Goal: Information Seeking & Learning: Learn about a topic

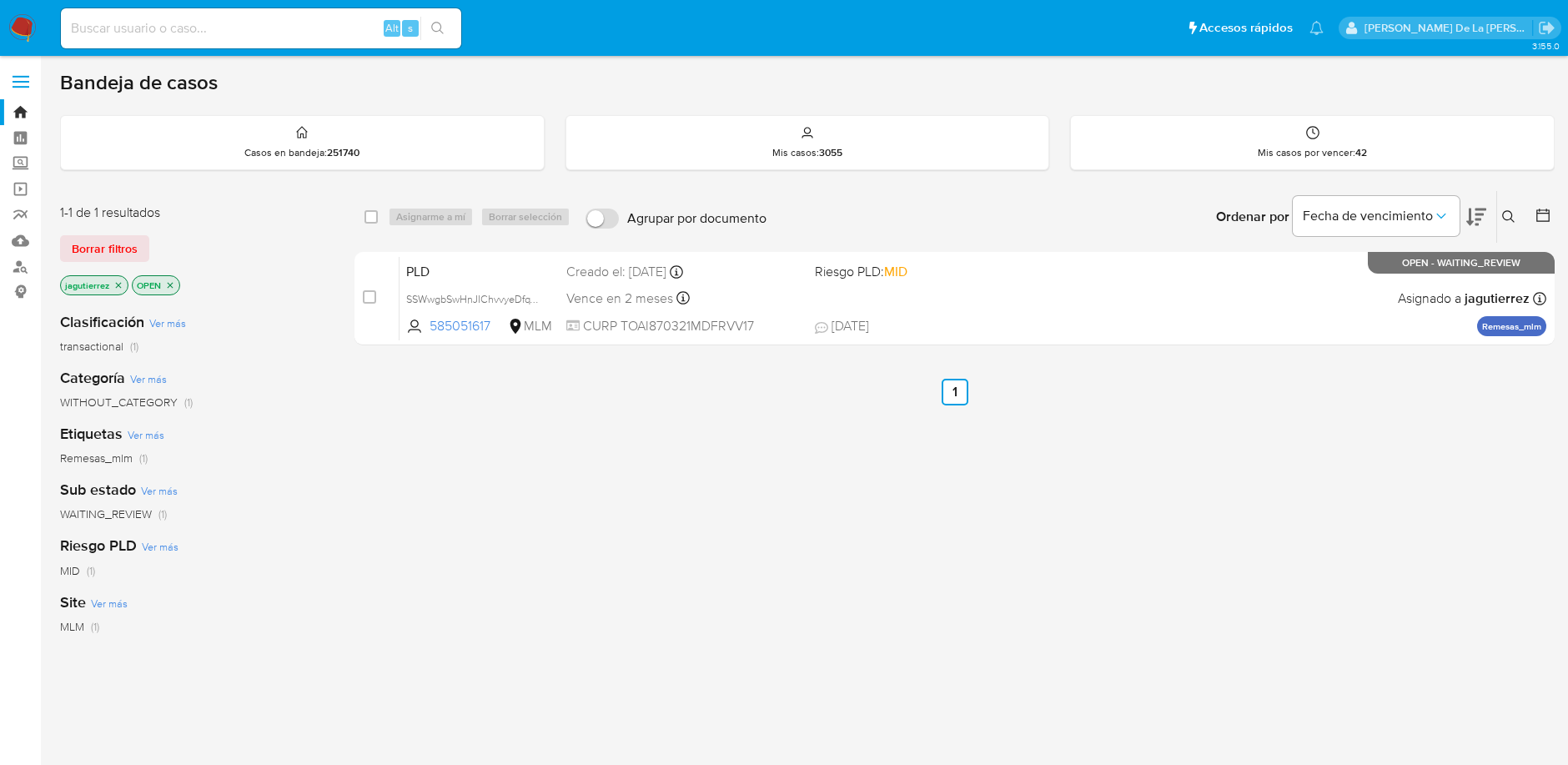
drag, startPoint x: 677, startPoint y: 485, endPoint x: 713, endPoint y: 449, distance: 50.9
click at [677, 485] on div "select-all-cases-checkbox Asignarme a mí Borrar selección Agrupar por documento…" at bounding box center [954, 568] width 1200 height 755
drag, startPoint x: 181, startPoint y: 40, endPoint x: 182, endPoint y: 27, distance: 13.0
click at [181, 40] on div "Alt s" at bounding box center [261, 28] width 400 height 40
click at [183, 26] on input at bounding box center [261, 28] width 400 height 22
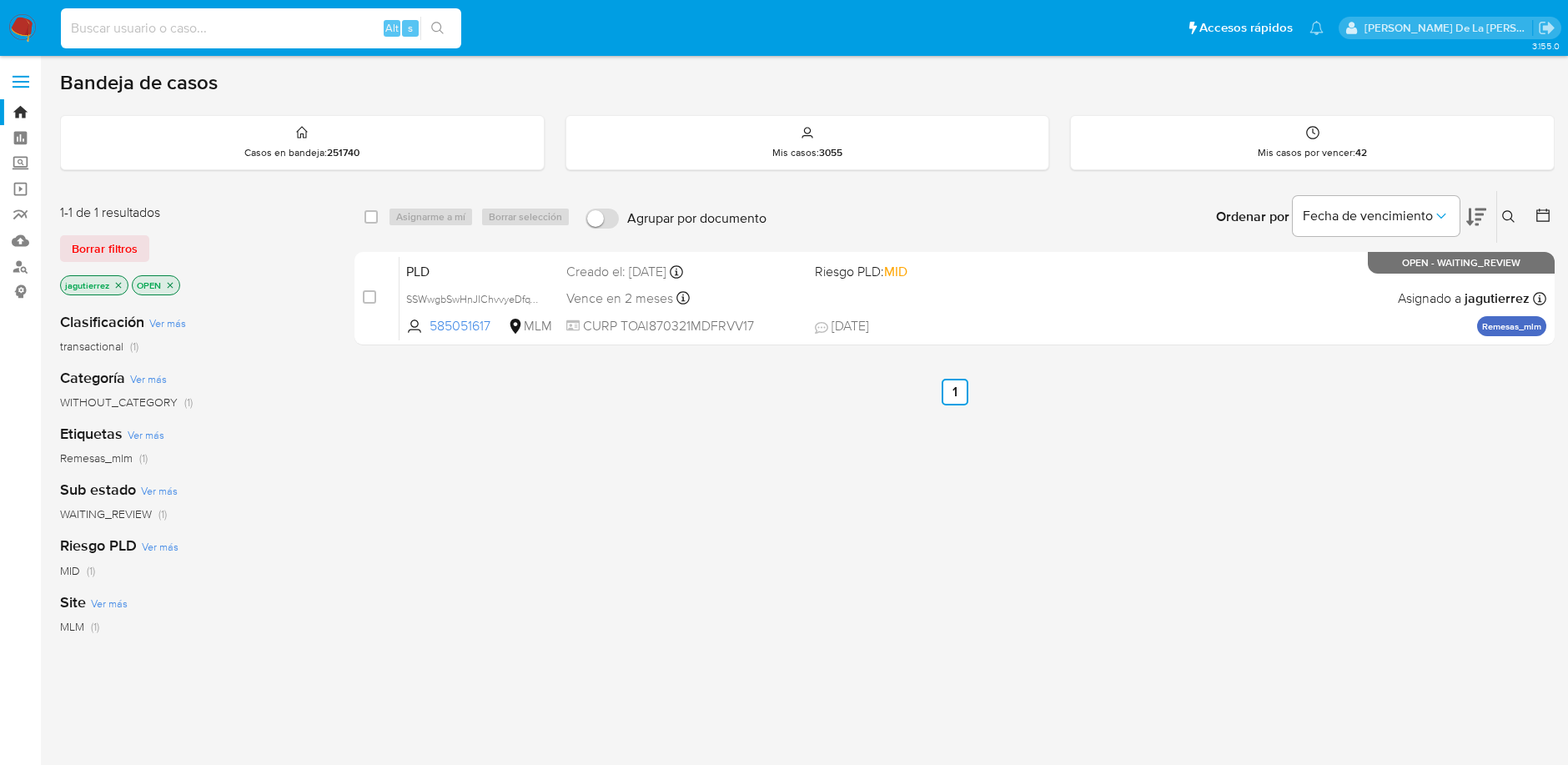
paste input "2409698612"
type input "2409698612"
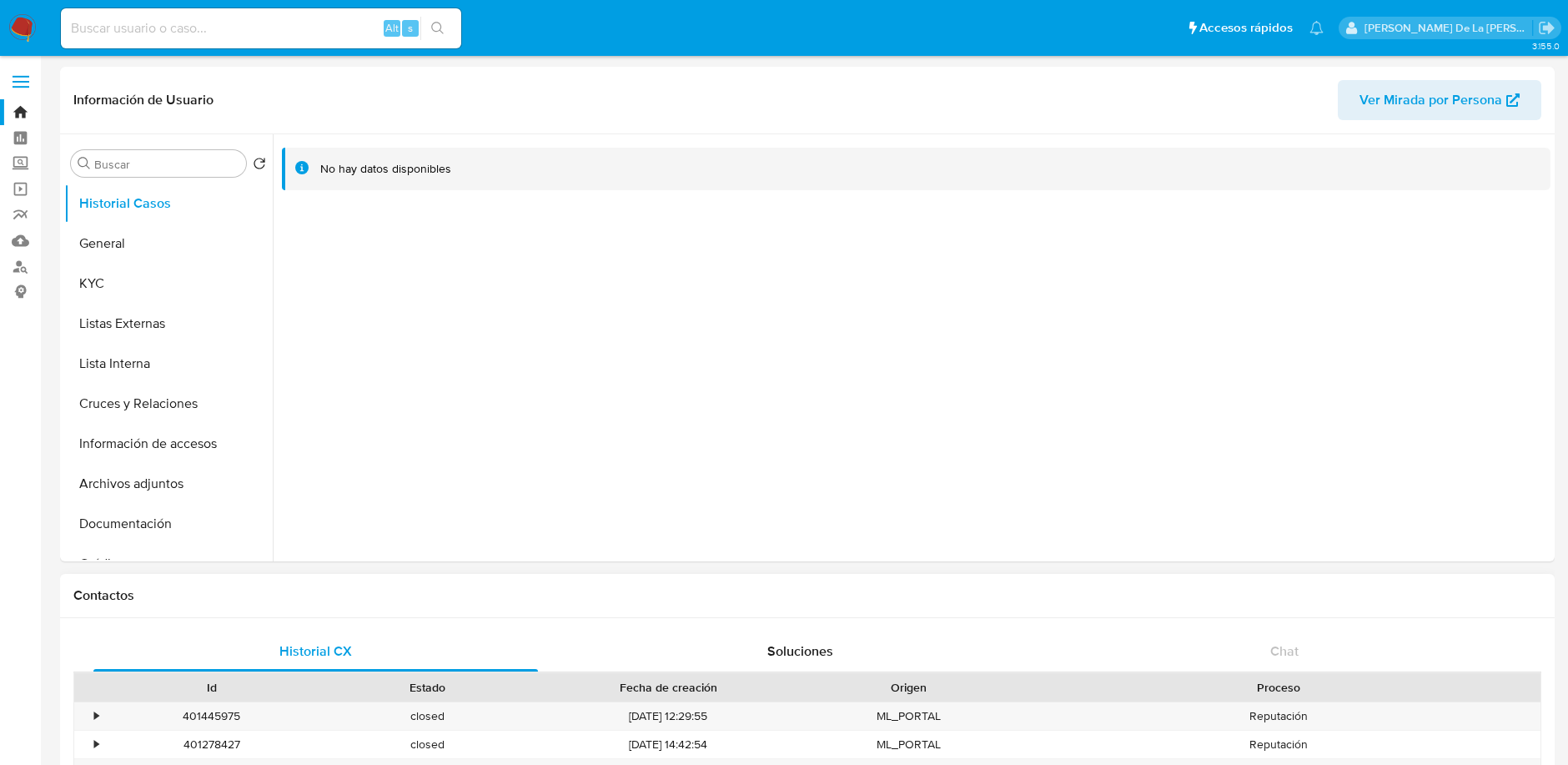
select select "10"
drag, startPoint x: 494, startPoint y: 310, endPoint x: 369, endPoint y: 304, distance: 125.1
click at [493, 310] on div at bounding box center [911, 347] width 1278 height 427
click at [144, 444] on button "Información de accesos" at bounding box center [161, 443] width 195 height 40
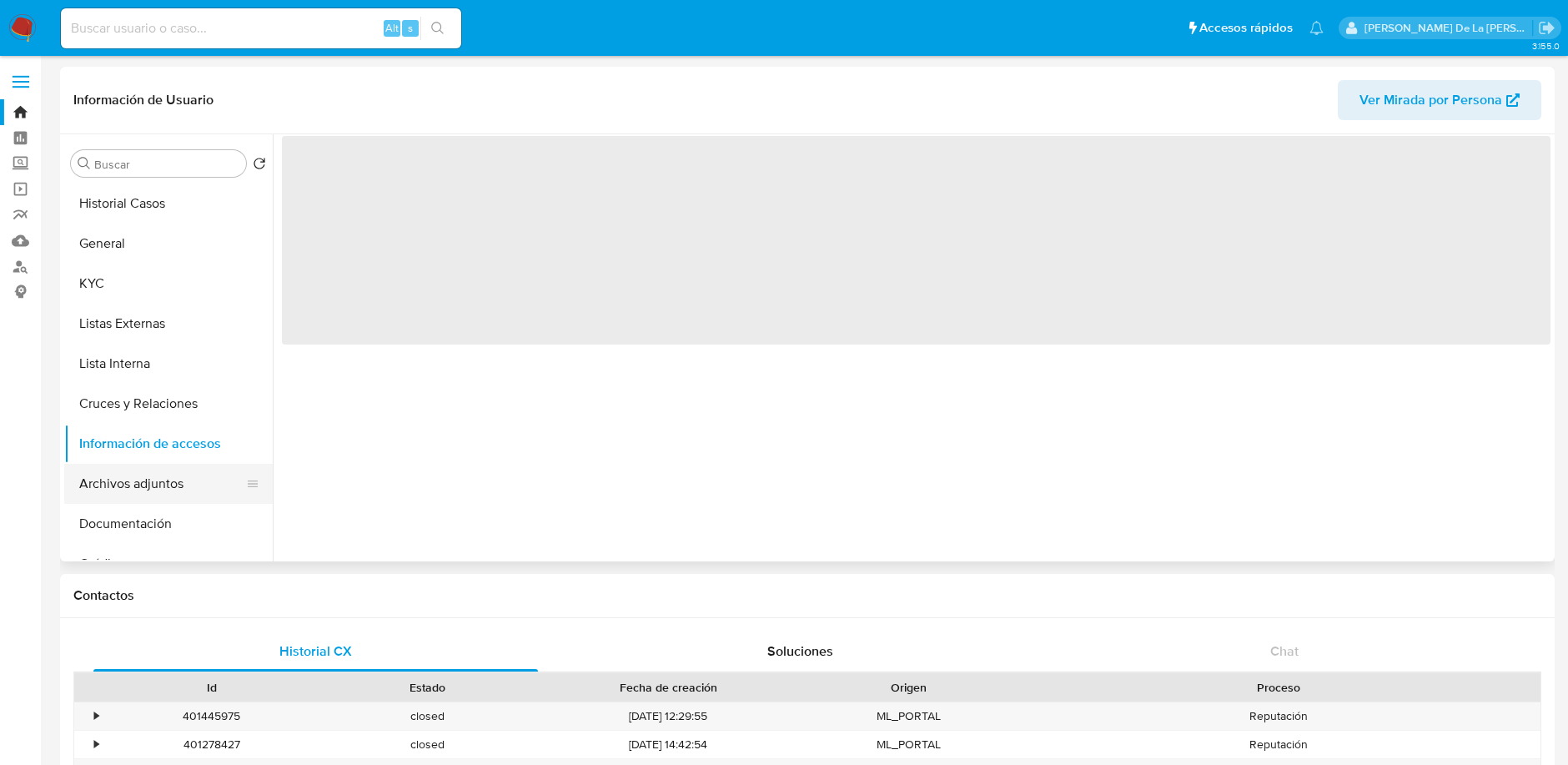
click at [138, 482] on button "Archivos adjuntos" at bounding box center [161, 484] width 195 height 40
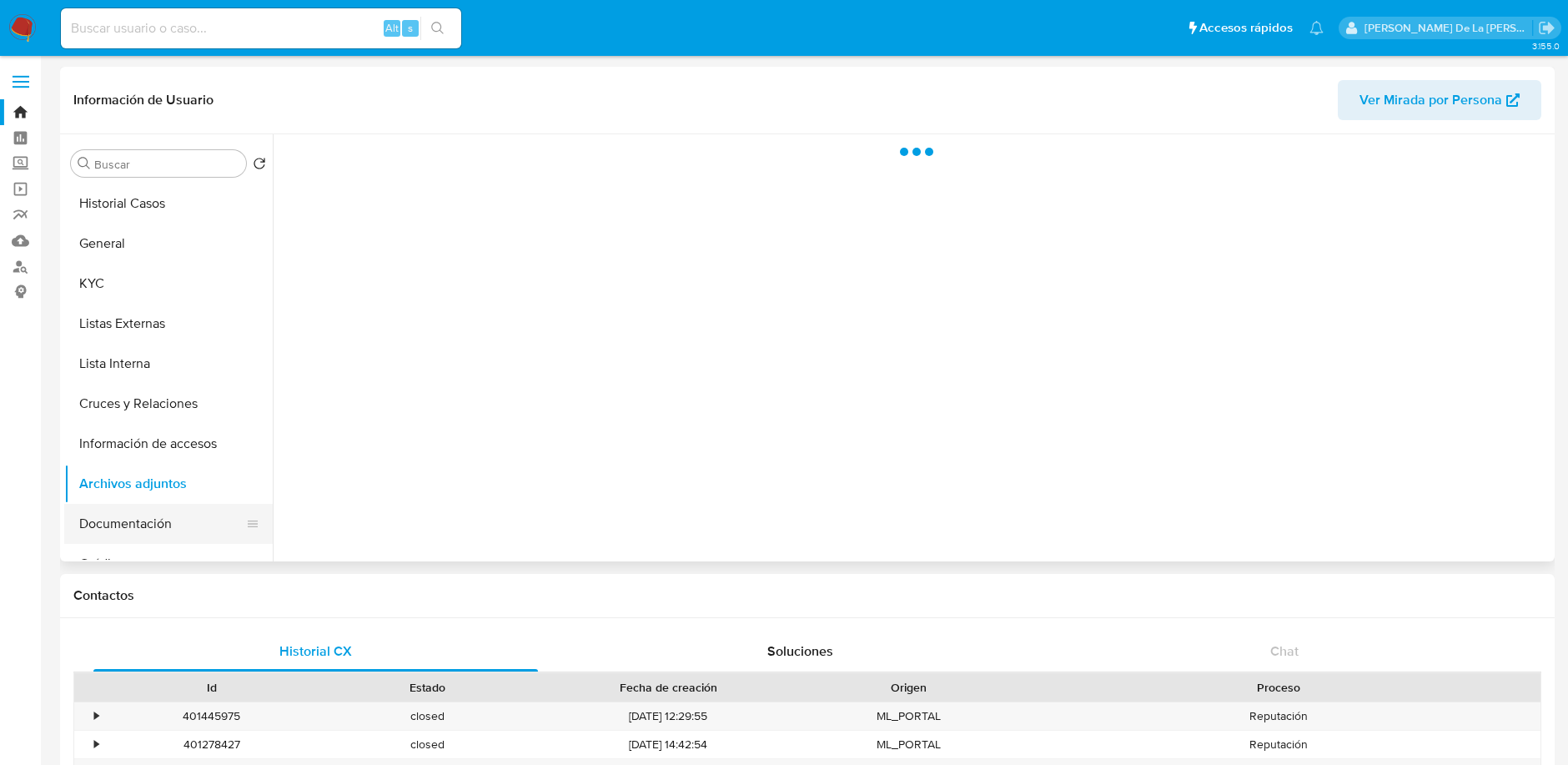
click at [147, 518] on button "Documentación" at bounding box center [161, 523] width 195 height 40
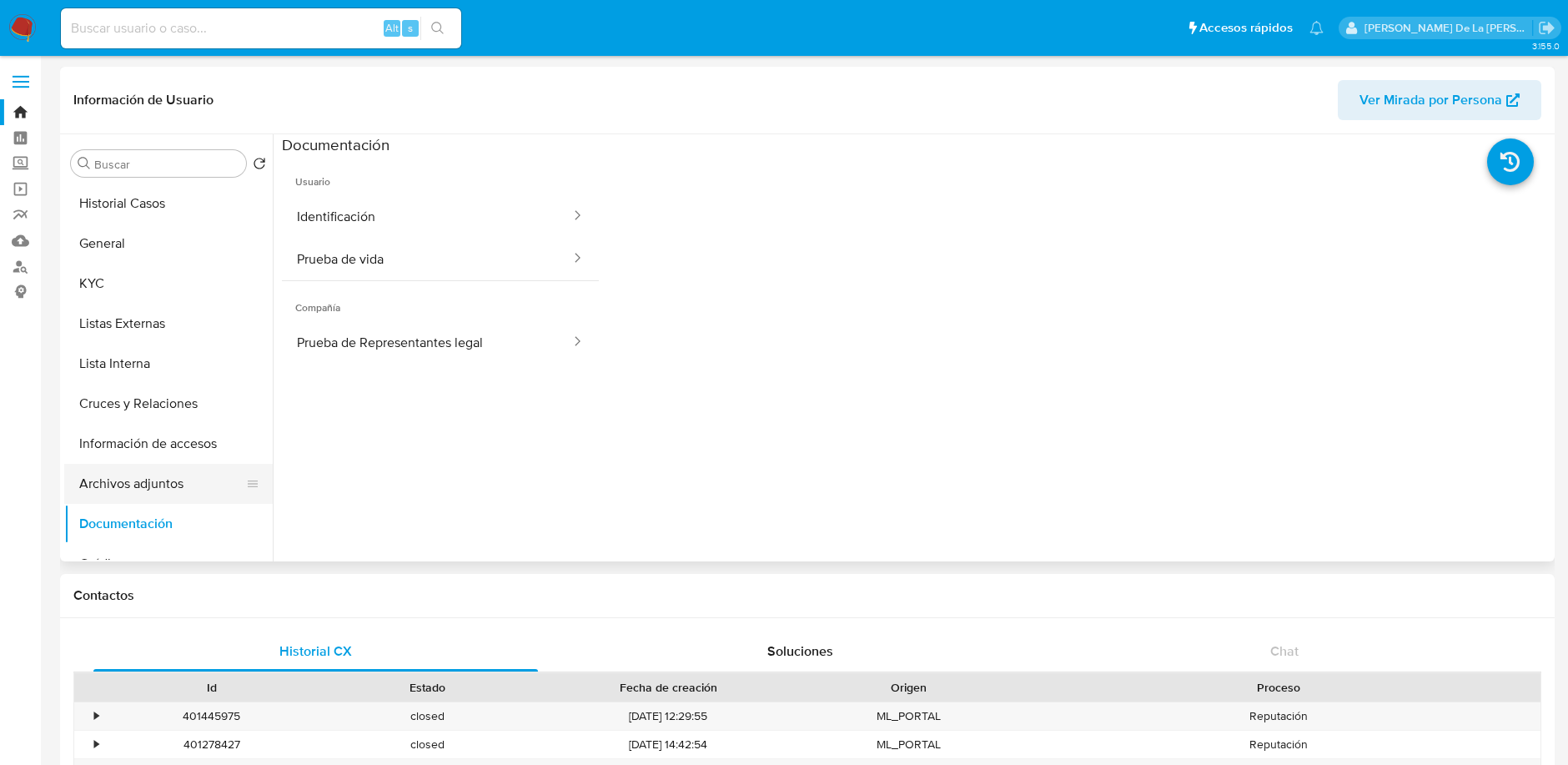
click at [147, 482] on button "Archivos adjuntos" at bounding box center [161, 484] width 195 height 40
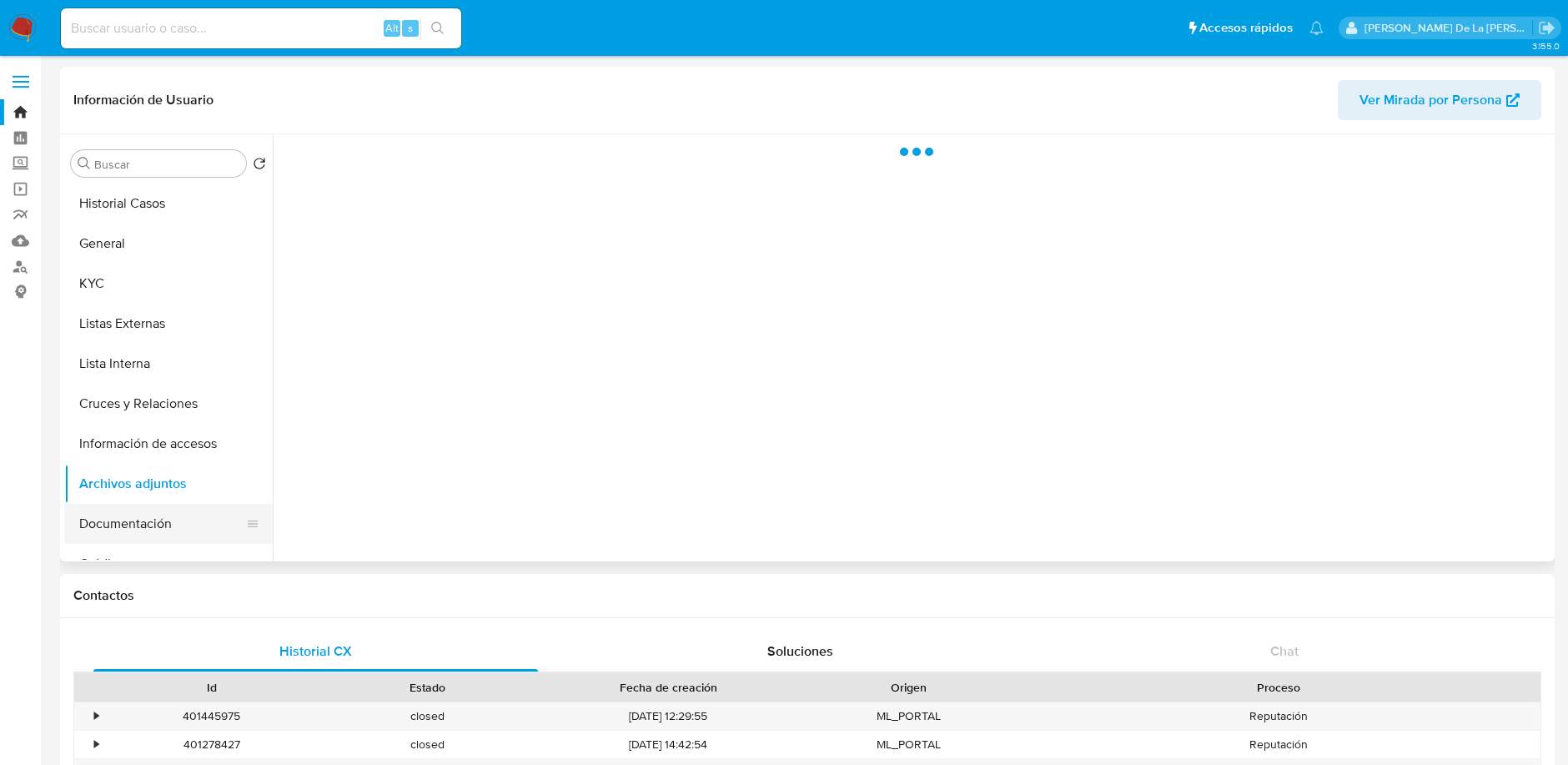
click at [133, 511] on button "Documentación" at bounding box center [161, 523] width 195 height 40
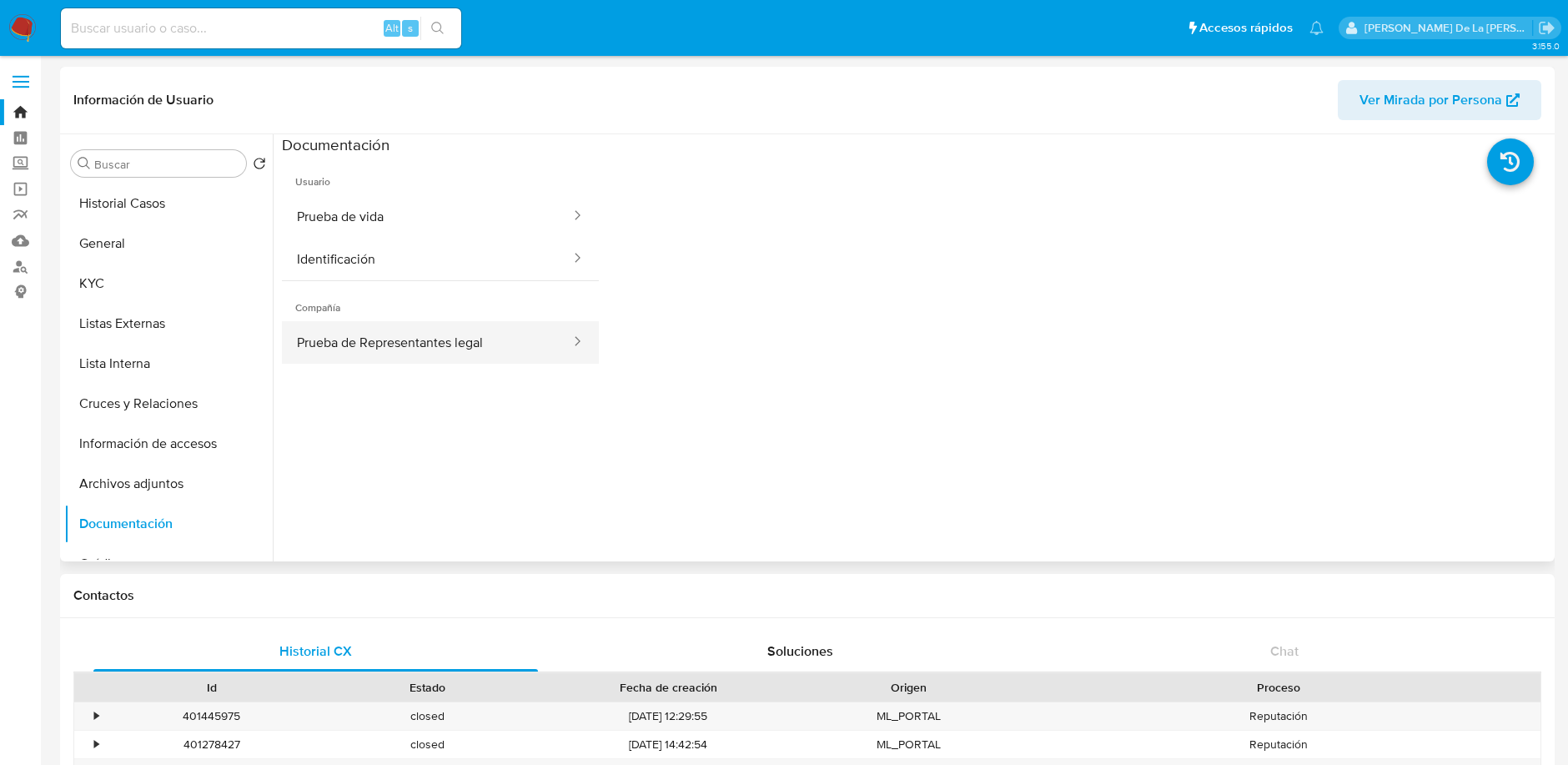
click at [384, 333] on button "Prueba de Representantes legal" at bounding box center [427, 342] width 290 height 42
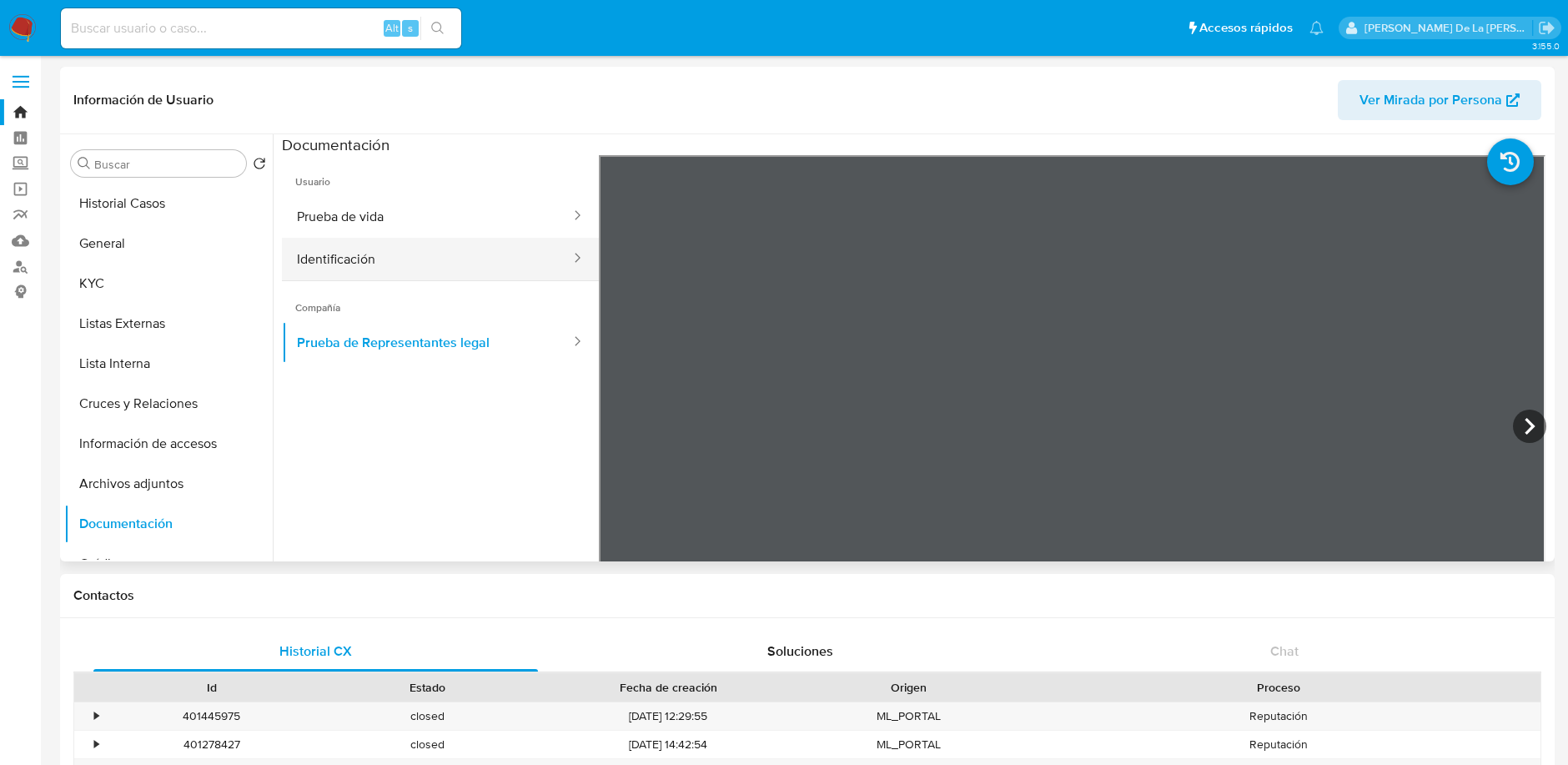
click at [366, 257] on button "Identificación" at bounding box center [427, 258] width 290 height 42
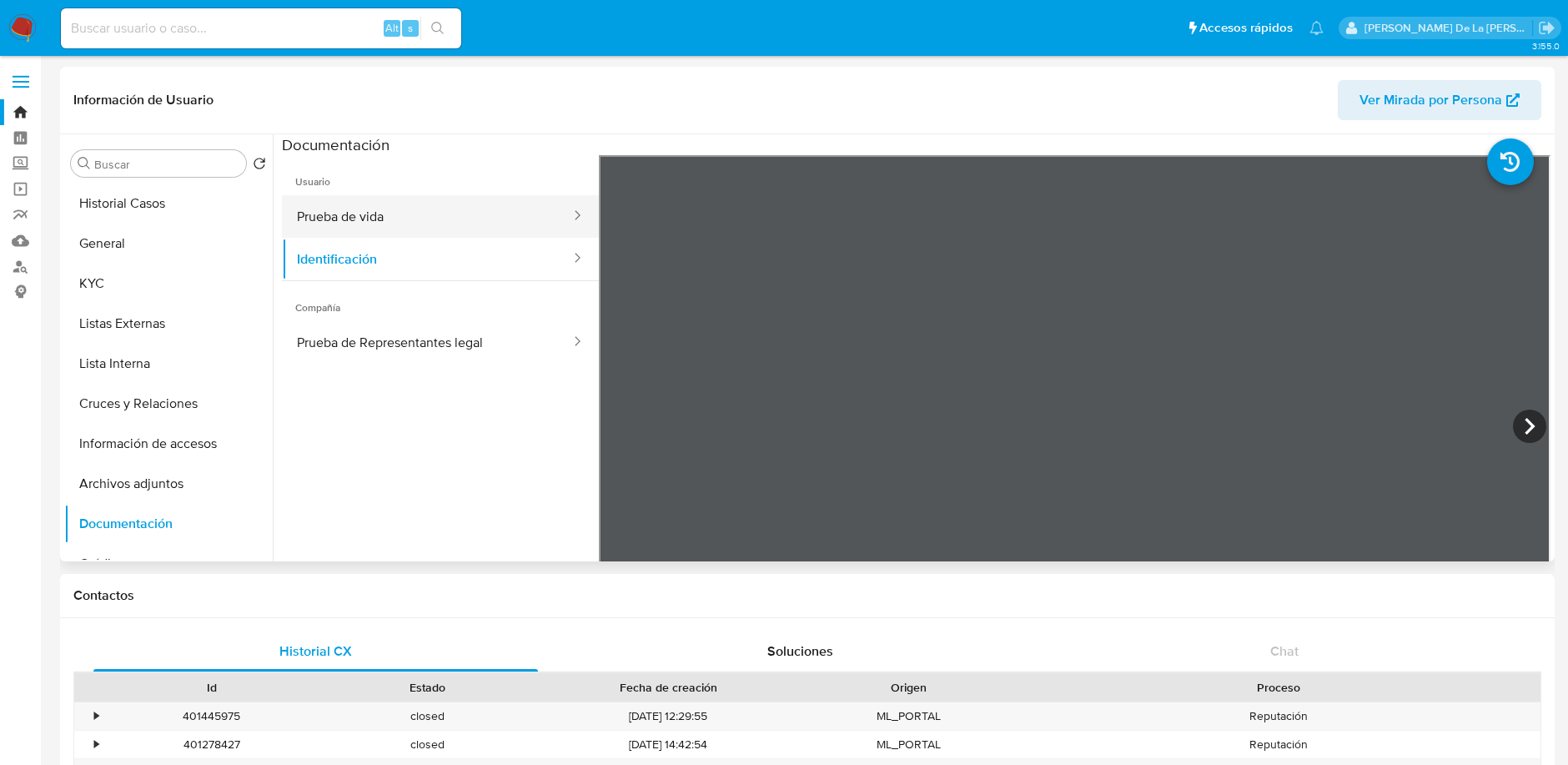
click at [439, 198] on button "Prueba de vida" at bounding box center [427, 216] width 290 height 42
drag, startPoint x: 145, startPoint y: 41, endPoint x: 144, endPoint y: 30, distance: 11.0
click at [145, 41] on div "Alt s" at bounding box center [261, 28] width 400 height 40
click at [146, 20] on input at bounding box center [261, 28] width 400 height 22
paste input "2409935198"
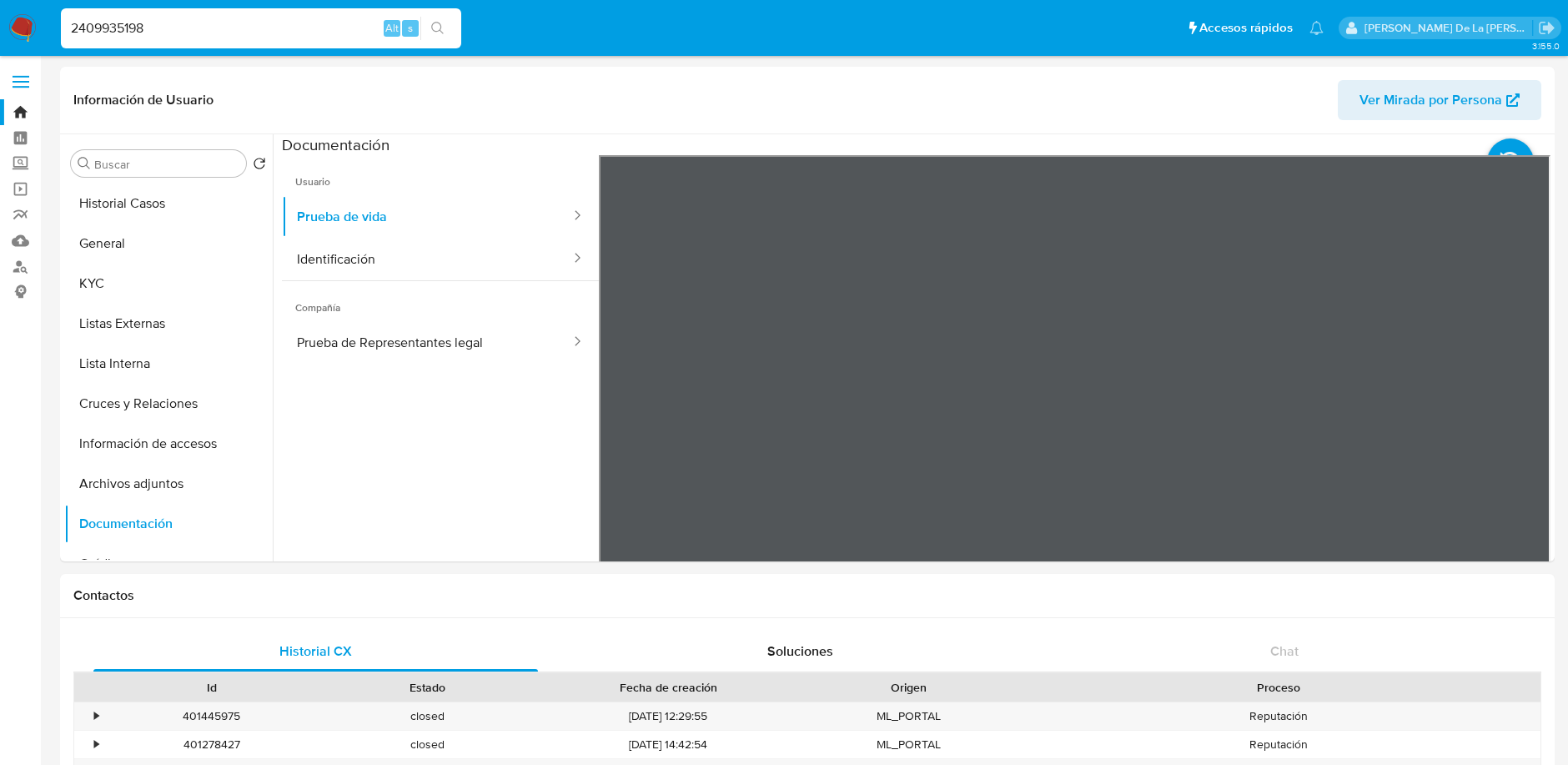
type input "2409935198"
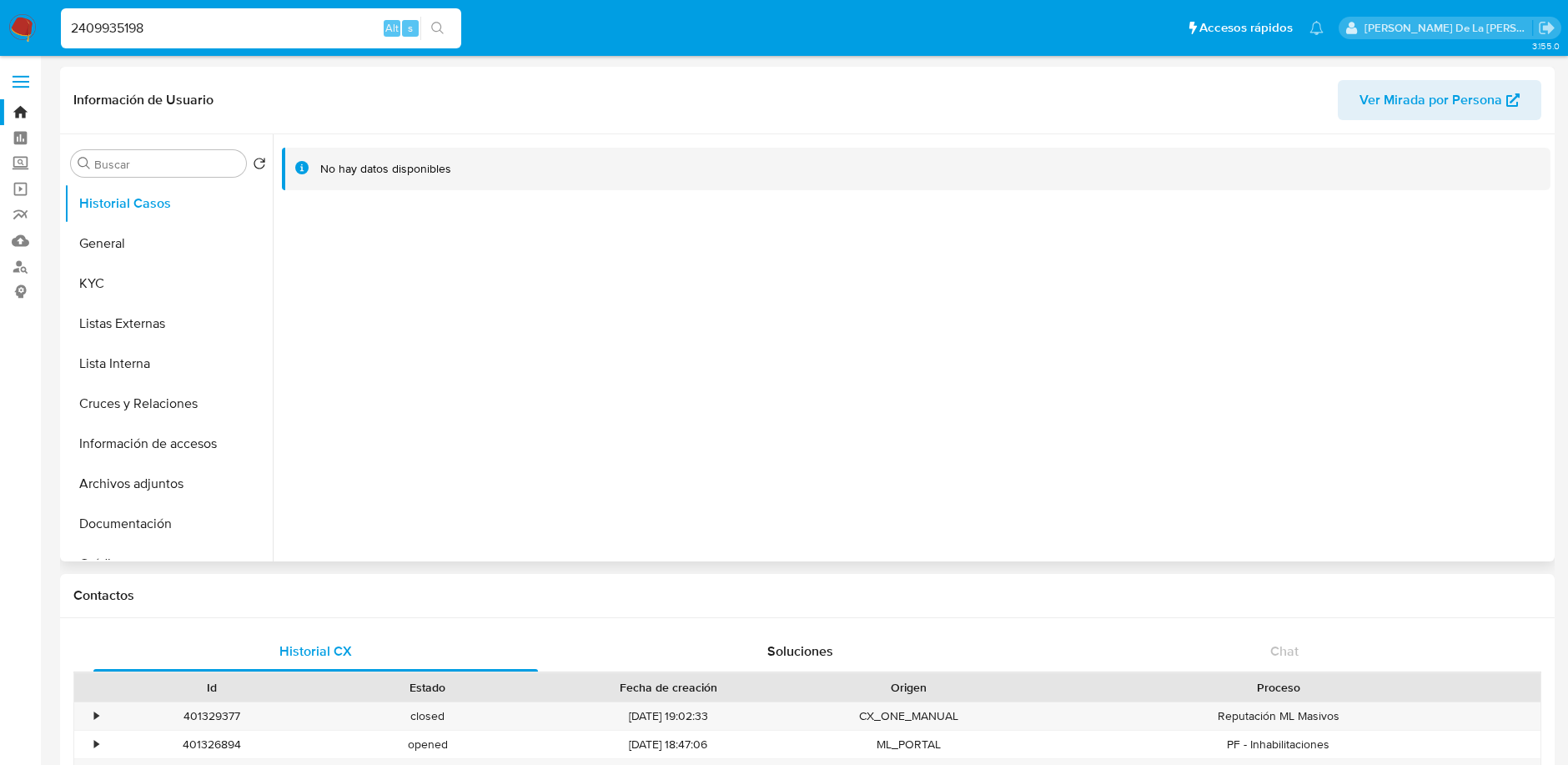
select select "10"
click at [151, 512] on button "Documentación" at bounding box center [161, 523] width 195 height 40
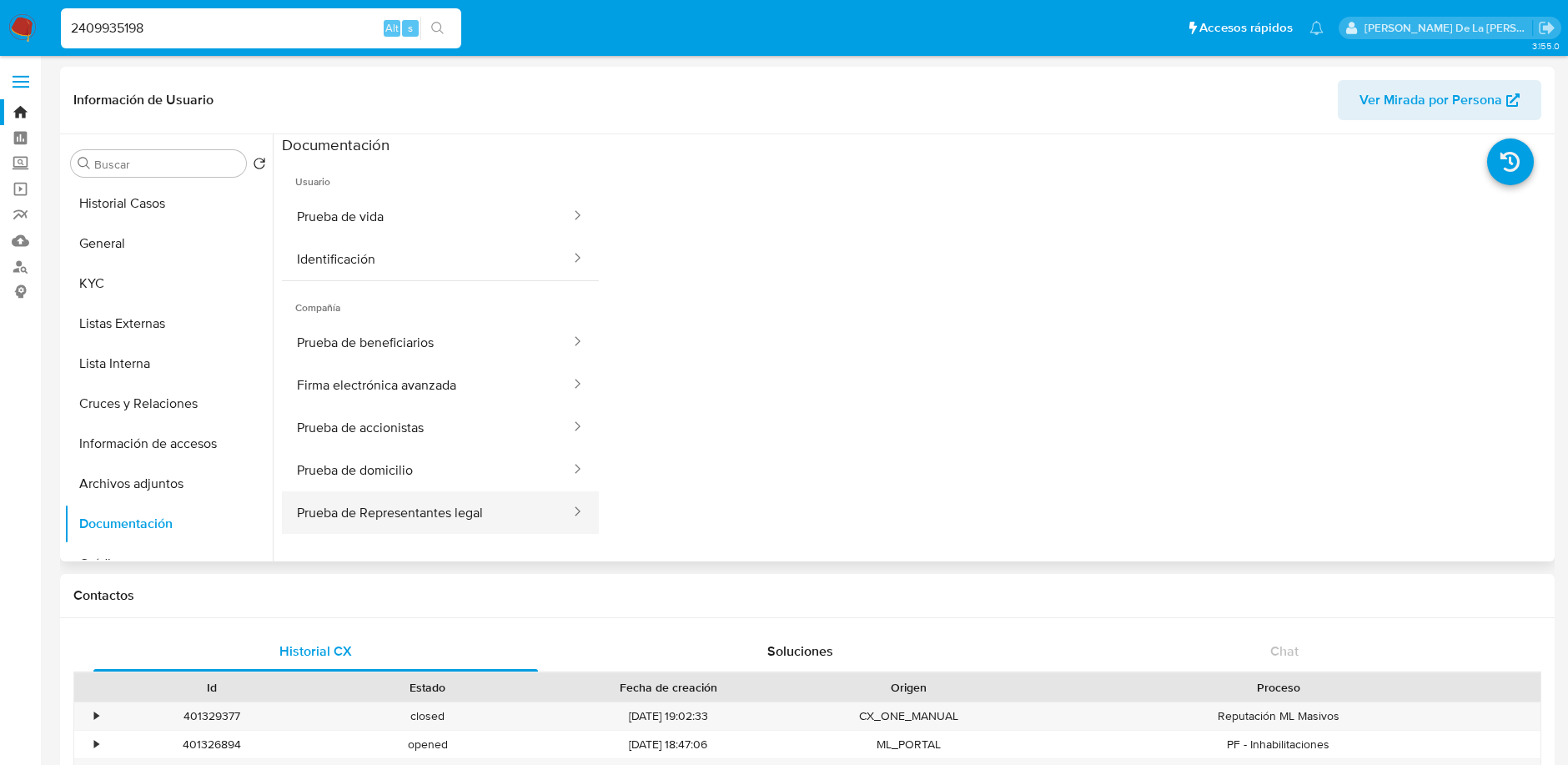
click at [412, 513] on button "Prueba de Representantes legal" at bounding box center [427, 511] width 290 height 42
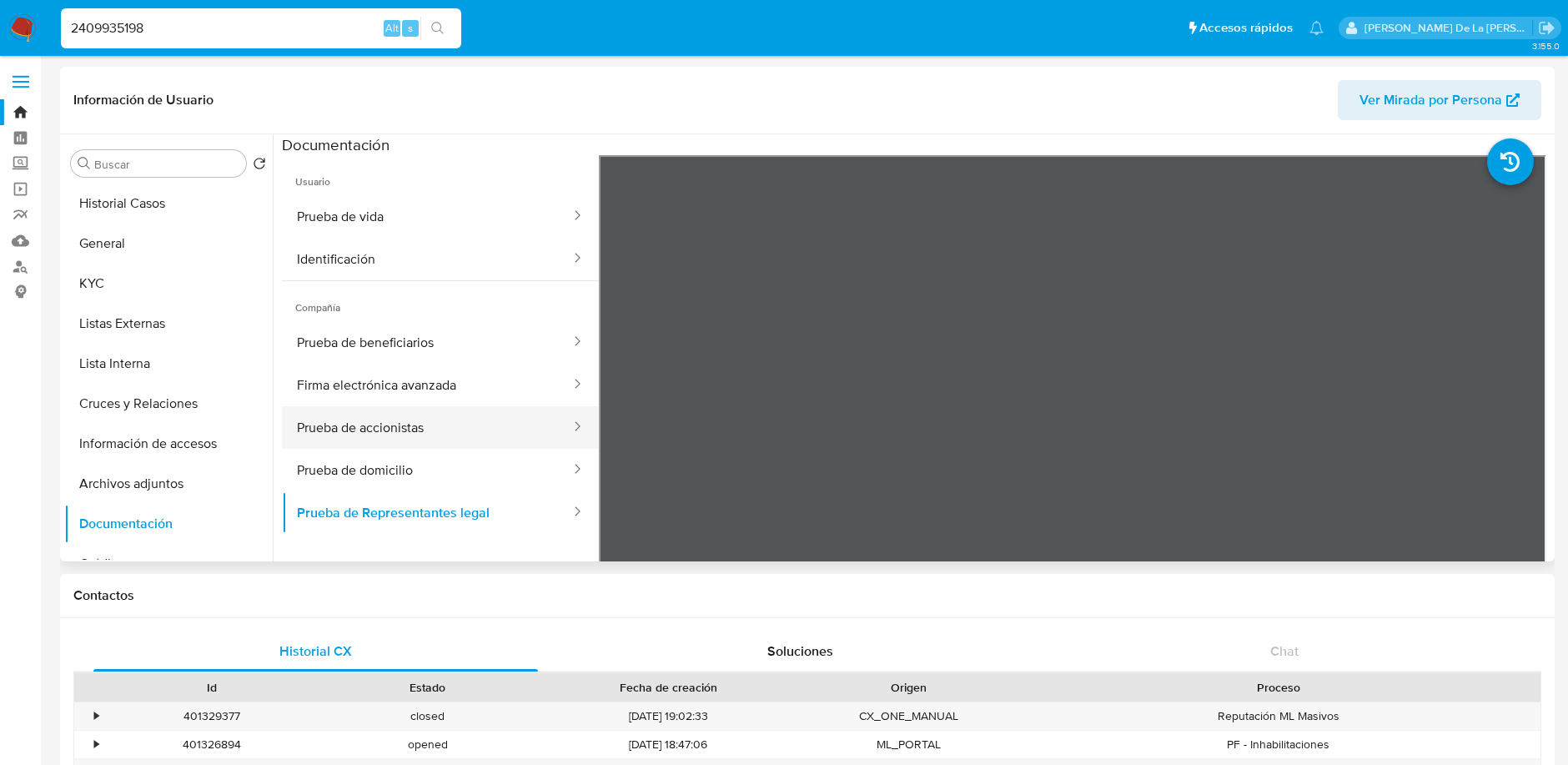
click at [428, 428] on button "Prueba de accionistas" at bounding box center [427, 427] width 290 height 42
click at [418, 370] on button "Firma electrónica avanzada" at bounding box center [427, 384] width 290 height 42
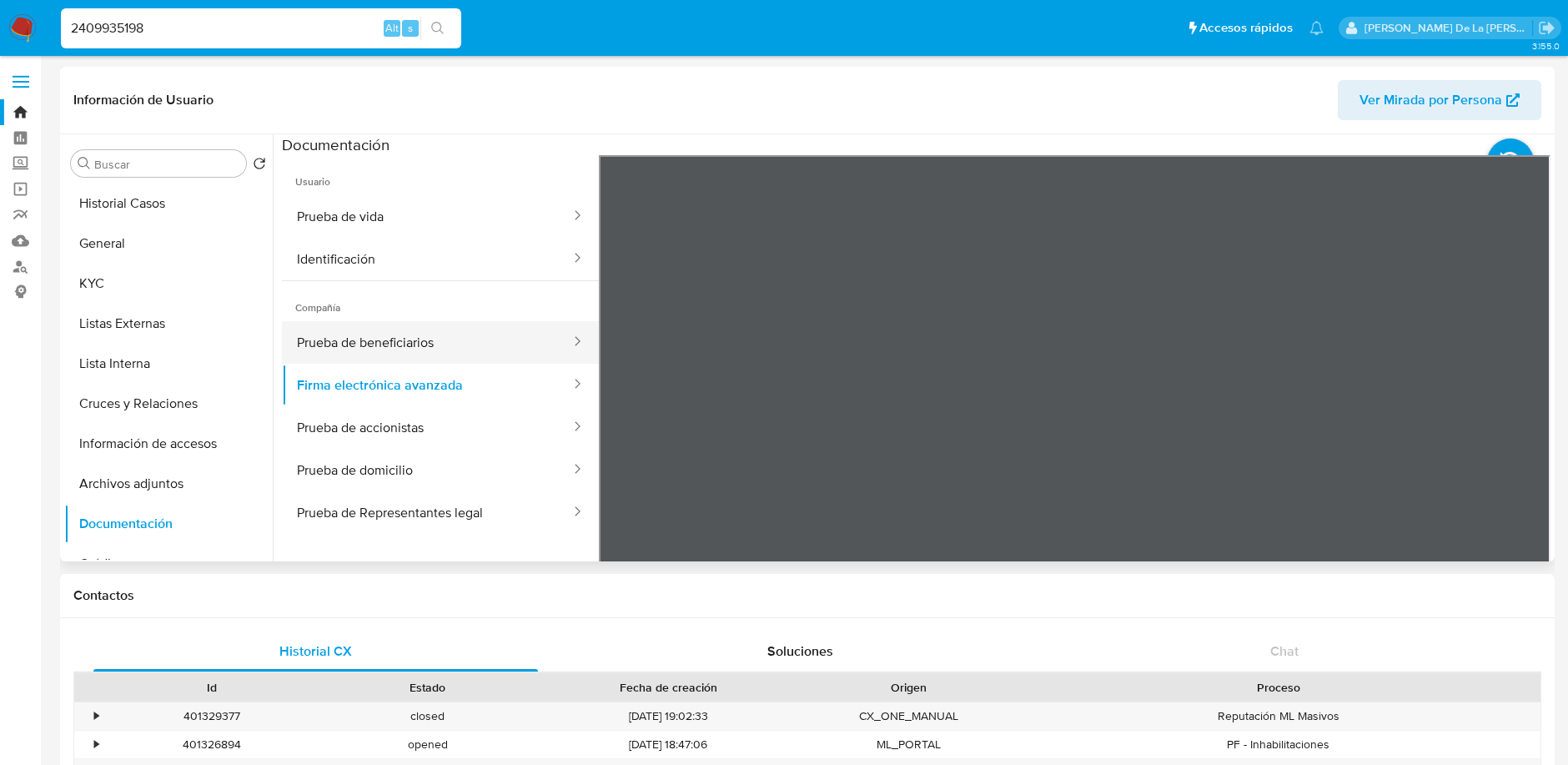
click at [400, 335] on button "Prueba de beneficiarios" at bounding box center [427, 342] width 290 height 42
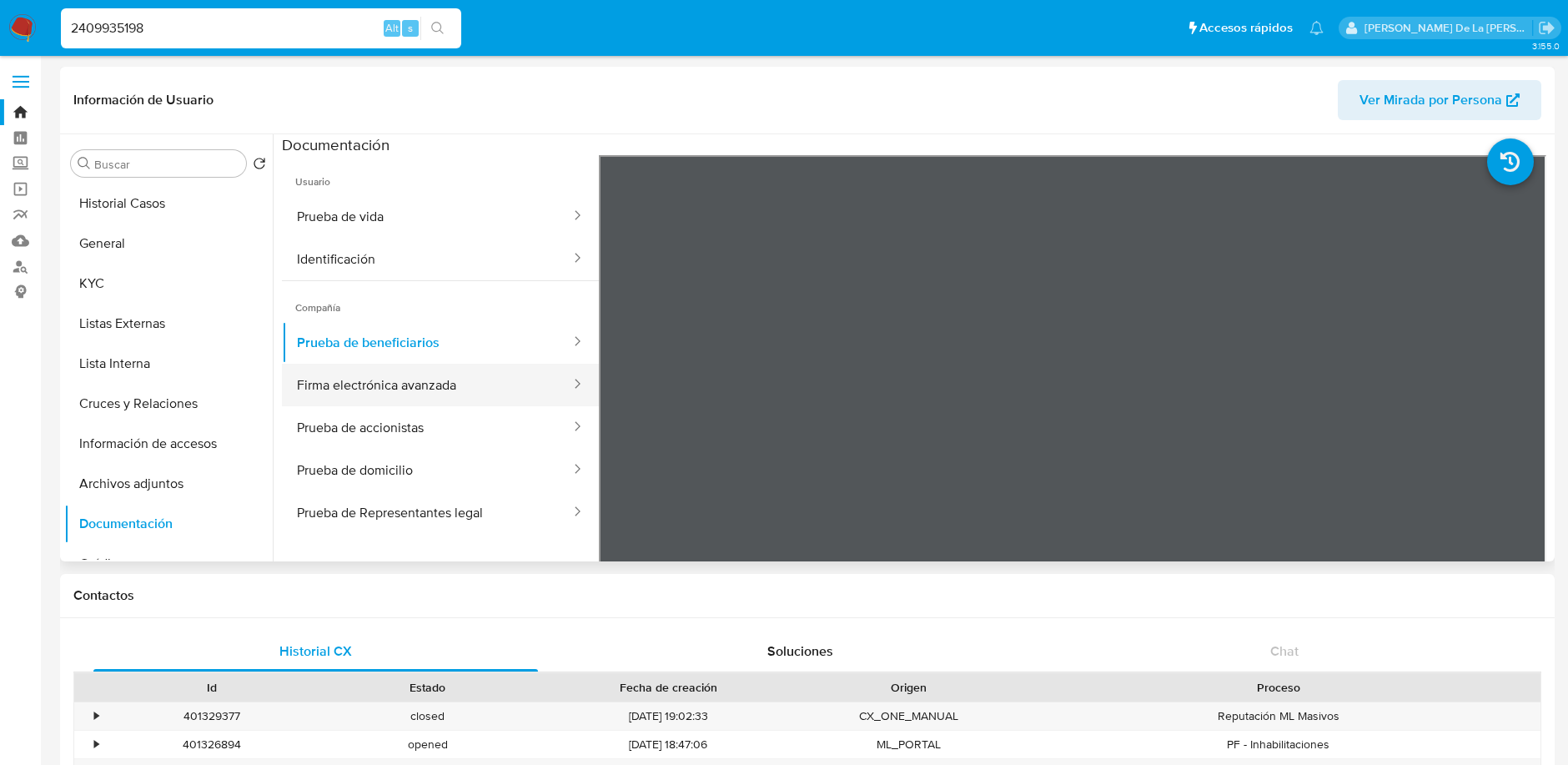
click at [435, 379] on button "Firma electrónica avanzada" at bounding box center [427, 384] width 290 height 42
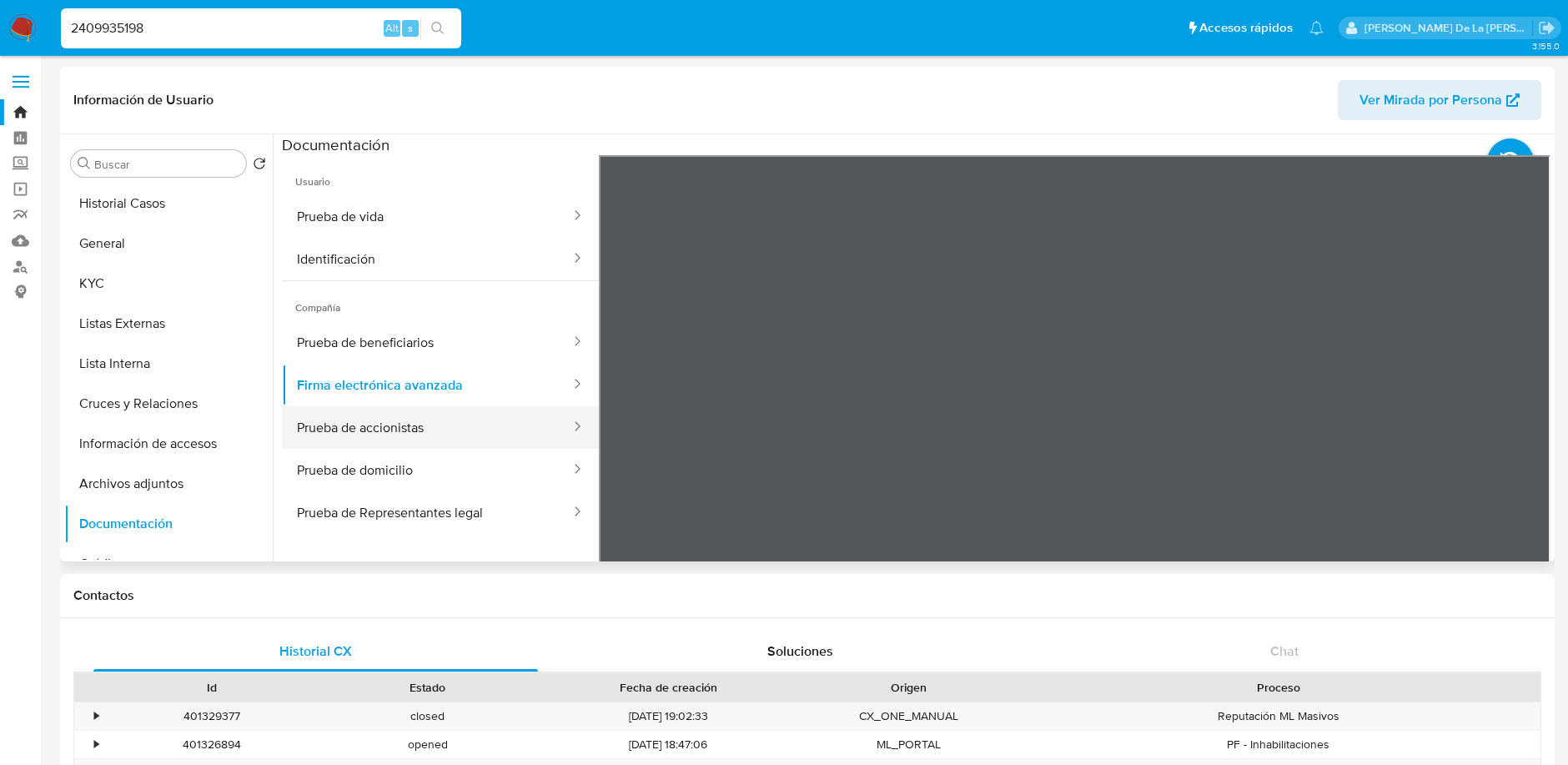
click at [438, 422] on button "Prueba de accionistas" at bounding box center [427, 427] width 290 height 42
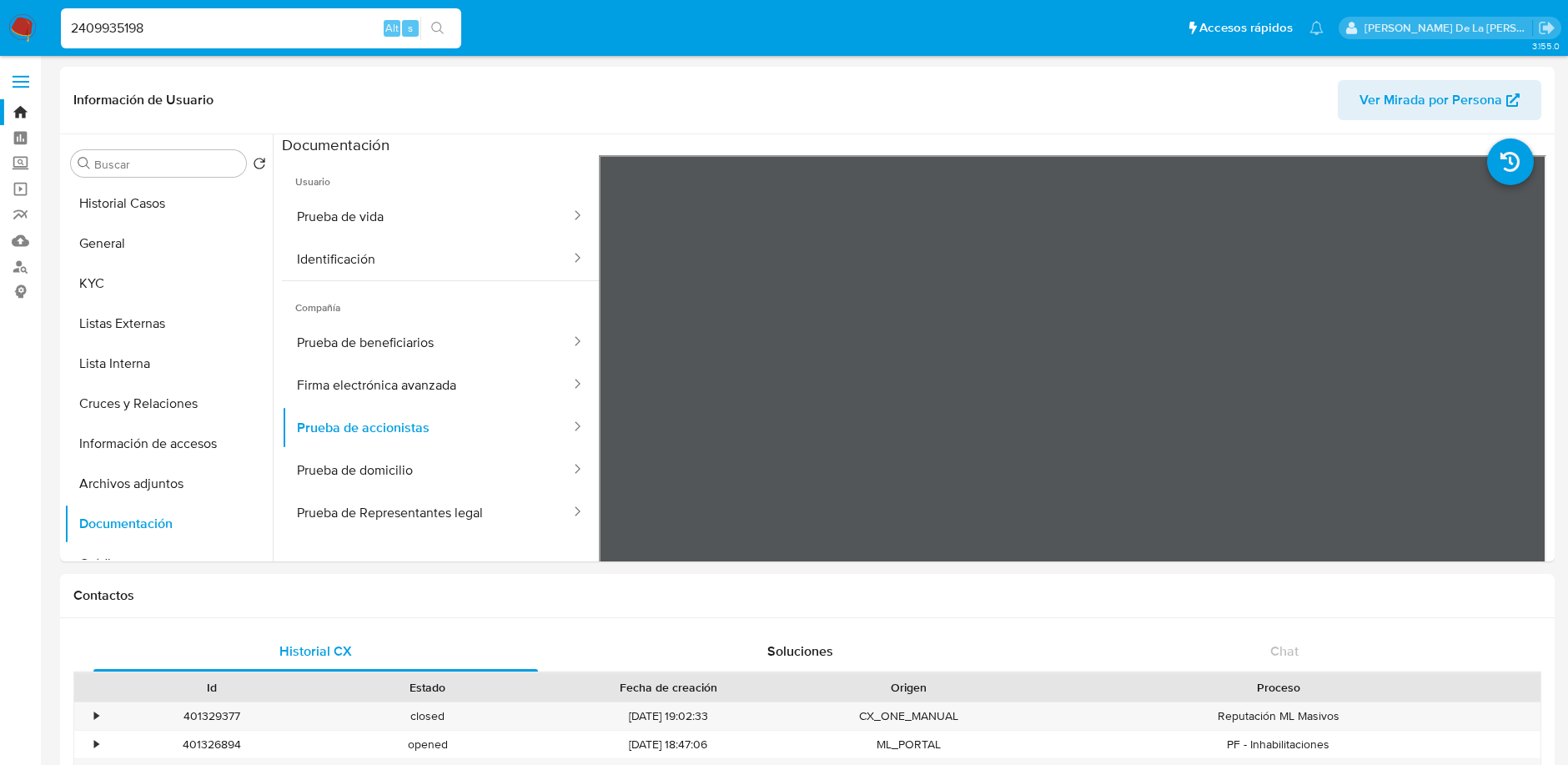
click at [156, 24] on input "2409935198" at bounding box center [261, 28] width 400 height 22
click at [156, 24] on input "2409935198" at bounding box center [261, 28] width 400 height 22
paste input "51799493"
type input "2451799493"
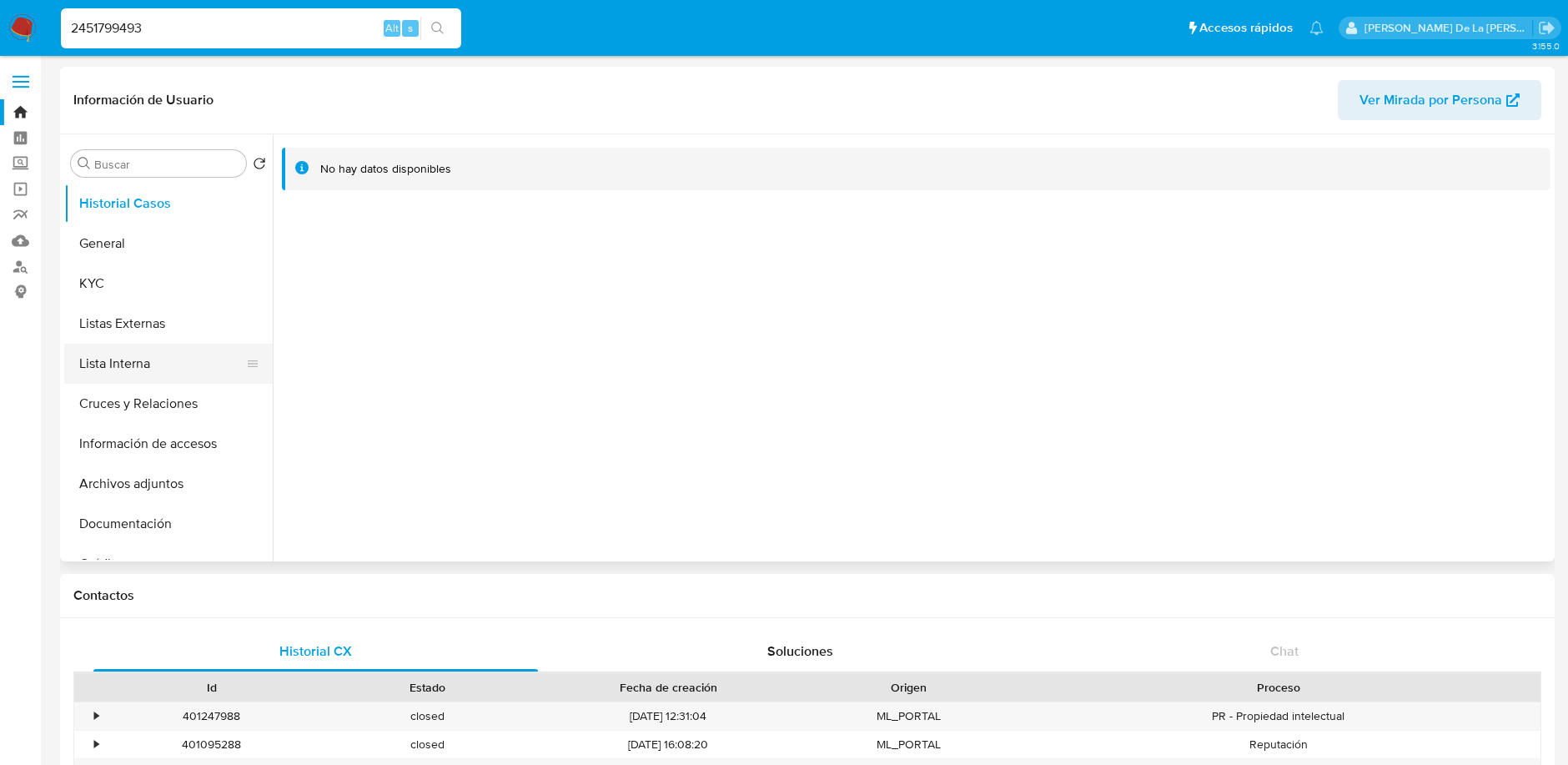
select select "10"
click at [194, 444] on button "Información de accesos" at bounding box center [161, 443] width 195 height 40
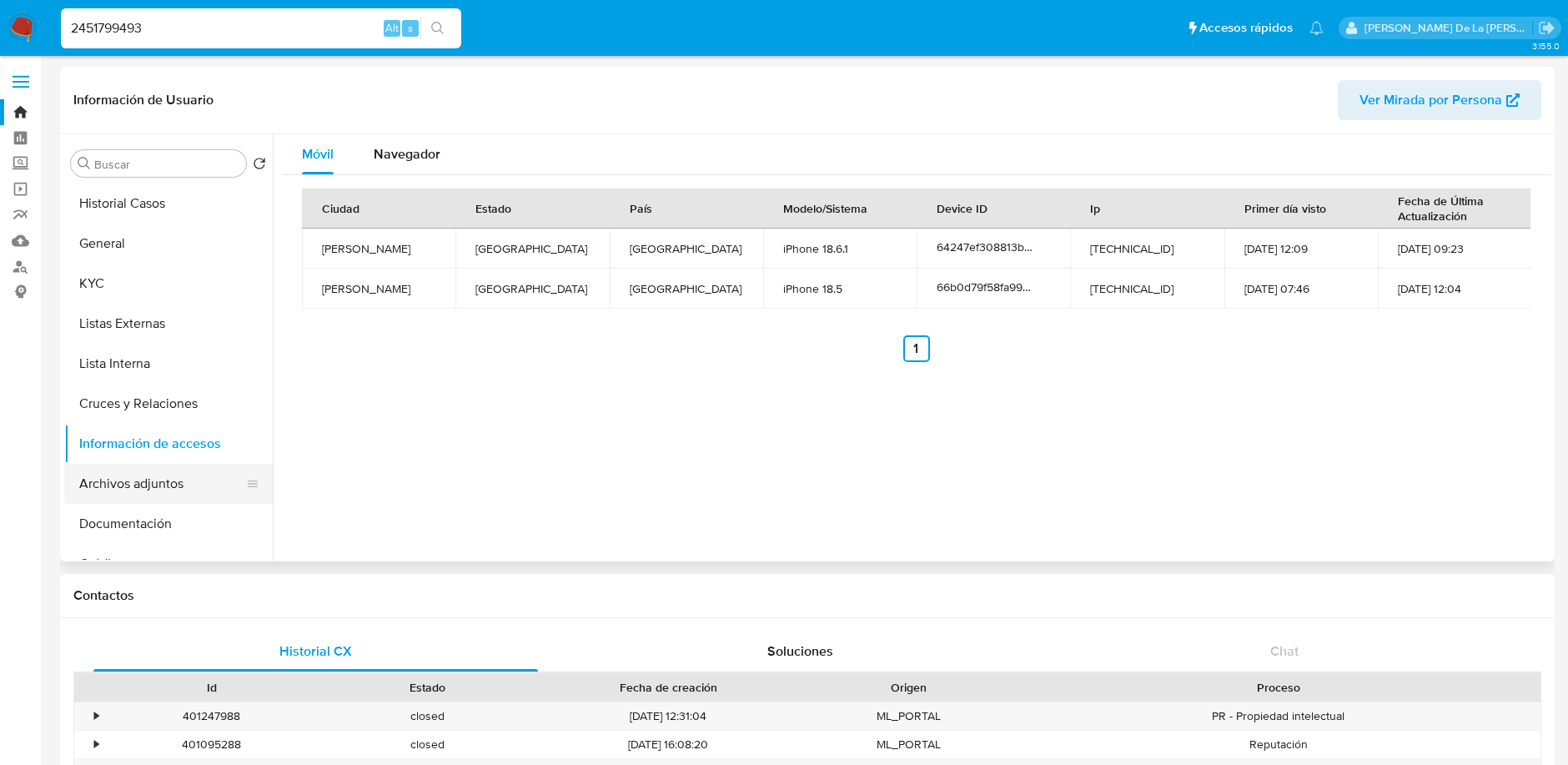
click at [157, 487] on button "Archivos adjuntos" at bounding box center [161, 484] width 195 height 40
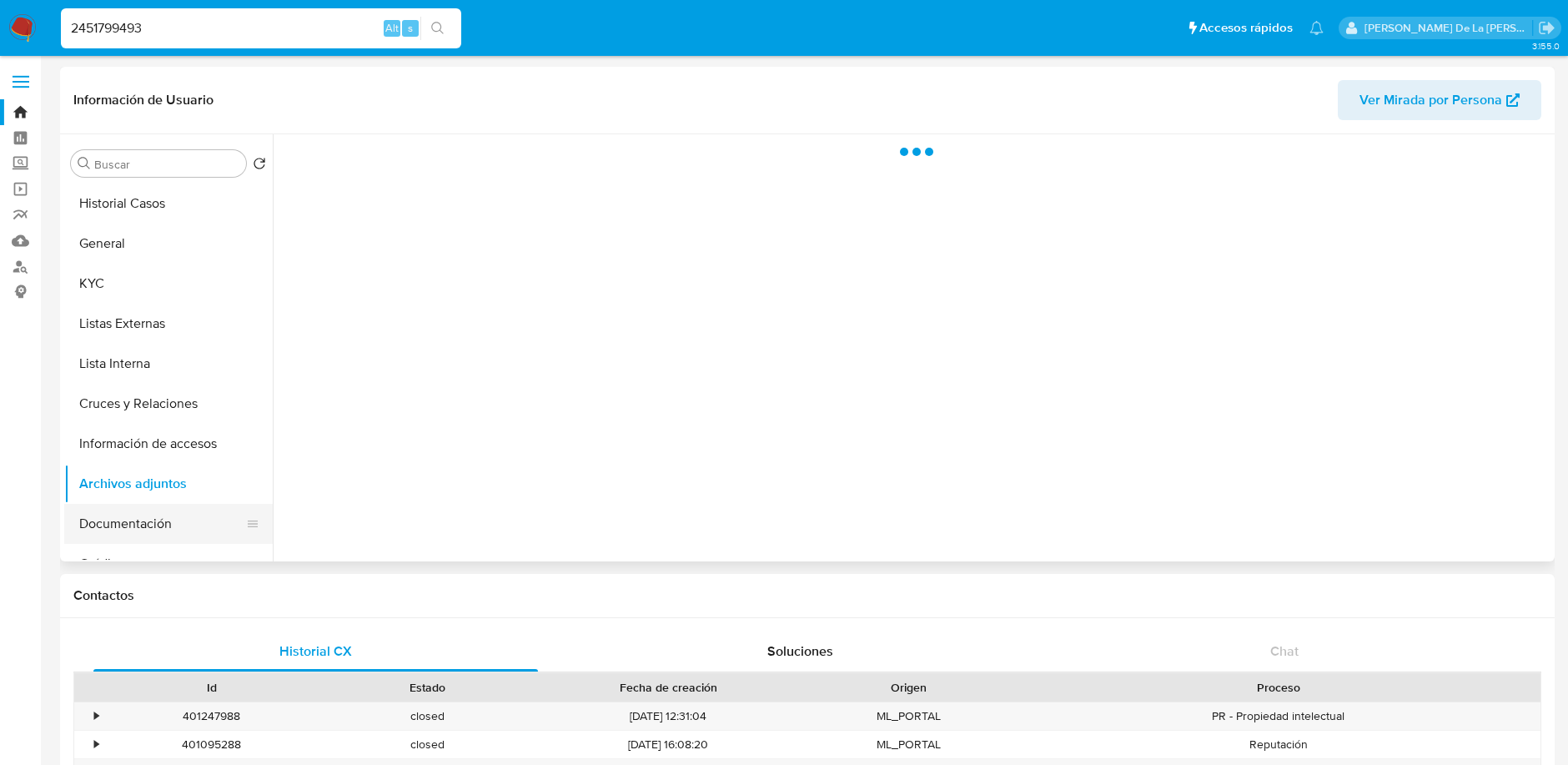
click at [165, 525] on button "Documentación" at bounding box center [161, 523] width 195 height 40
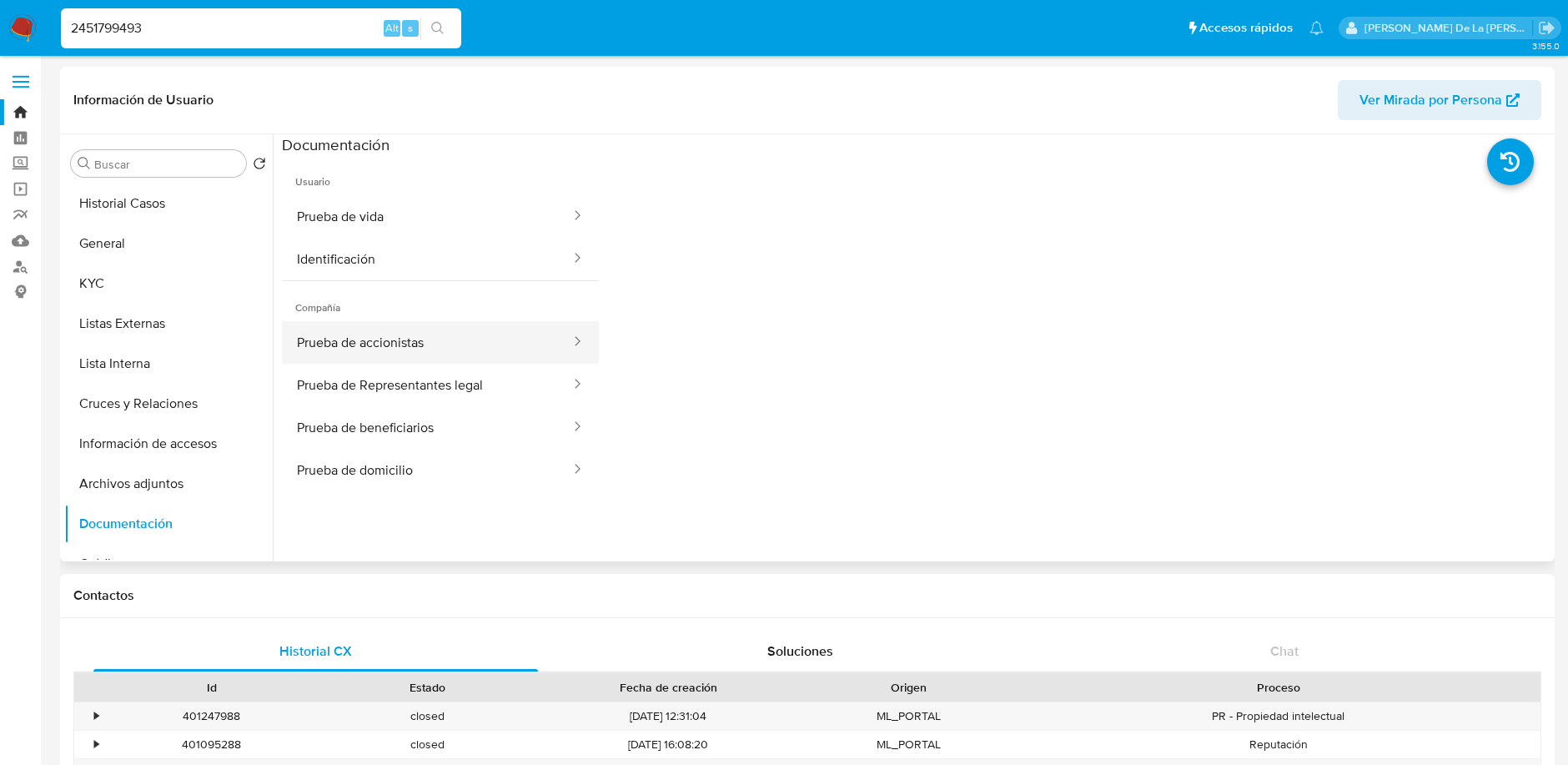
click at [432, 354] on button "Prueba de accionistas" at bounding box center [427, 342] width 290 height 42
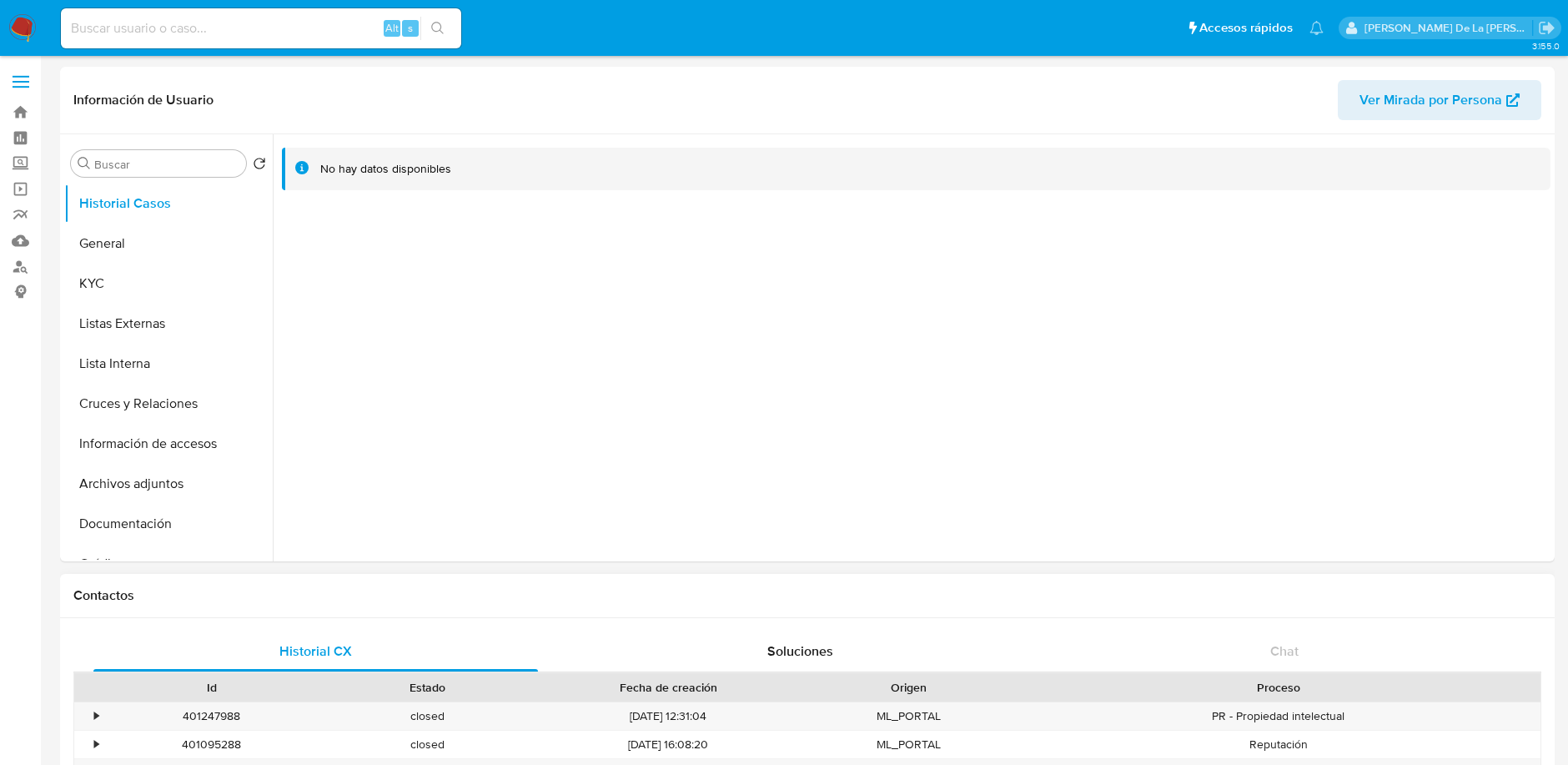
select select "10"
click at [148, 432] on button "Información de accesos" at bounding box center [161, 443] width 195 height 40
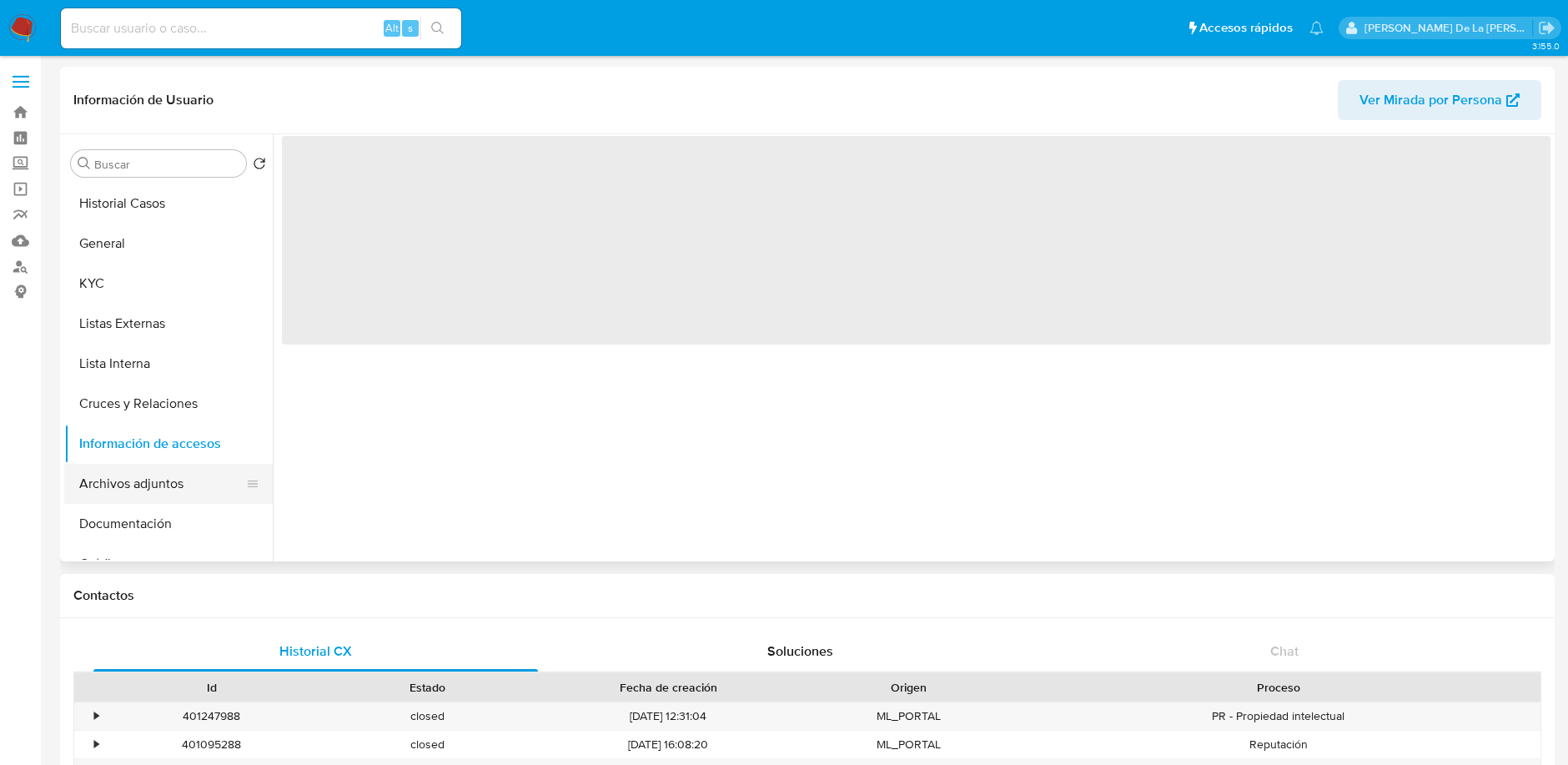
click at [144, 478] on button "Archivos adjuntos" at bounding box center [161, 484] width 195 height 40
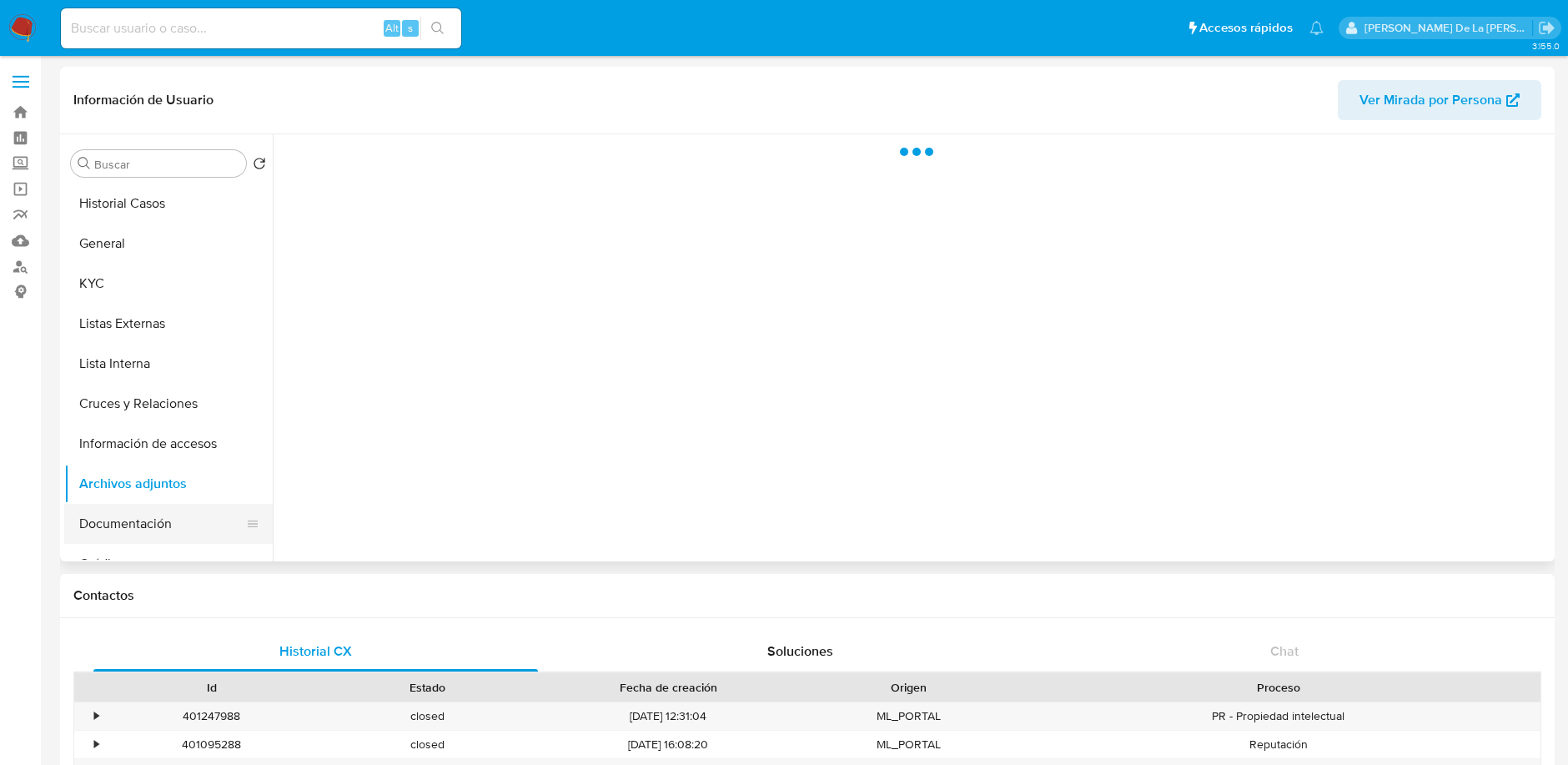
click at [129, 520] on button "Documentación" at bounding box center [161, 523] width 195 height 40
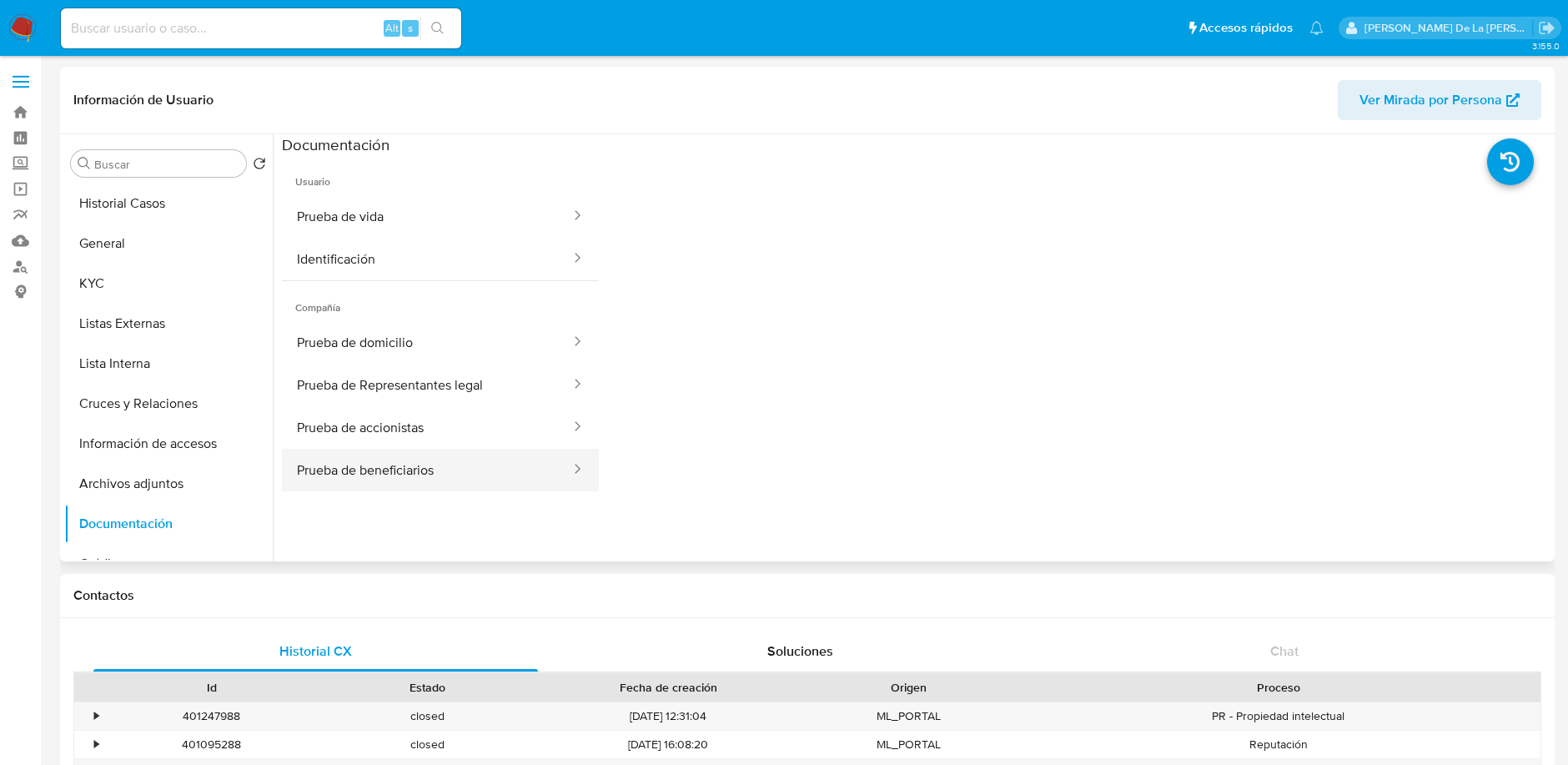
click at [402, 467] on button "Prueba de beneficiarios" at bounding box center [427, 469] width 290 height 42
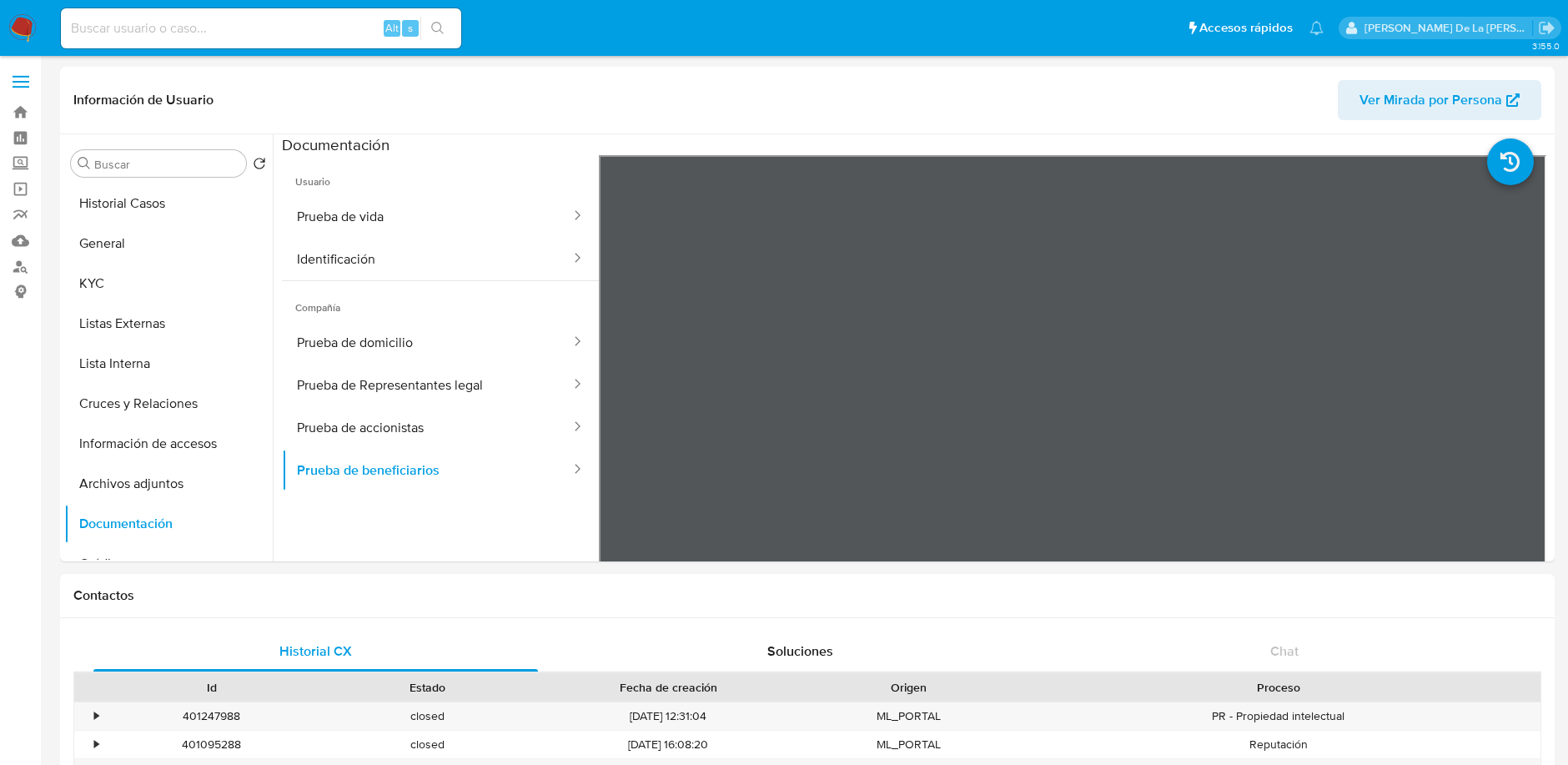
click at [151, 36] on input at bounding box center [261, 28] width 400 height 22
paste input "2409935198"
type input "2409935198"
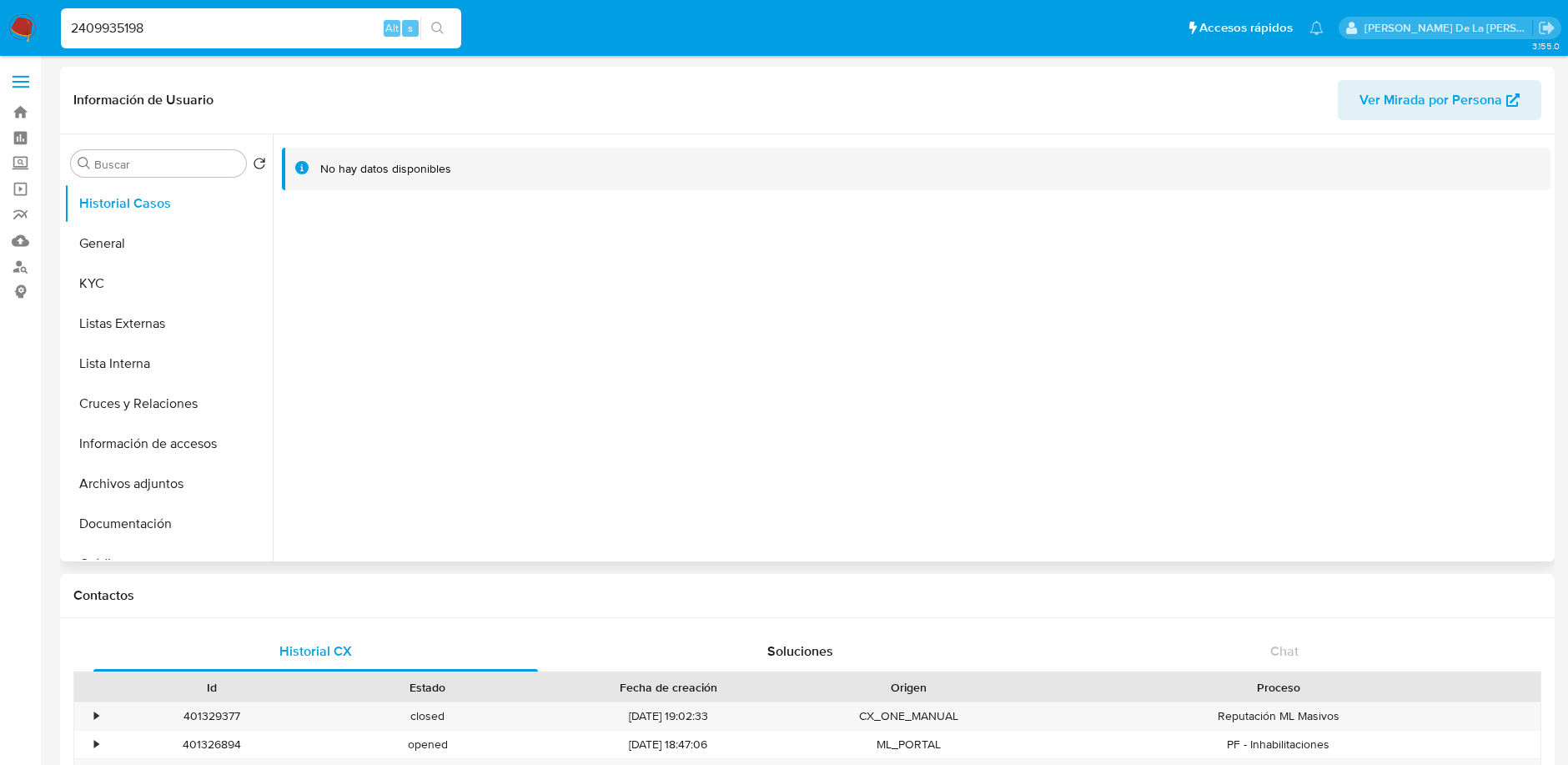
select select "10"
drag, startPoint x: 453, startPoint y: 289, endPoint x: 352, endPoint y: 337, distance: 111.8
click at [453, 289] on div at bounding box center [911, 347] width 1278 height 427
click at [110, 531] on button "Documentación" at bounding box center [161, 523] width 195 height 40
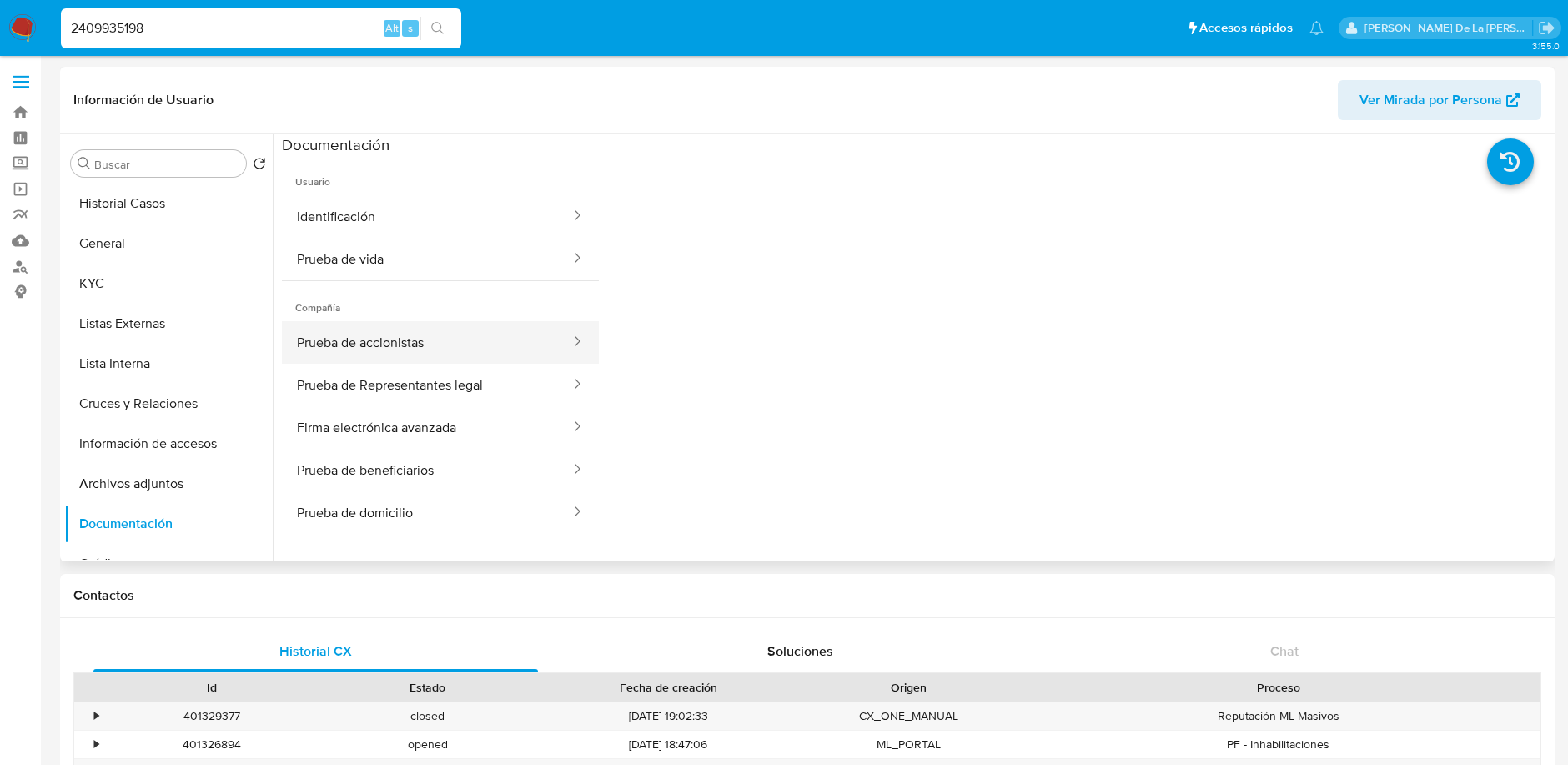
click at [424, 349] on button "Prueba de accionistas" at bounding box center [427, 342] width 290 height 42
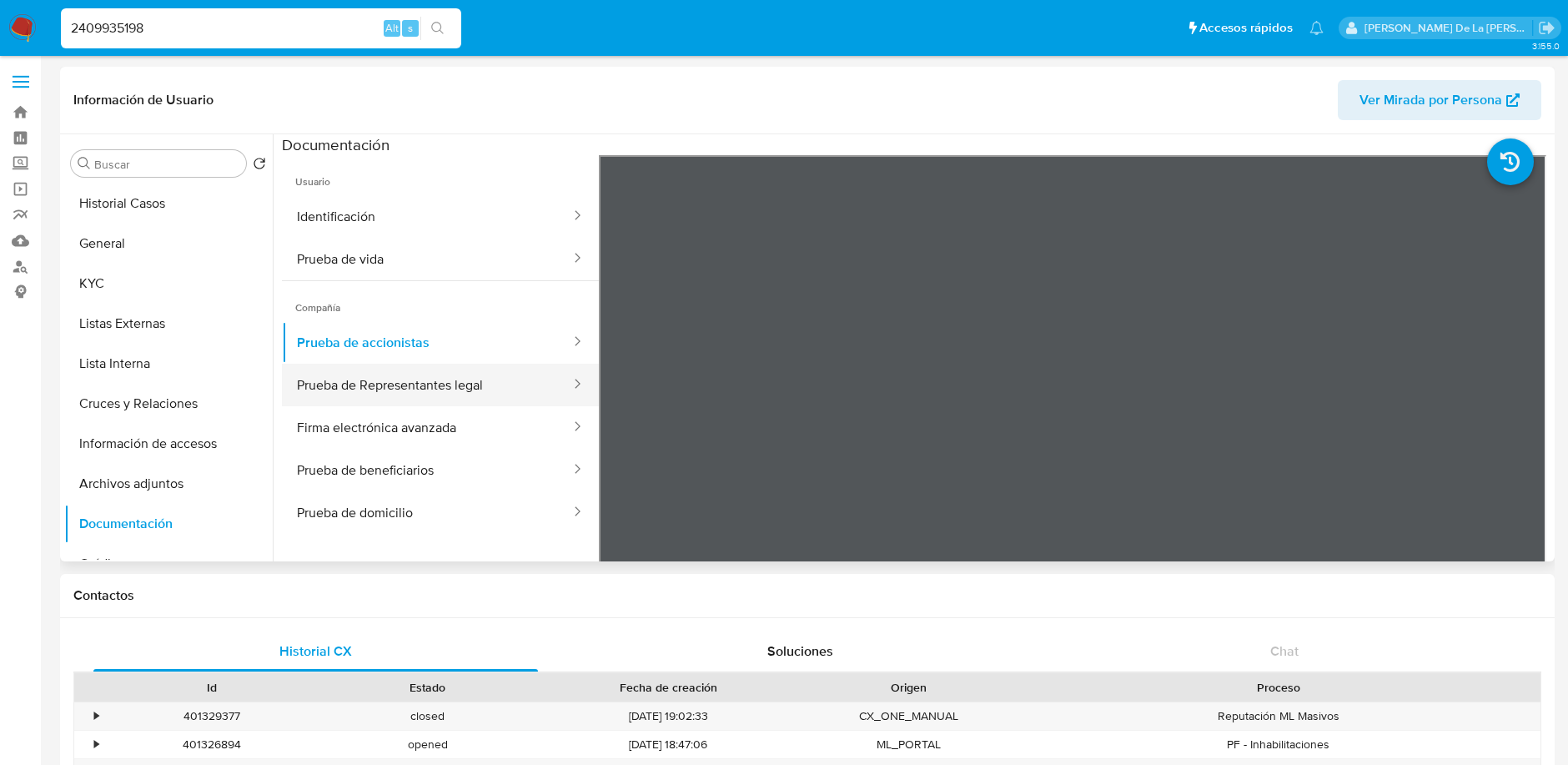
click at [412, 384] on button "Prueba de Representantes legal" at bounding box center [427, 384] width 290 height 42
click at [162, 266] on button "KYC" at bounding box center [161, 283] width 195 height 40
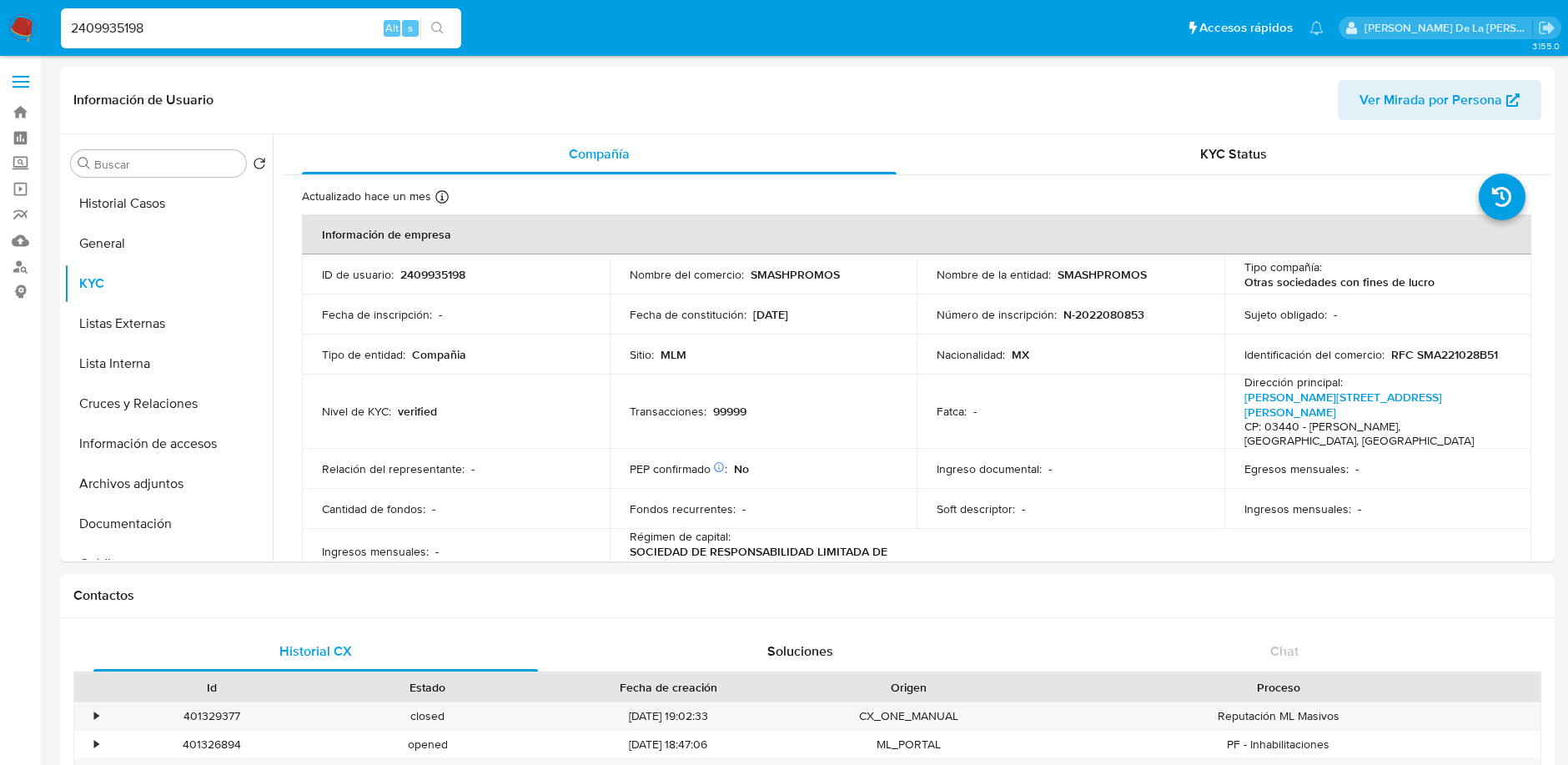
click at [157, 25] on input "2409935198" at bounding box center [261, 28] width 400 height 22
paste input "698612"
type input "2409698612"
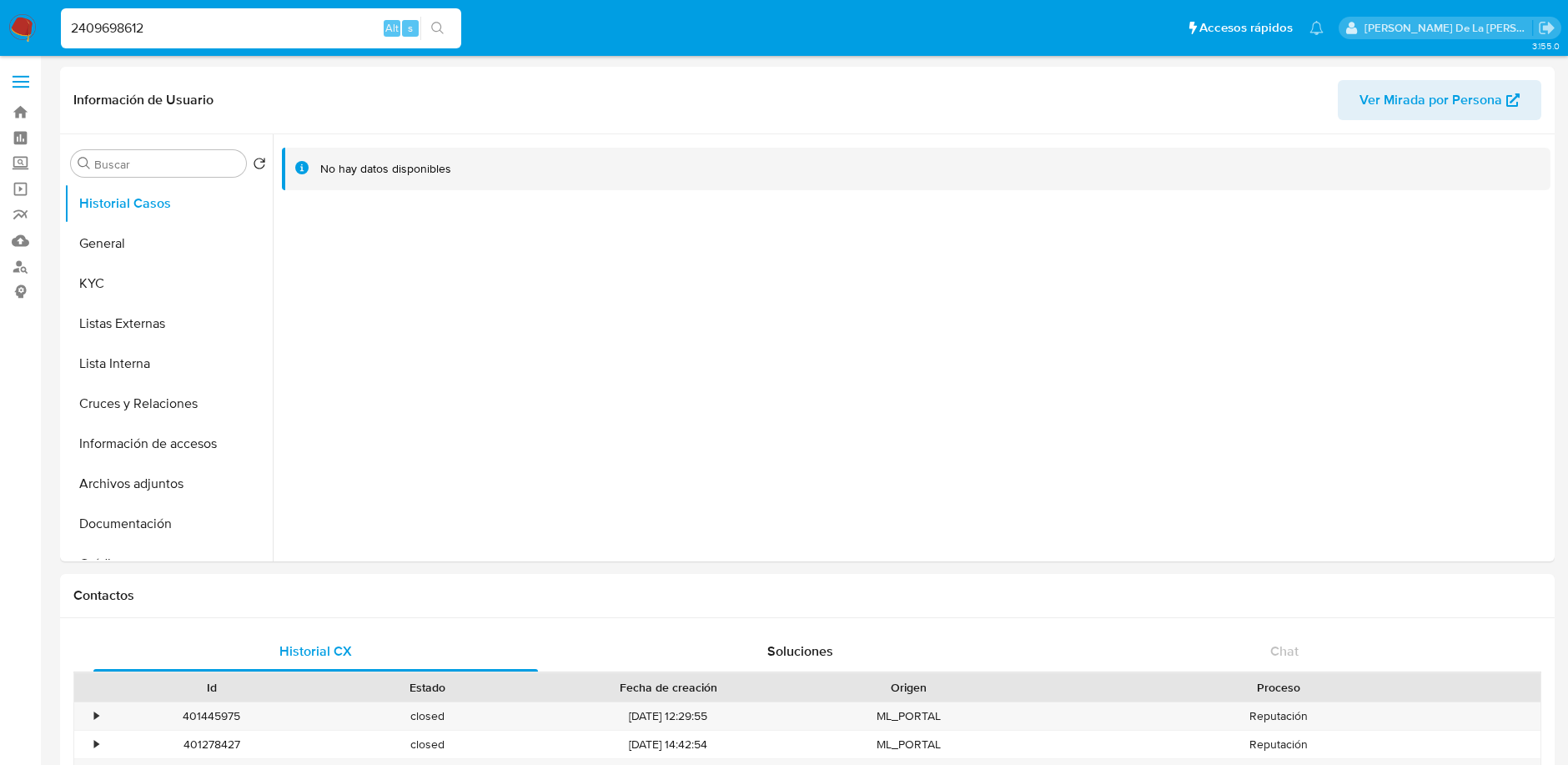
select select "10"
click at [123, 532] on button "Documentación" at bounding box center [161, 523] width 195 height 40
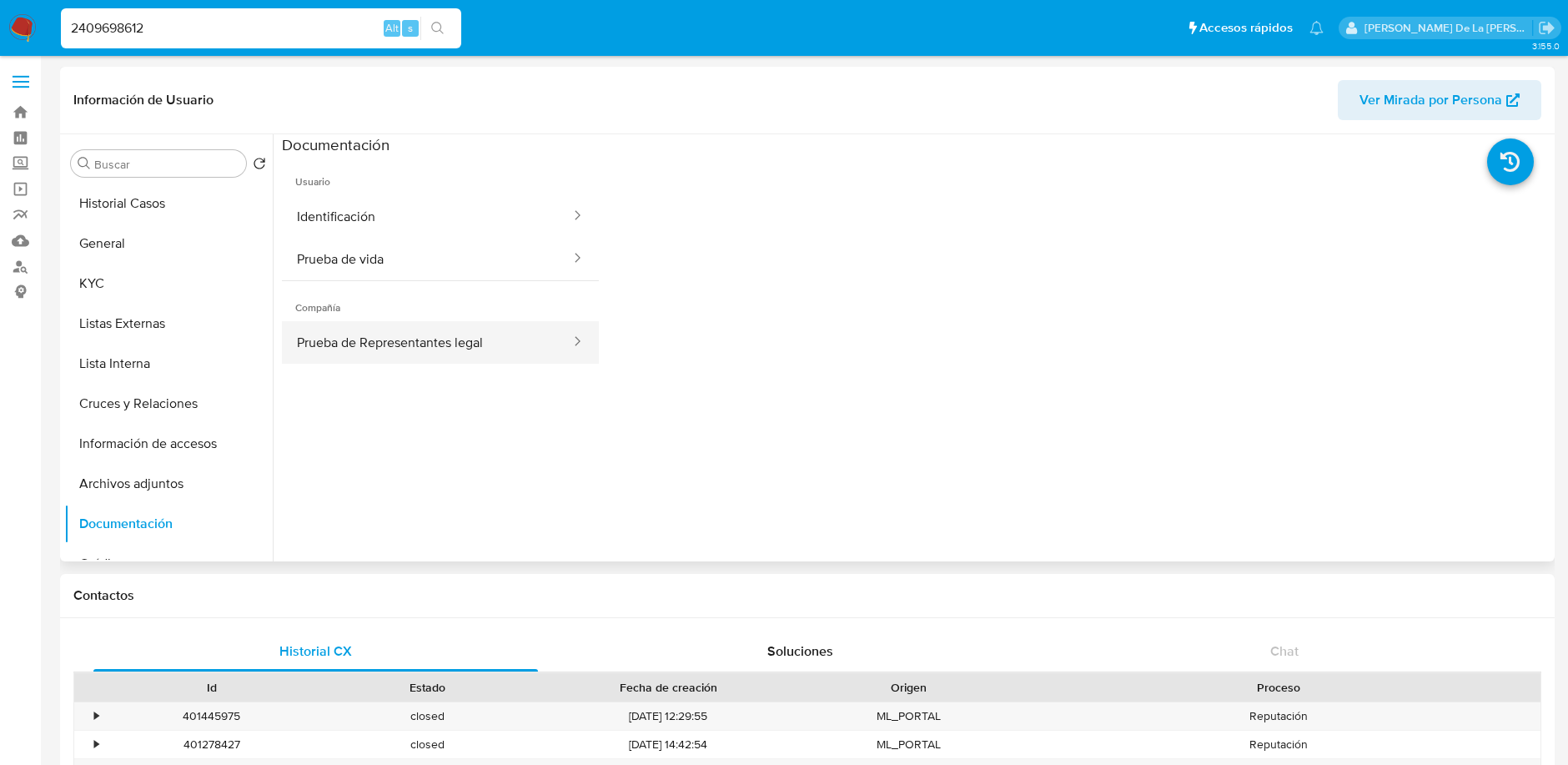
click at [426, 321] on button "Prueba de Representantes legal" at bounding box center [427, 342] width 290 height 42
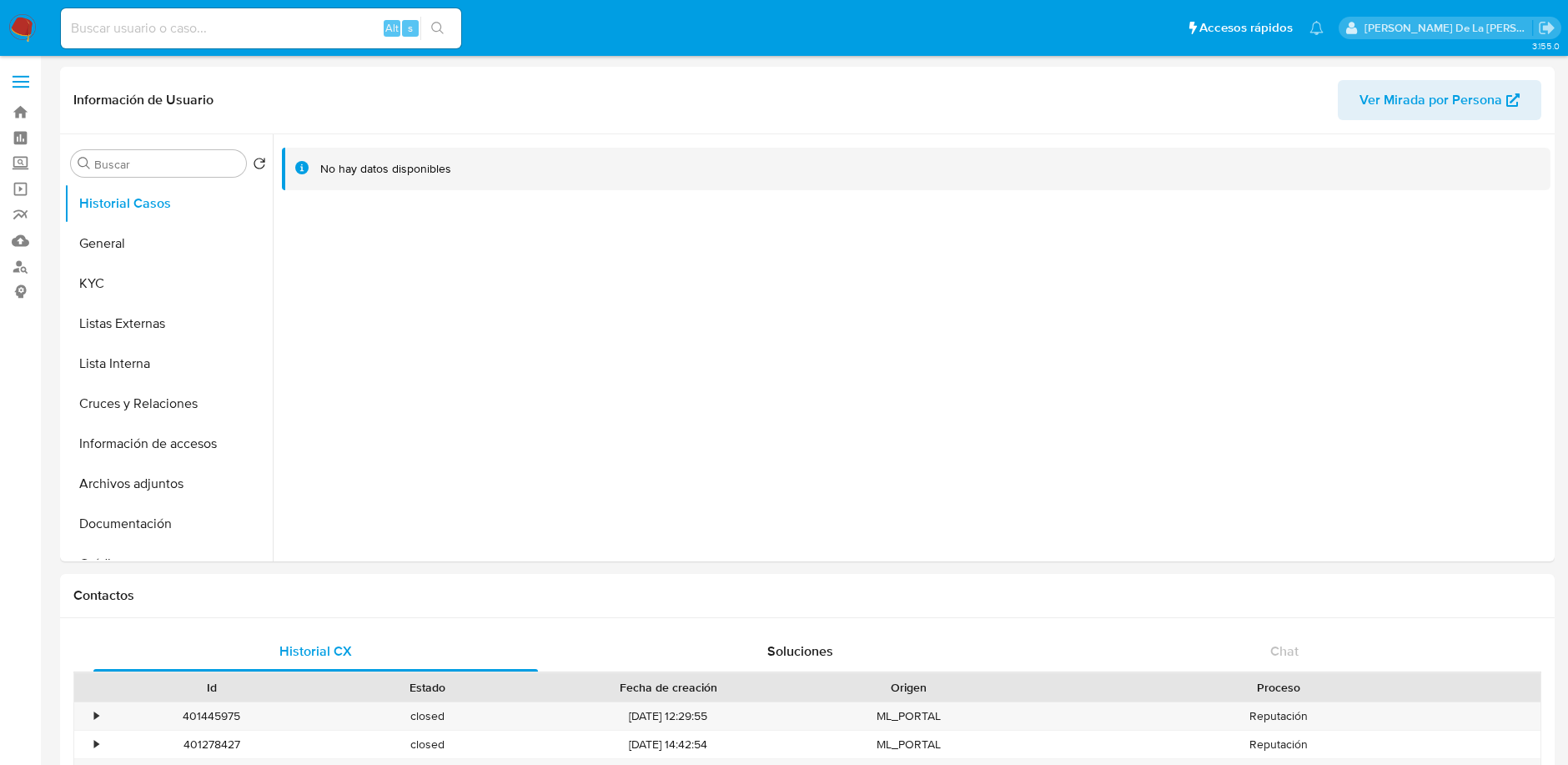
select select "10"
click at [140, 257] on button "General" at bounding box center [161, 244] width 195 height 40
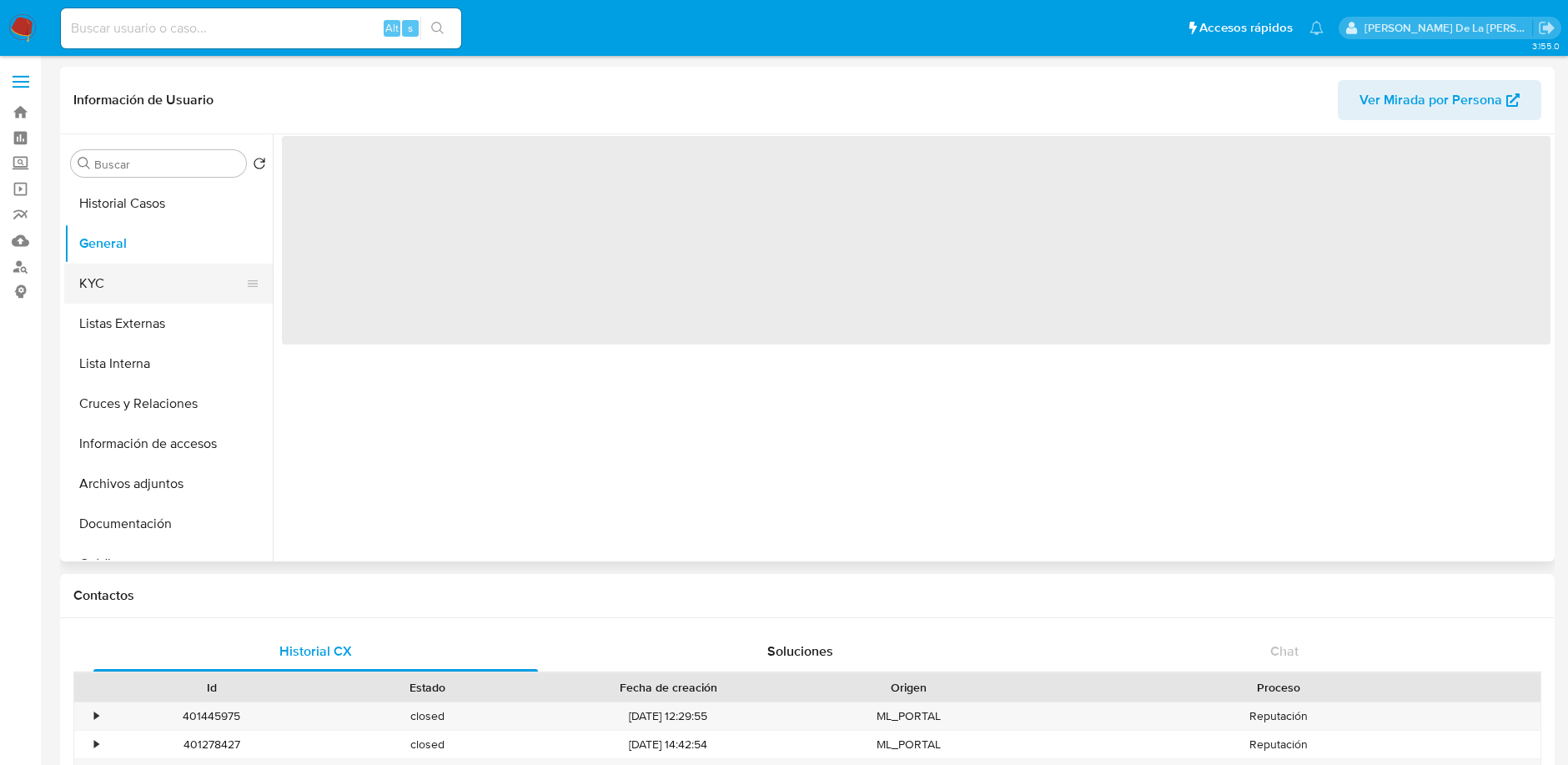
click at [129, 277] on button "KYC" at bounding box center [161, 283] width 195 height 40
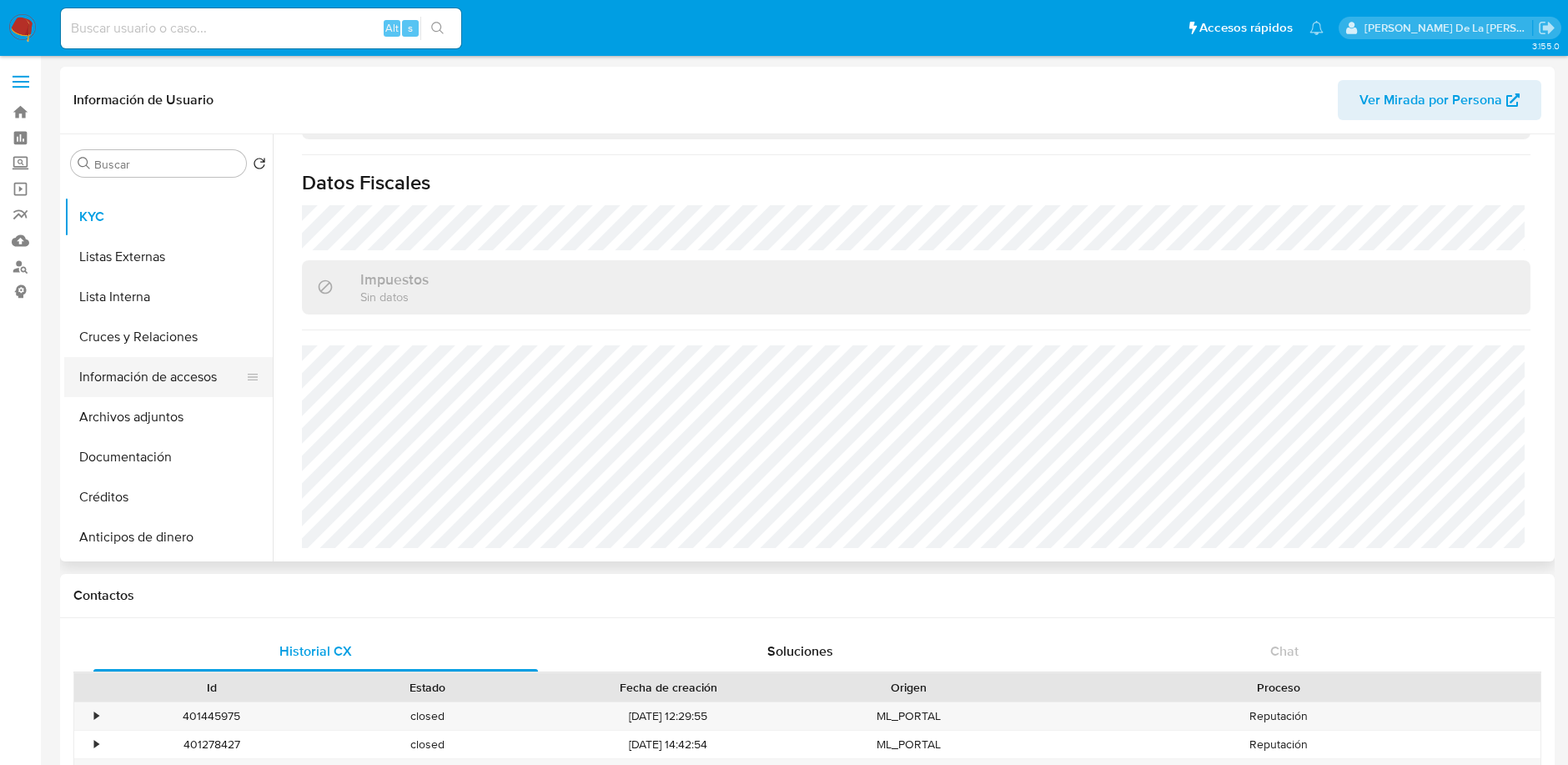
scroll to position [185, 0]
drag, startPoint x: 98, startPoint y: 137, endPoint x: 104, endPoint y: 155, distance: 19.0
click at [100, 144] on div "Buscar Volver al orden por defecto Historial Casos General KYC Listas Externas …" at bounding box center [168, 349] width 209 height 424
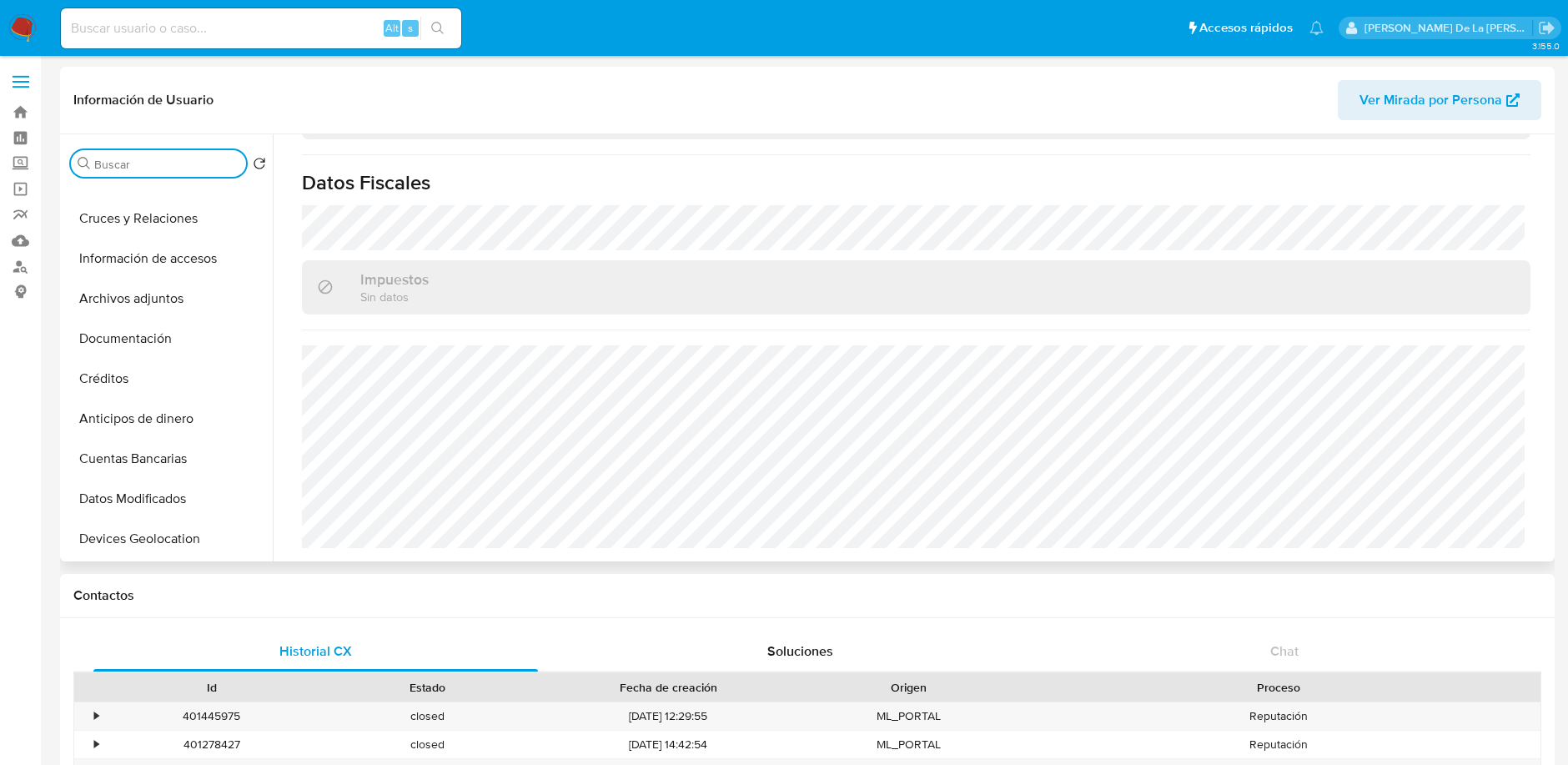
click at [107, 159] on input "Buscar" at bounding box center [166, 164] width 145 height 15
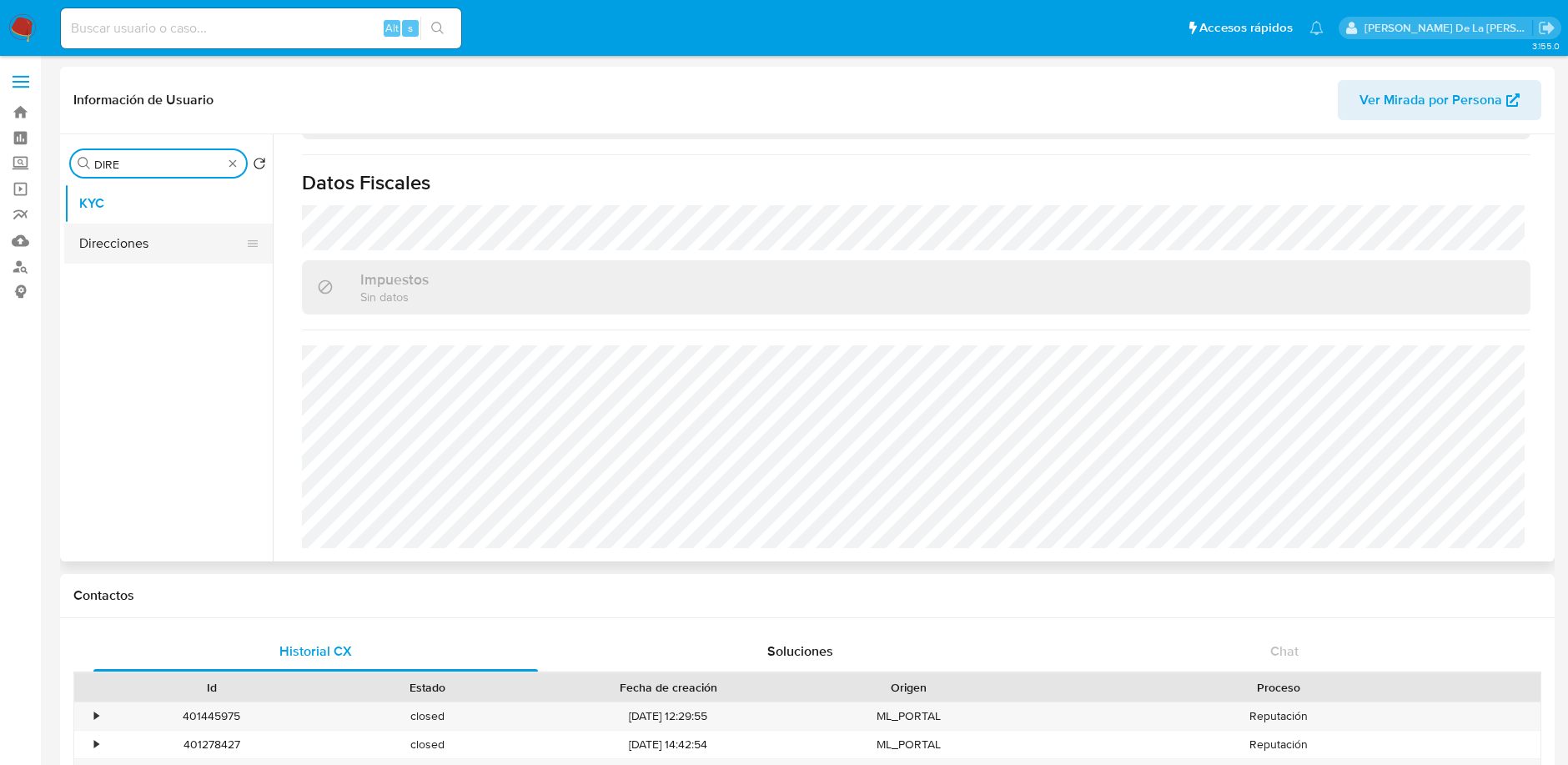
type input "DIRE"
click at [85, 245] on button "Direcciones" at bounding box center [161, 244] width 195 height 40
click at [160, 268] on ul "KYC Direcciones" at bounding box center [168, 371] width 209 height 376
click at [152, 260] on button "Direcciones" at bounding box center [161, 244] width 195 height 40
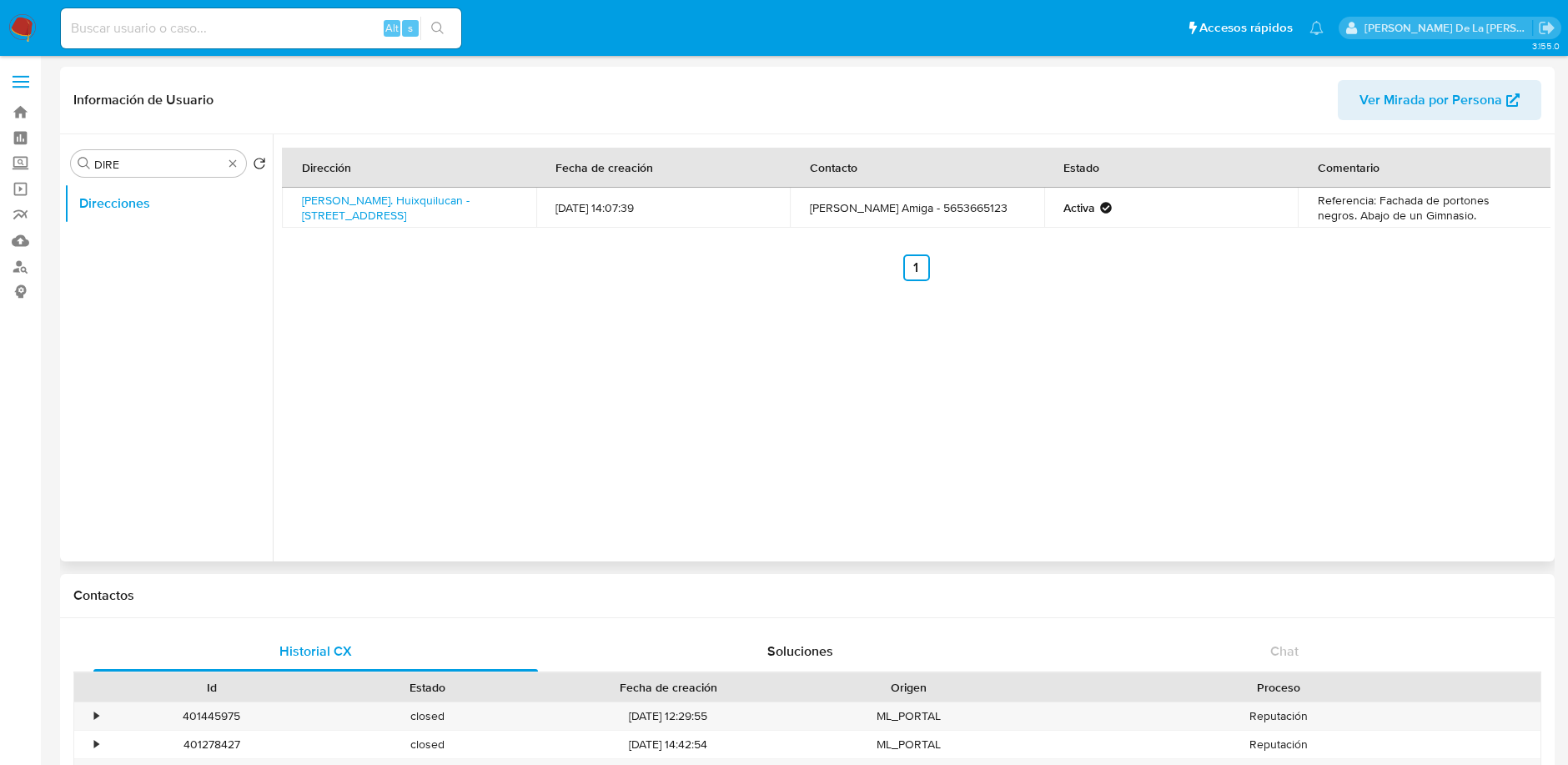
drag, startPoint x: 370, startPoint y: 219, endPoint x: 298, endPoint y: 195, distance: 75.9
click at [299, 195] on td "[PERSON_NAME]. Huixquilucan - [STREET_ADDRESS]" at bounding box center [409, 208] width 254 height 40
copy link "[PERSON_NAME]. Huixquilucan - [STREET_ADDRESS]"
click at [232, 156] on div "Buscar DIRE" at bounding box center [158, 164] width 175 height 27
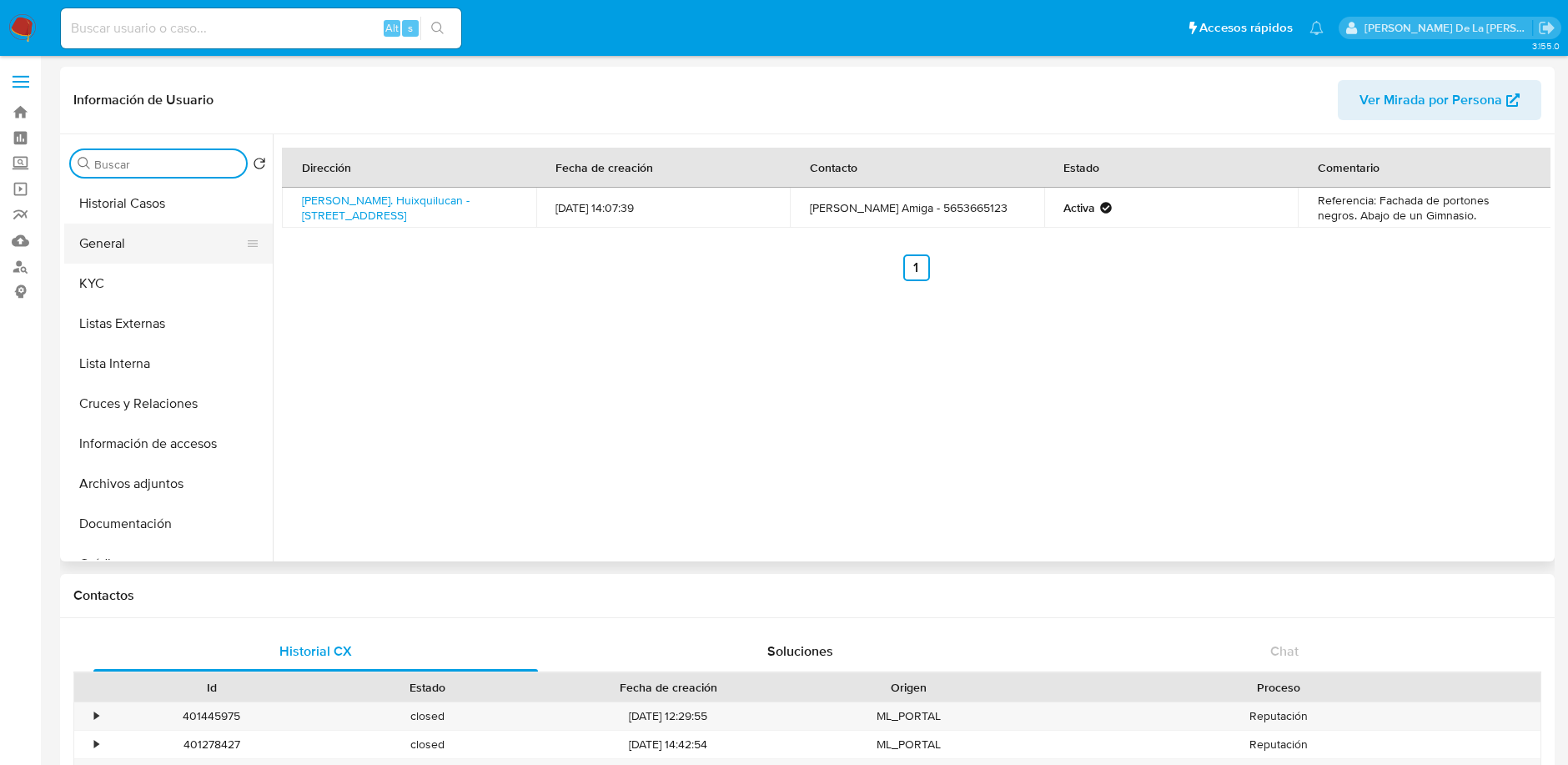
click at [120, 246] on button "General" at bounding box center [161, 244] width 195 height 40
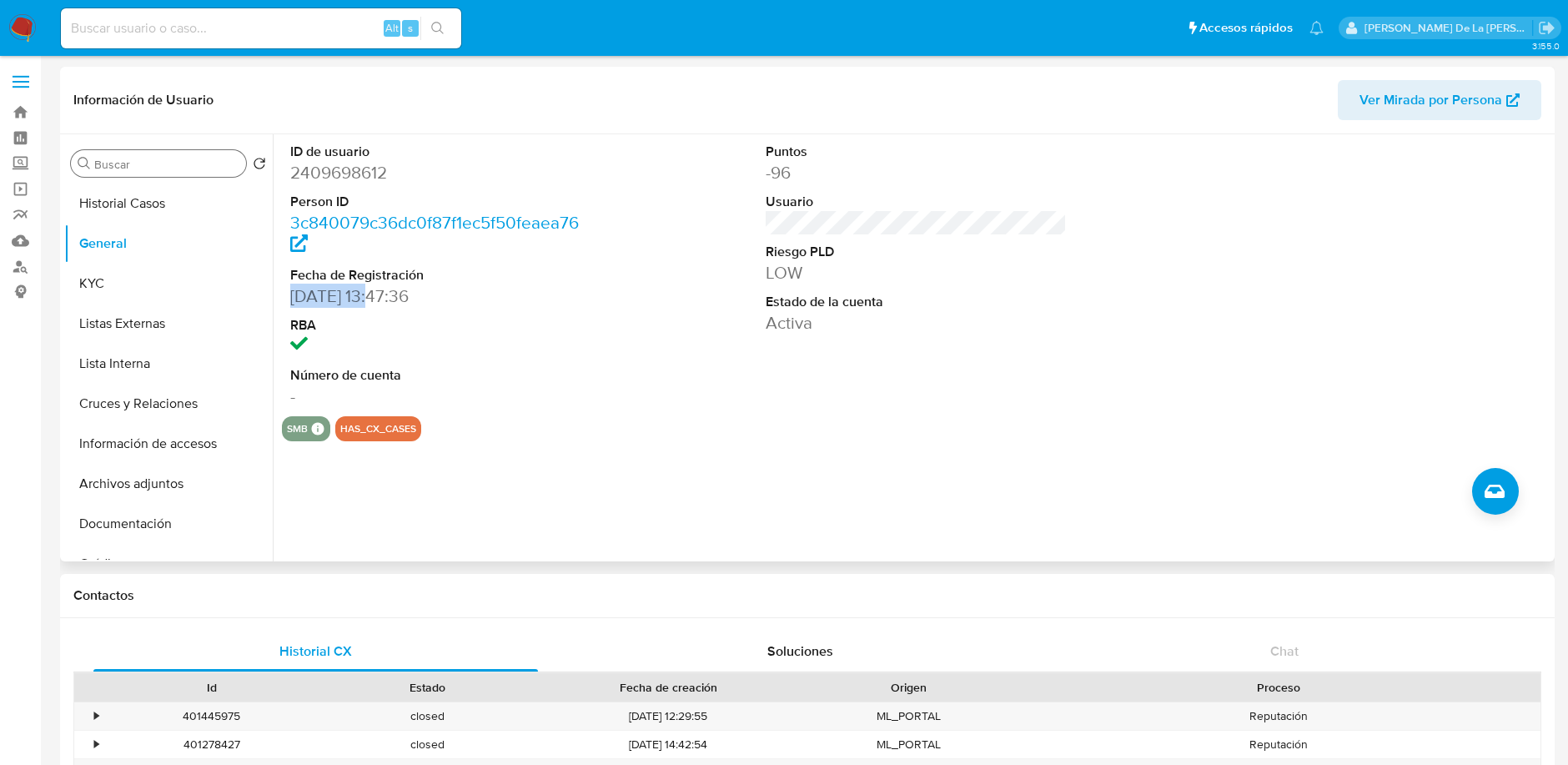
drag, startPoint x: 379, startPoint y: 294, endPoint x: 288, endPoint y: 289, distance: 91.1
click at [288, 289] on div "ID de usuario 2409698612 Person ID 3c840079c36dc0f87f1ec5f50feaea76 Fecha de Re…" at bounding box center [441, 275] width 317 height 282
copy dd "25/04/2025"
click at [18, 31] on img at bounding box center [22, 29] width 29 height 29
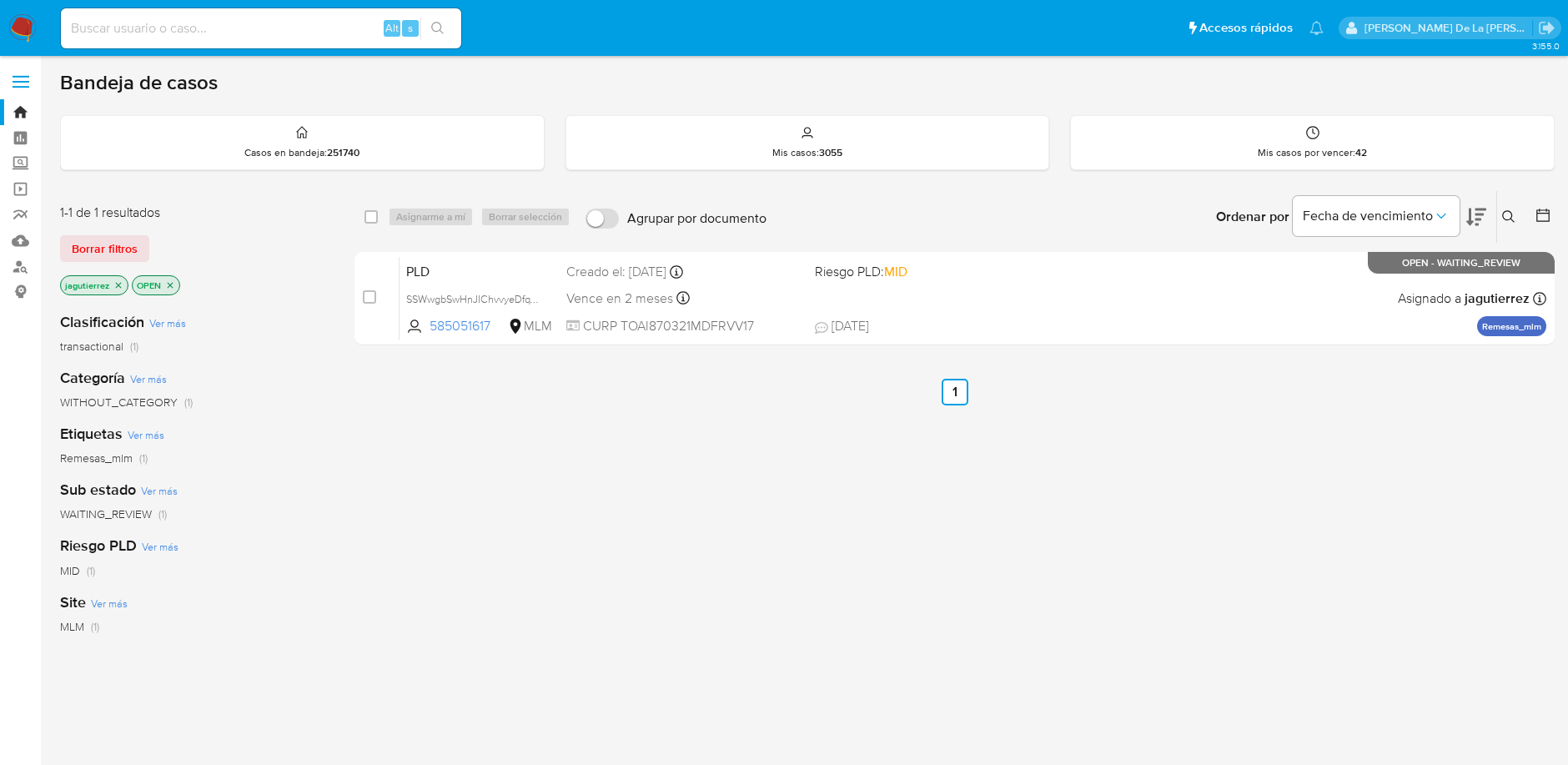
click at [121, 23] on input at bounding box center [261, 28] width 400 height 22
paste input "2451799493"
type input "2451799493"
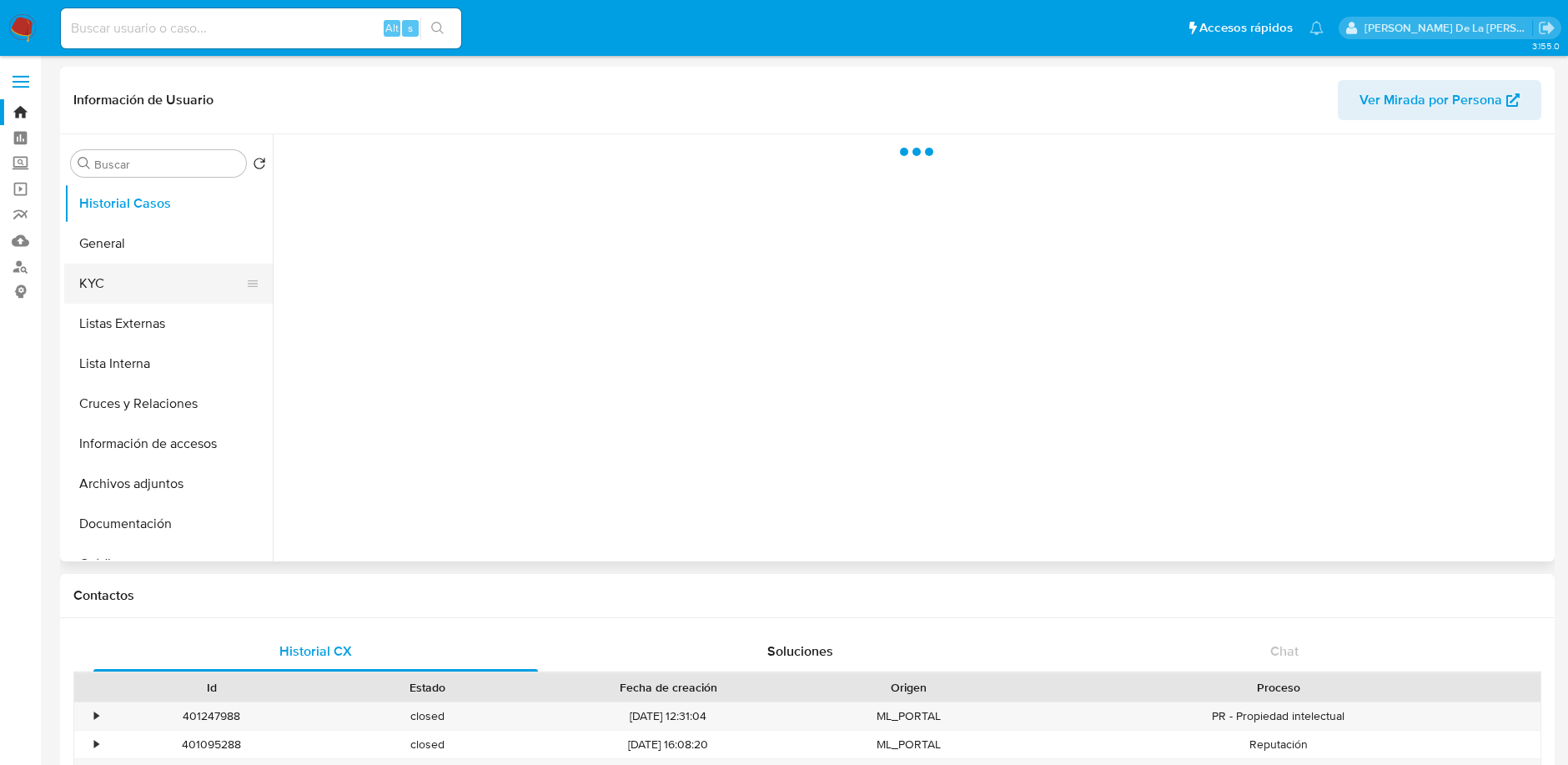
click at [153, 272] on button "KYC" at bounding box center [161, 283] width 195 height 40
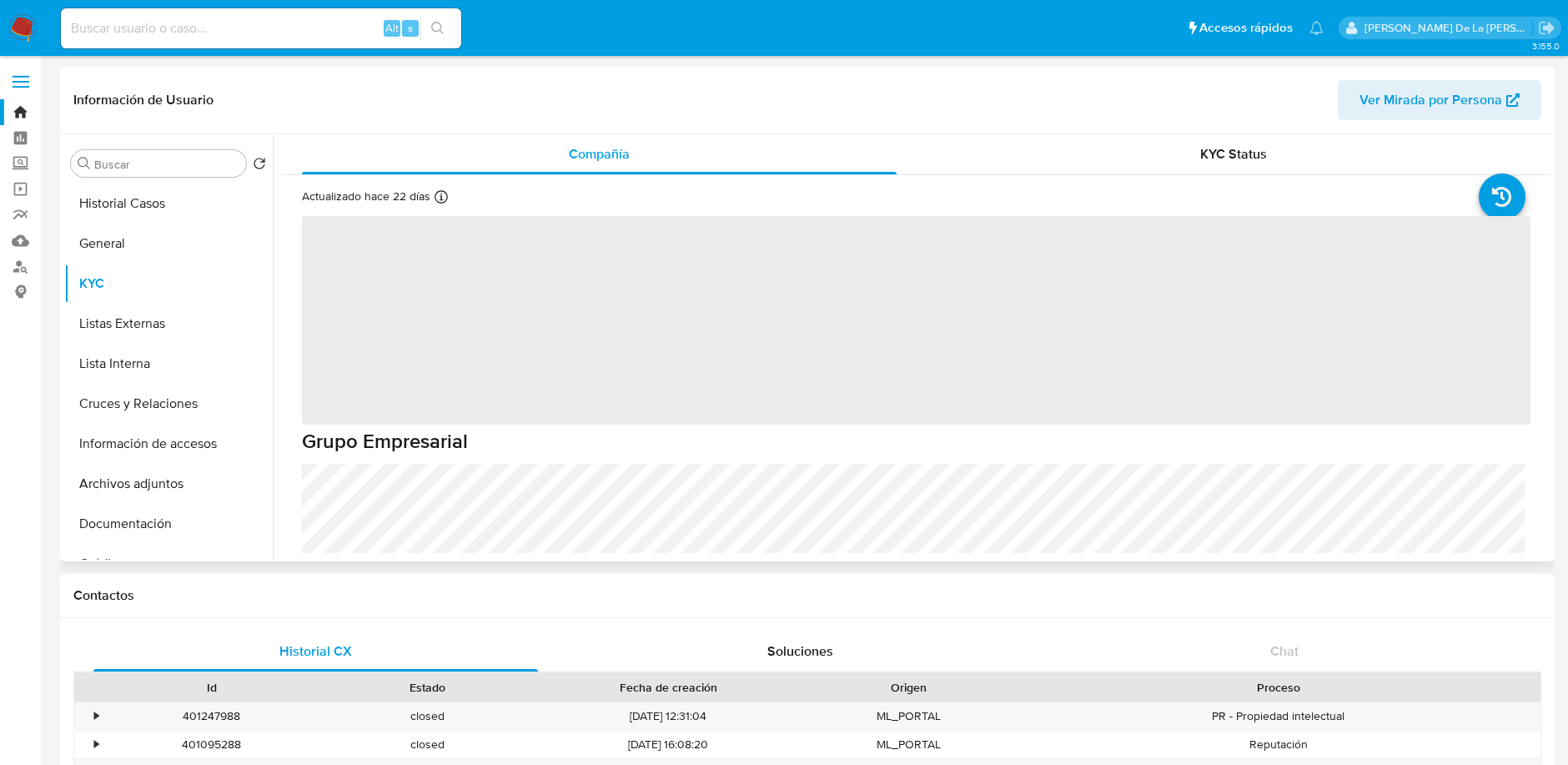
select select "10"
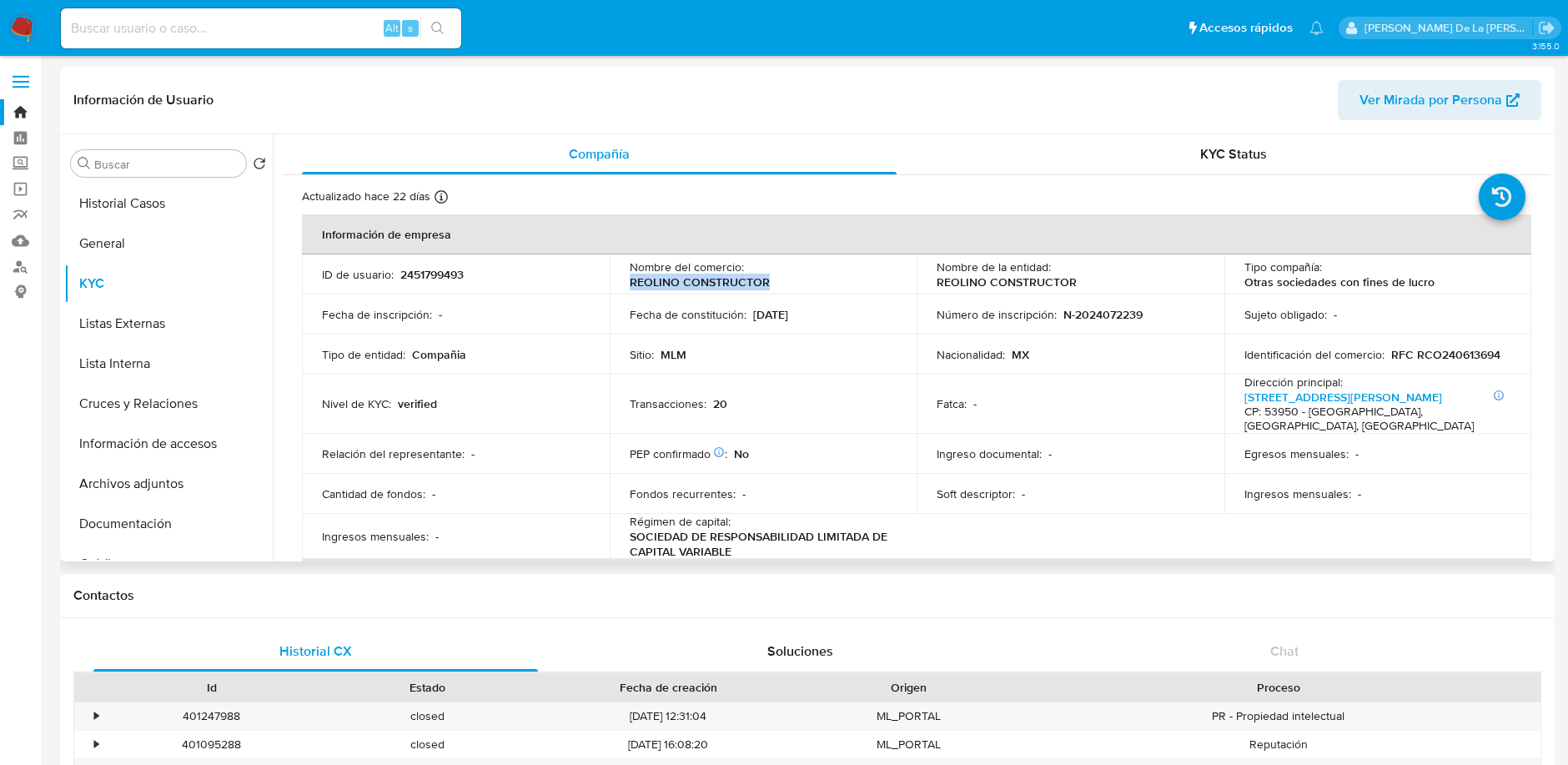
drag, startPoint x: 891, startPoint y: 271, endPoint x: 749, endPoint y: 275, distance: 142.1
click at [749, 275] on div "Nombre del comercio : REOLINO CONSTRUCTOR" at bounding box center [763, 274] width 268 height 30
copy p "REOLINO CONSTRUCTOR"
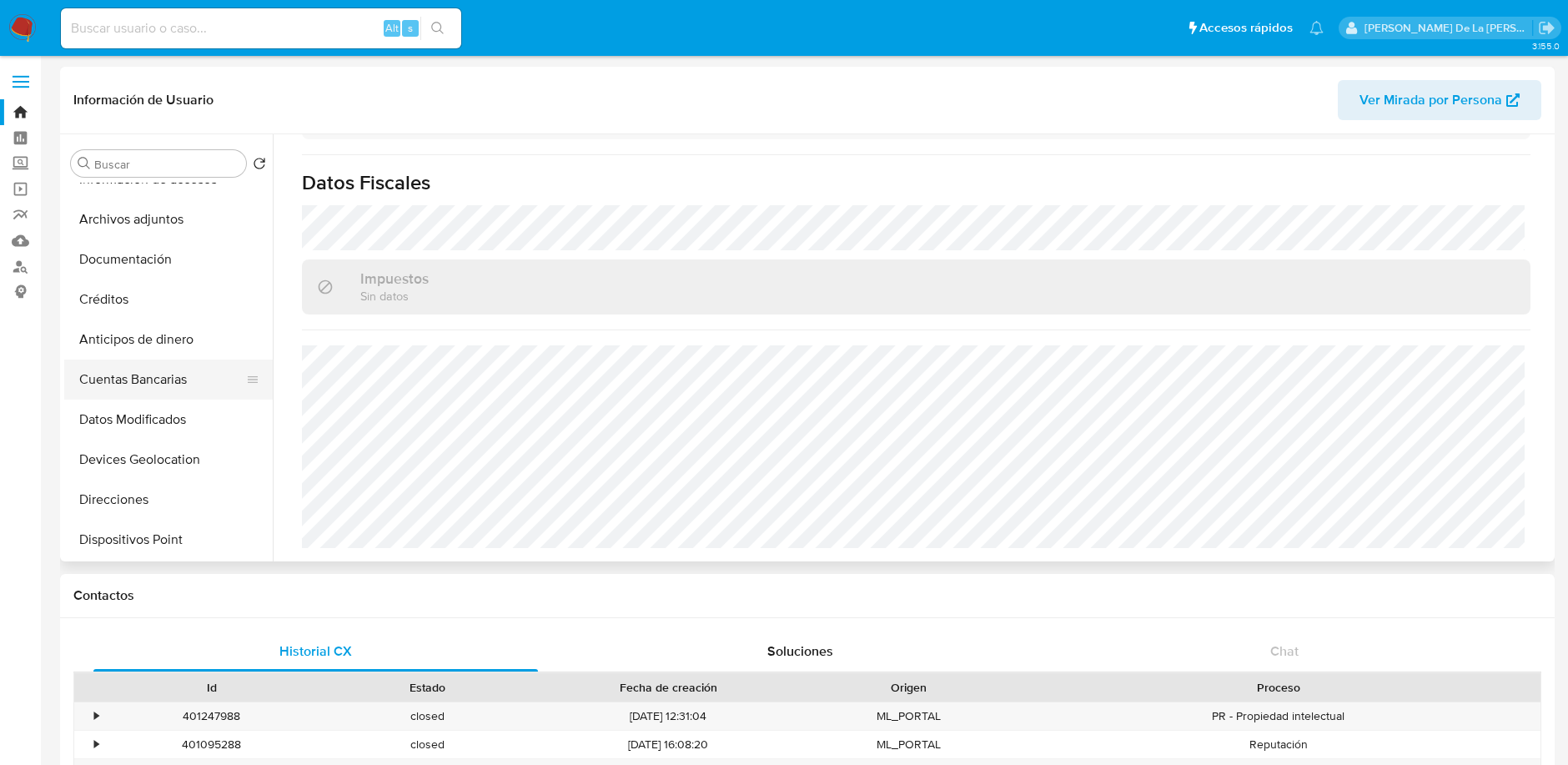
scroll to position [370, 0]
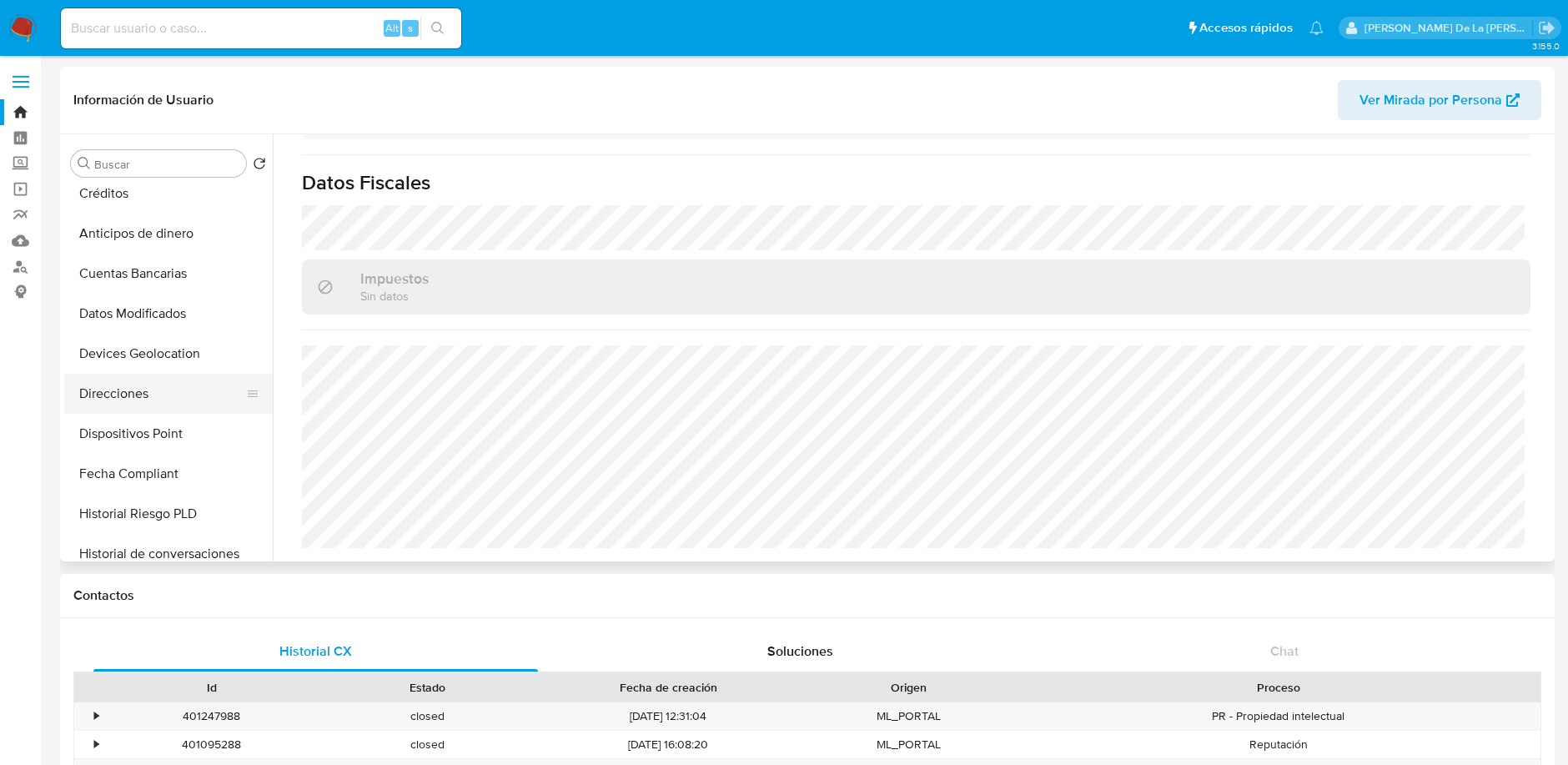
click at [150, 387] on button "Direcciones" at bounding box center [161, 394] width 195 height 40
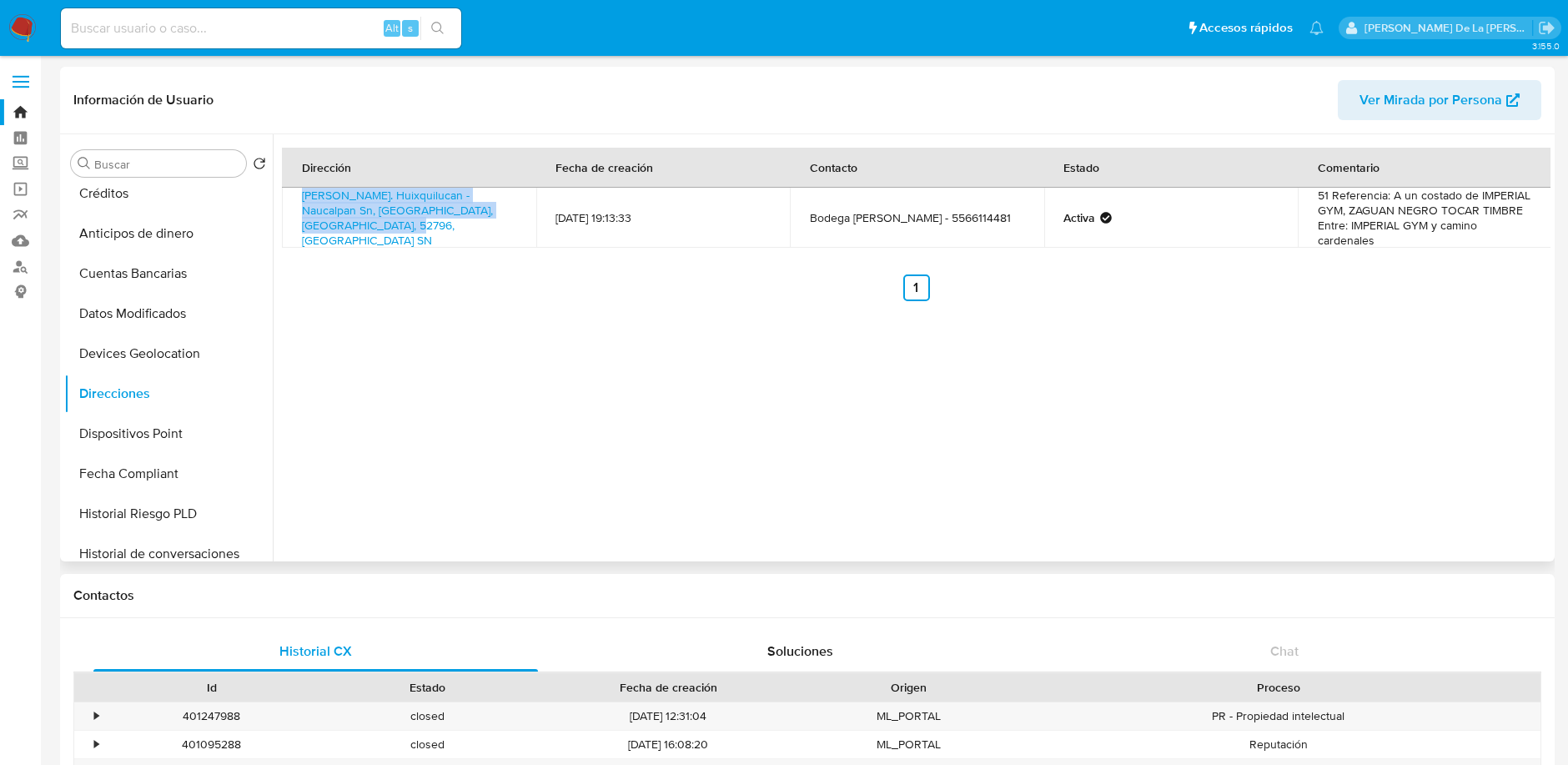
drag, startPoint x: 370, startPoint y: 232, endPoint x: 293, endPoint y: 203, distance: 82.3
click at [293, 203] on td "[PERSON_NAME]. Huixquilucan - Naucalpan Sn, [GEOGRAPHIC_DATA], [GEOGRAPHIC_DATA…" at bounding box center [409, 218] width 254 height 60
copy link "[PERSON_NAME]. Huixquilucan - Naucalpan Sn, [GEOGRAPHIC_DATA], [GEOGRAPHIC_DATA…"
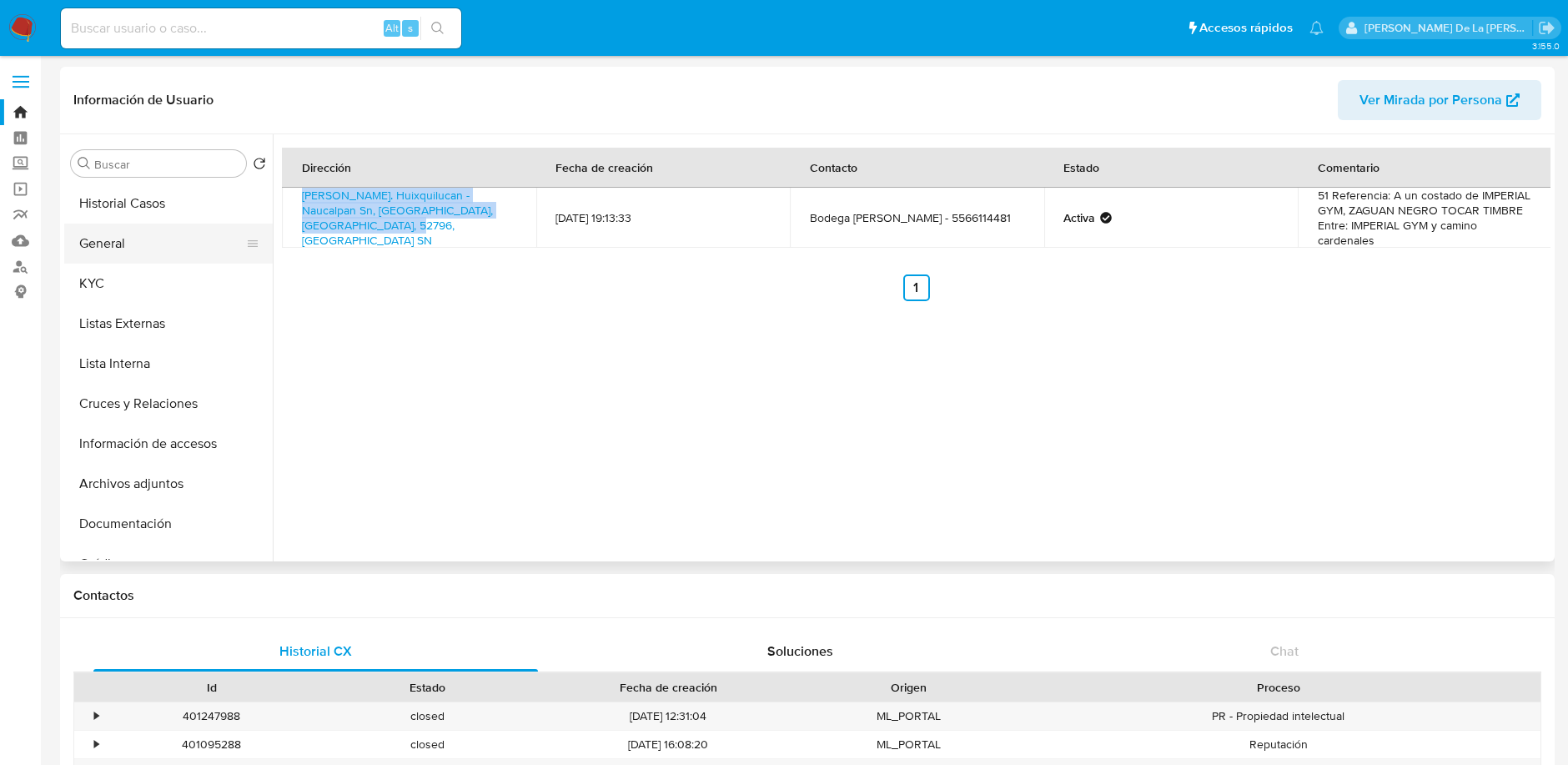
click at [150, 258] on button "General" at bounding box center [161, 244] width 195 height 40
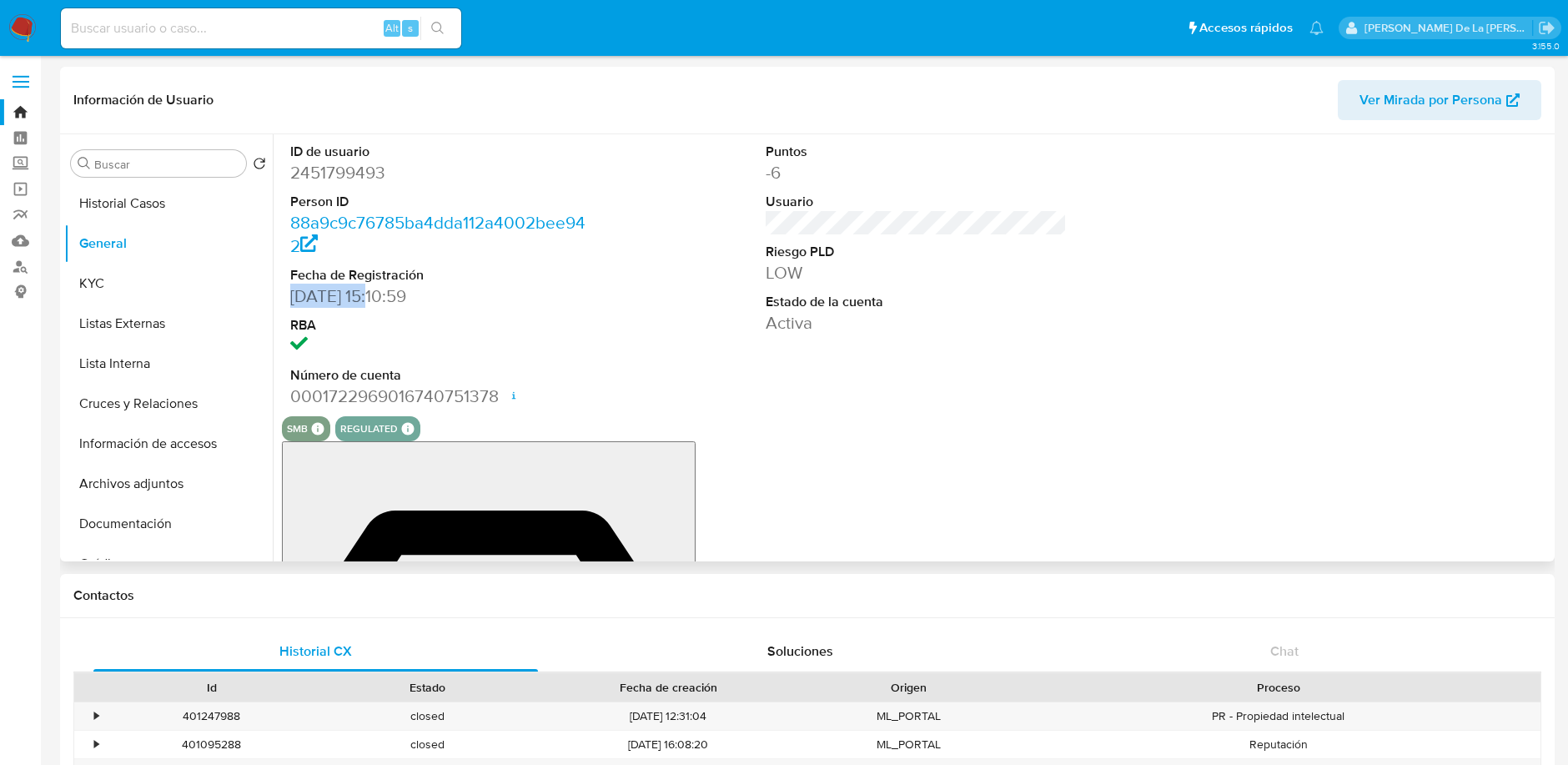
drag, startPoint x: 378, startPoint y: 294, endPoint x: 289, endPoint y: 294, distance: 89.0
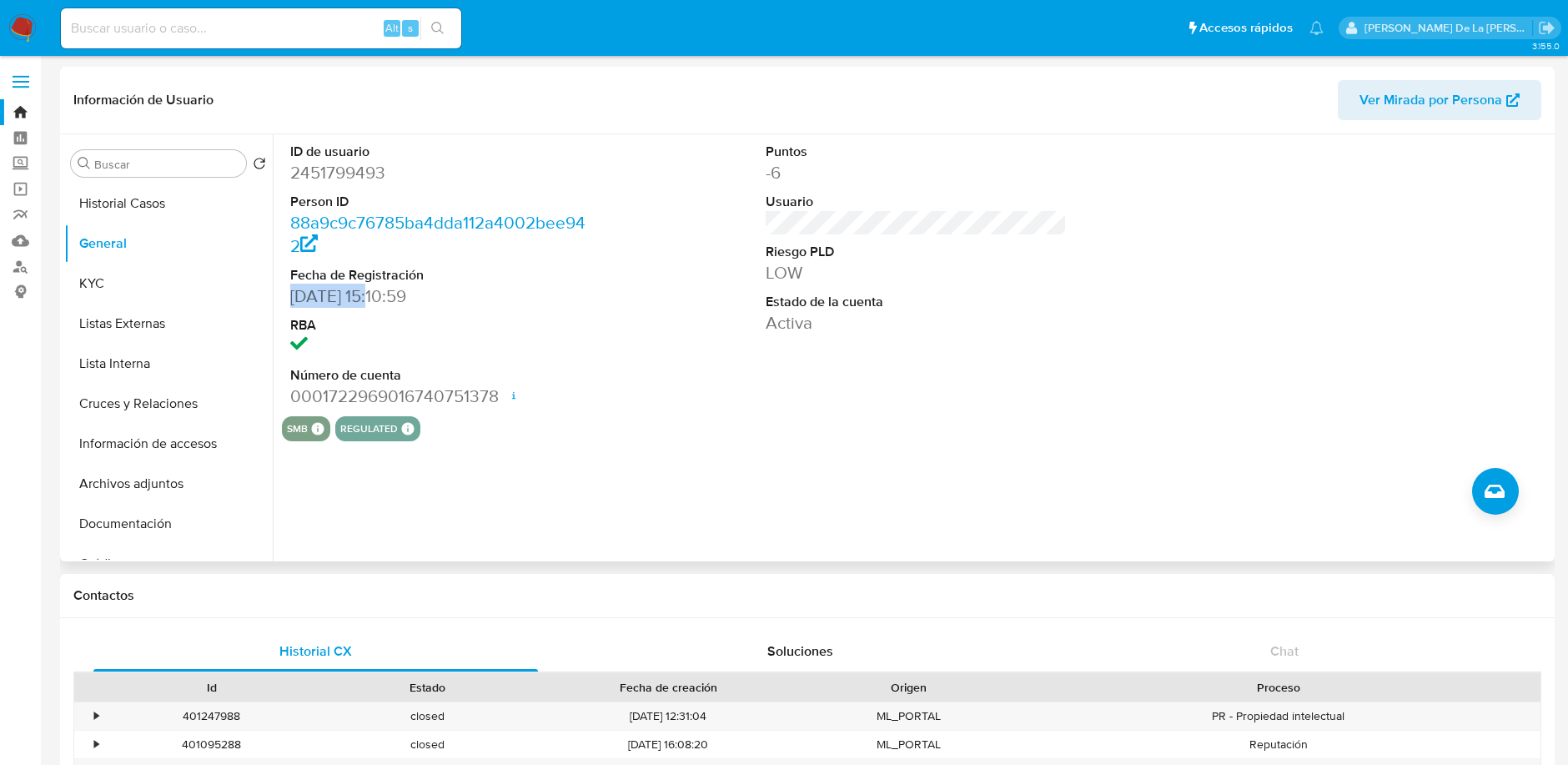
click at [289, 294] on div "ID de usuario 2451799493 Person ID 88a9c9c76785ba4dda112a4002bee942 Fecha de Re…" at bounding box center [441, 275] width 317 height 282
copy dd "[DATE]"
click at [145, 494] on button "Archivos adjuntos" at bounding box center [161, 484] width 195 height 40
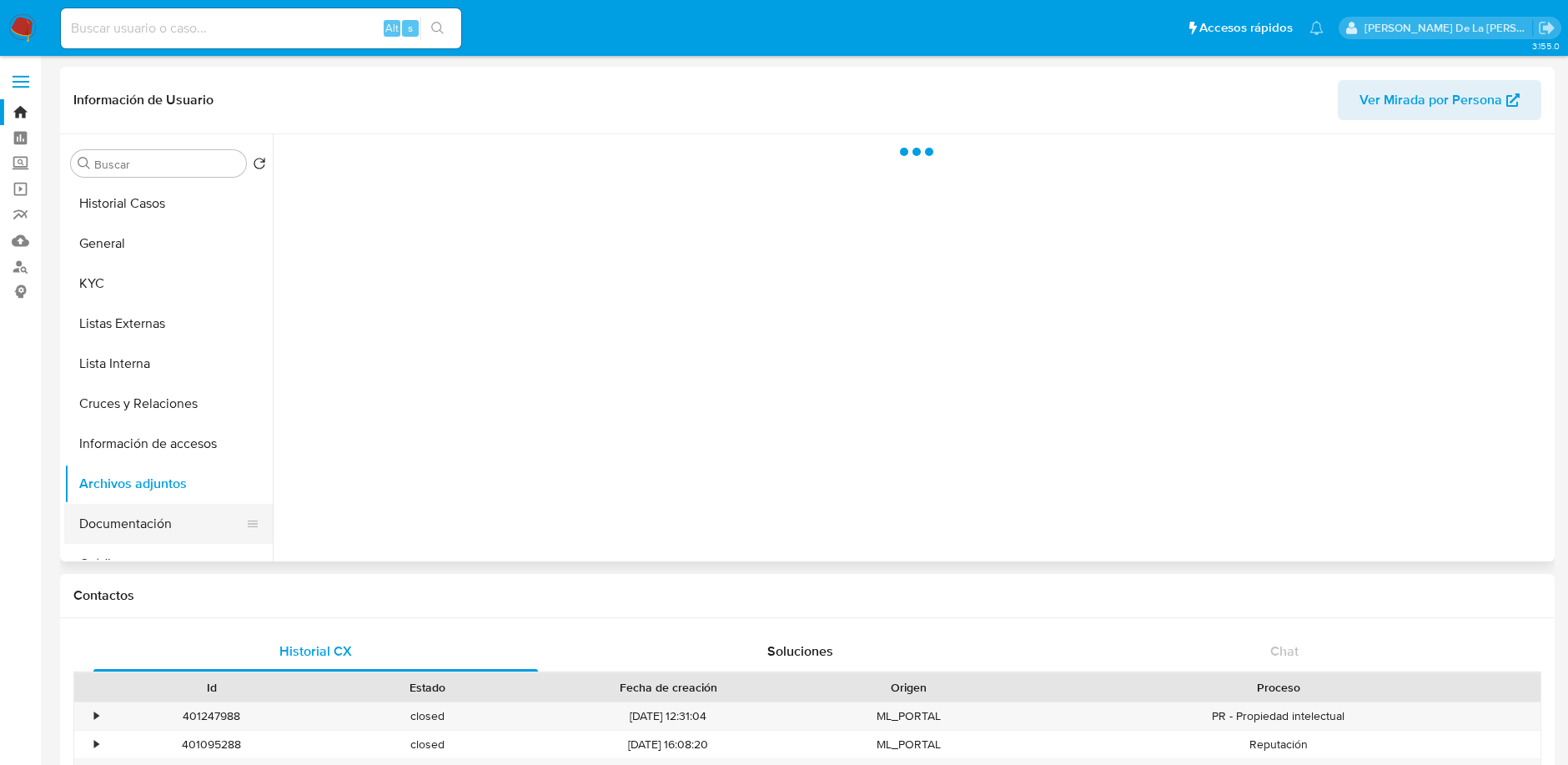
click at [153, 525] on button "Documentación" at bounding box center [161, 523] width 195 height 40
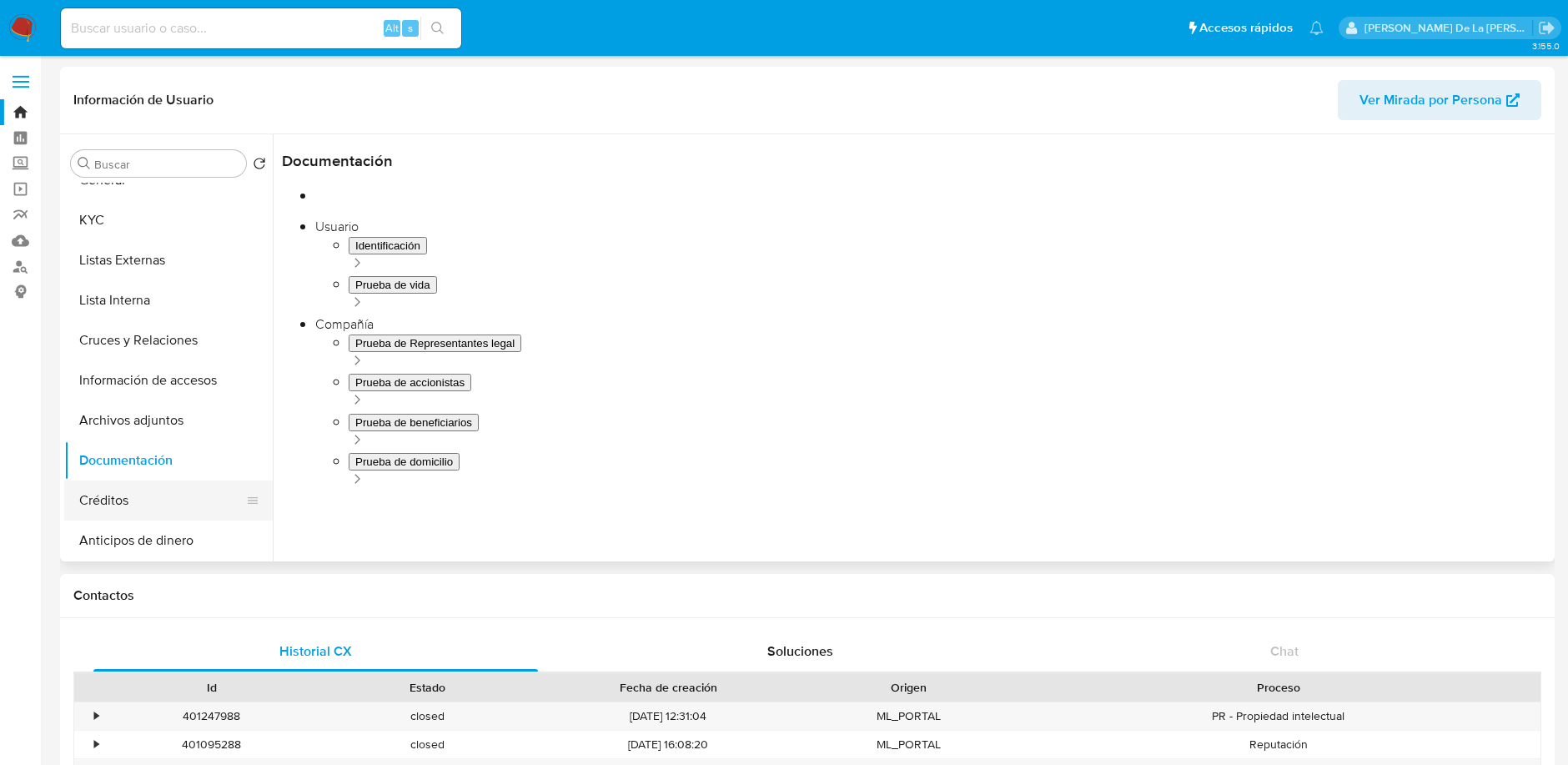
scroll to position [93, 0]
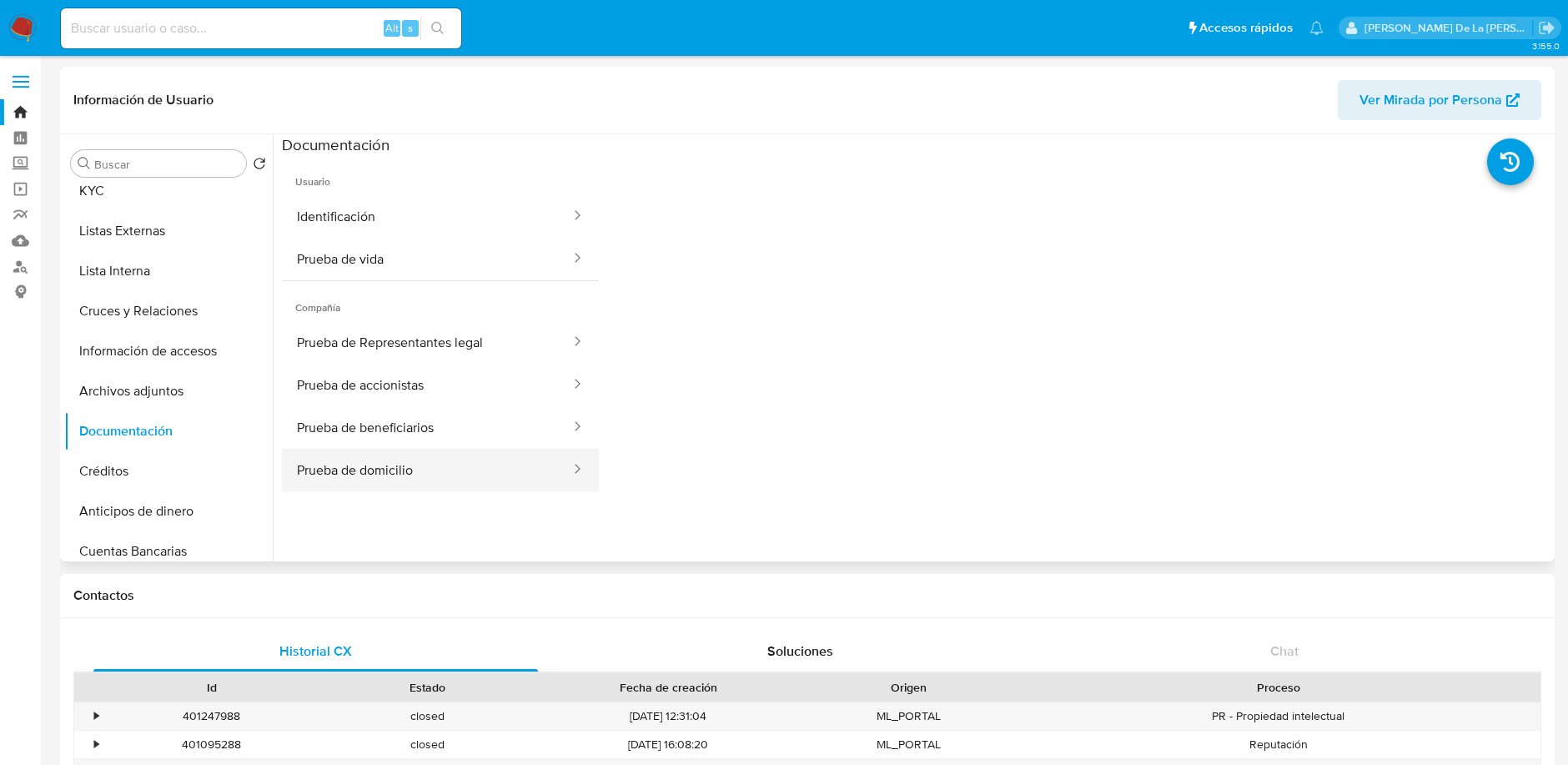
click at [414, 452] on button "Prueba de domicilio" at bounding box center [427, 469] width 290 height 42
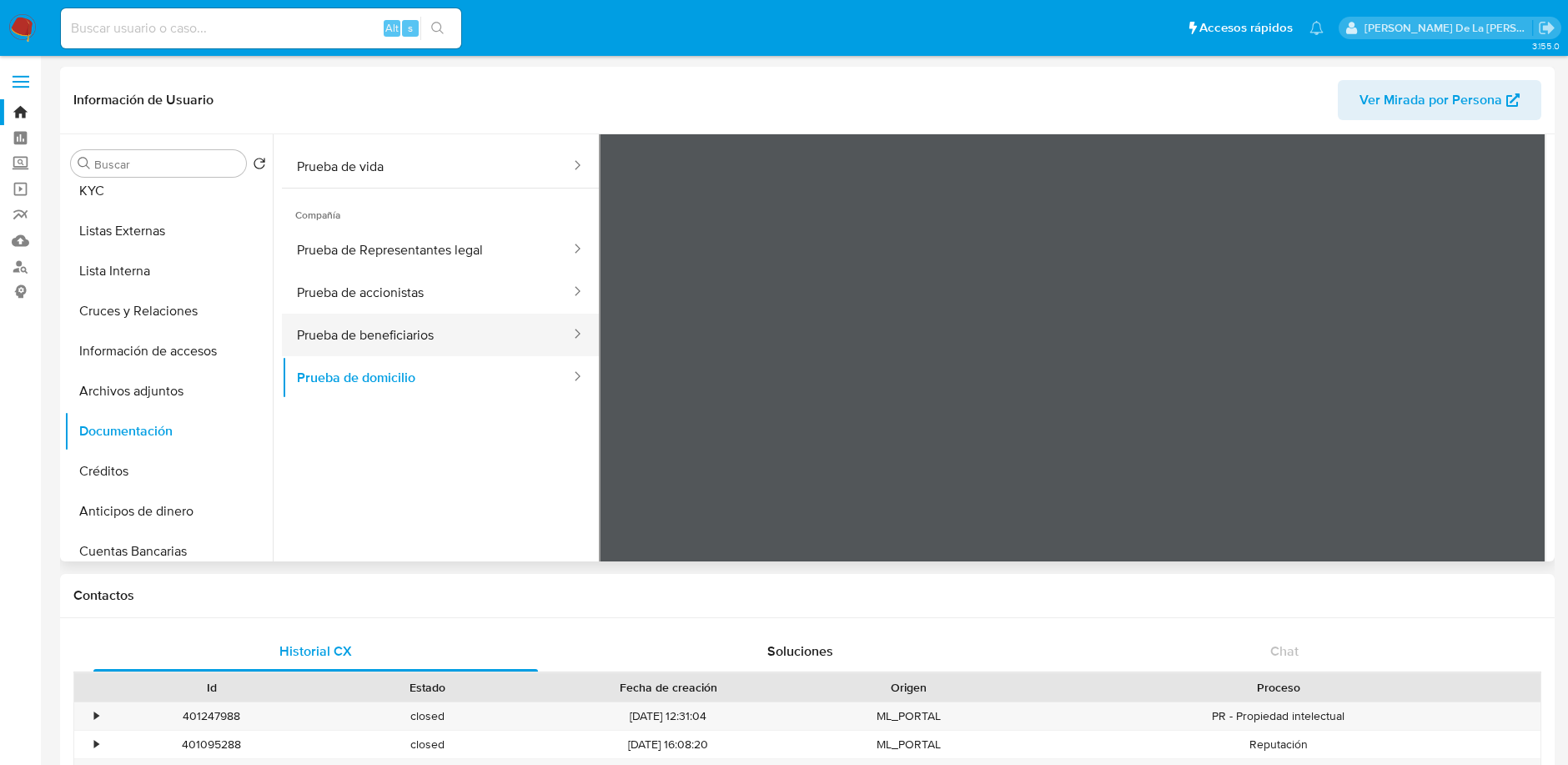
click at [366, 315] on button "Prueba de beneficiarios" at bounding box center [427, 334] width 290 height 42
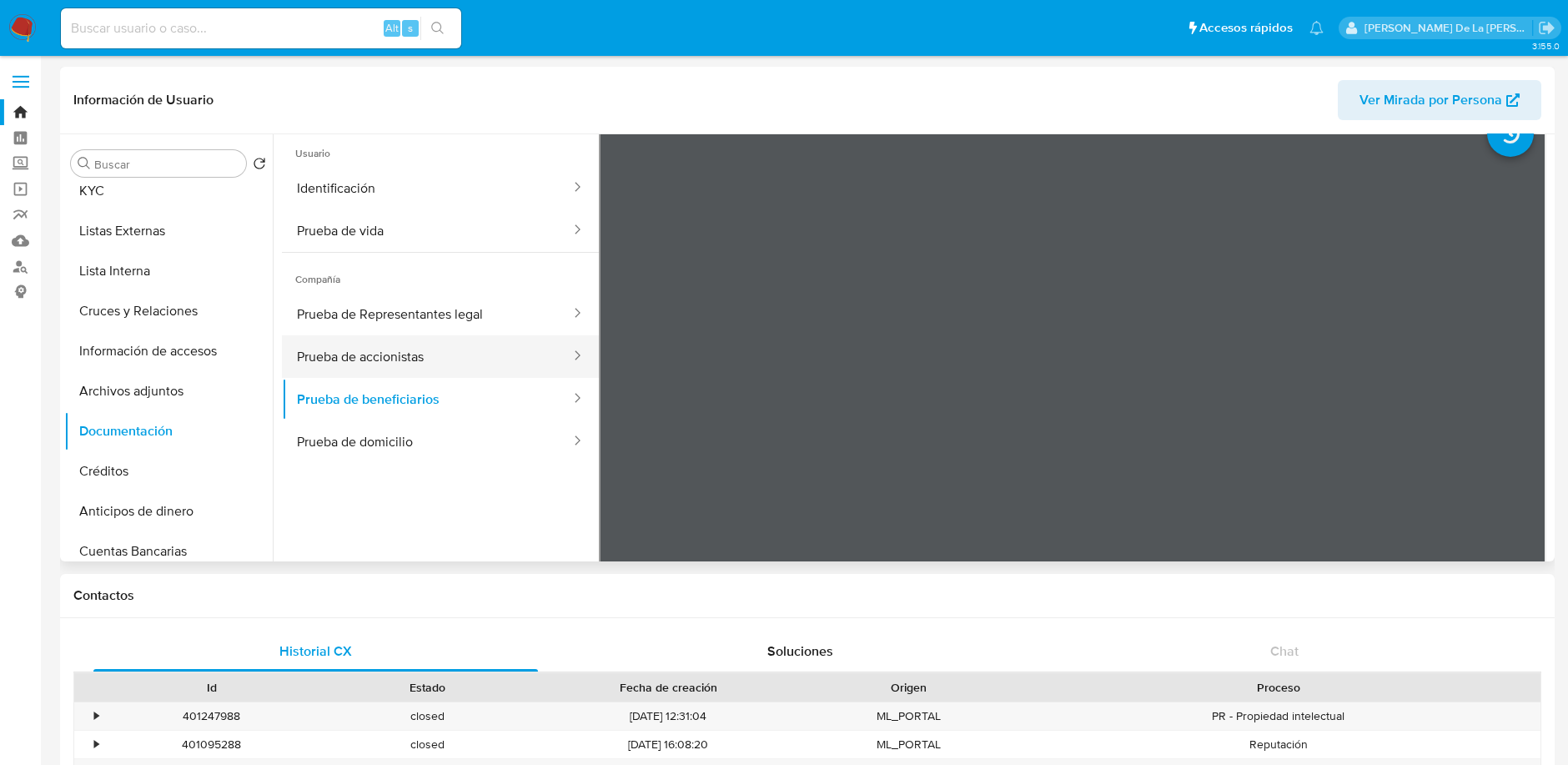
scroll to position [0, 0]
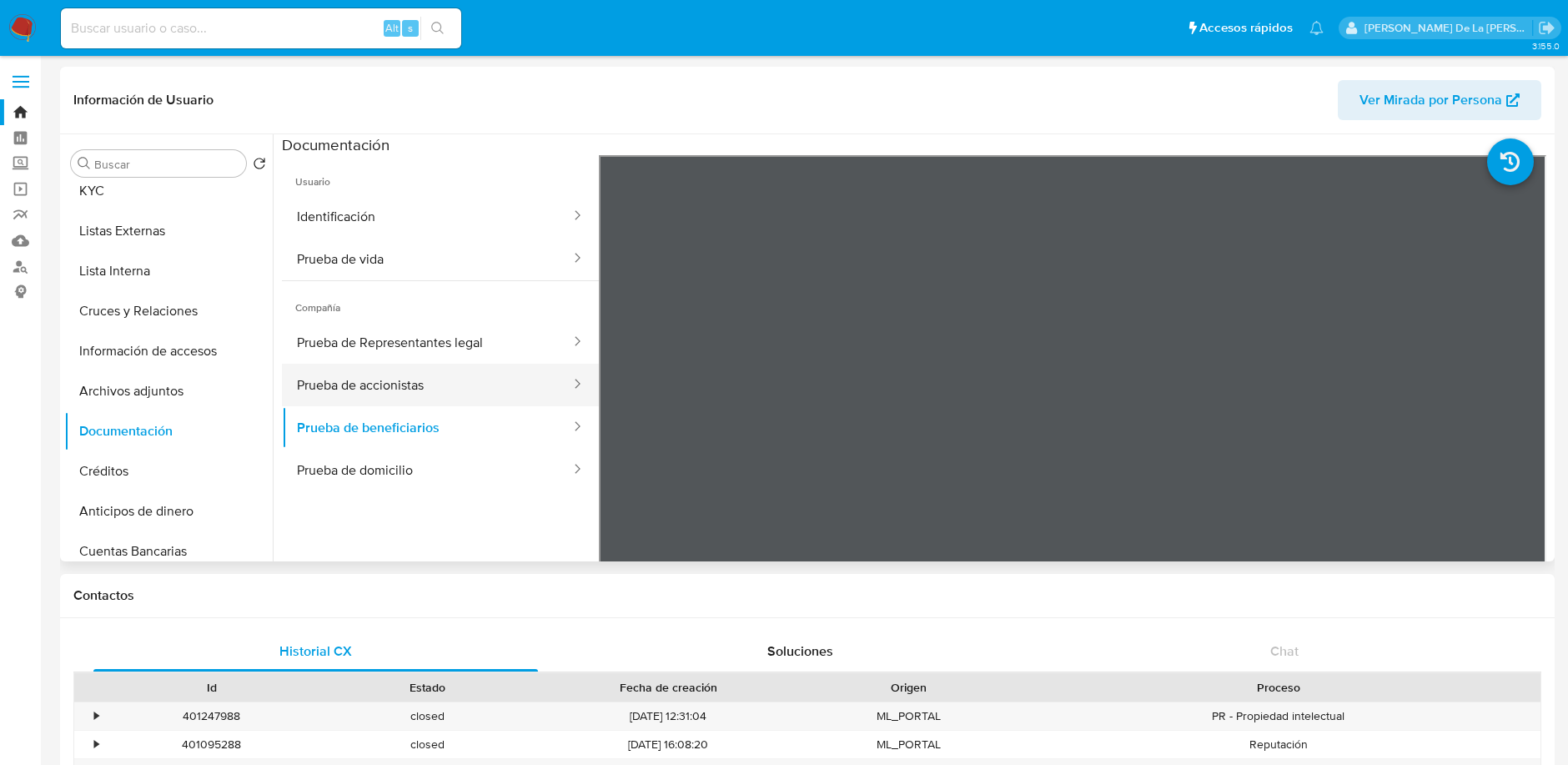
click at [432, 387] on button "Prueba de accionistas" at bounding box center [427, 384] width 290 height 42
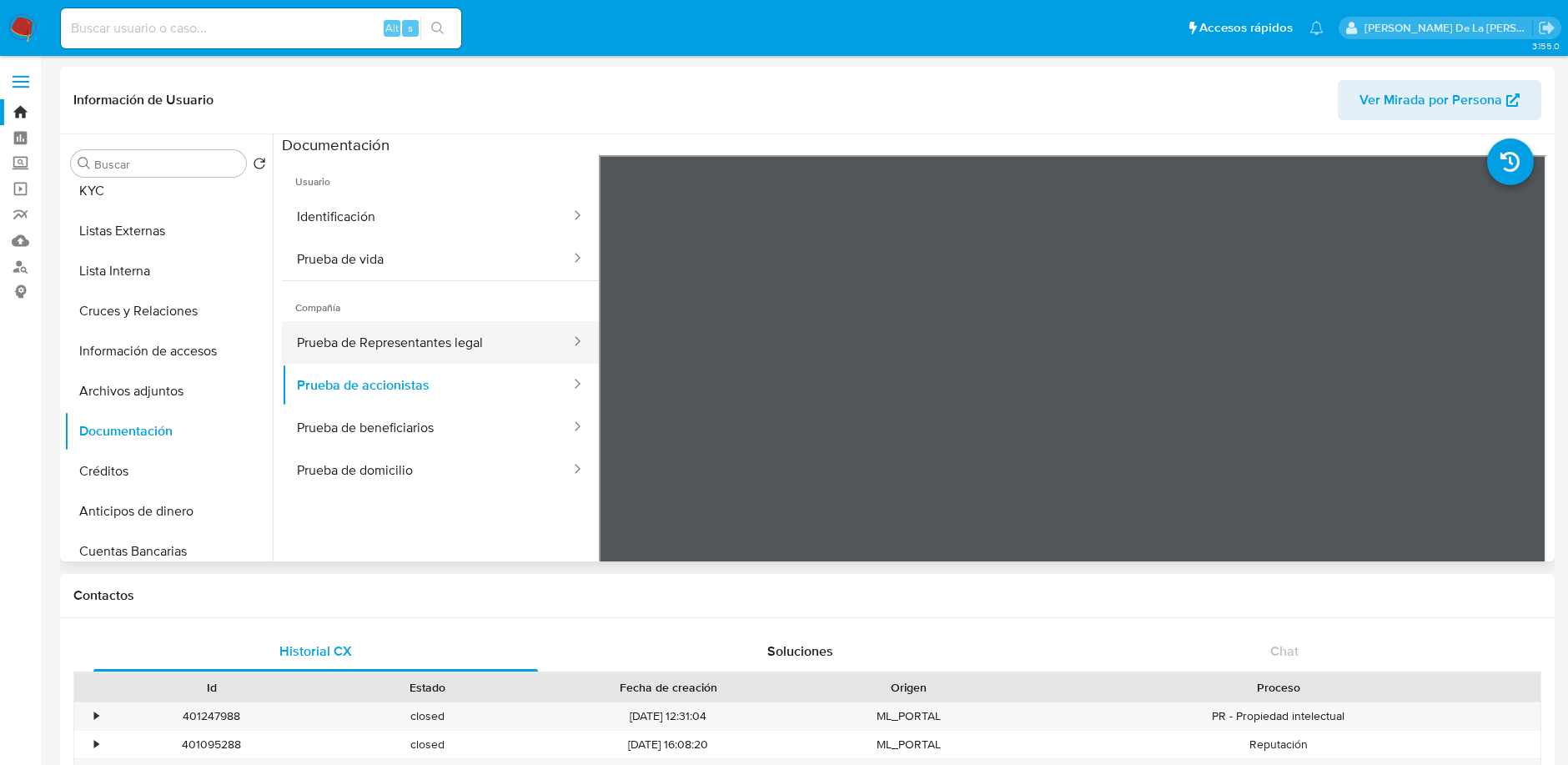
click at [513, 350] on button "Prueba de Representantes legal" at bounding box center [427, 342] width 290 height 42
click at [213, 44] on div "Alt s" at bounding box center [261, 28] width 400 height 40
click at [220, 25] on input at bounding box center [261, 28] width 400 height 22
paste input "2409935198"
type input "2409935198"
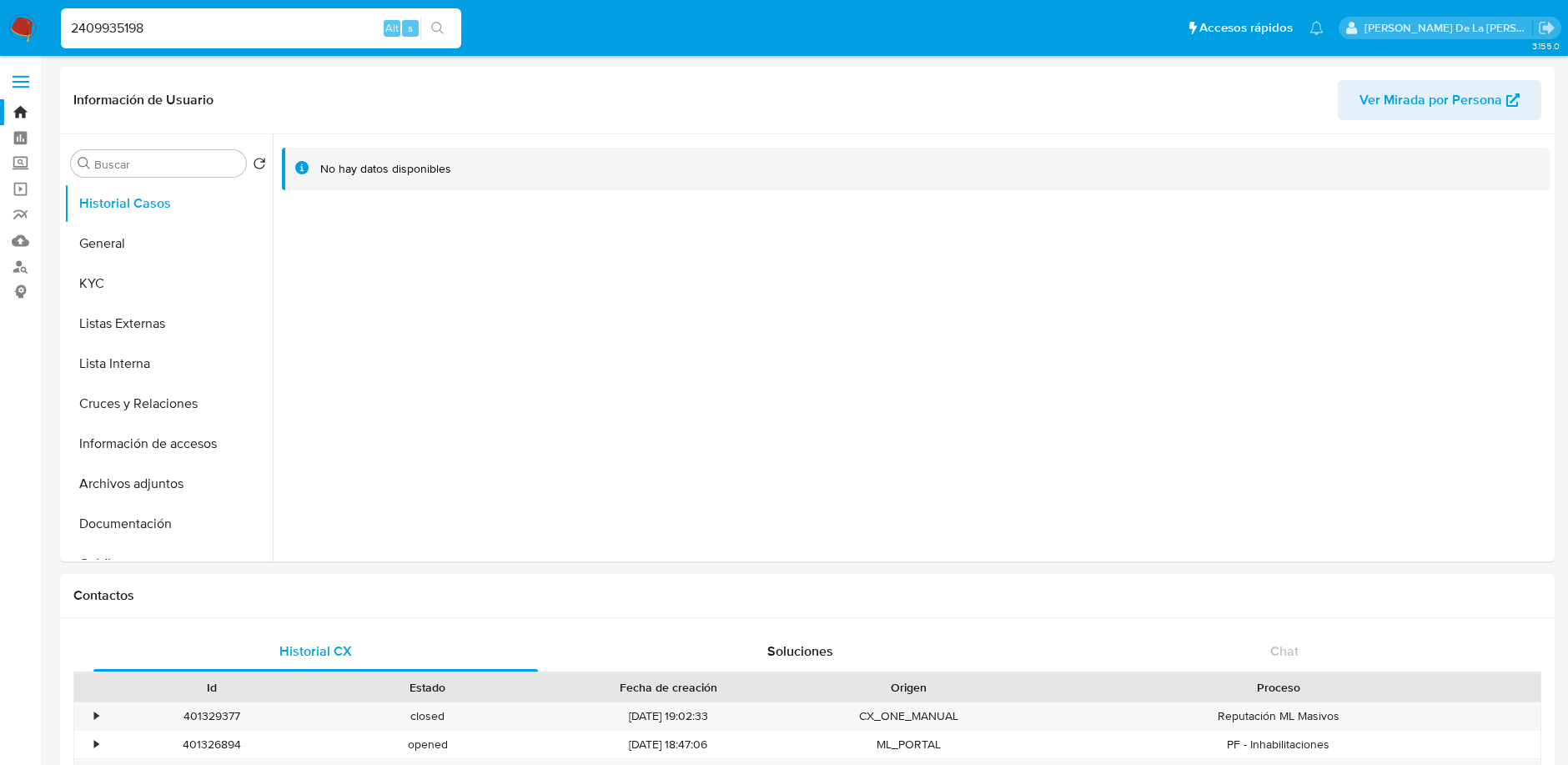
select select "10"
click at [147, 235] on button "General" at bounding box center [161, 244] width 195 height 40
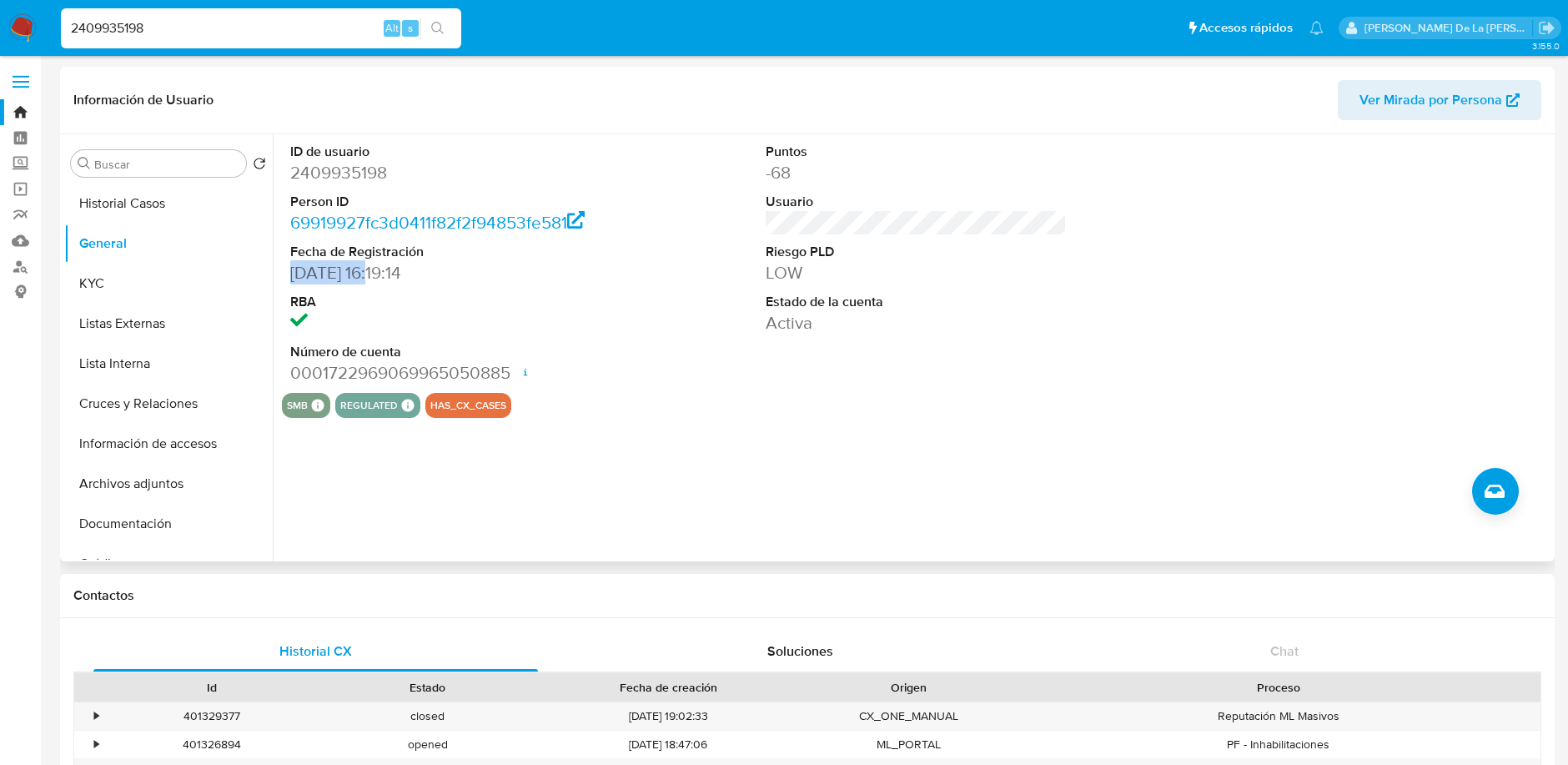
drag, startPoint x: 384, startPoint y: 277, endPoint x: 290, endPoint y: 275, distance: 94.0
click at [290, 275] on dd "25/04/2025 16:19:14" at bounding box center [441, 272] width 300 height 23
copy dd "25/04/2025"
click at [156, 275] on button "KYC" at bounding box center [161, 283] width 195 height 40
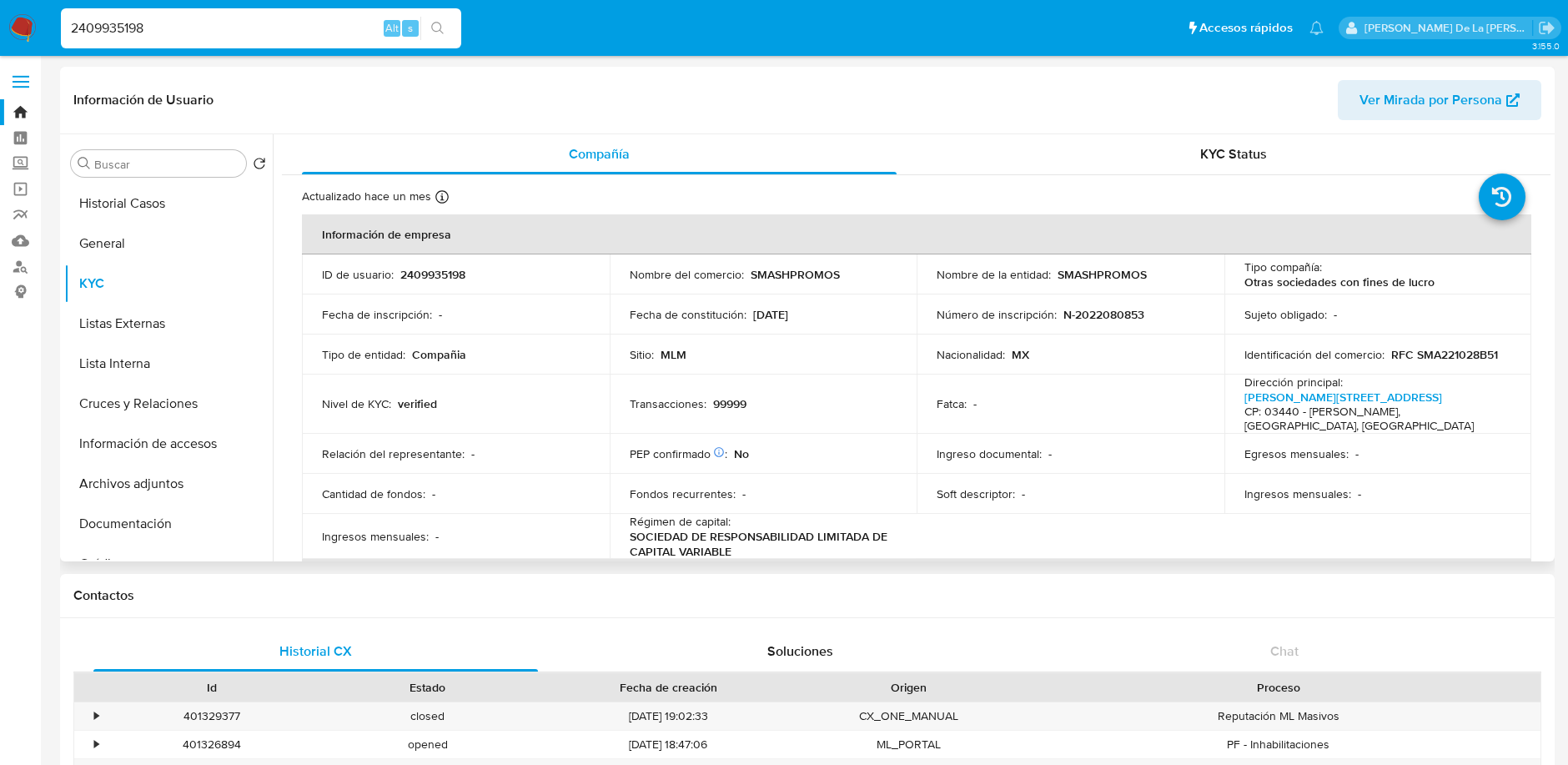
click at [775, 280] on p "SMASHPROMOS" at bounding box center [795, 274] width 89 height 15
copy p "SMASHPROMOS"
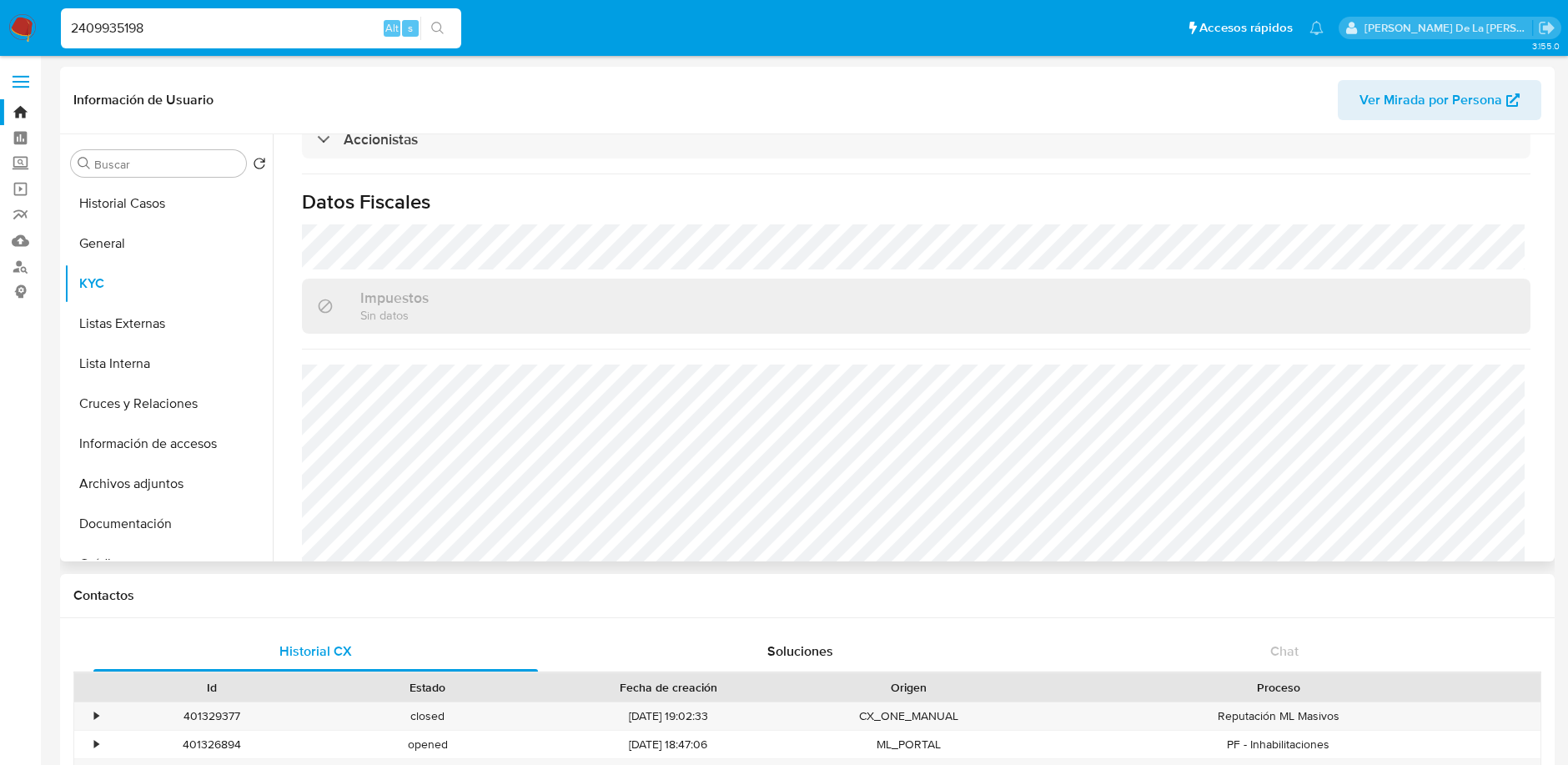
scroll to position [1238, 0]
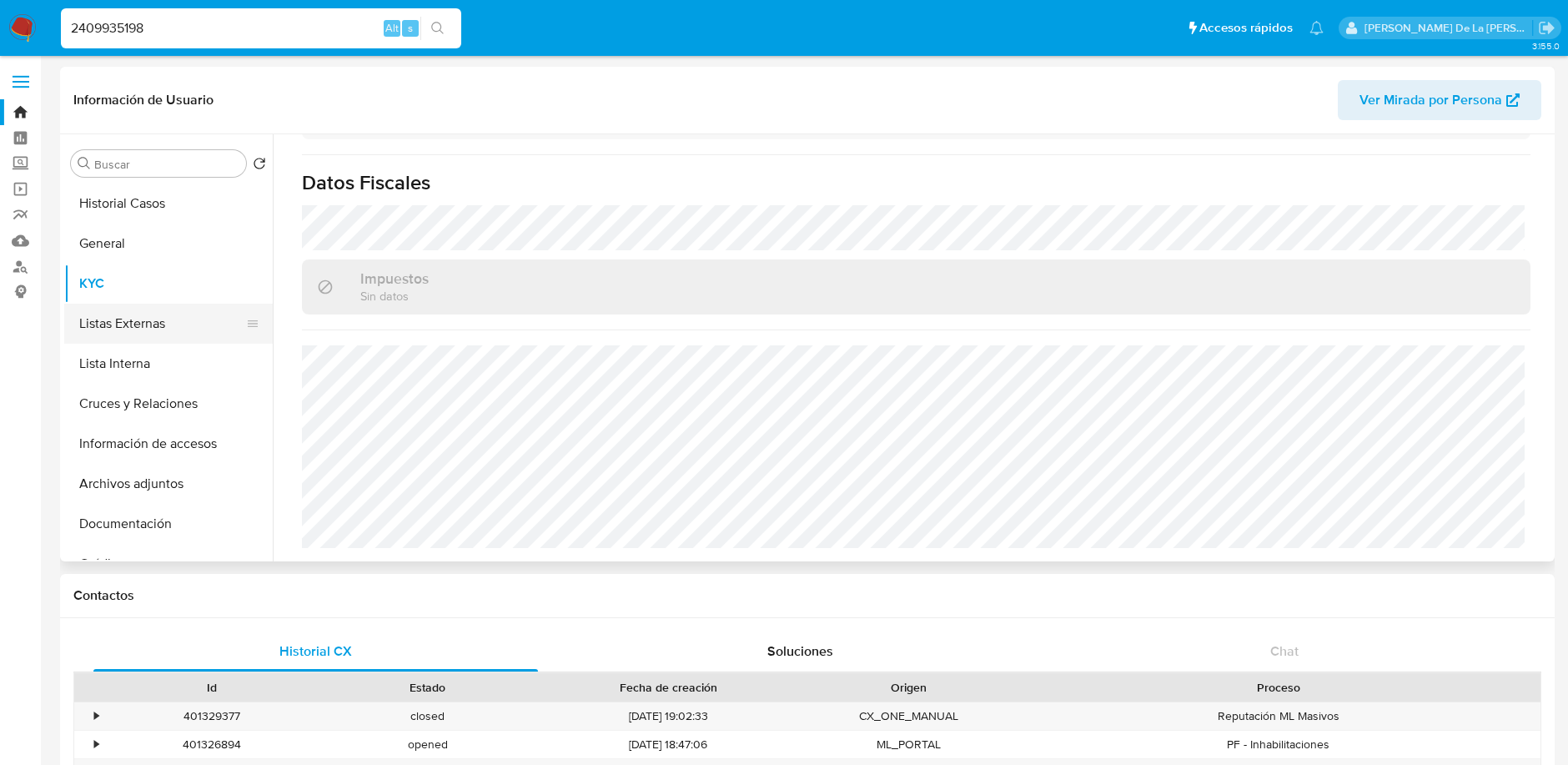
click at [191, 331] on button "Listas Externas" at bounding box center [161, 324] width 195 height 40
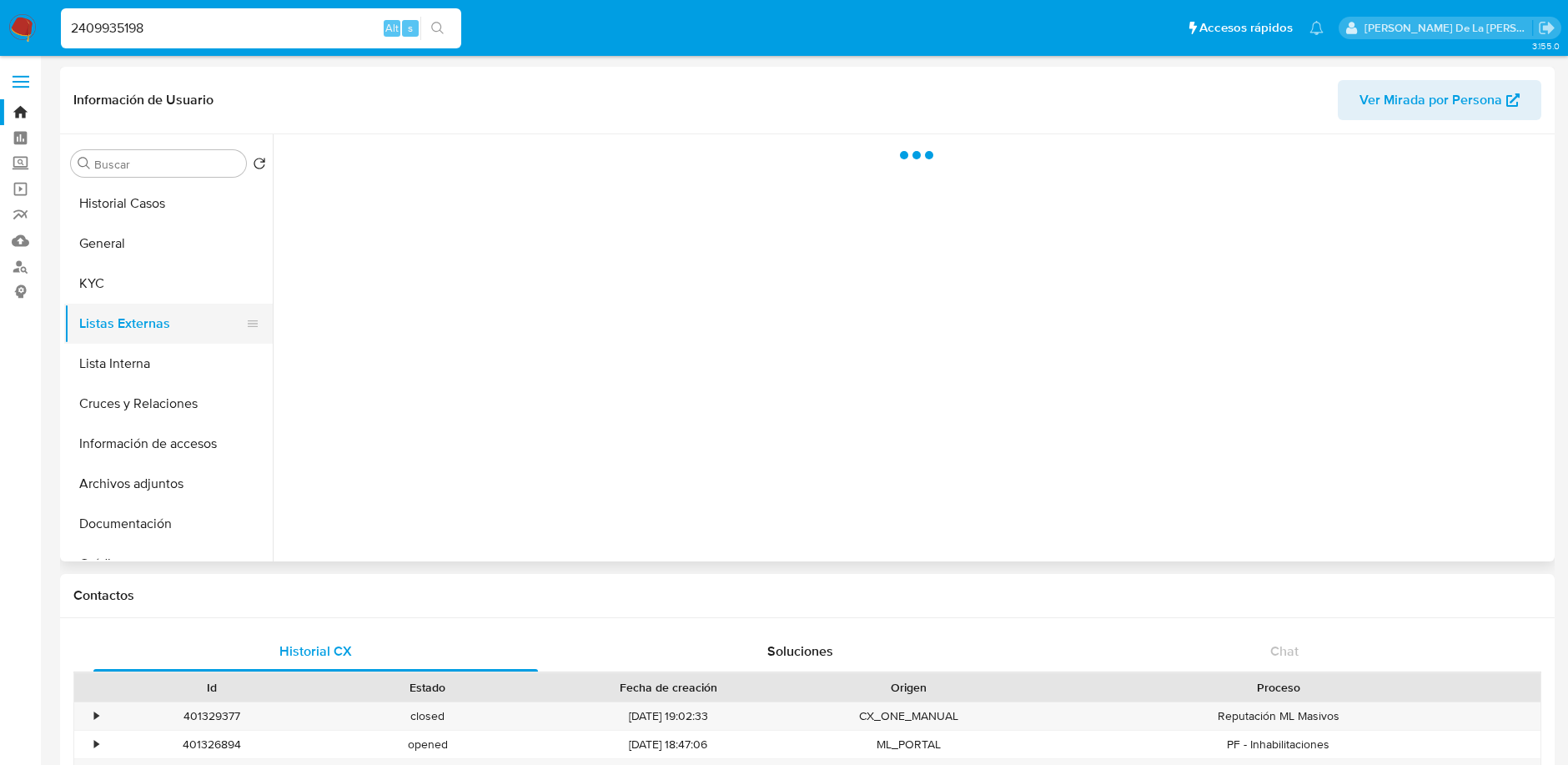
scroll to position [0, 0]
click at [162, 232] on button "General" at bounding box center [161, 244] width 195 height 40
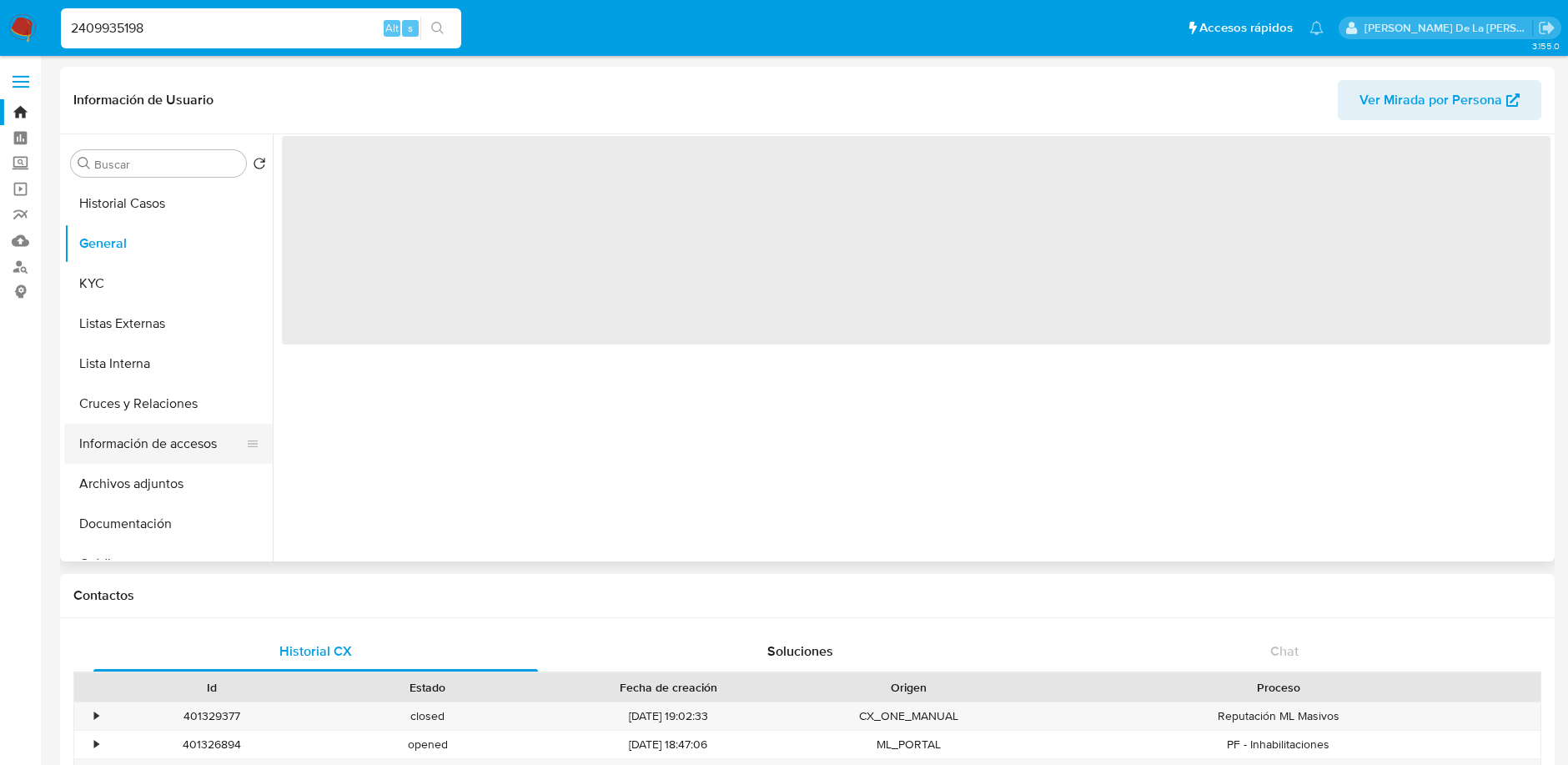
click at [123, 444] on button "Información de accesos" at bounding box center [161, 443] width 195 height 40
click at [144, 476] on button "Archivos adjuntos" at bounding box center [161, 484] width 195 height 40
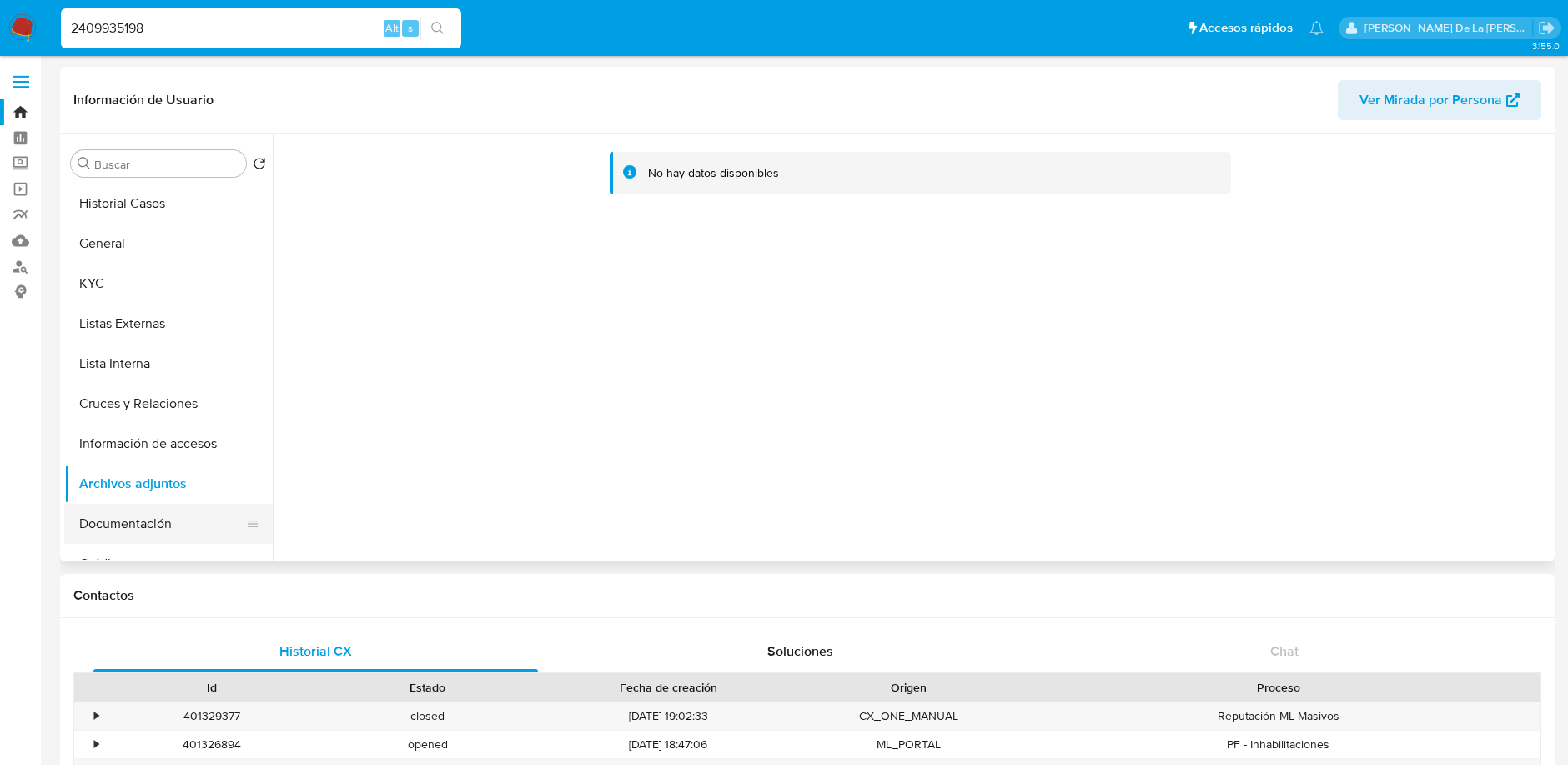
click at [133, 526] on button "Documentación" at bounding box center [161, 523] width 195 height 40
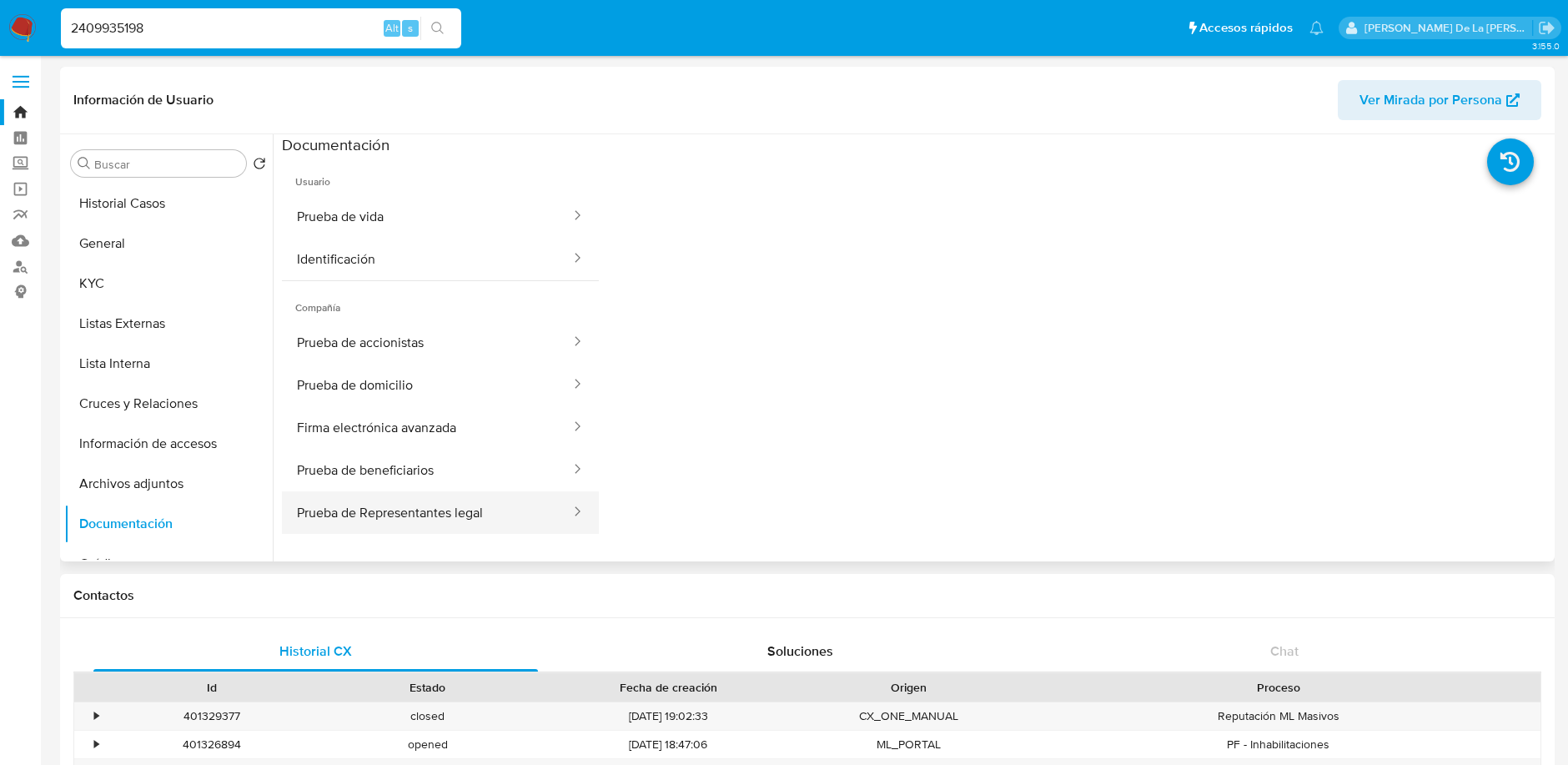
click at [408, 499] on button "Prueba de Representantes legal" at bounding box center [427, 511] width 290 height 42
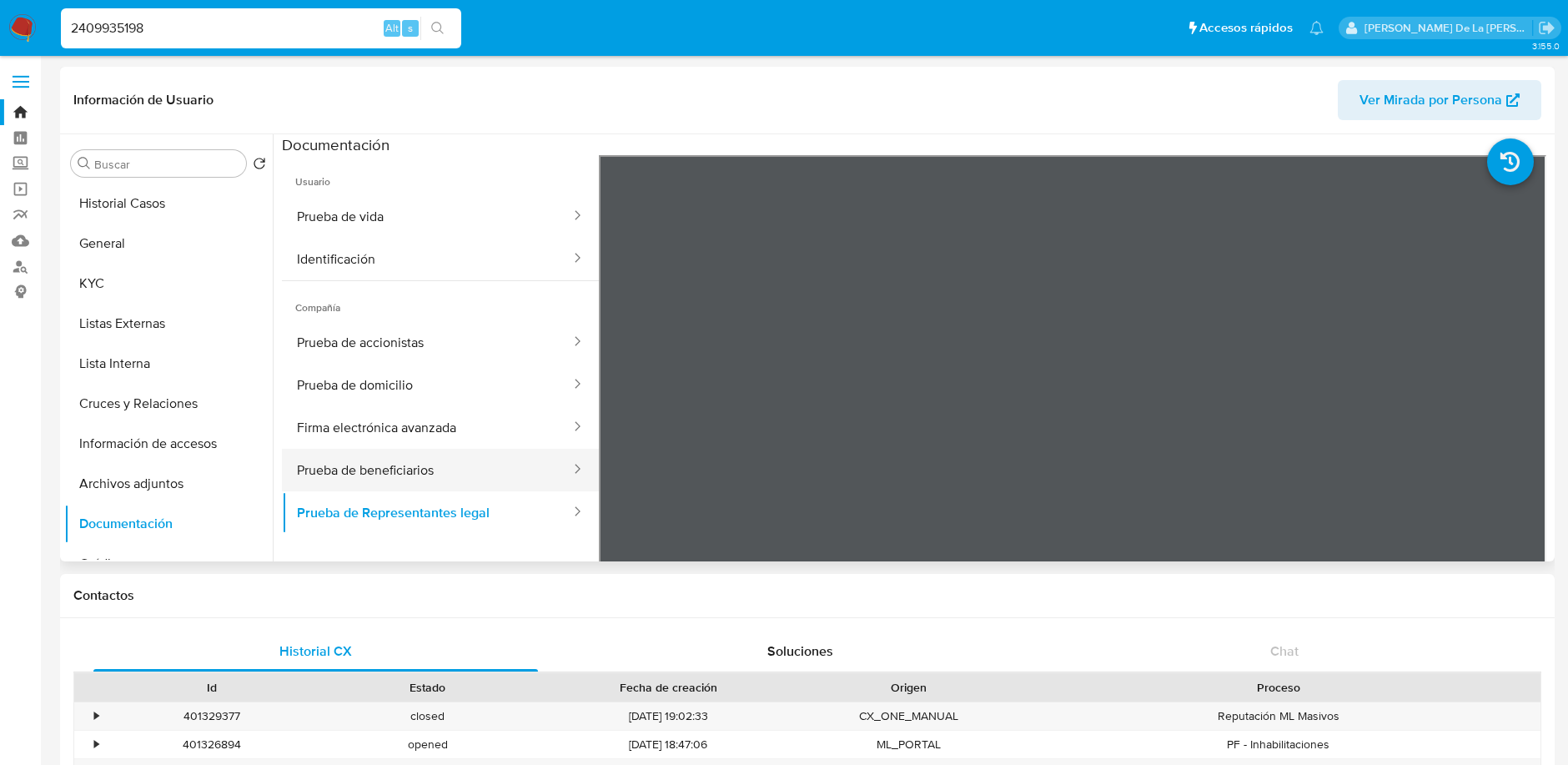
click at [420, 479] on button "Prueba de beneficiarios" at bounding box center [427, 469] width 290 height 42
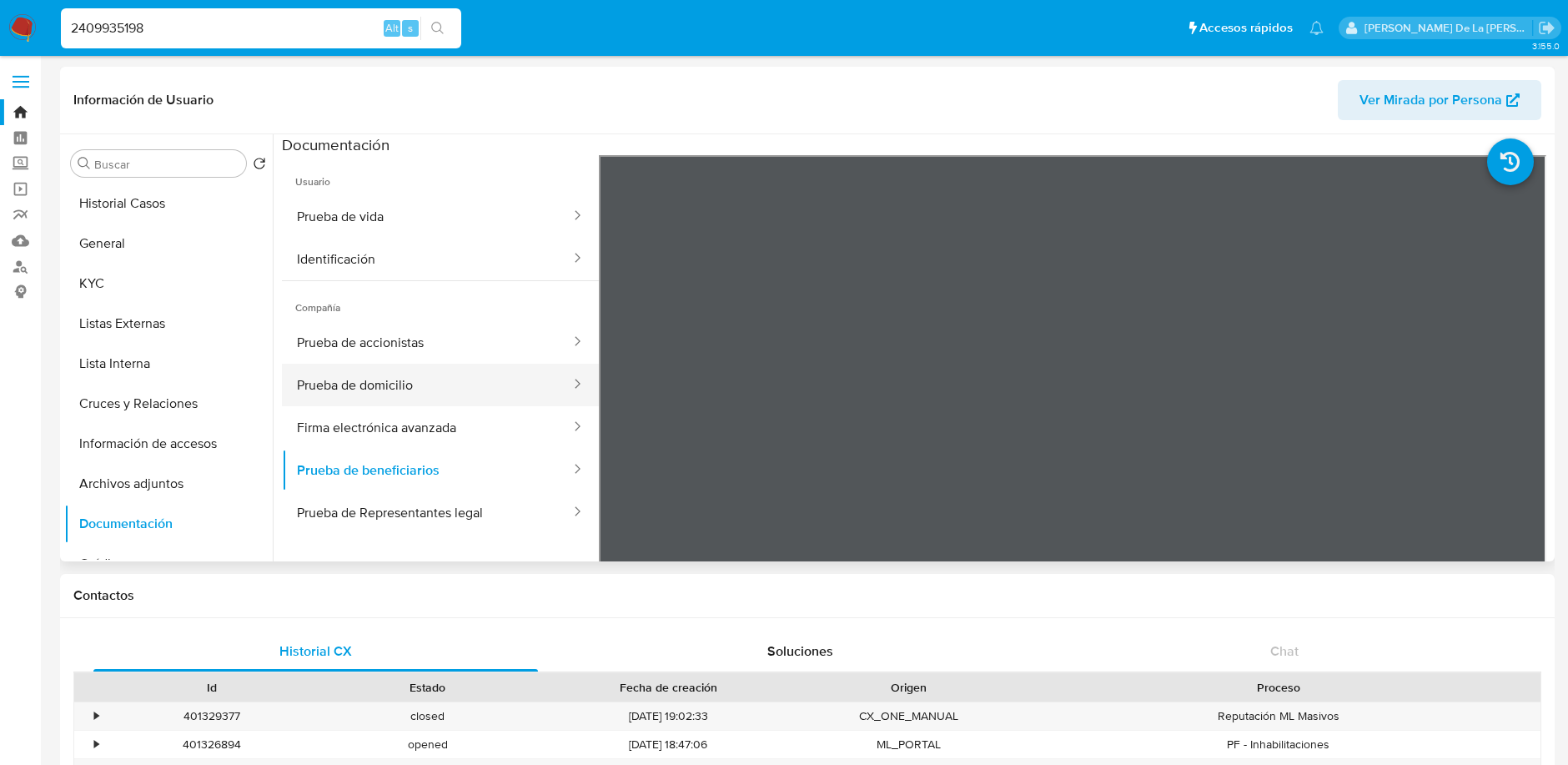
click at [373, 382] on button "Prueba de domicilio" at bounding box center [427, 384] width 290 height 42
click at [131, 286] on button "KYC" at bounding box center [161, 283] width 195 height 40
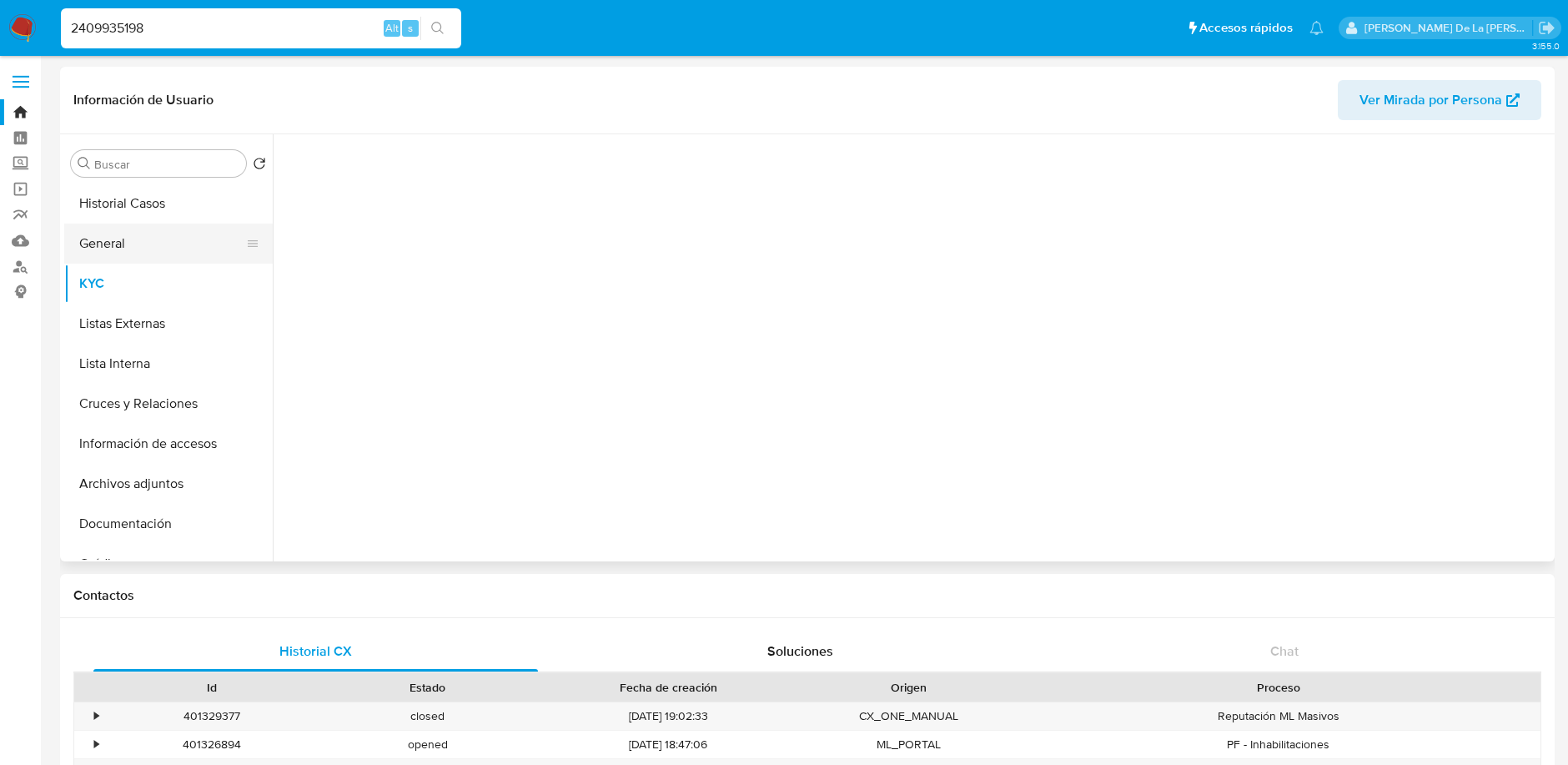
click at [143, 246] on button "General" at bounding box center [161, 244] width 195 height 40
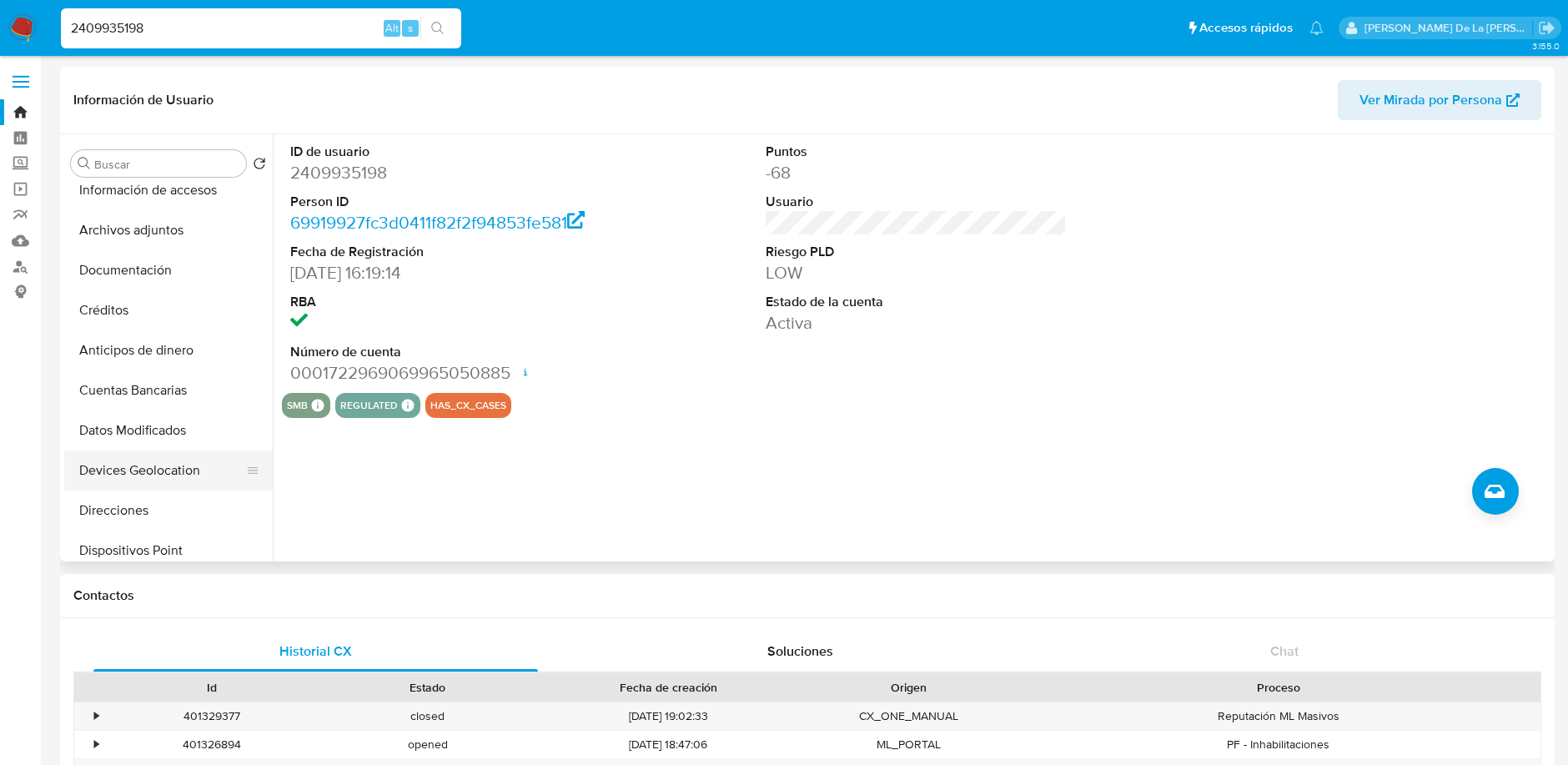
scroll to position [370, 0]
click at [142, 393] on button "Direcciones" at bounding box center [161, 394] width 195 height 40
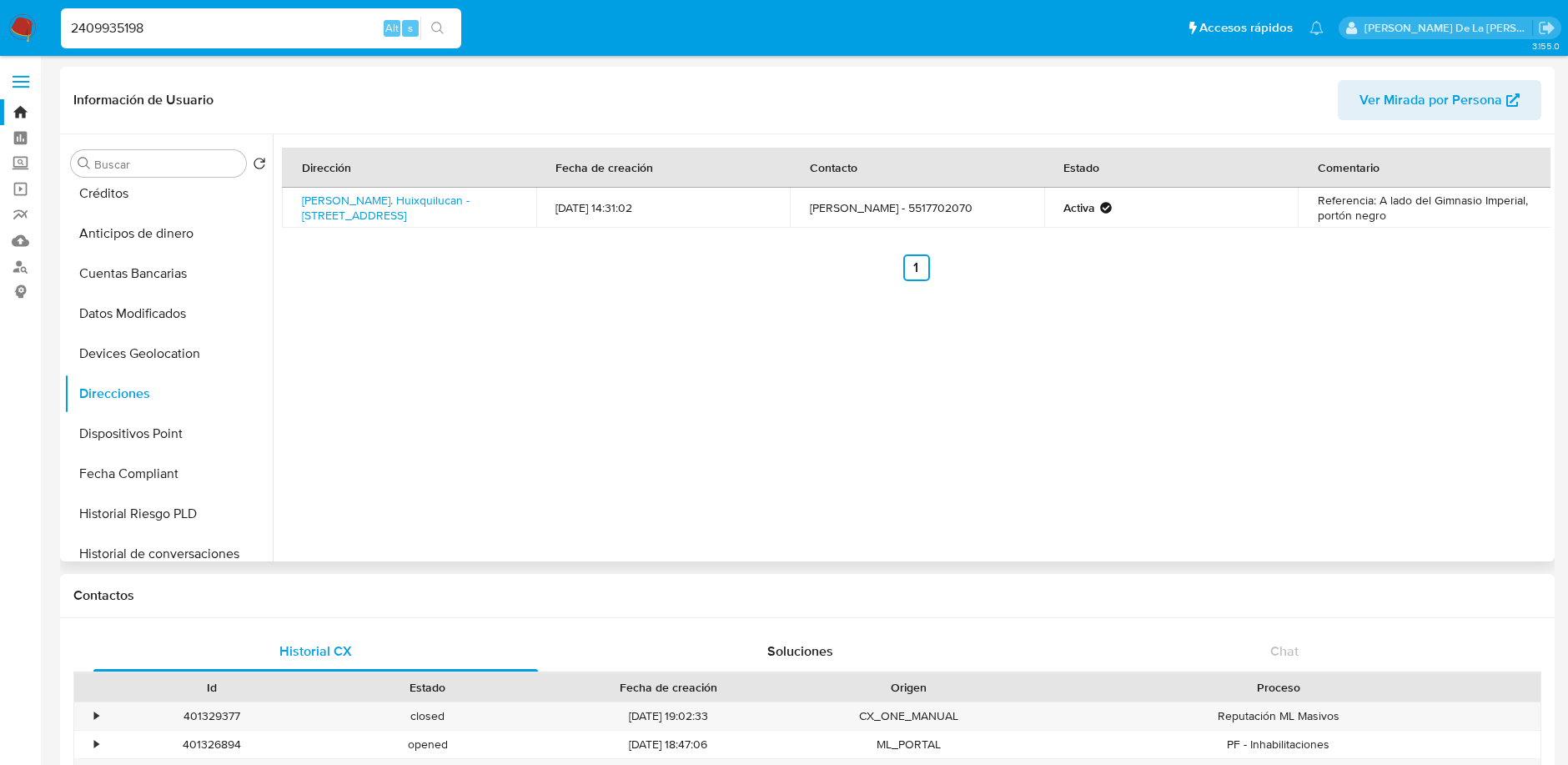
drag, startPoint x: 372, startPoint y: 225, endPoint x: 293, endPoint y: 198, distance: 83.5
click at [293, 198] on td "Carr. Huixquilucan - Naucalpan 51, Huixquilucan, Estado De México, 52796, Mexic…" at bounding box center [409, 208] width 254 height 40
copy link "Carr. Huixquilucan - Naucalpan 51, Huixquilucan, Estado De México, 52796, Mexic…"
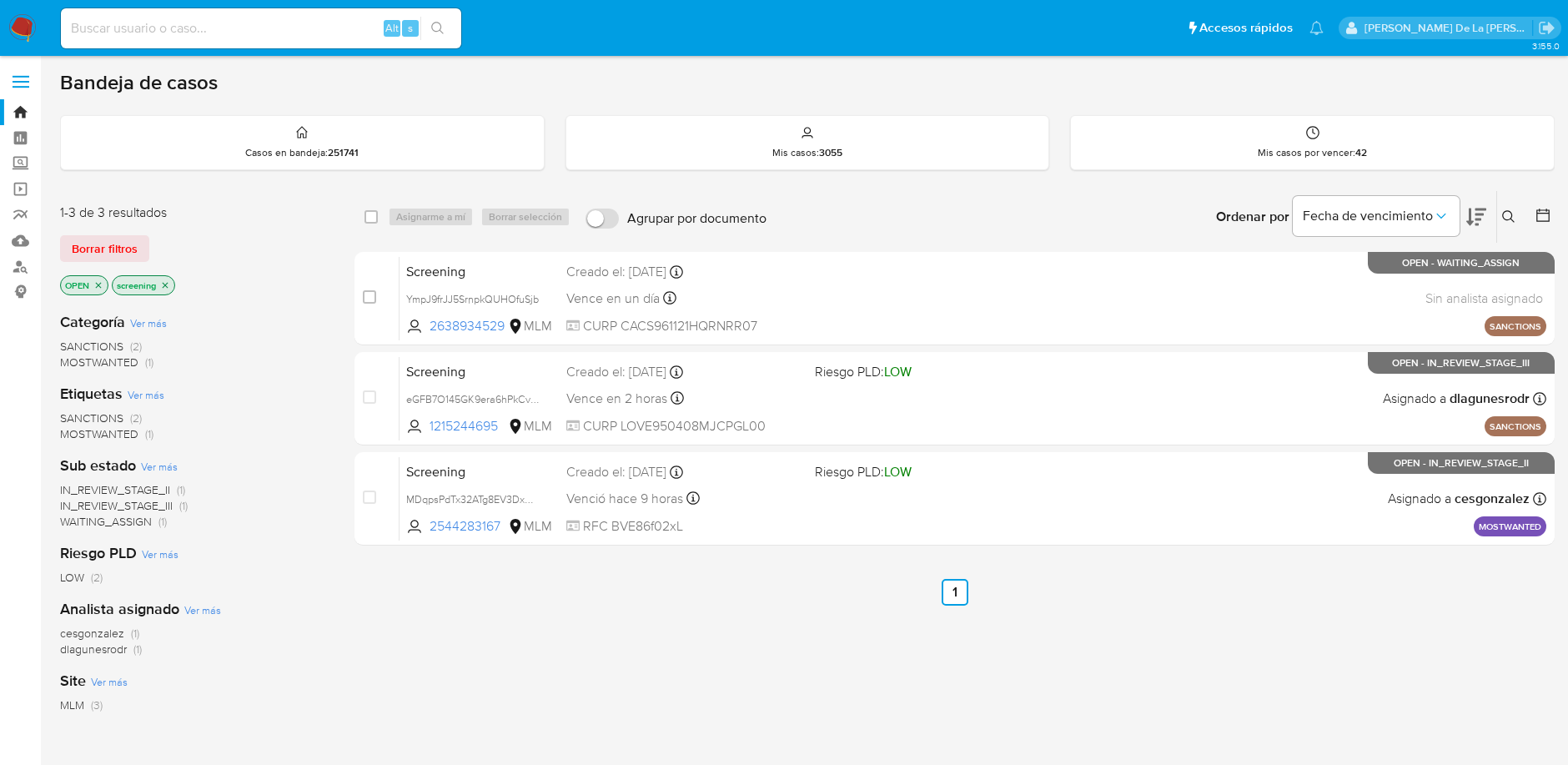
click at [29, 29] on img at bounding box center [22, 29] width 29 height 29
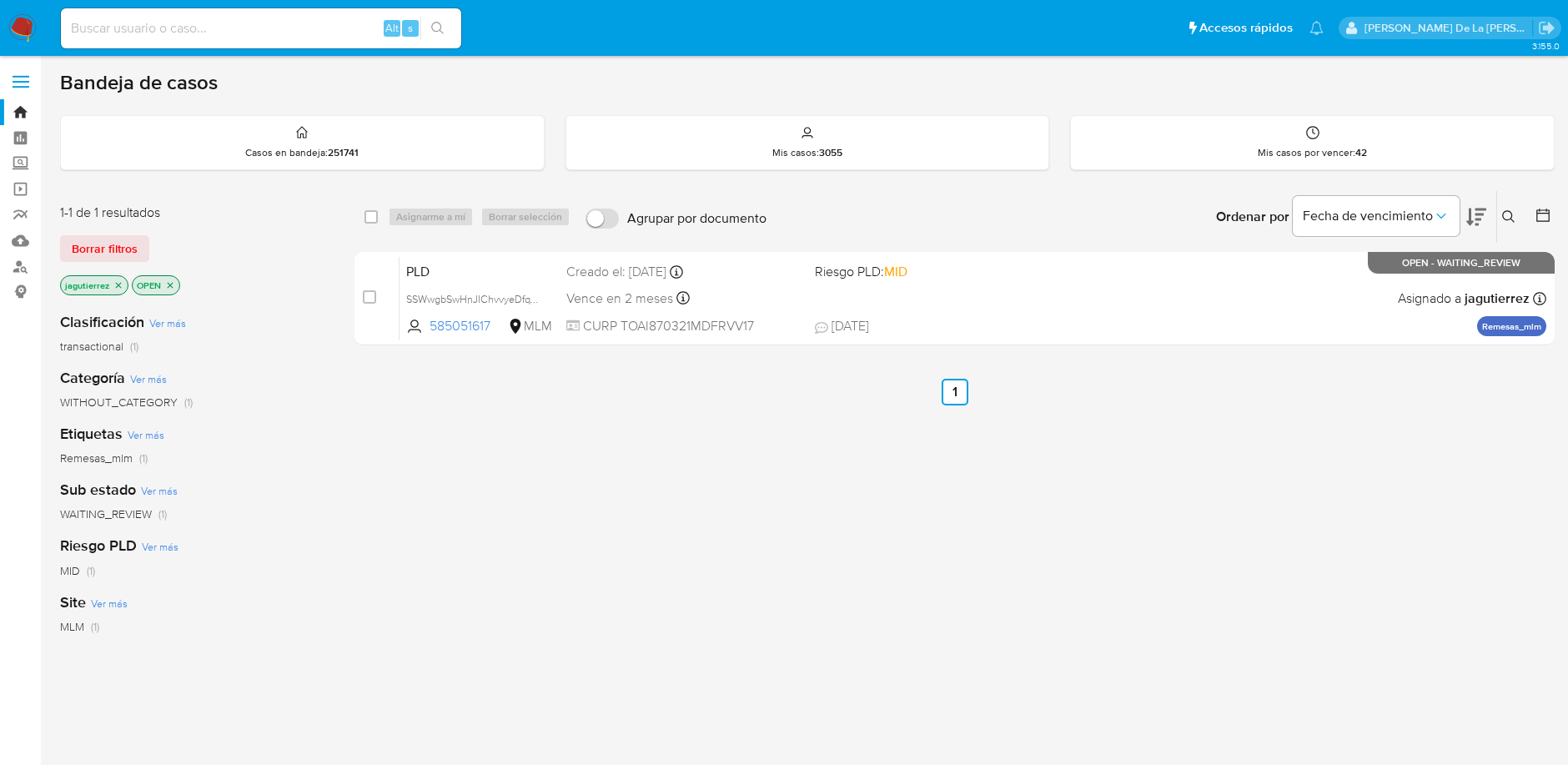
click at [143, 43] on div "Alt s" at bounding box center [261, 28] width 400 height 40
click at [143, 31] on input at bounding box center [261, 28] width 400 height 22
paste input "23258483"
type input "23258483"
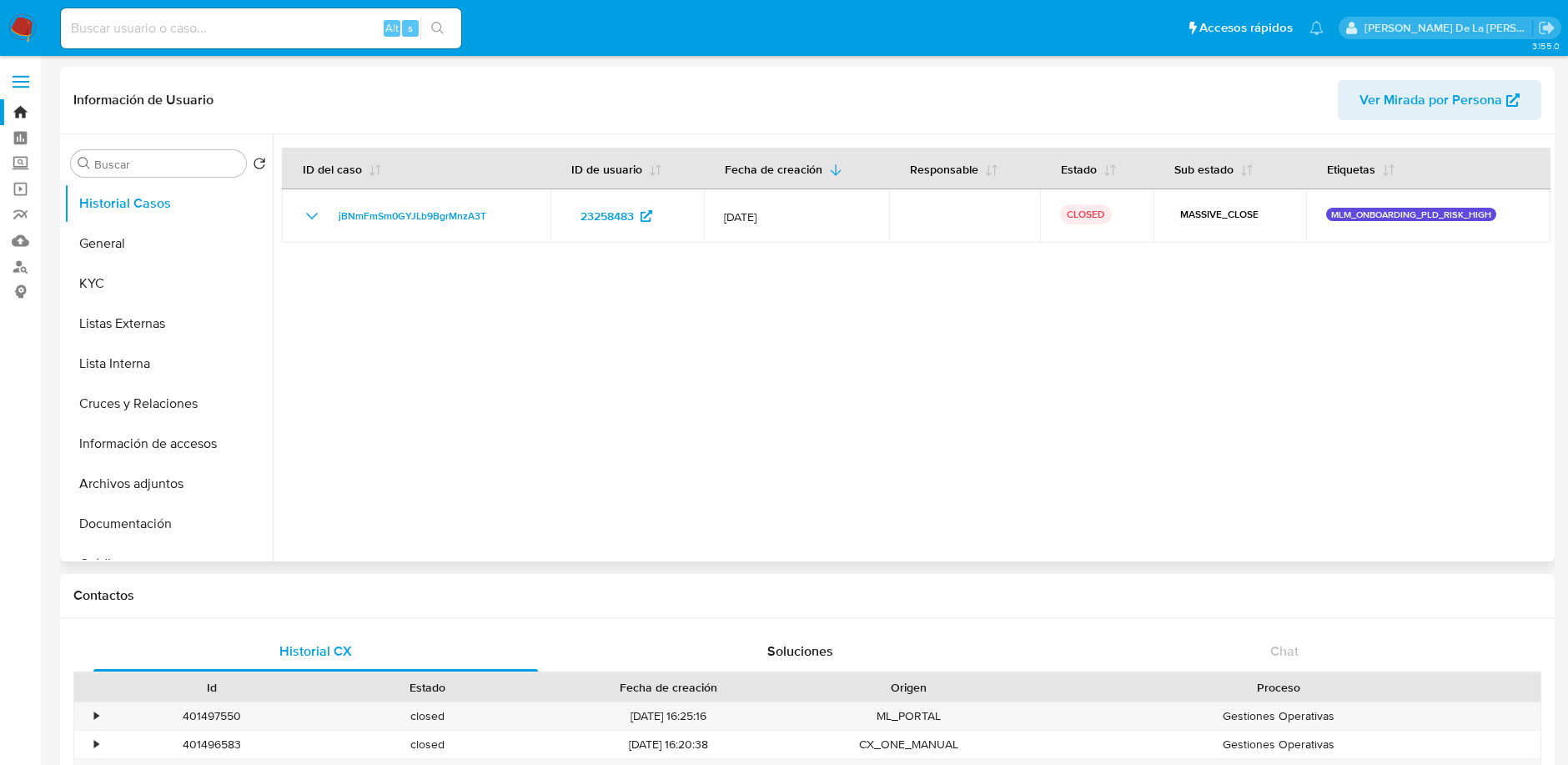
select select "10"
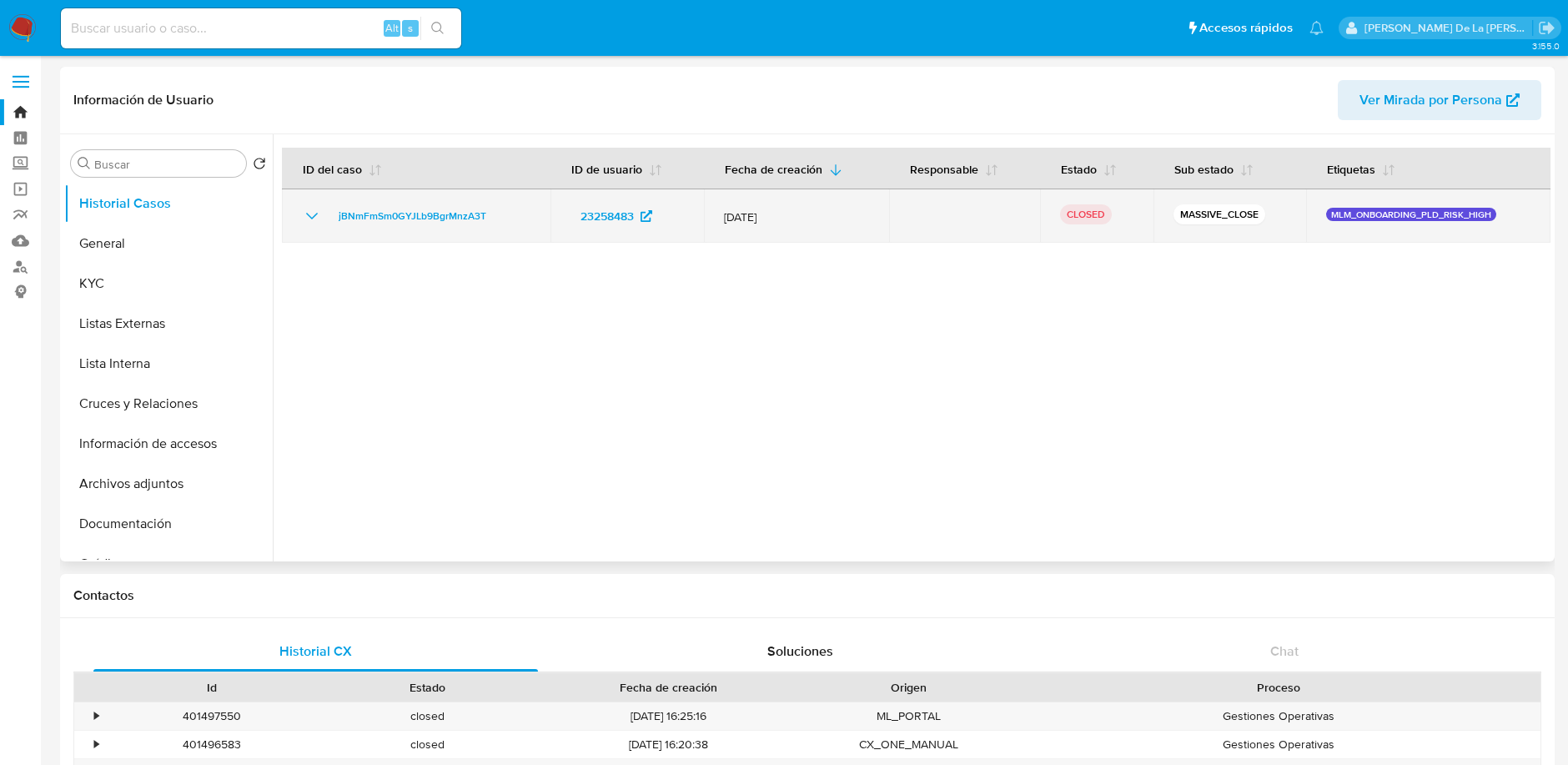
click at [310, 219] on icon "Mostrar/Ocultar" at bounding box center [312, 216] width 20 height 20
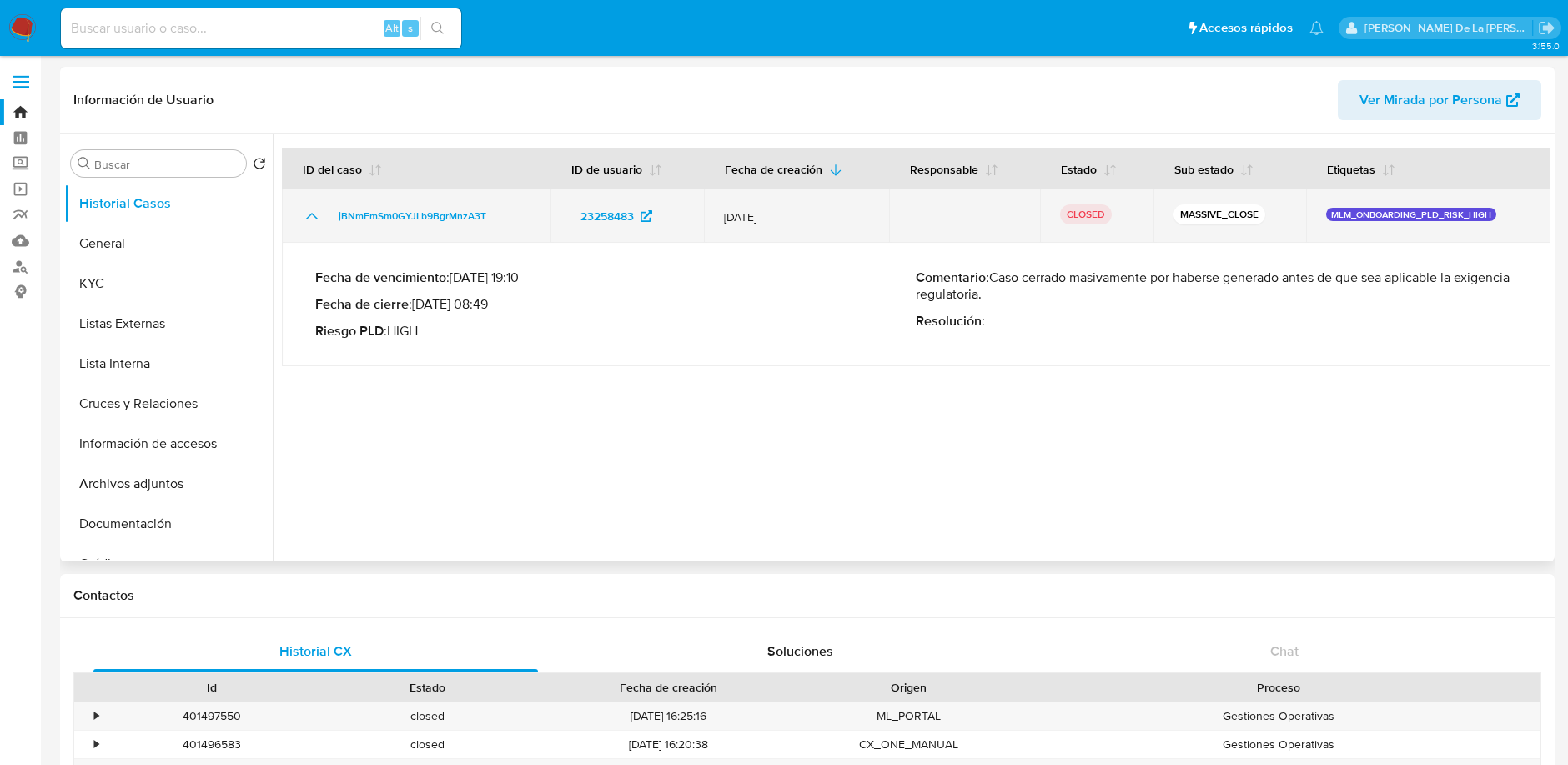
click at [310, 218] on icon "Mostrar/Ocultar" at bounding box center [312, 216] width 20 height 20
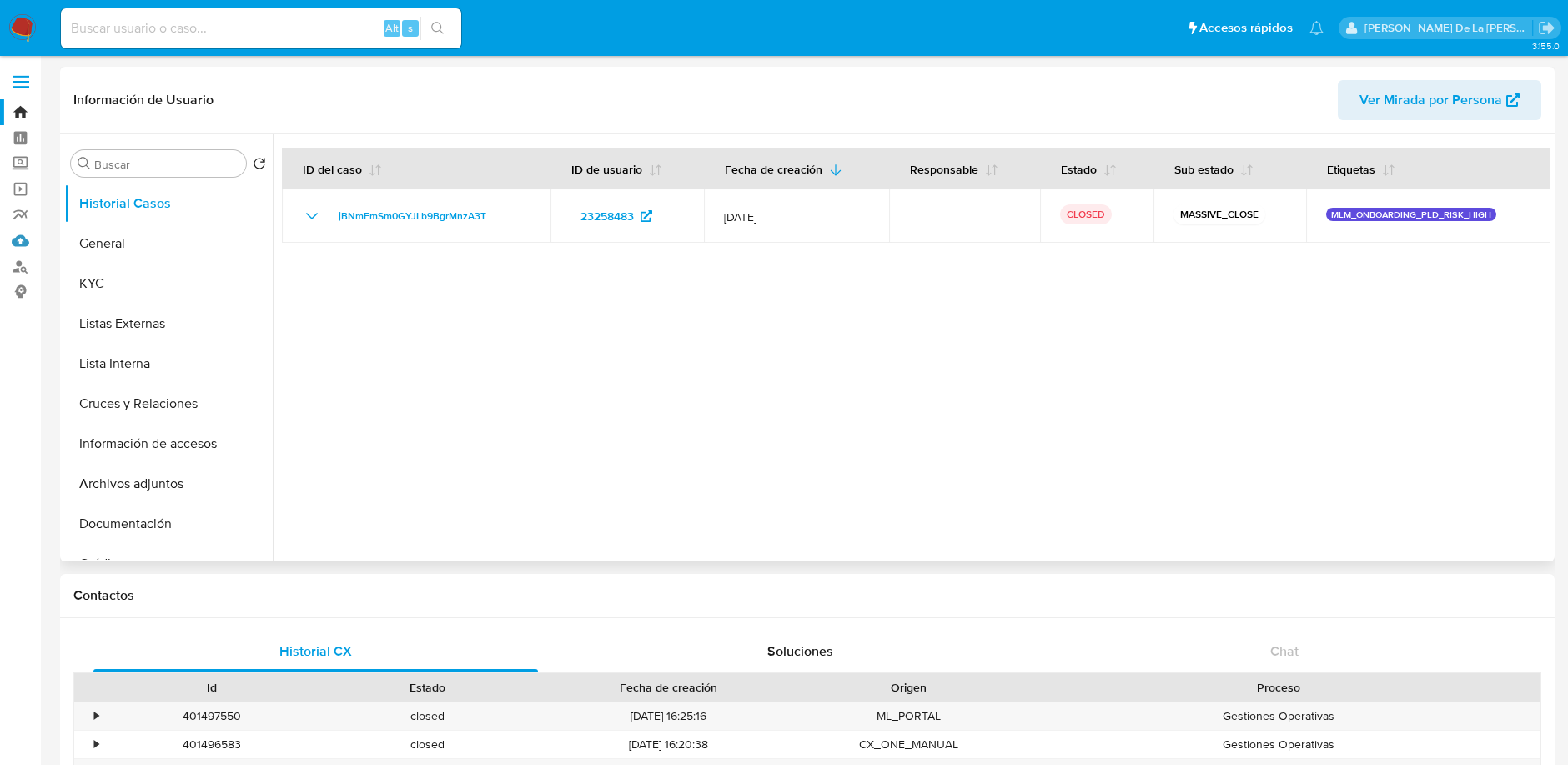
drag, startPoint x: 26, startPoint y: 236, endPoint x: 60, endPoint y: 235, distance: 34.0
click at [28, 236] on link "Mulan" at bounding box center [99, 240] width 199 height 26
click at [102, 233] on button "General" at bounding box center [161, 244] width 195 height 40
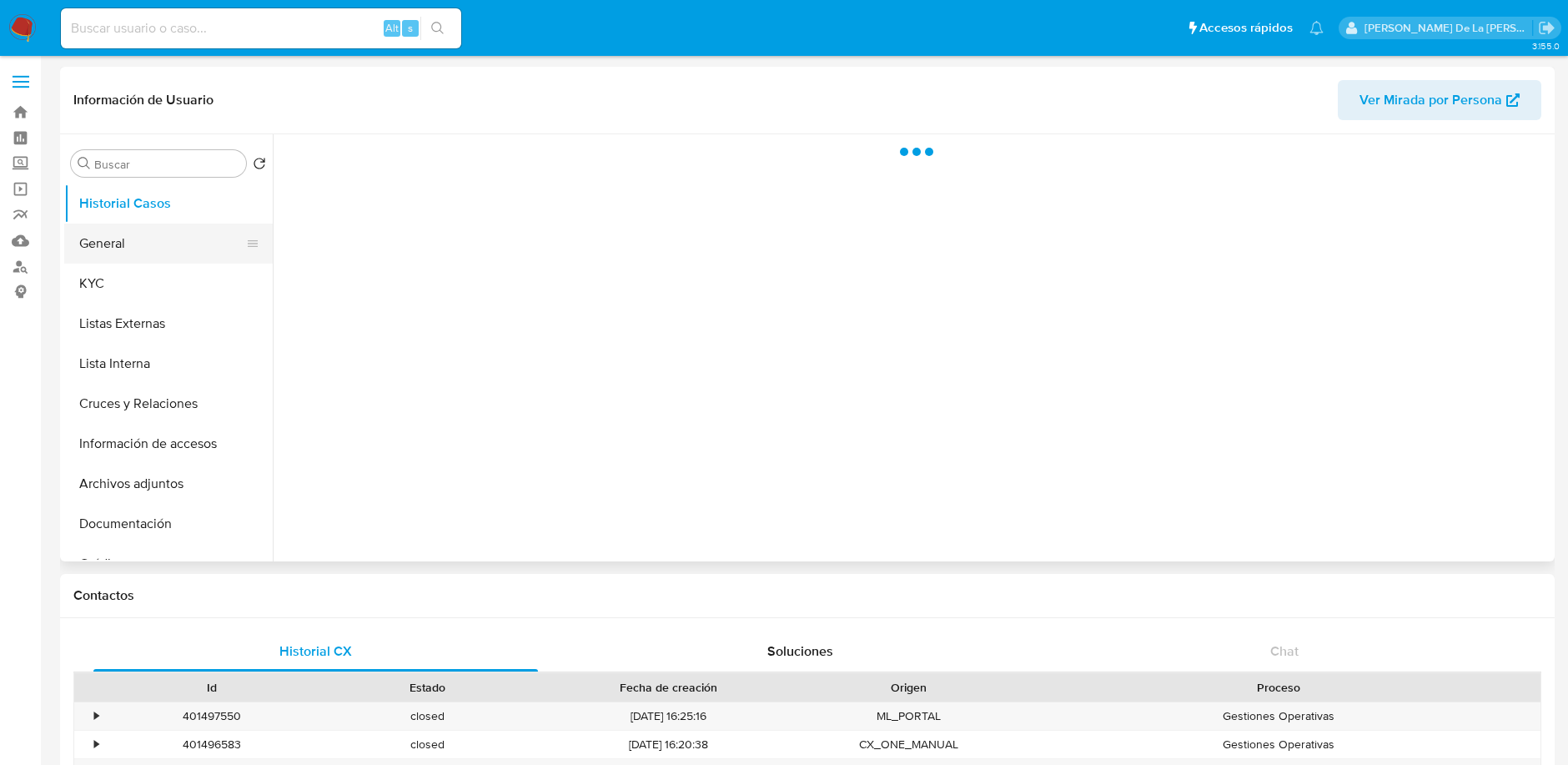
click at [150, 233] on button "General" at bounding box center [161, 244] width 195 height 40
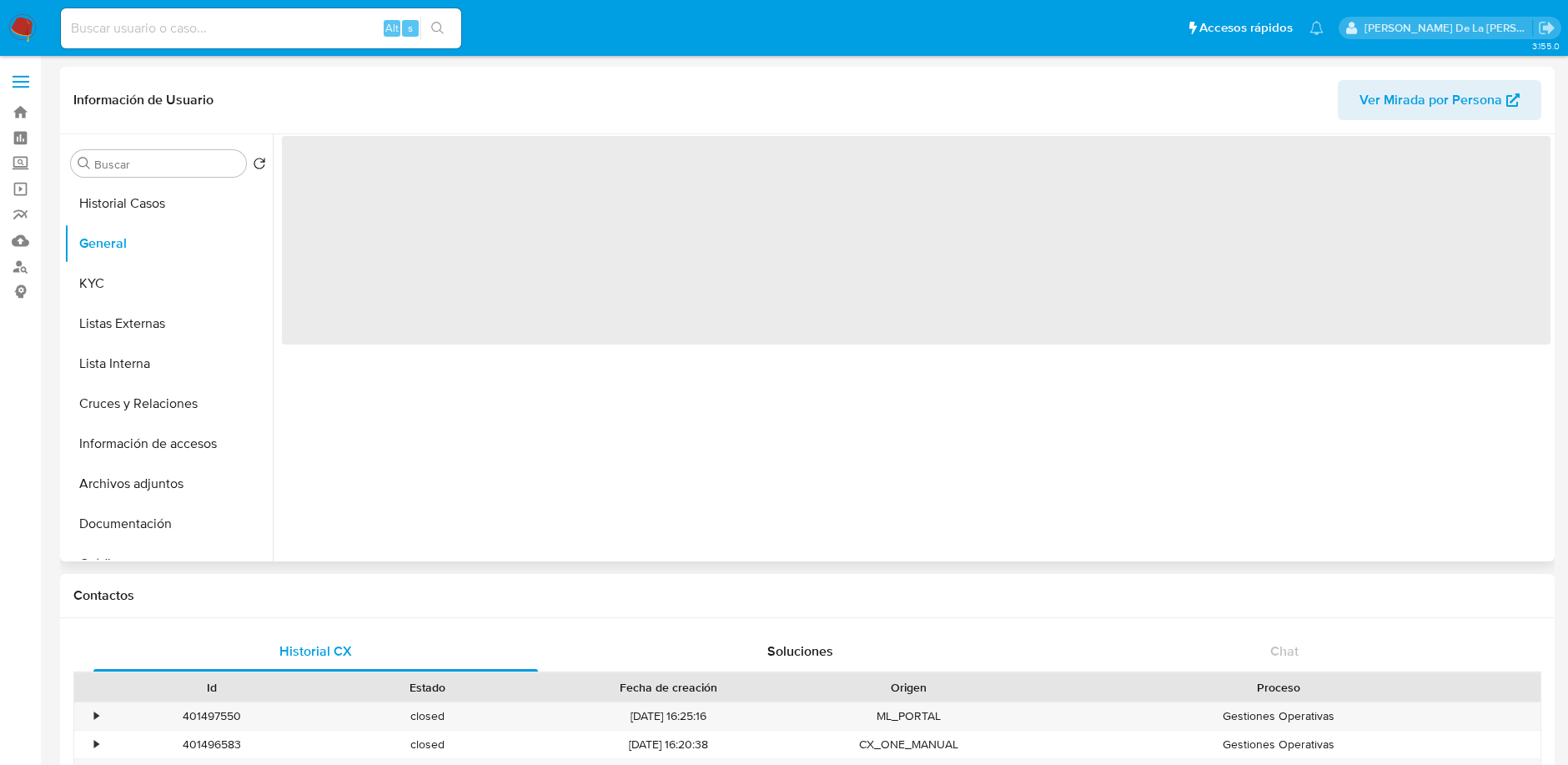
select select "10"
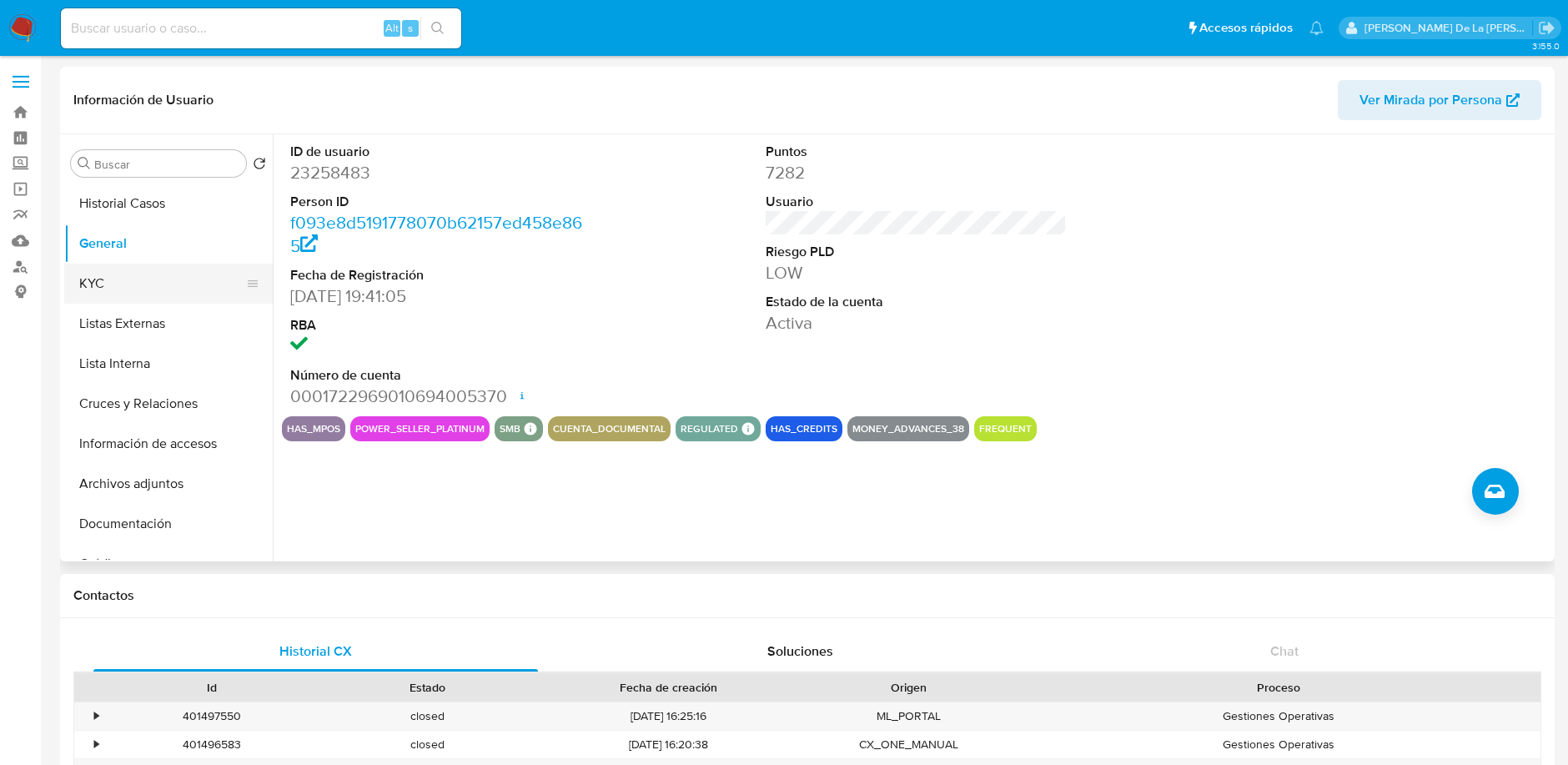
click at [162, 271] on button "KYC" at bounding box center [161, 283] width 195 height 40
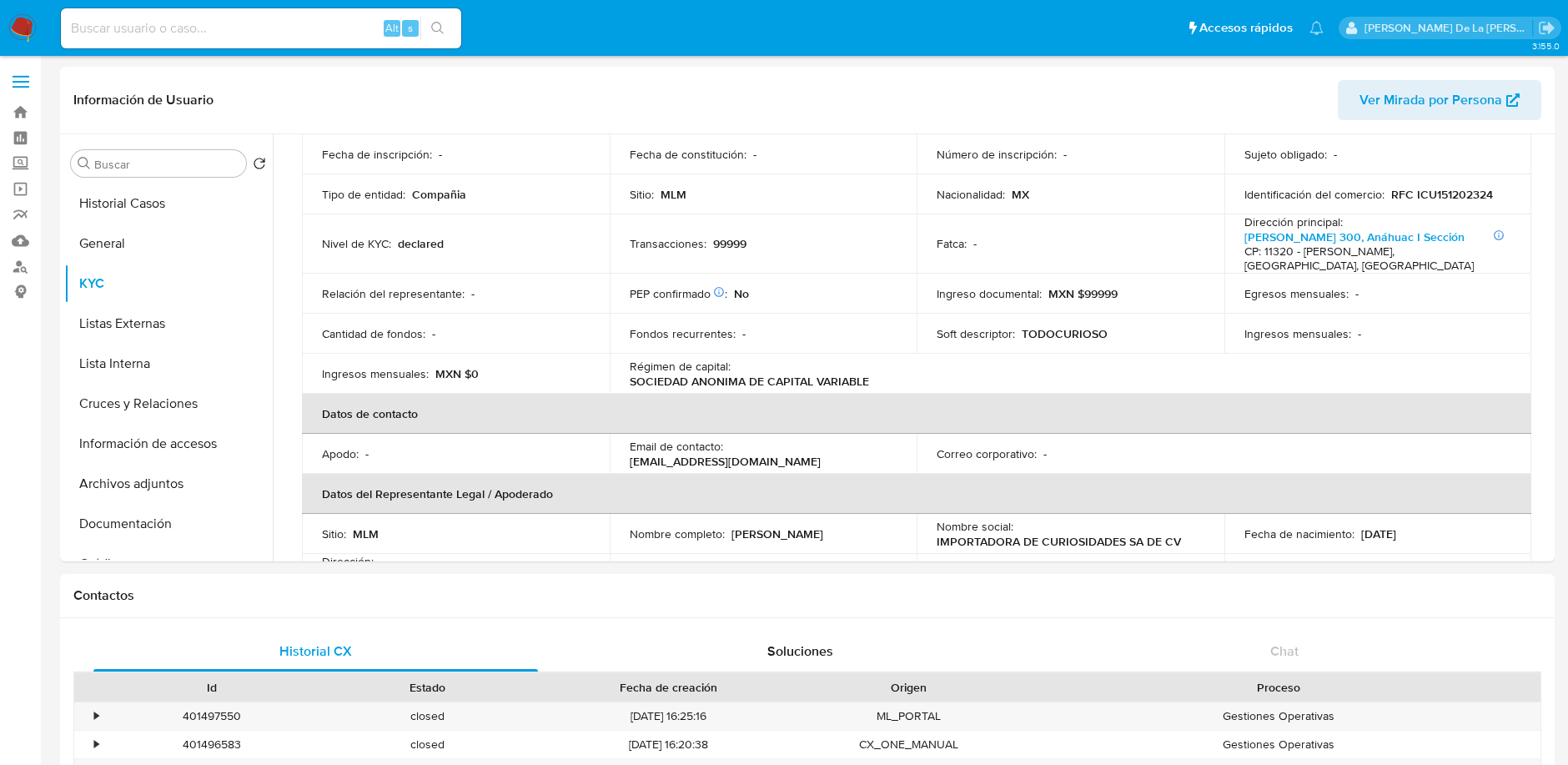
scroll to position [185, 0]
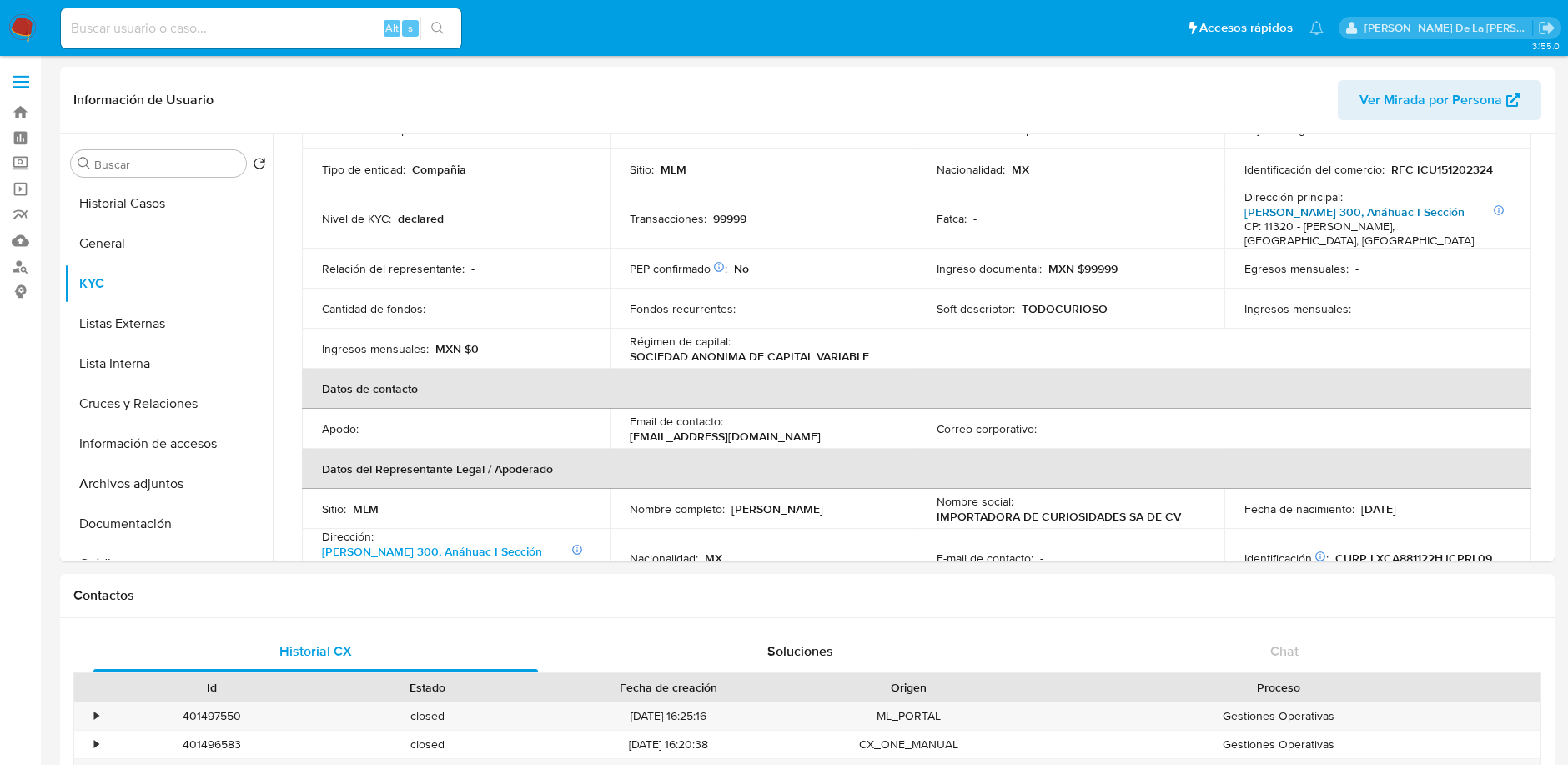
click at [1349, 213] on link "Lago Alberto 300, Anáhuac I Sección" at bounding box center [1354, 211] width 220 height 17
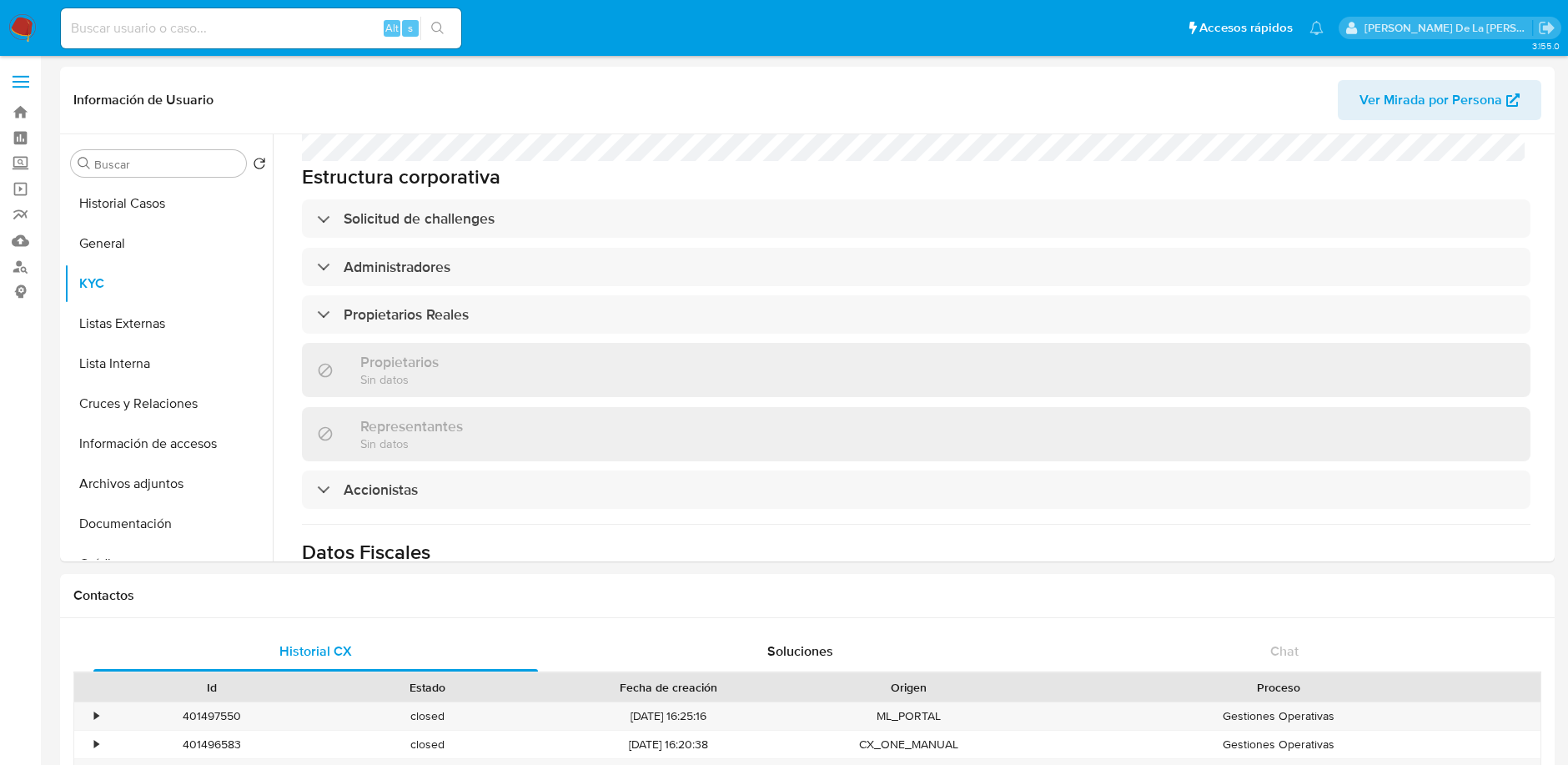
scroll to position [830, 0]
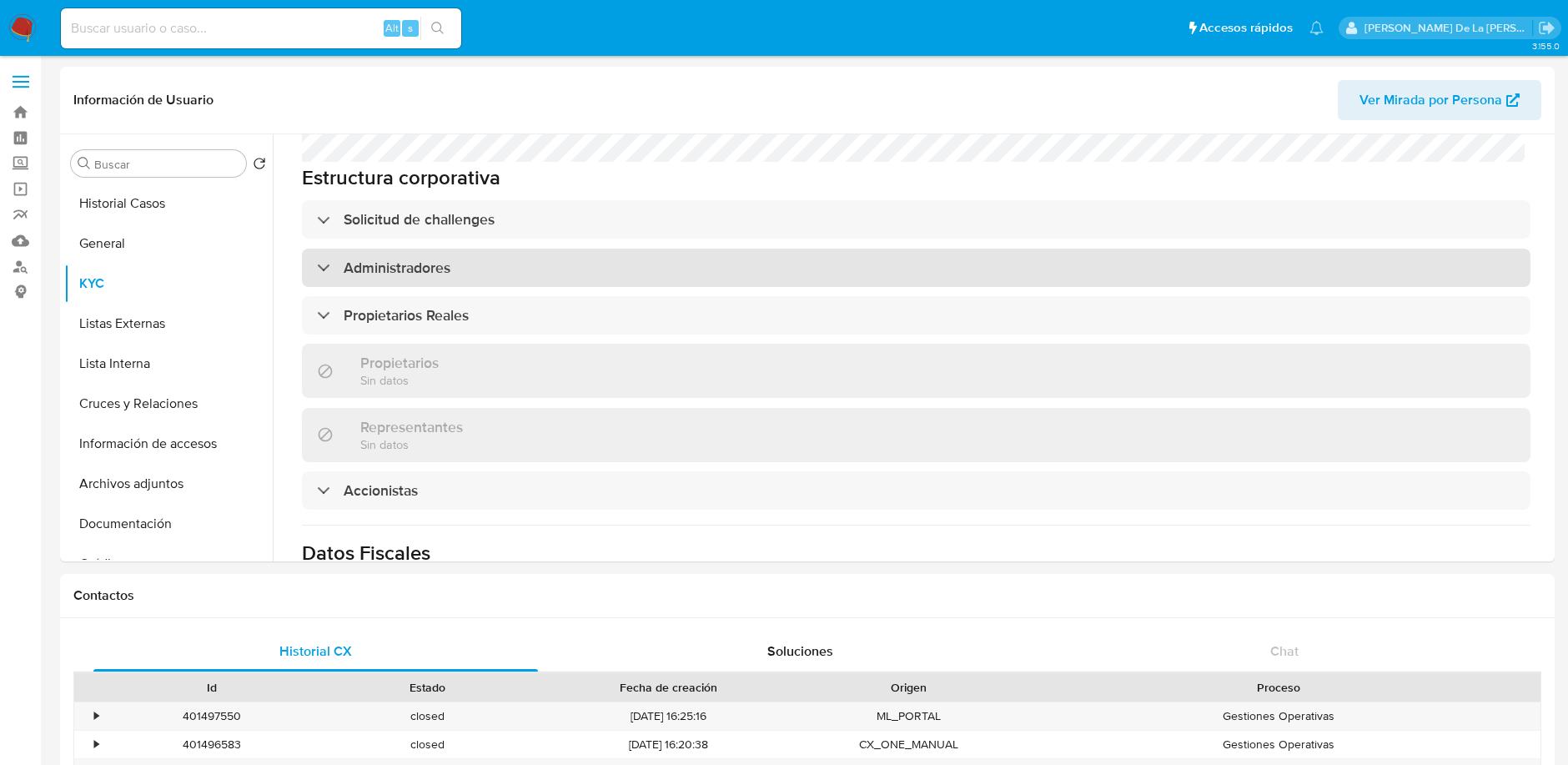
click at [317, 267] on div at bounding box center [317, 267] width 0 height 0
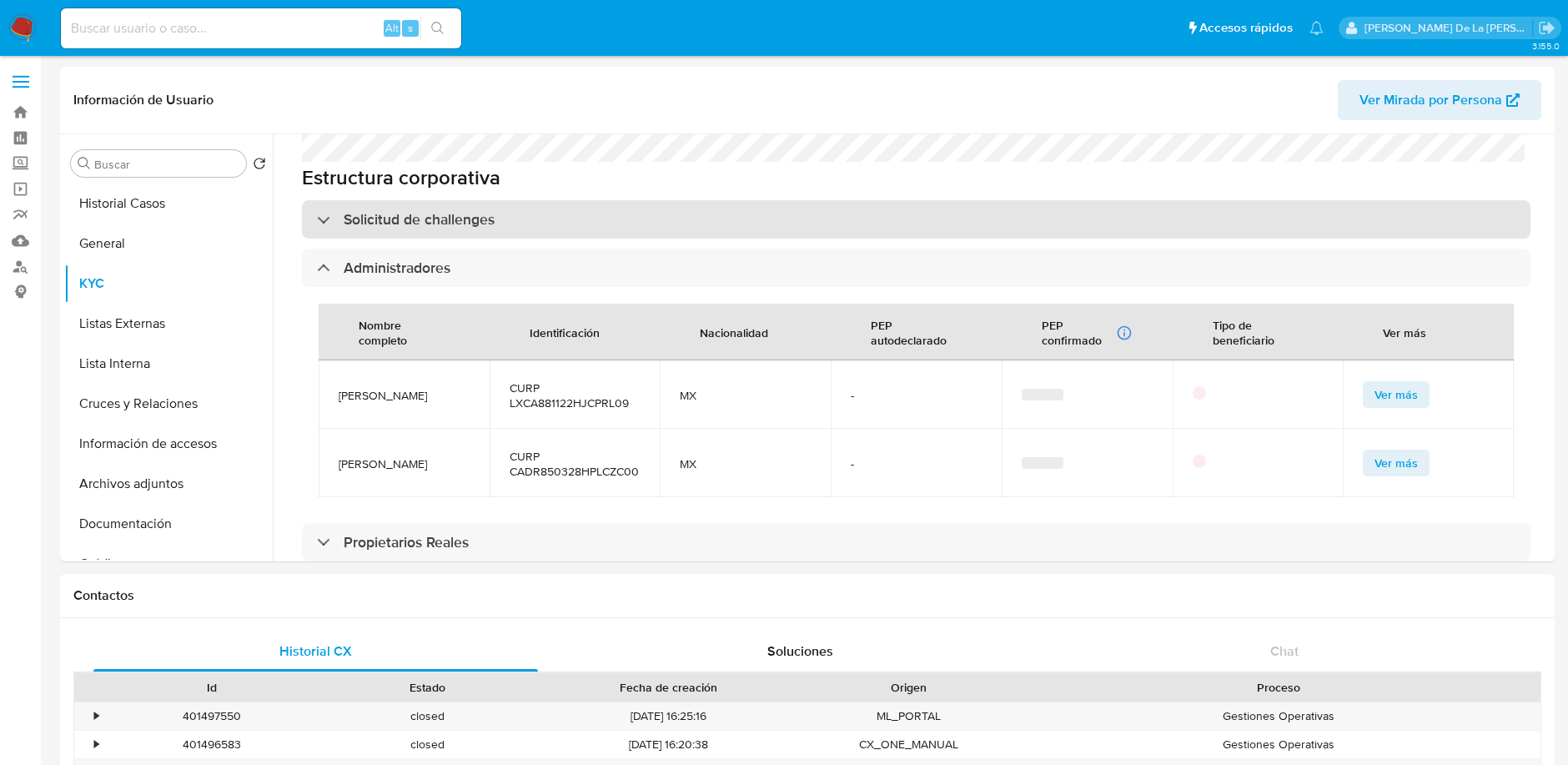
click at [321, 211] on div "Solicitud de challenges" at bounding box center [406, 219] width 178 height 18
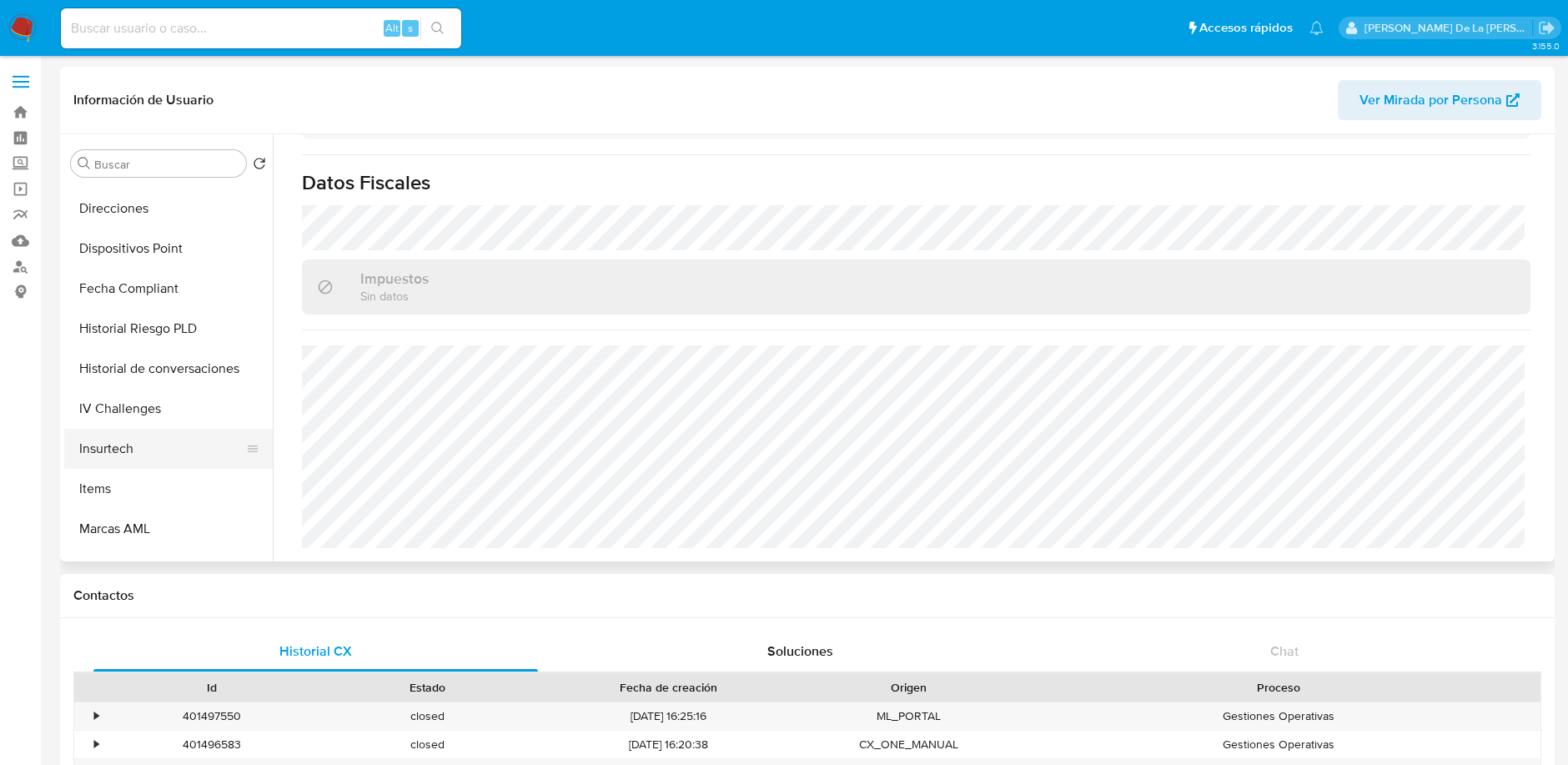
scroll to position [648, 0]
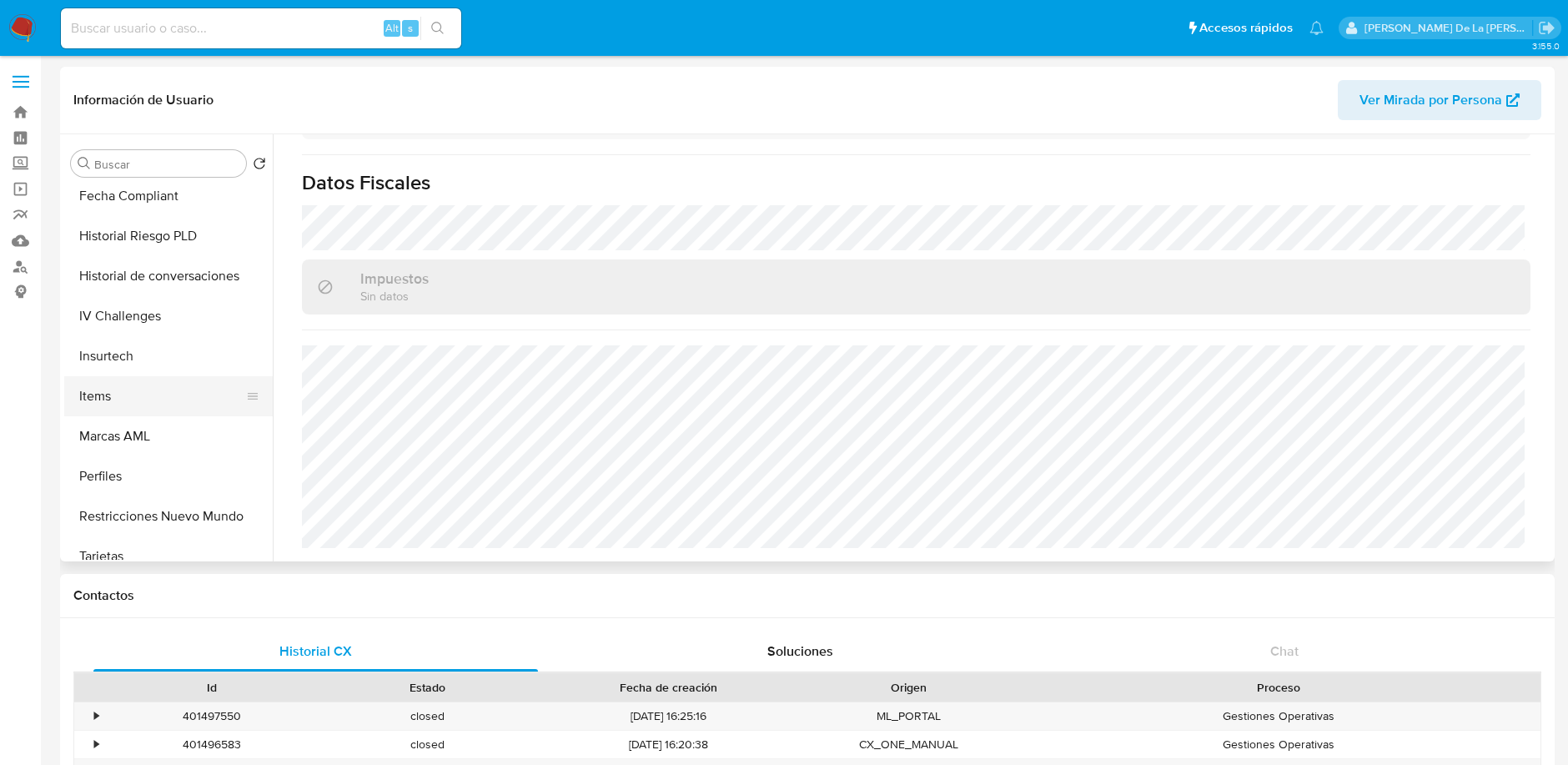
click at [146, 395] on button "Items" at bounding box center [161, 396] width 195 height 40
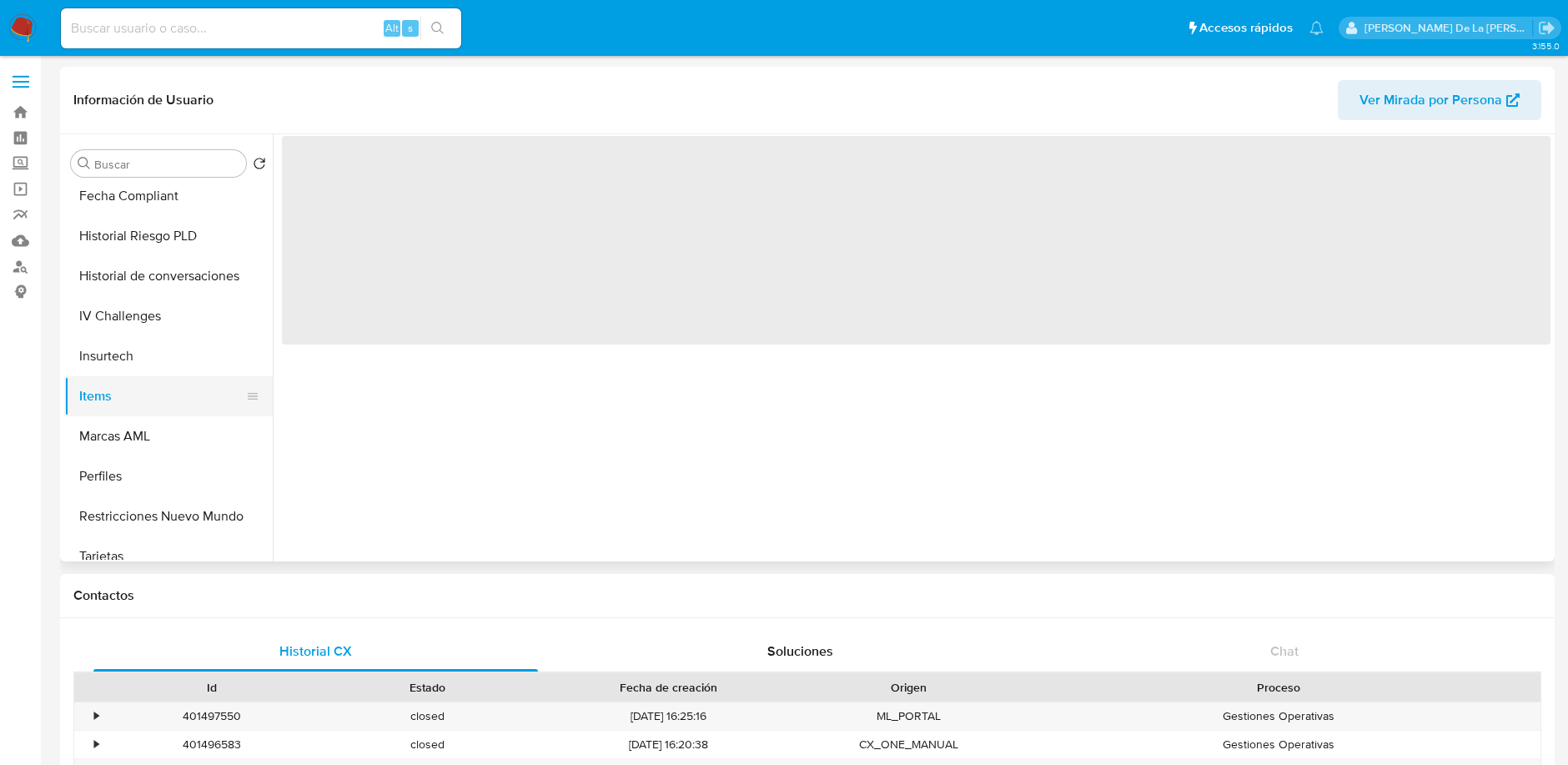
scroll to position [0, 0]
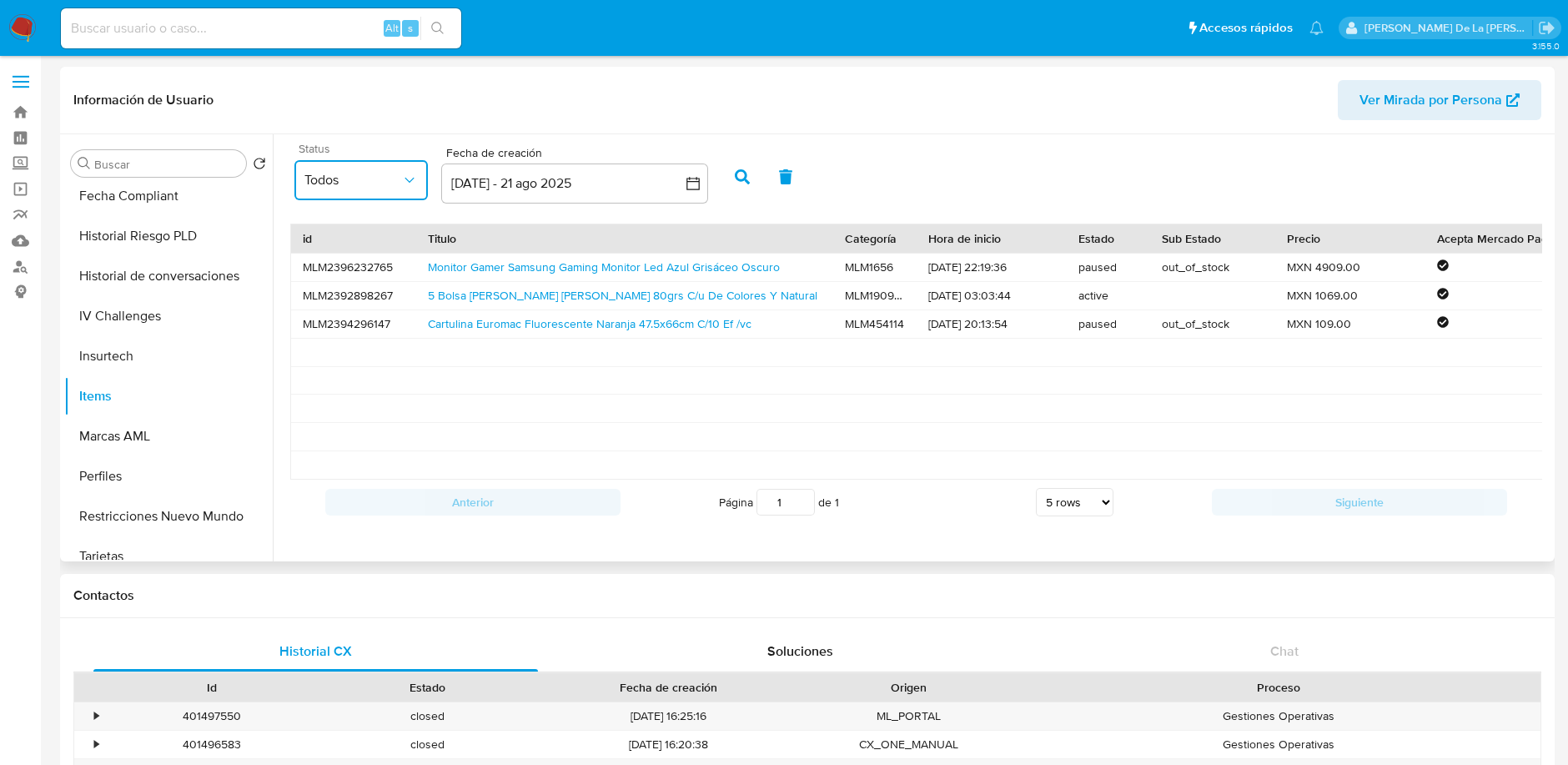
click at [413, 179] on icon "common.sort_by" at bounding box center [409, 180] width 17 height 17
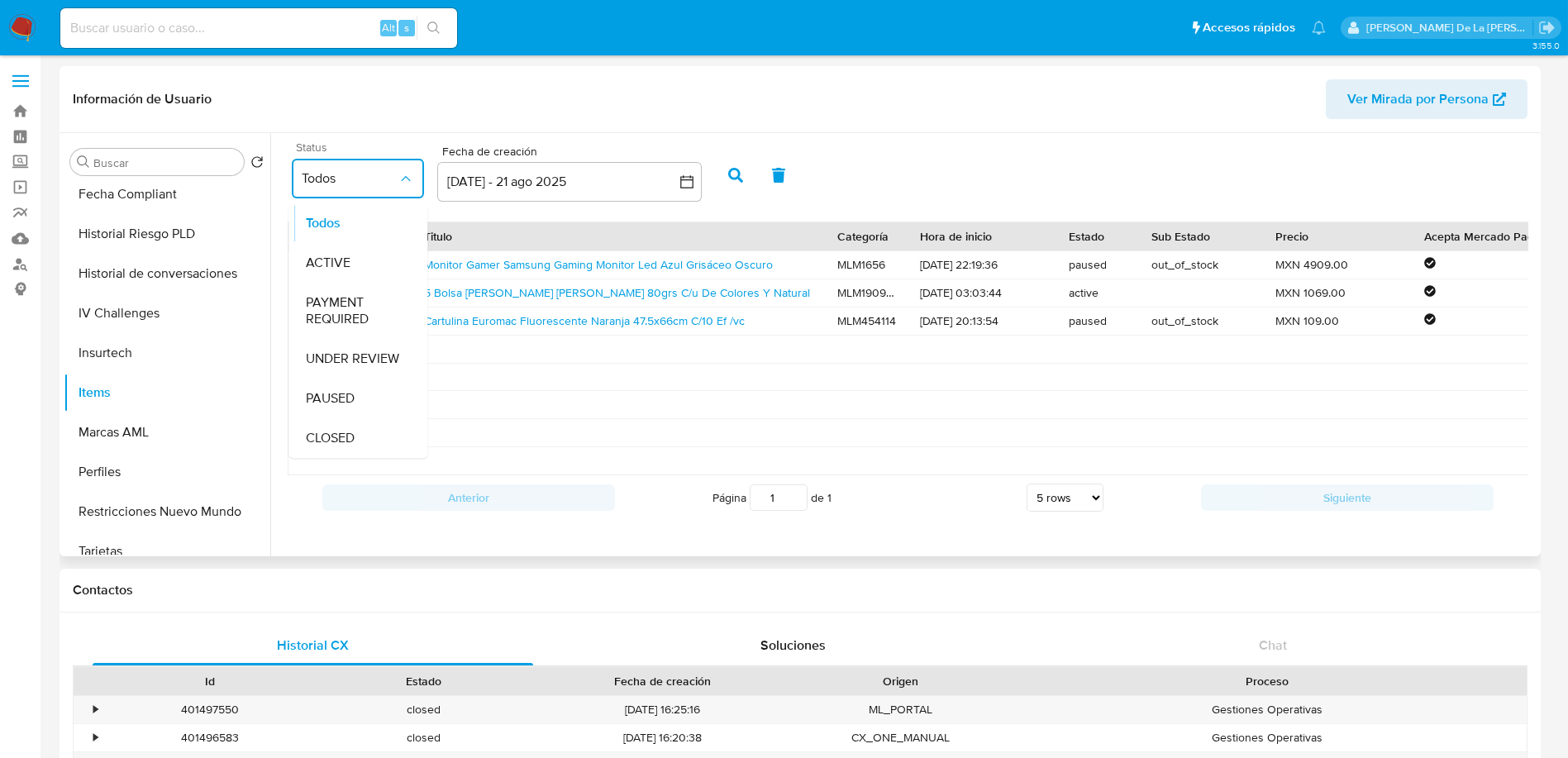
click at [409, 177] on icon "common.sort_by" at bounding box center [405, 178] width 17 height 17
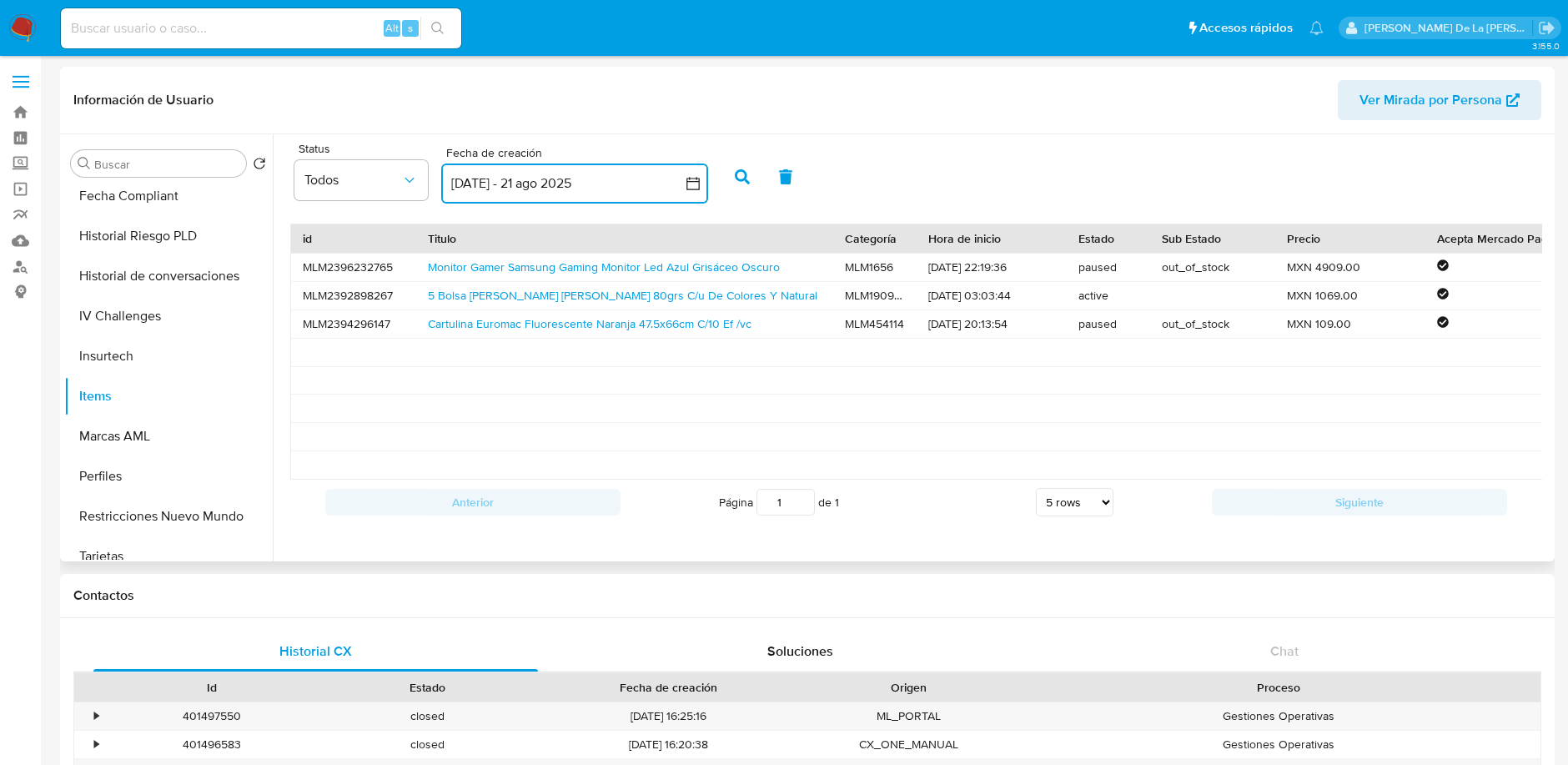
click at [699, 181] on icon "button" at bounding box center [693, 183] width 17 height 17
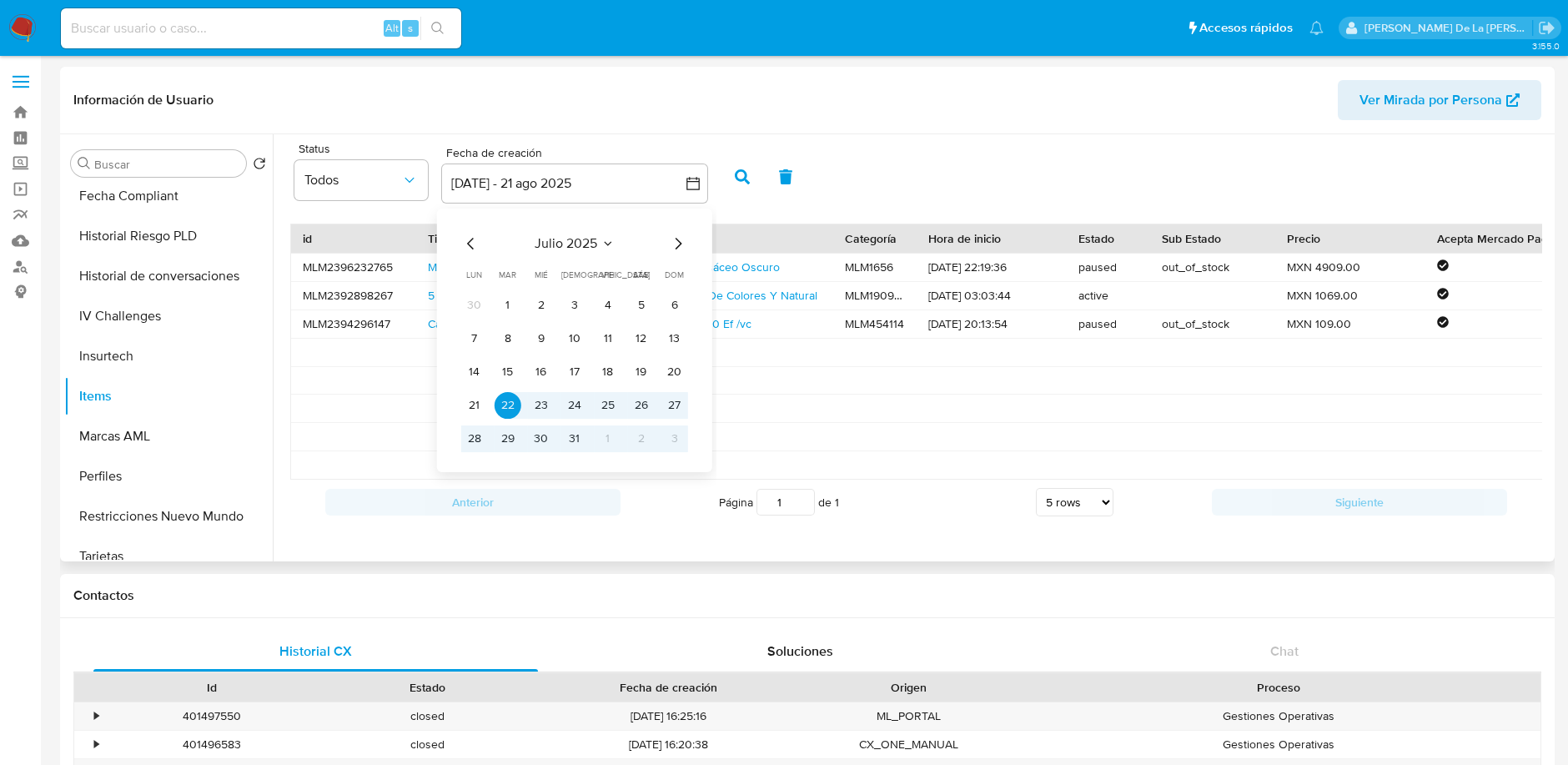
click at [459, 236] on div "julio 2025 julio 2025 lun lunes mar martes mié miércoles jue jueves vie viernes…" at bounding box center [575, 340] width 267 height 263
click at [467, 243] on icon "Mes anterior" at bounding box center [469, 243] width 6 height 12
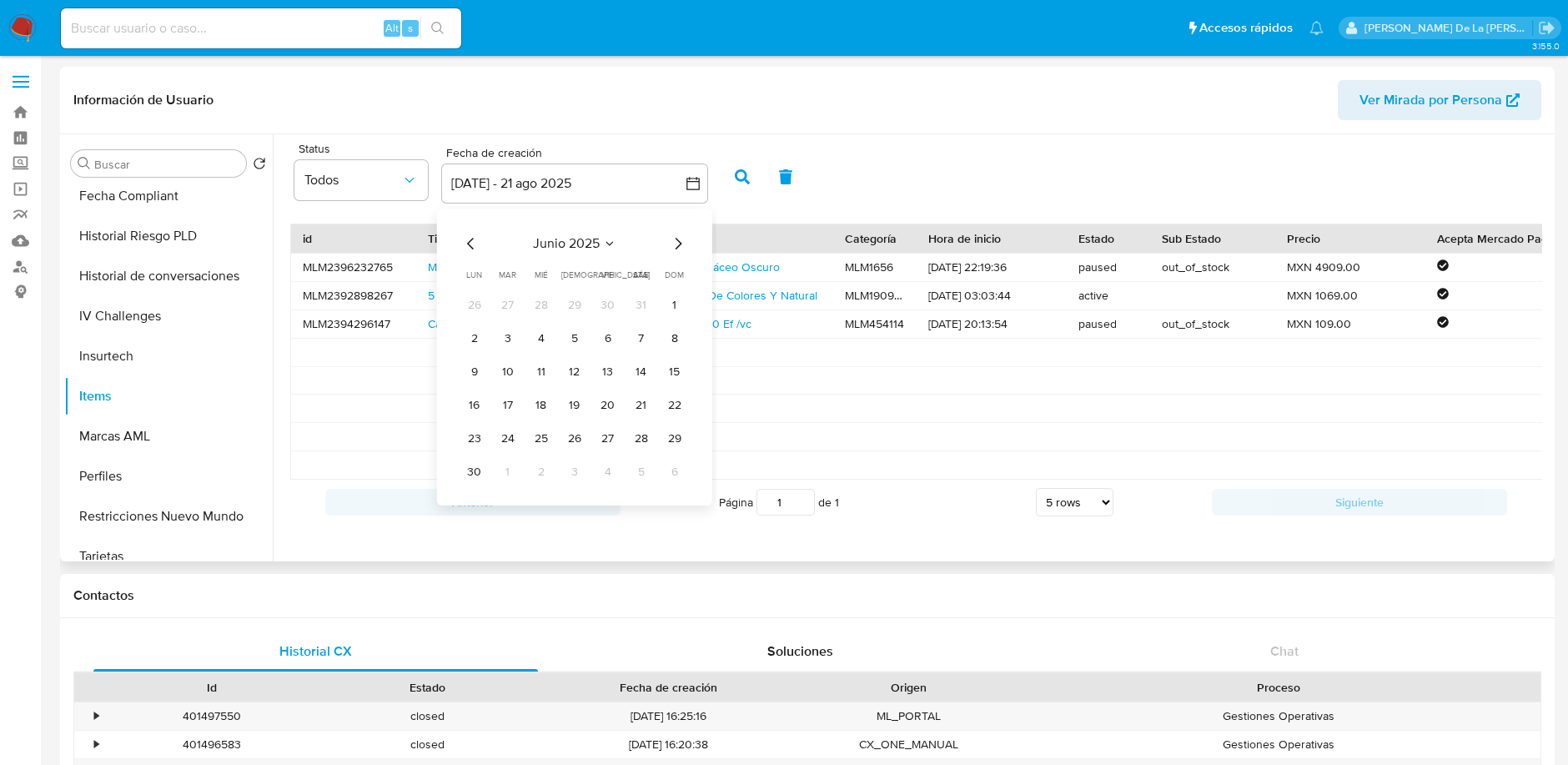
click at [468, 244] on icon "Mes anterior" at bounding box center [469, 243] width 6 height 12
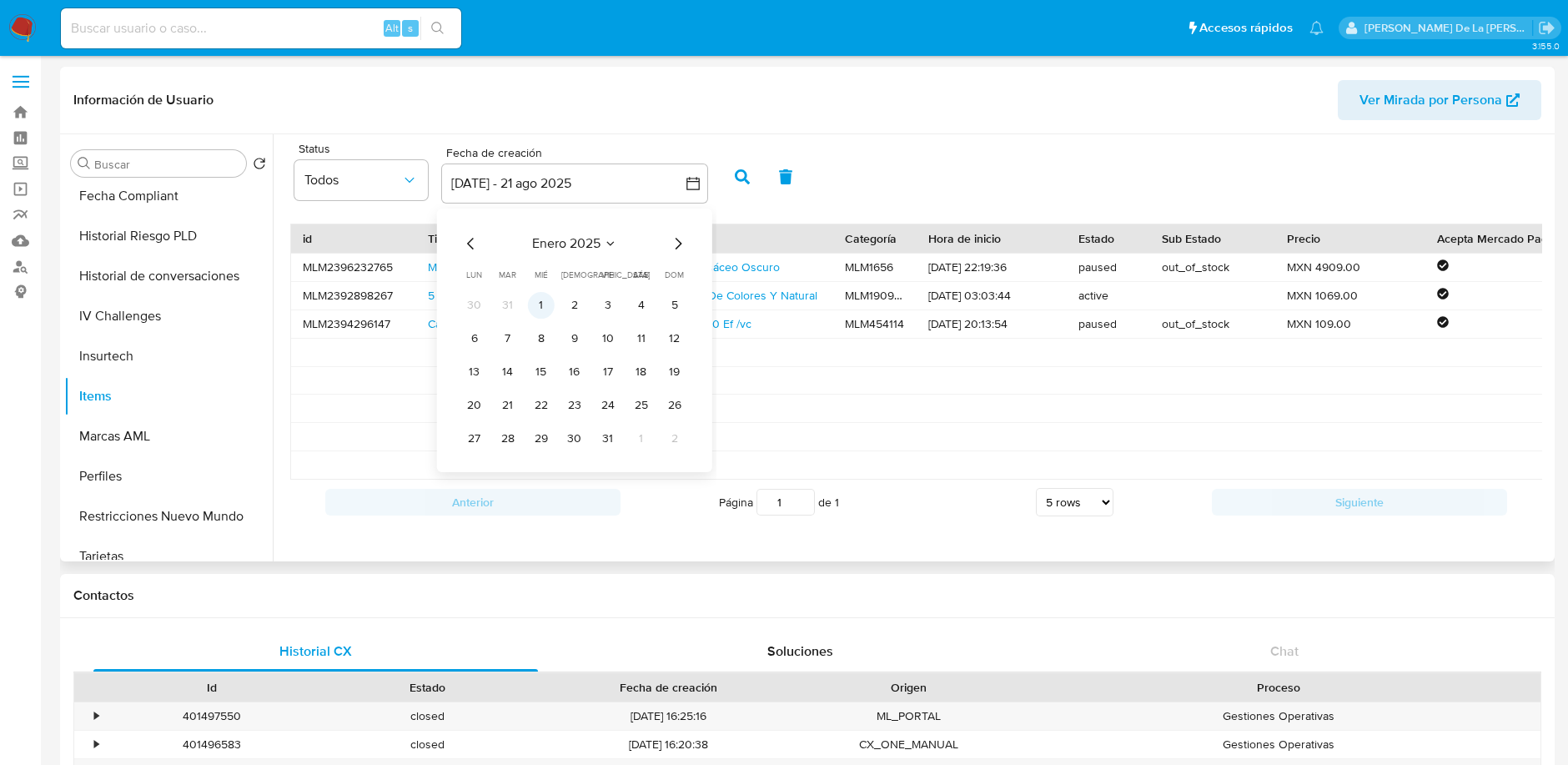
click at [536, 304] on button "1" at bounding box center [541, 306] width 27 height 27
click at [676, 240] on icon "Mes siguiente" at bounding box center [678, 244] width 20 height 20
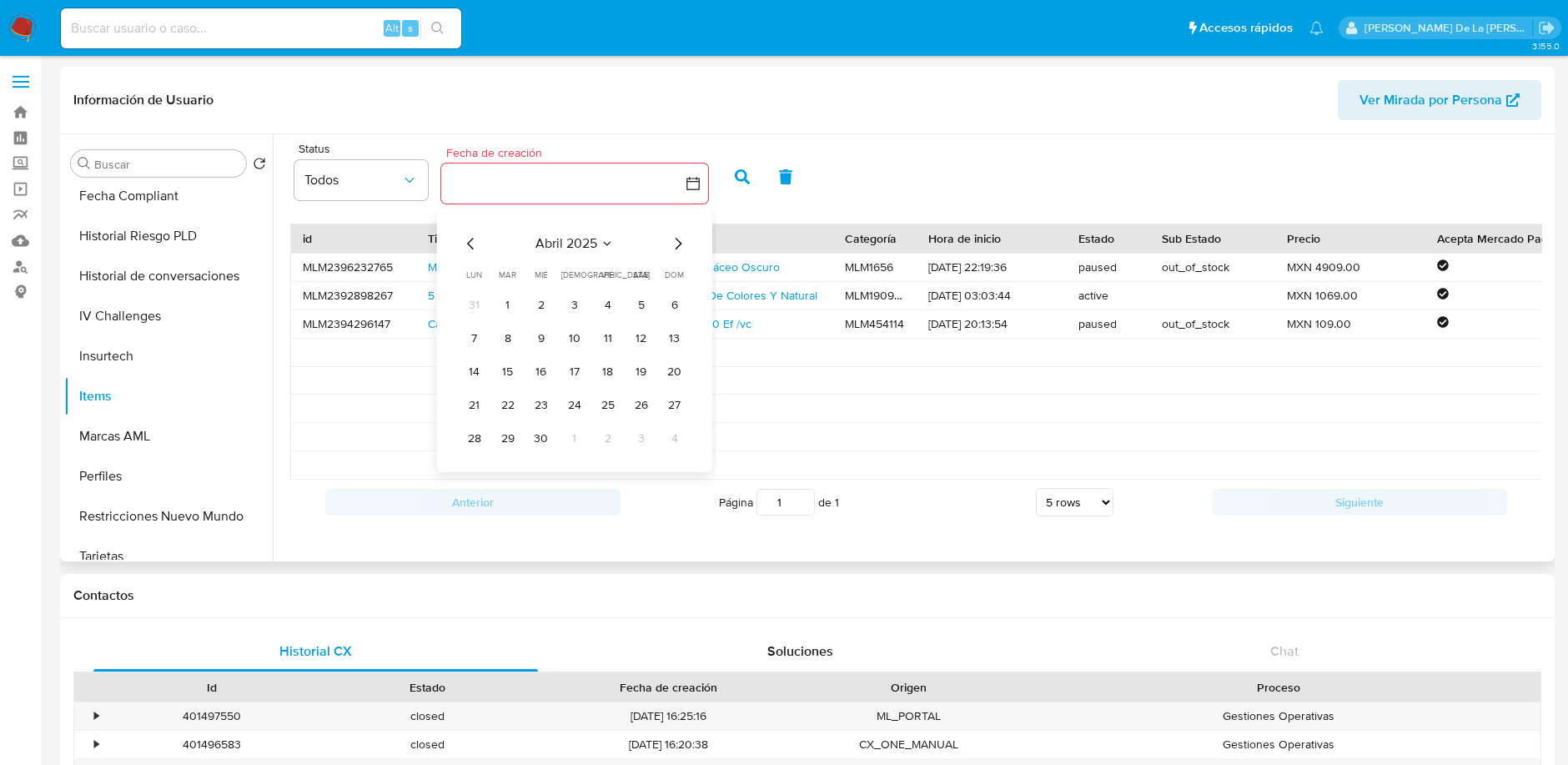
click at [676, 240] on icon "Mes siguiente" at bounding box center [678, 244] width 20 height 20
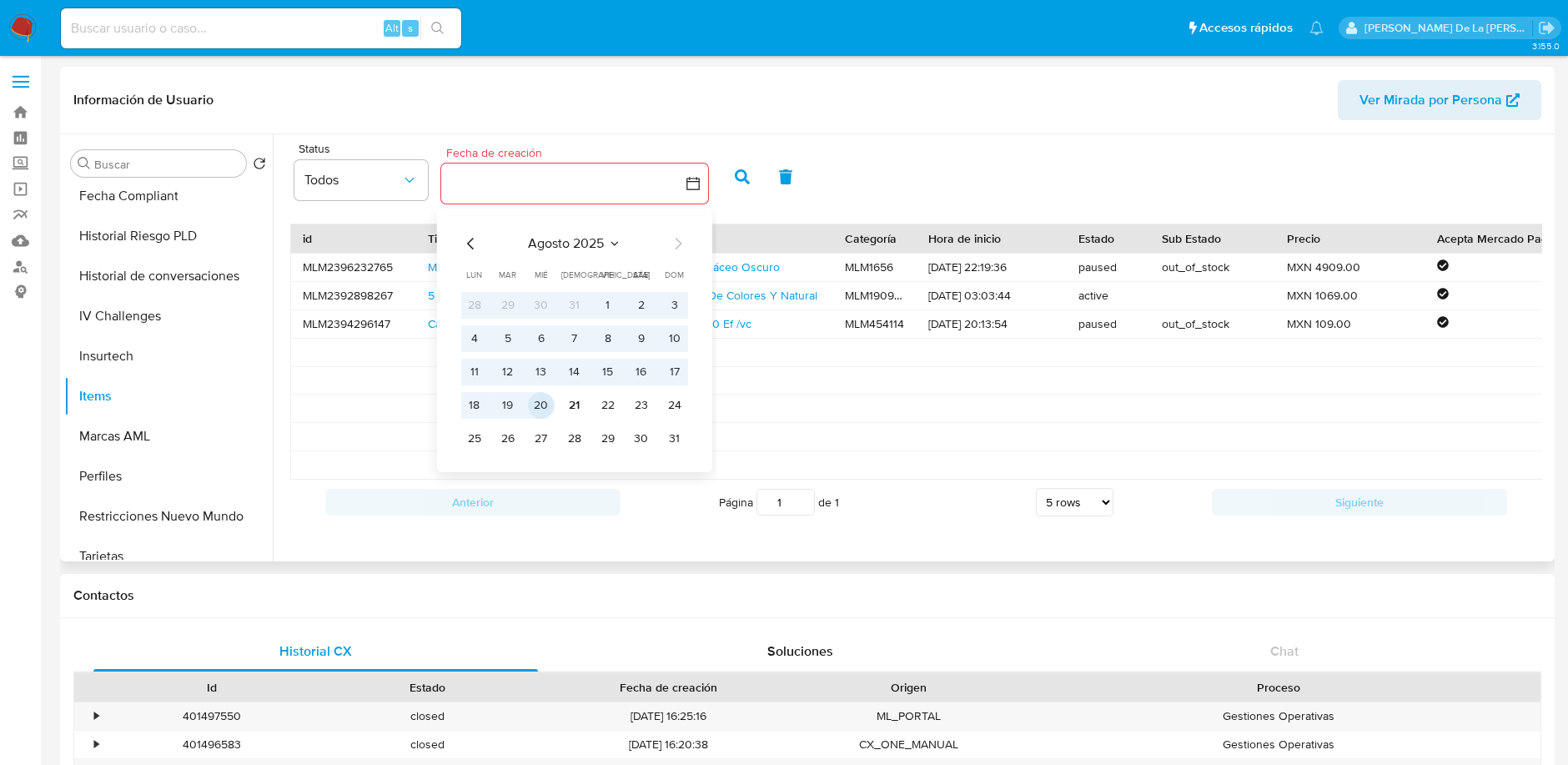
click at [543, 401] on button "20" at bounding box center [541, 405] width 27 height 27
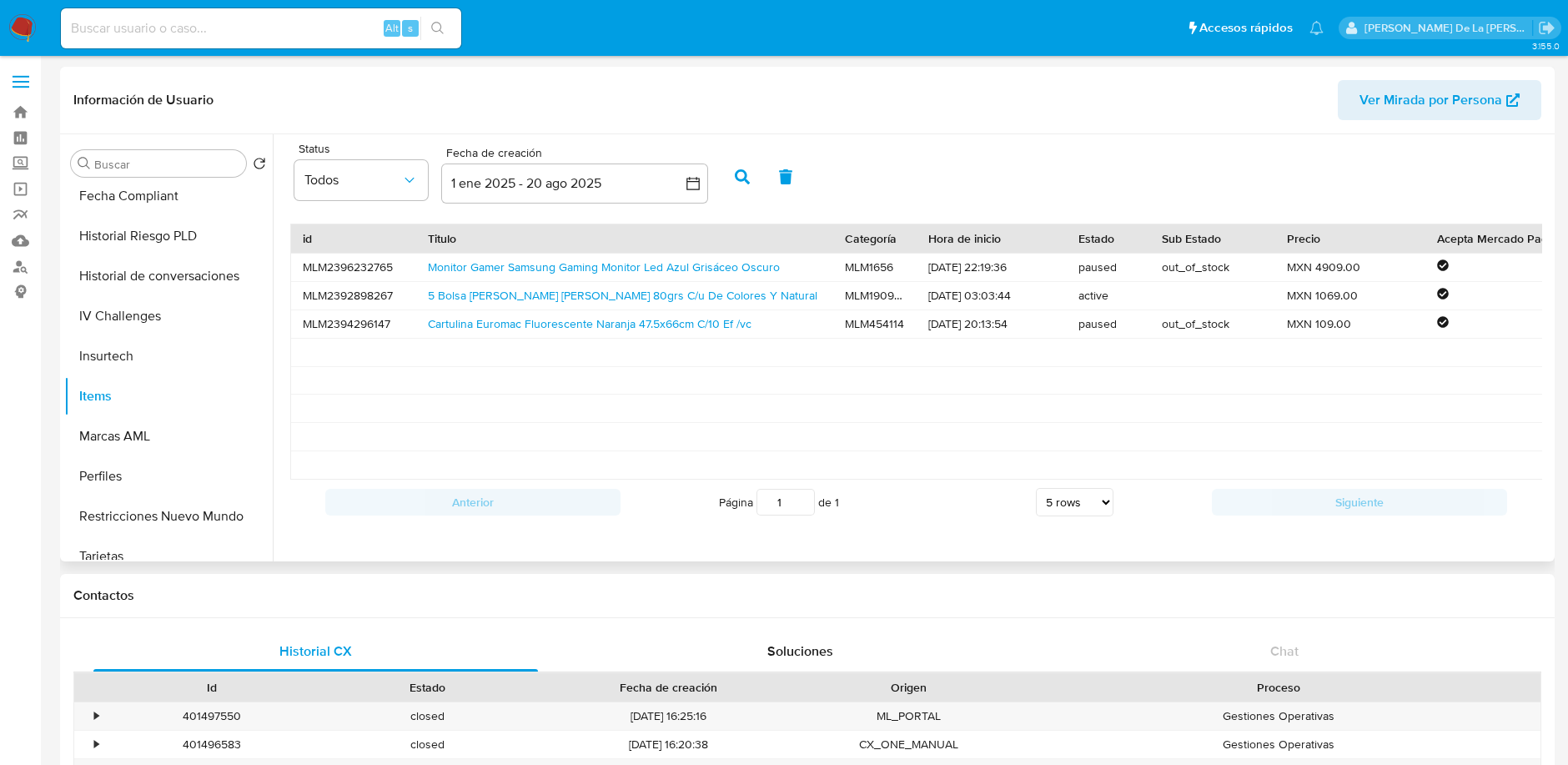
click at [747, 173] on icon "button" at bounding box center [742, 176] width 15 height 15
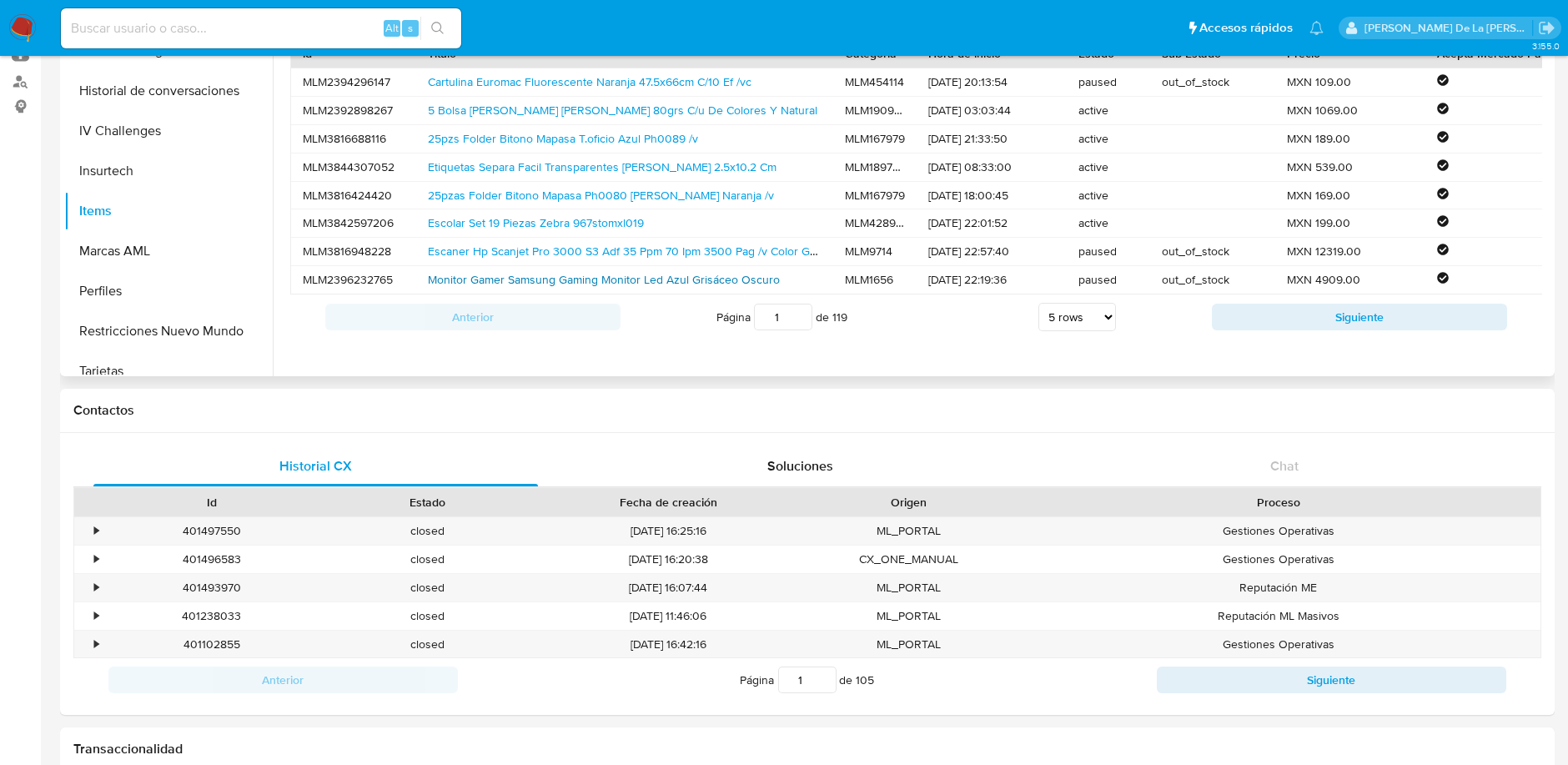
scroll to position [93, 0]
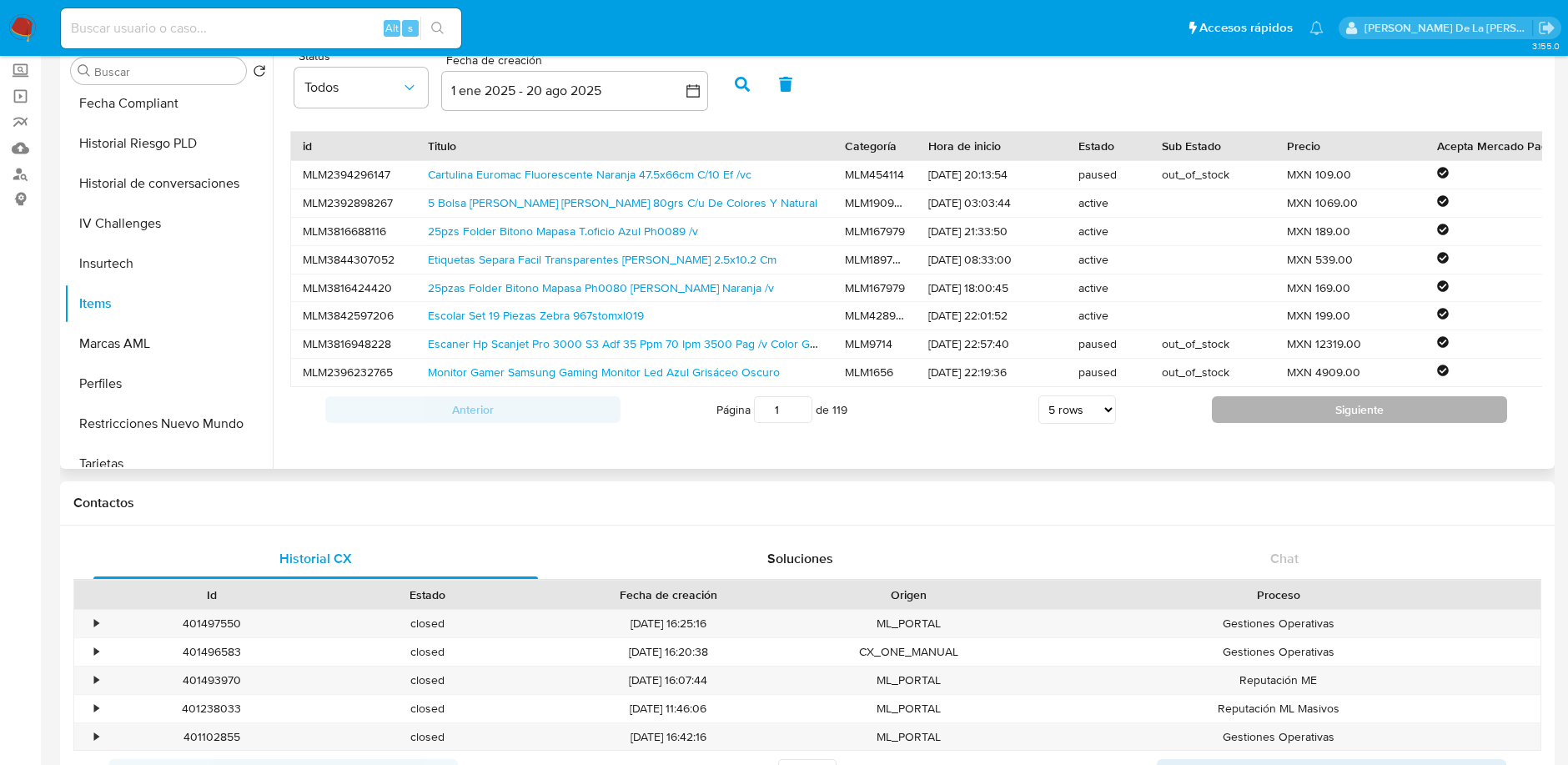
click at [1336, 415] on button "Siguiente" at bounding box center [1359, 410] width 295 height 27
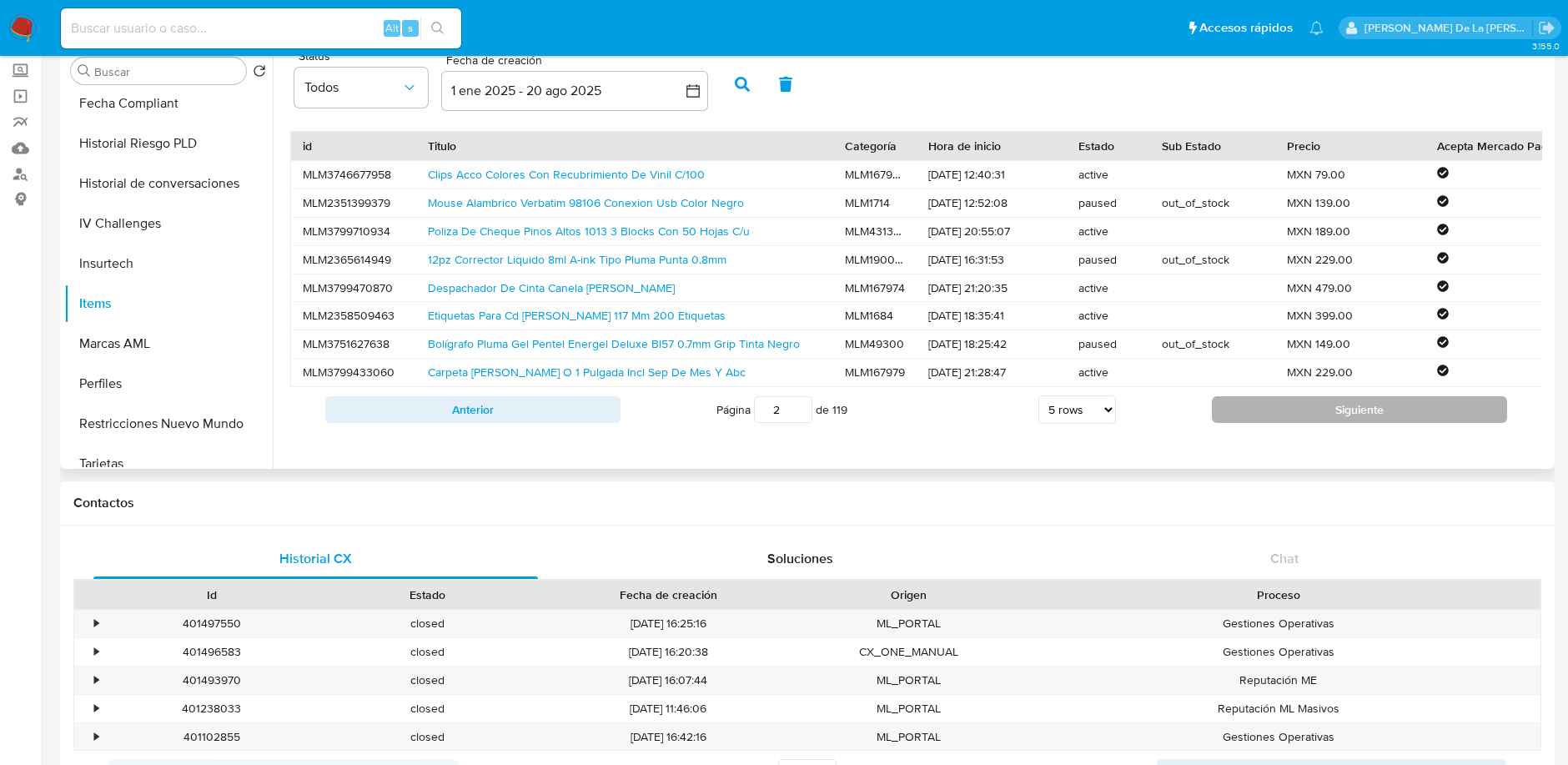
click at [1334, 418] on button "Siguiente" at bounding box center [1359, 410] width 295 height 27
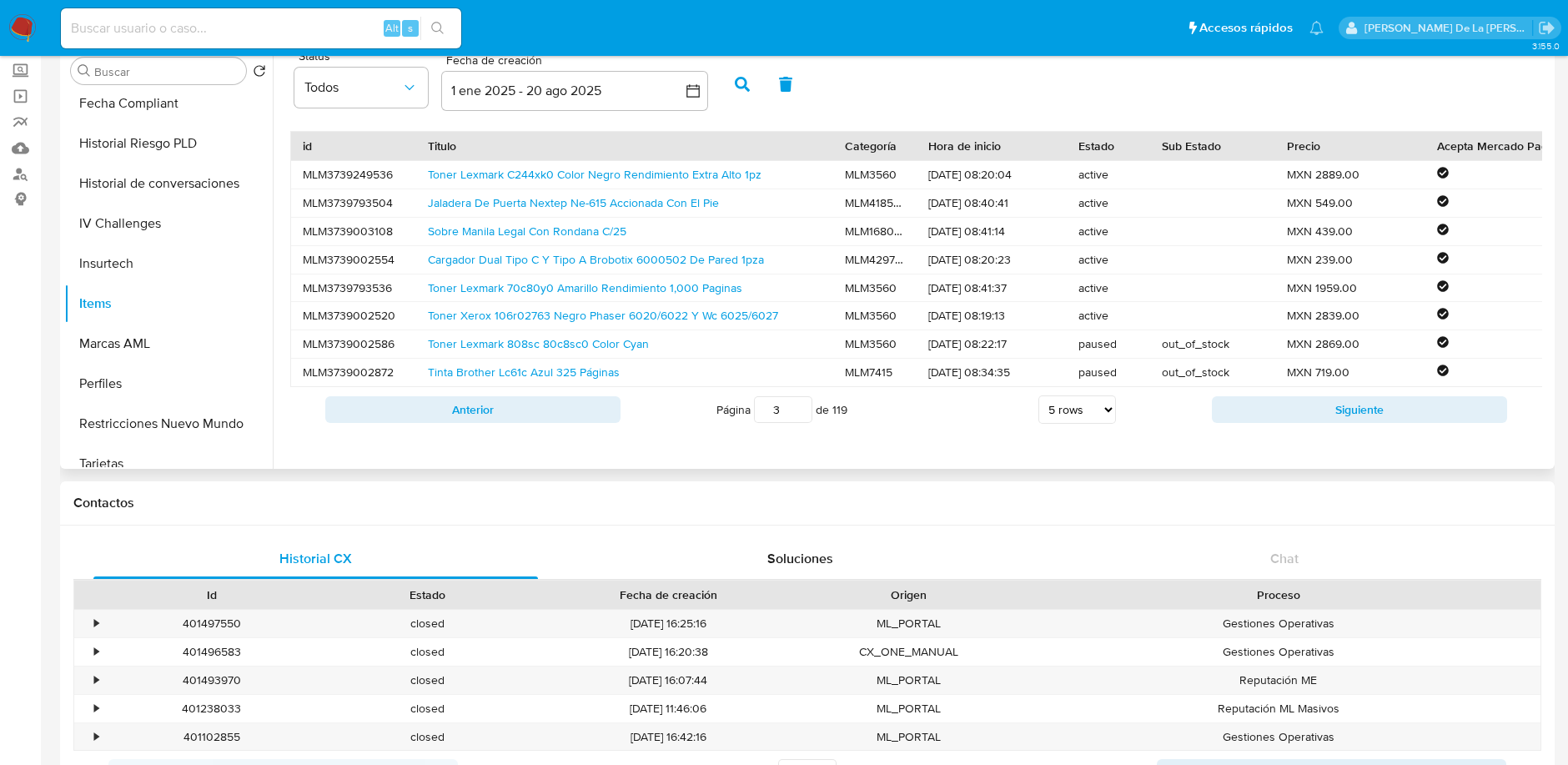
click at [1334, 418] on button "Siguiente" at bounding box center [1359, 410] width 295 height 27
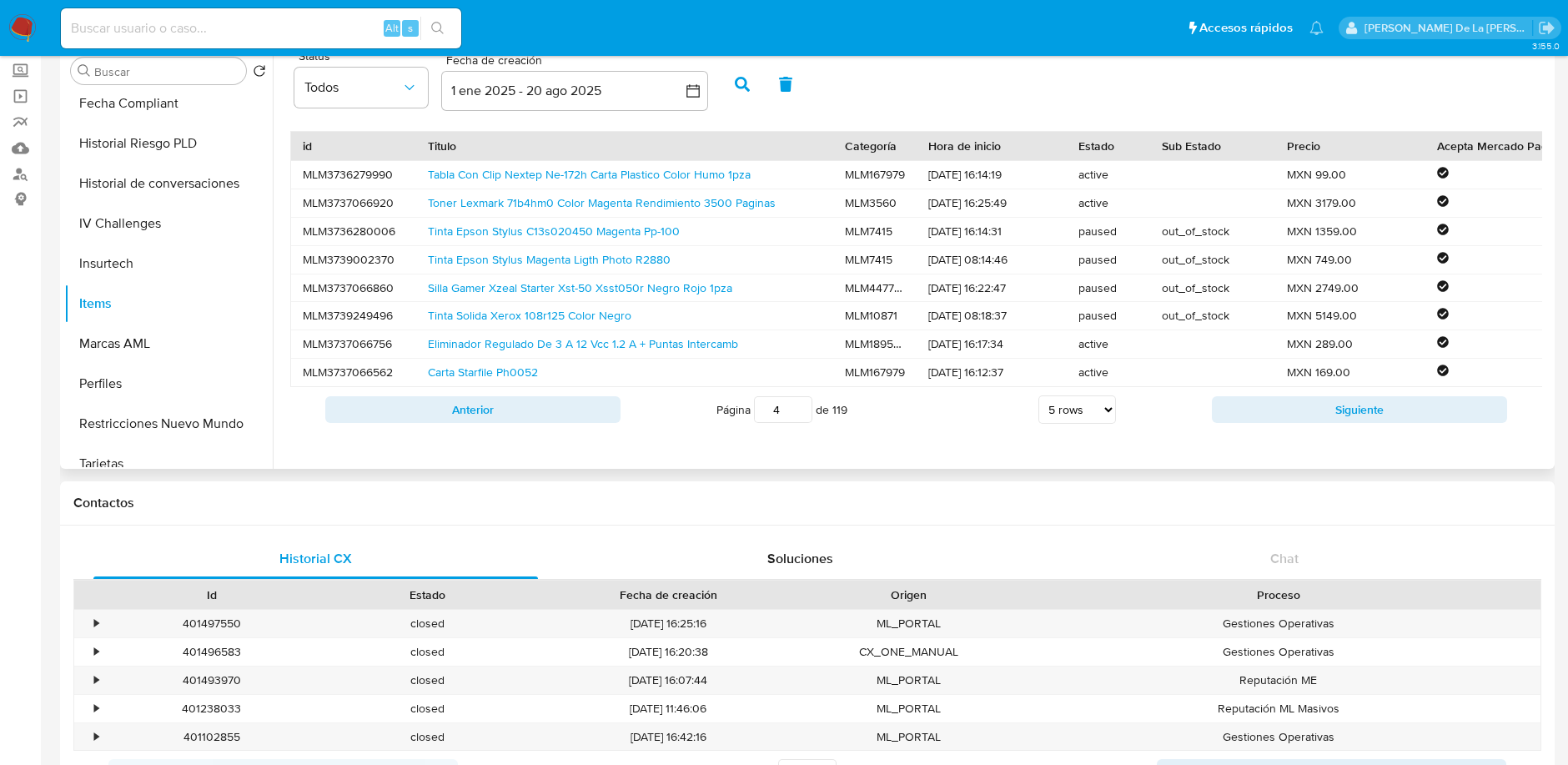
click at [1334, 418] on button "Siguiente" at bounding box center [1359, 410] width 295 height 27
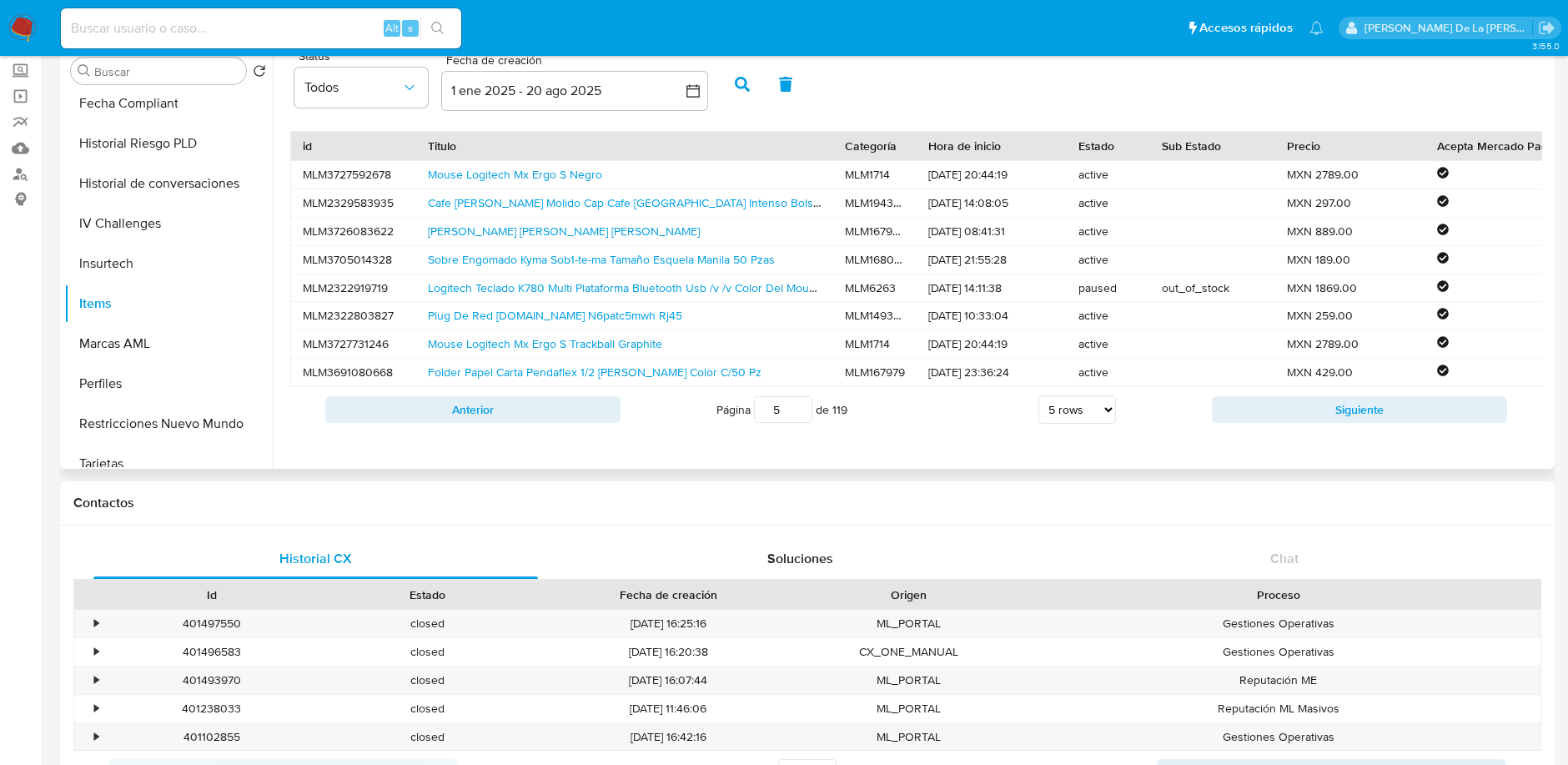
click at [1334, 418] on button "Siguiente" at bounding box center [1359, 410] width 295 height 27
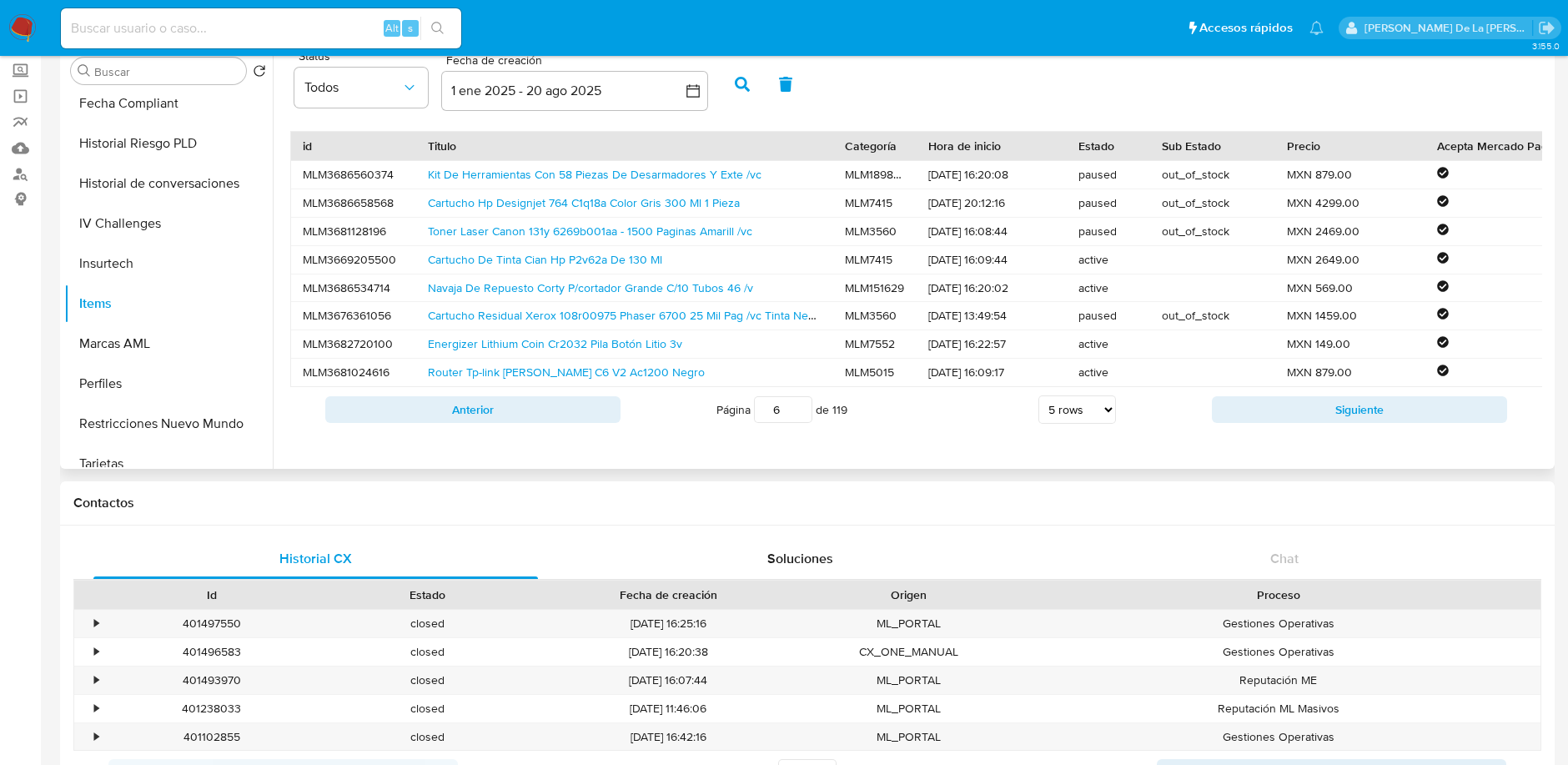
click at [1334, 418] on button "Siguiente" at bounding box center [1359, 410] width 295 height 27
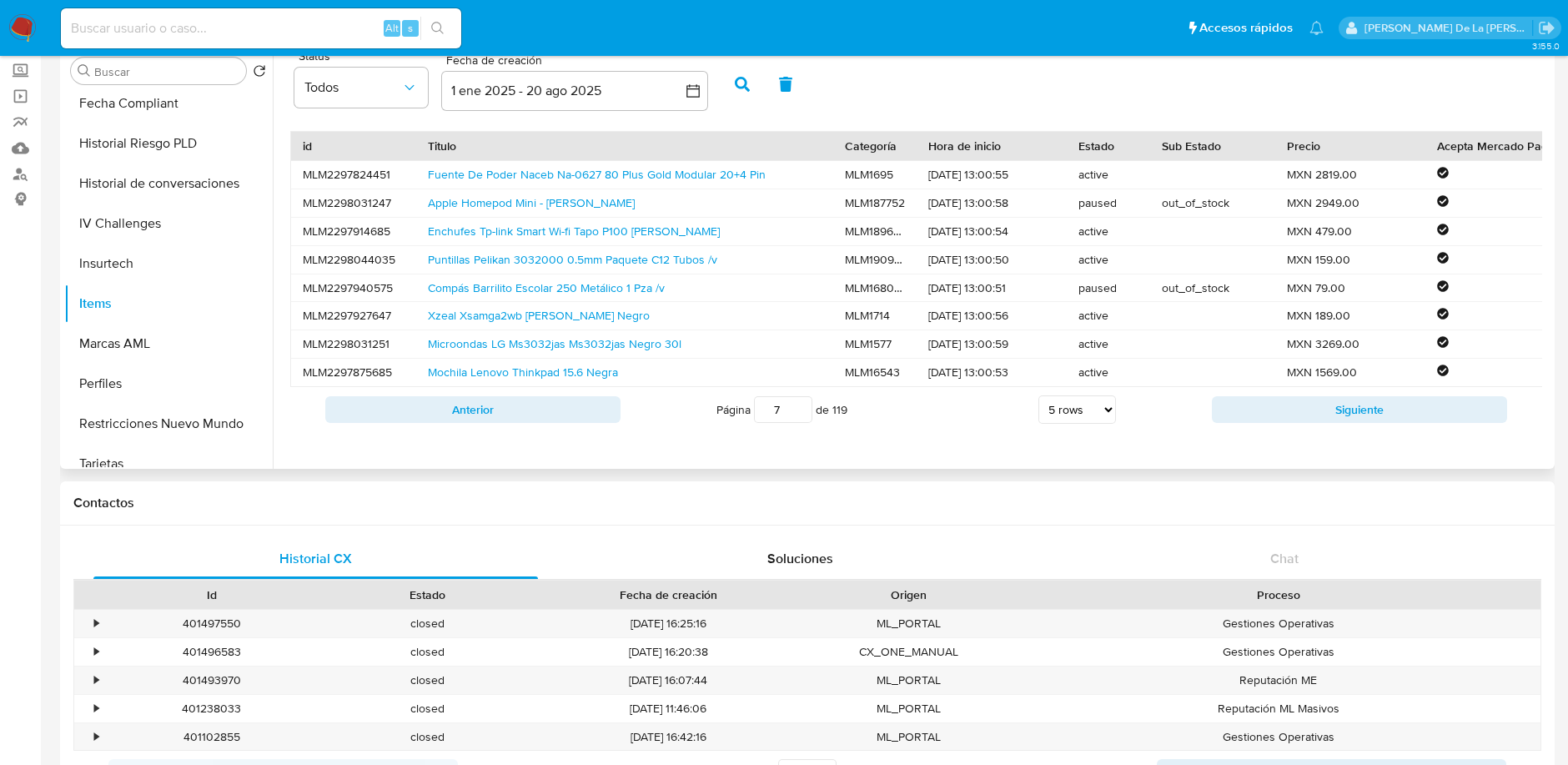
click at [1334, 418] on button "Siguiente" at bounding box center [1359, 410] width 295 height 27
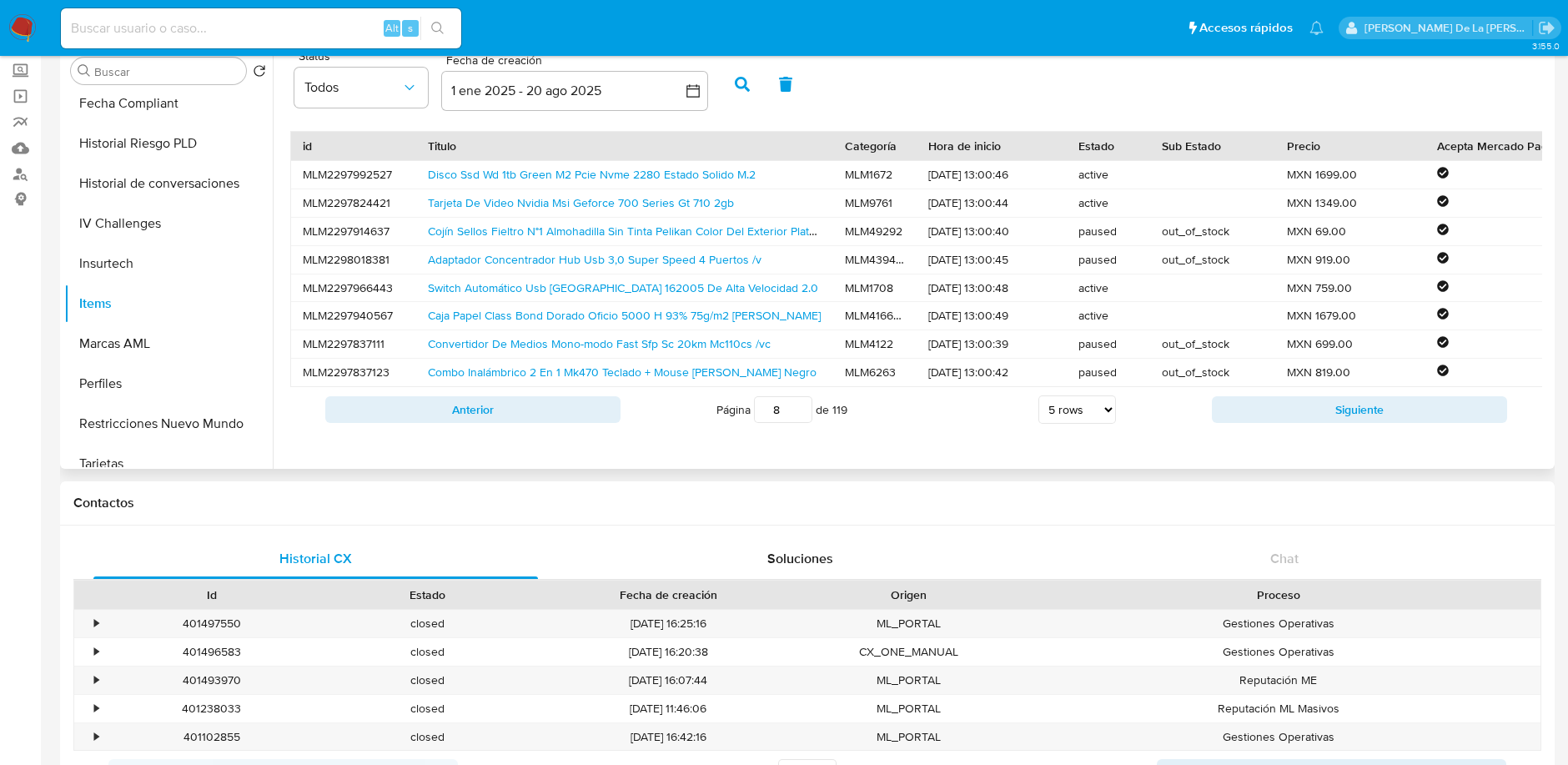
click at [1334, 418] on button "Siguiente" at bounding box center [1359, 410] width 295 height 27
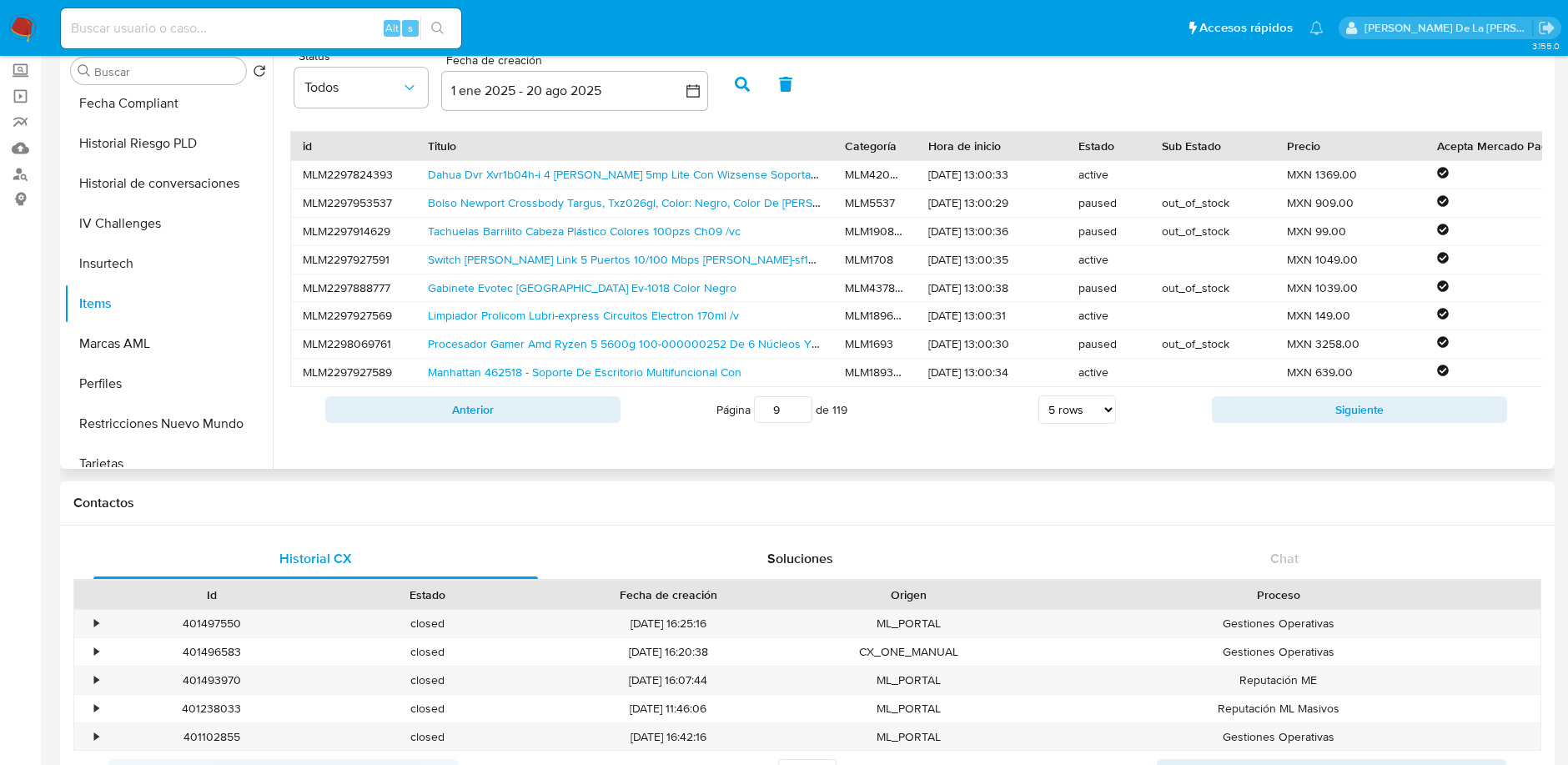
click at [1334, 418] on button "Siguiente" at bounding box center [1359, 410] width 295 height 27
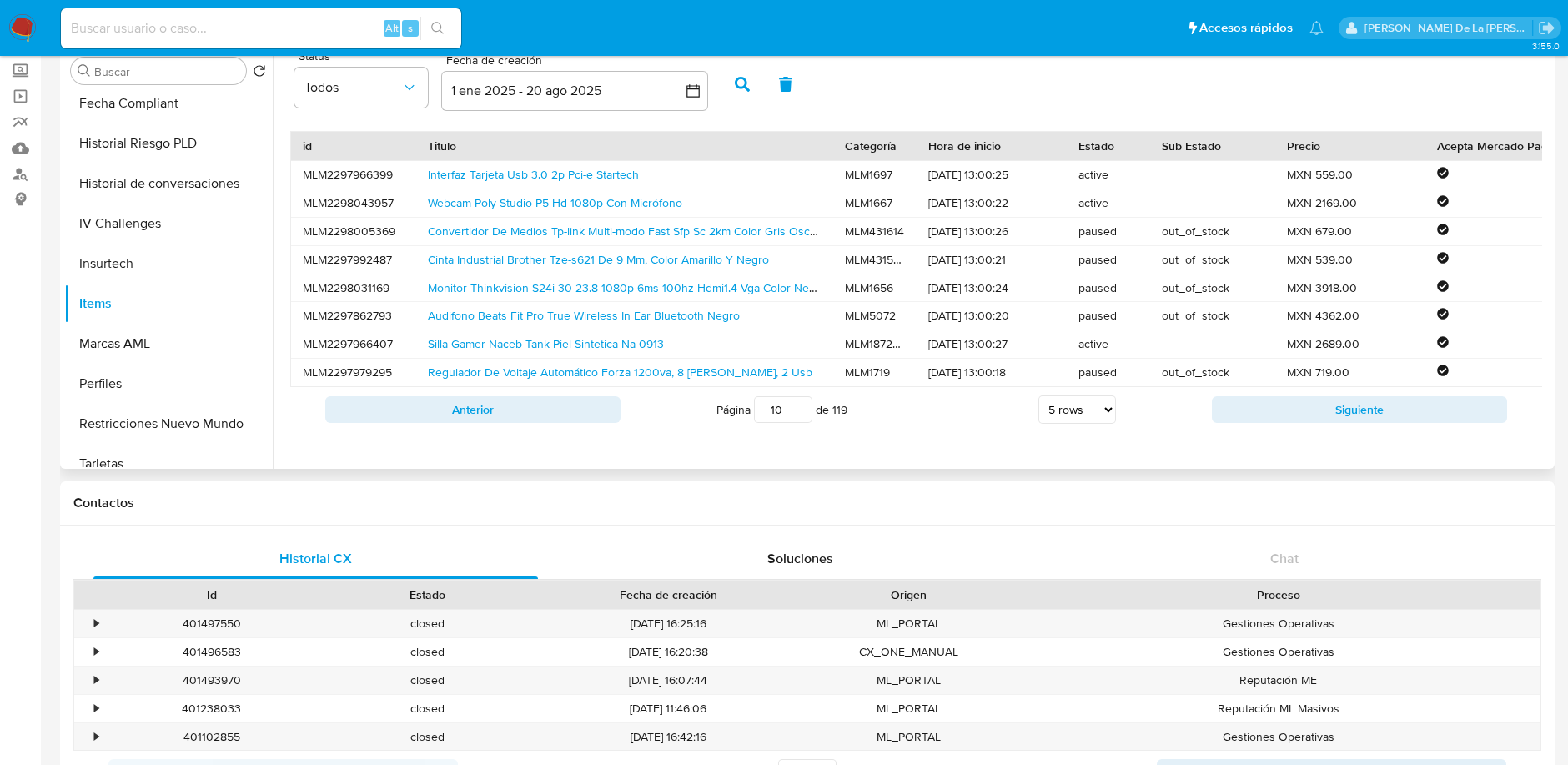
click at [1334, 418] on button "Siguiente" at bounding box center [1359, 410] width 295 height 27
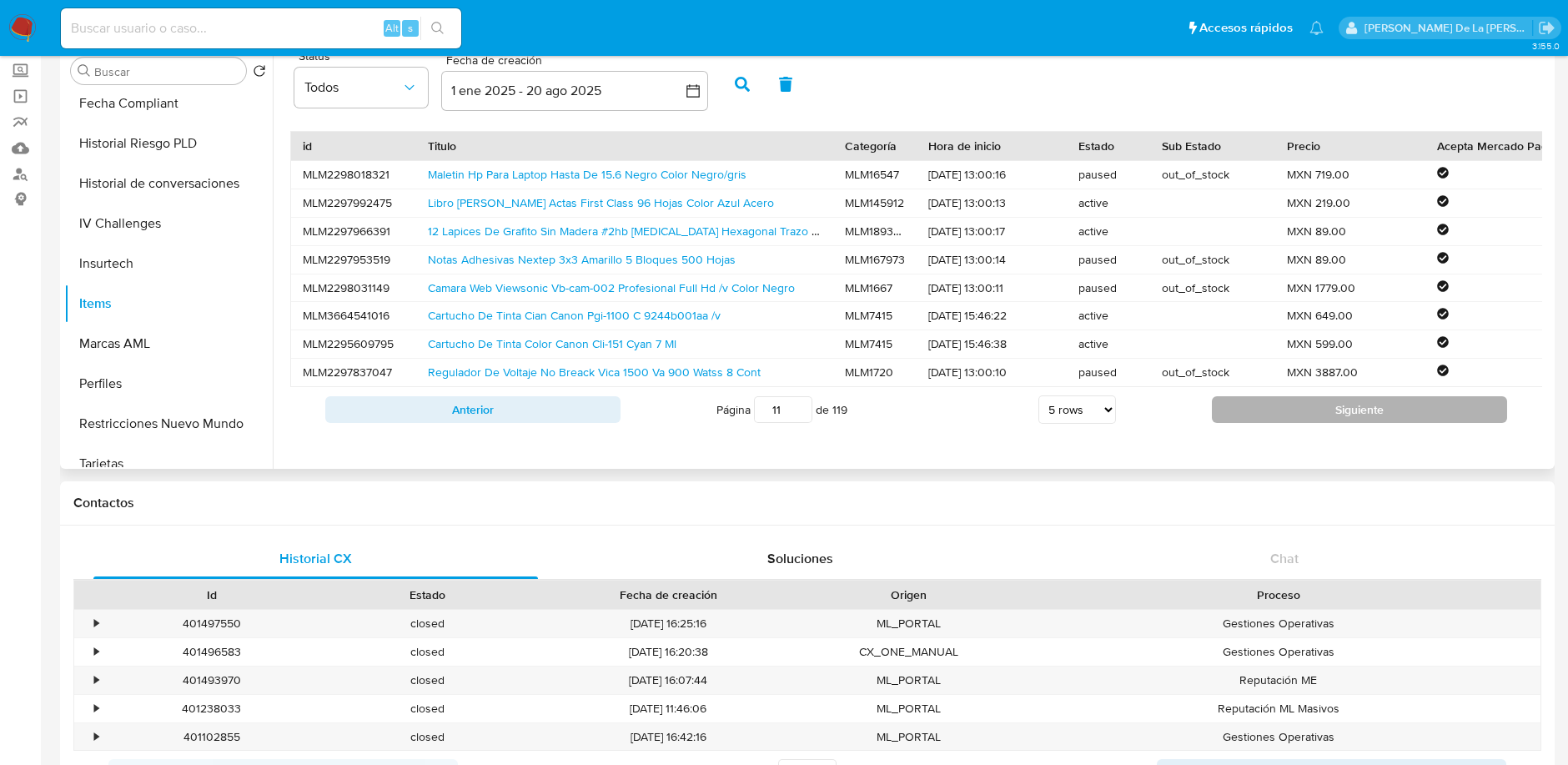
click at [1238, 423] on button "Siguiente" at bounding box center [1359, 410] width 295 height 27
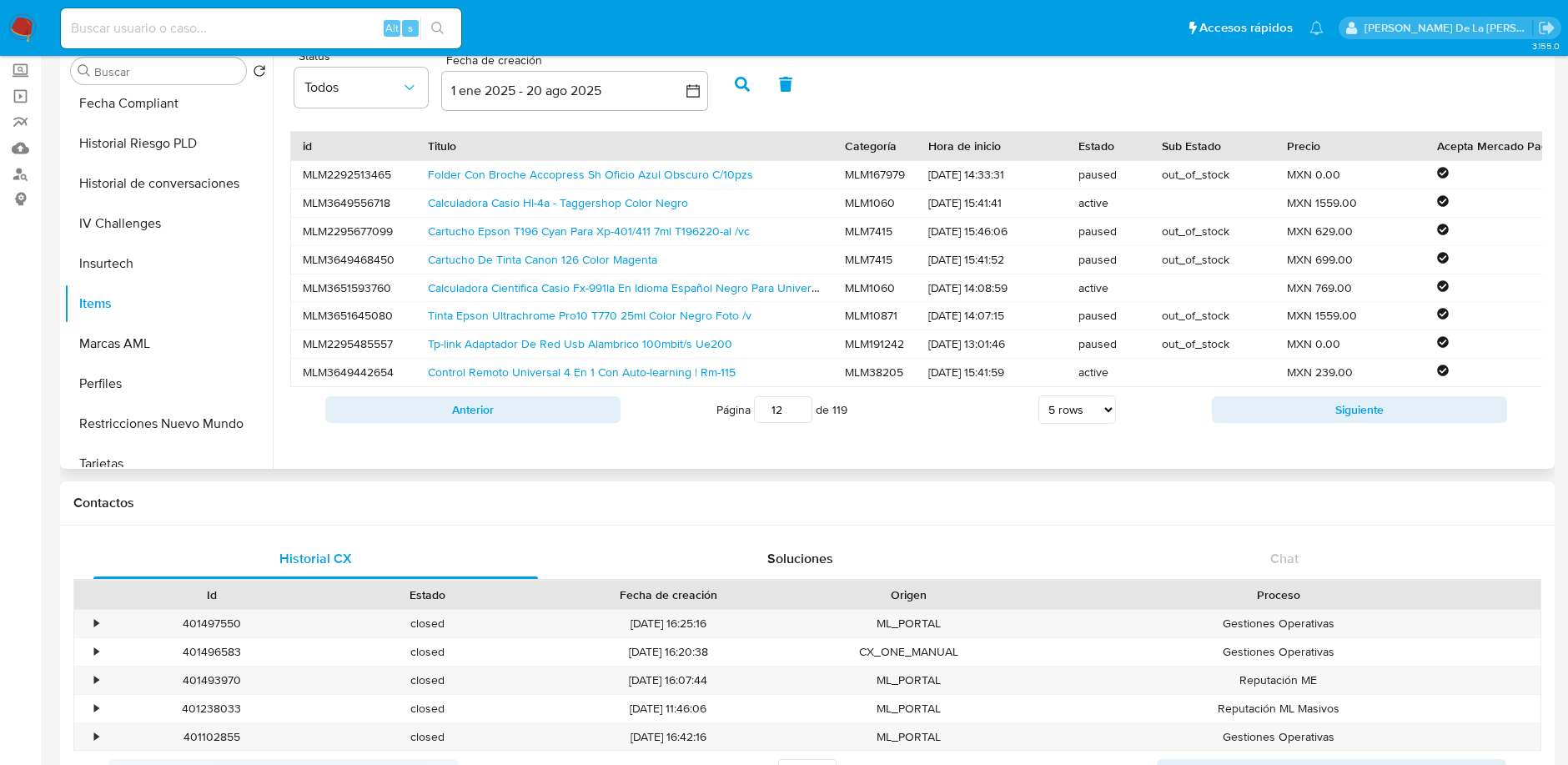
click at [1238, 422] on button "Siguiente" at bounding box center [1359, 410] width 295 height 27
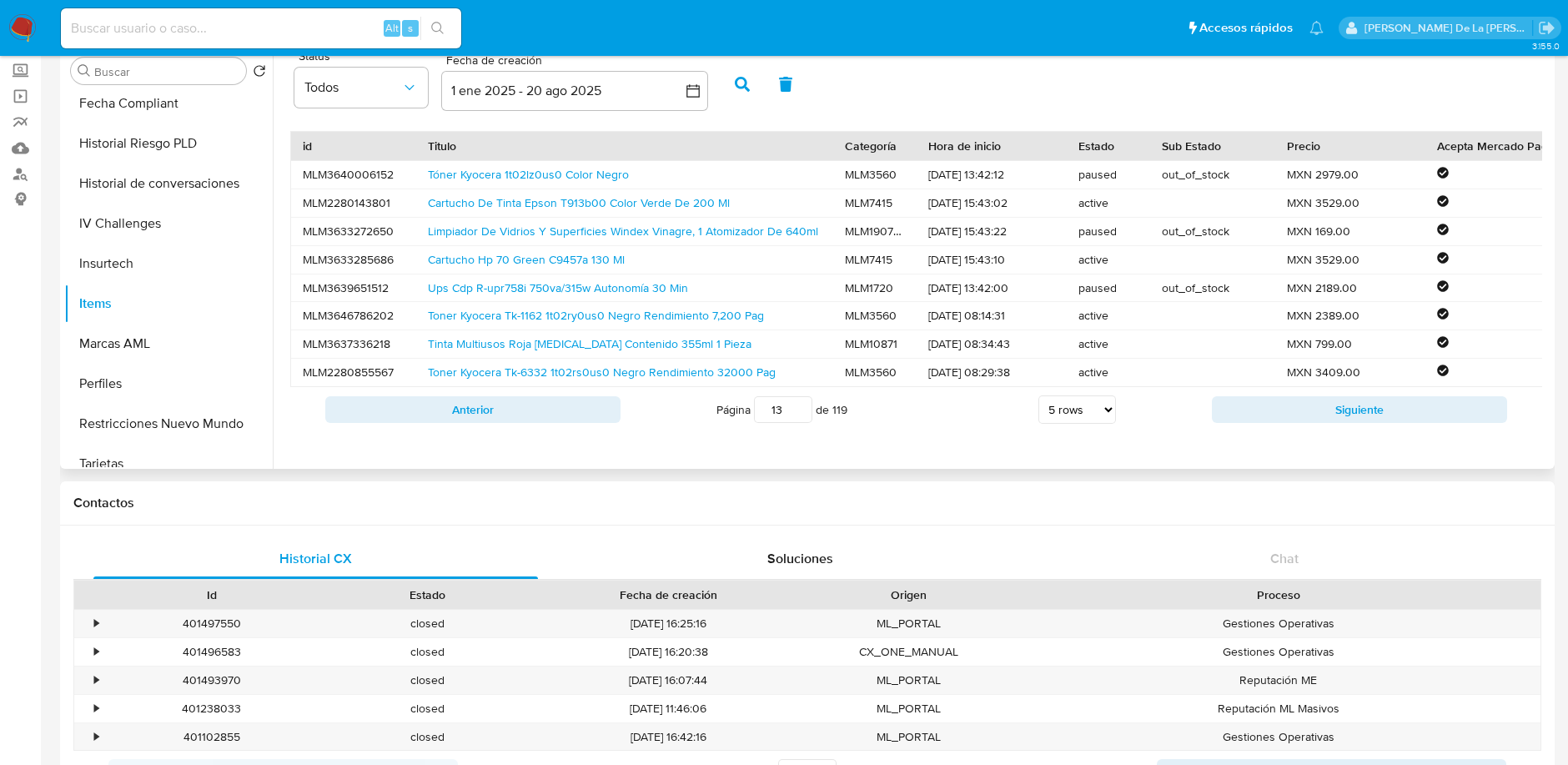
click at [1238, 422] on button "Siguiente" at bounding box center [1359, 410] width 295 height 27
click at [1236, 422] on button "Siguiente" at bounding box center [1359, 410] width 295 height 27
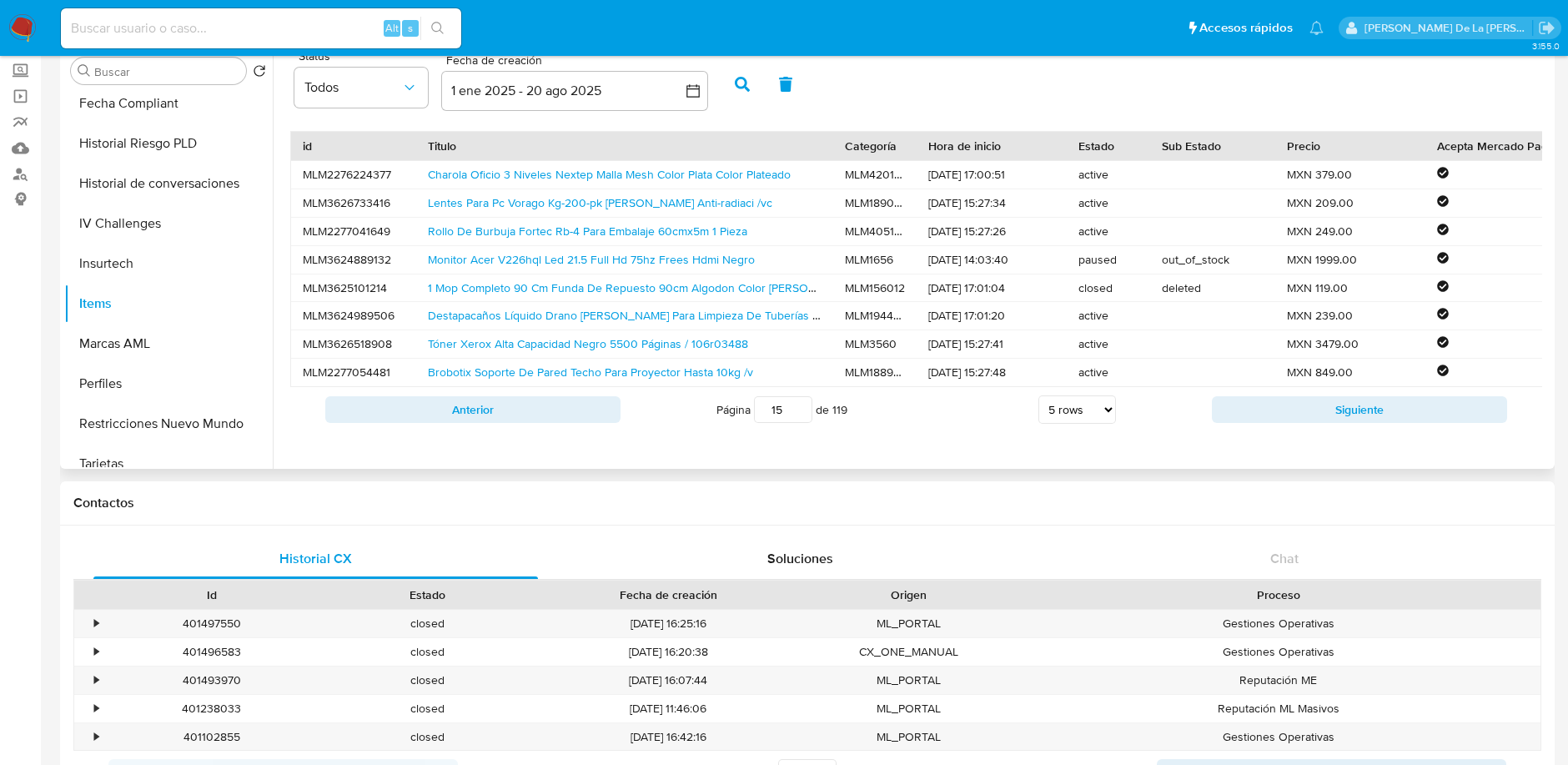
click at [1235, 422] on button "Siguiente" at bounding box center [1359, 410] width 295 height 27
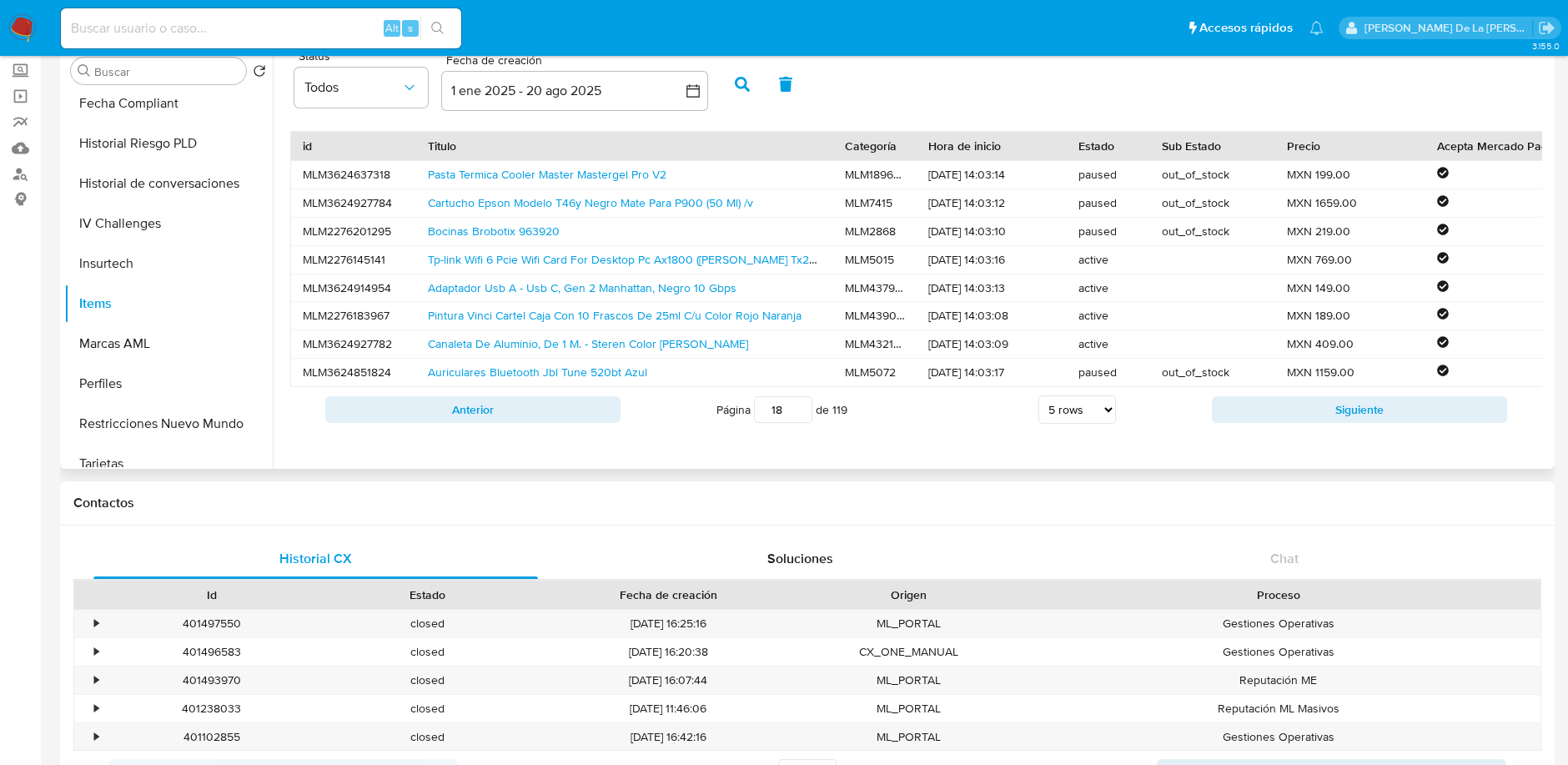
click at [1235, 422] on button "Siguiente" at bounding box center [1359, 410] width 295 height 27
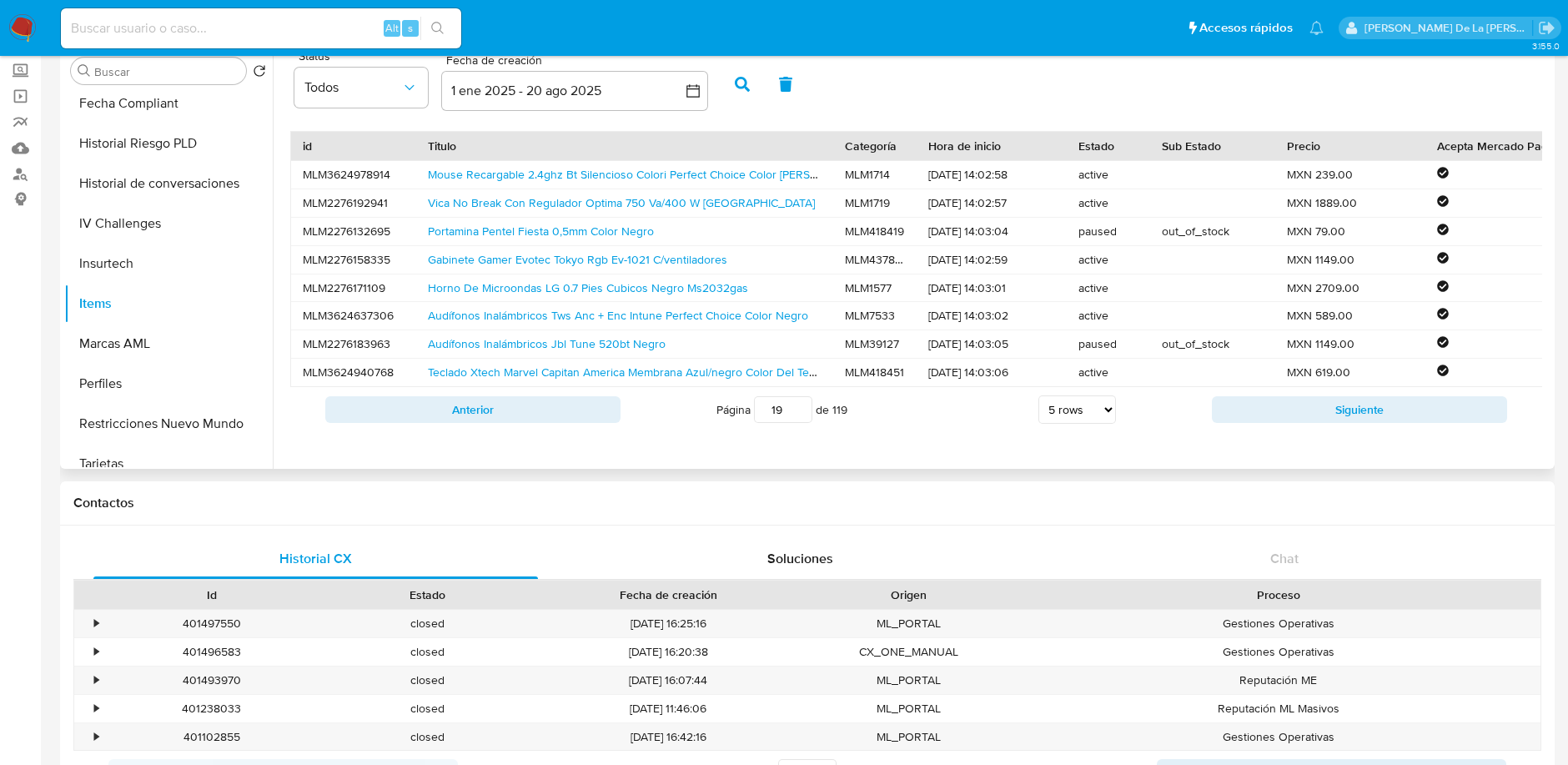
click at [1235, 422] on button "Siguiente" at bounding box center [1359, 410] width 295 height 27
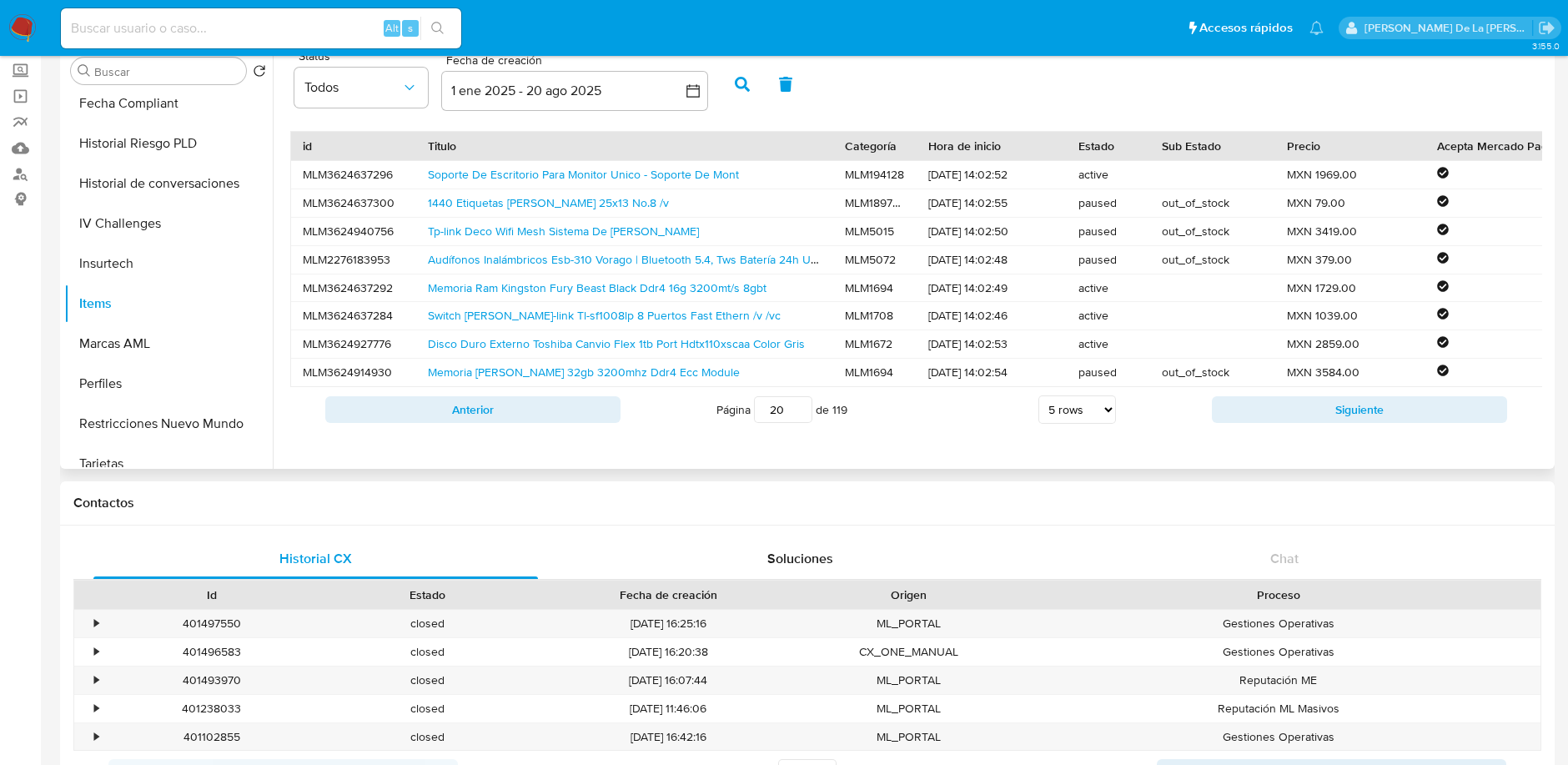
click at [1235, 422] on button "Siguiente" at bounding box center [1359, 410] width 295 height 27
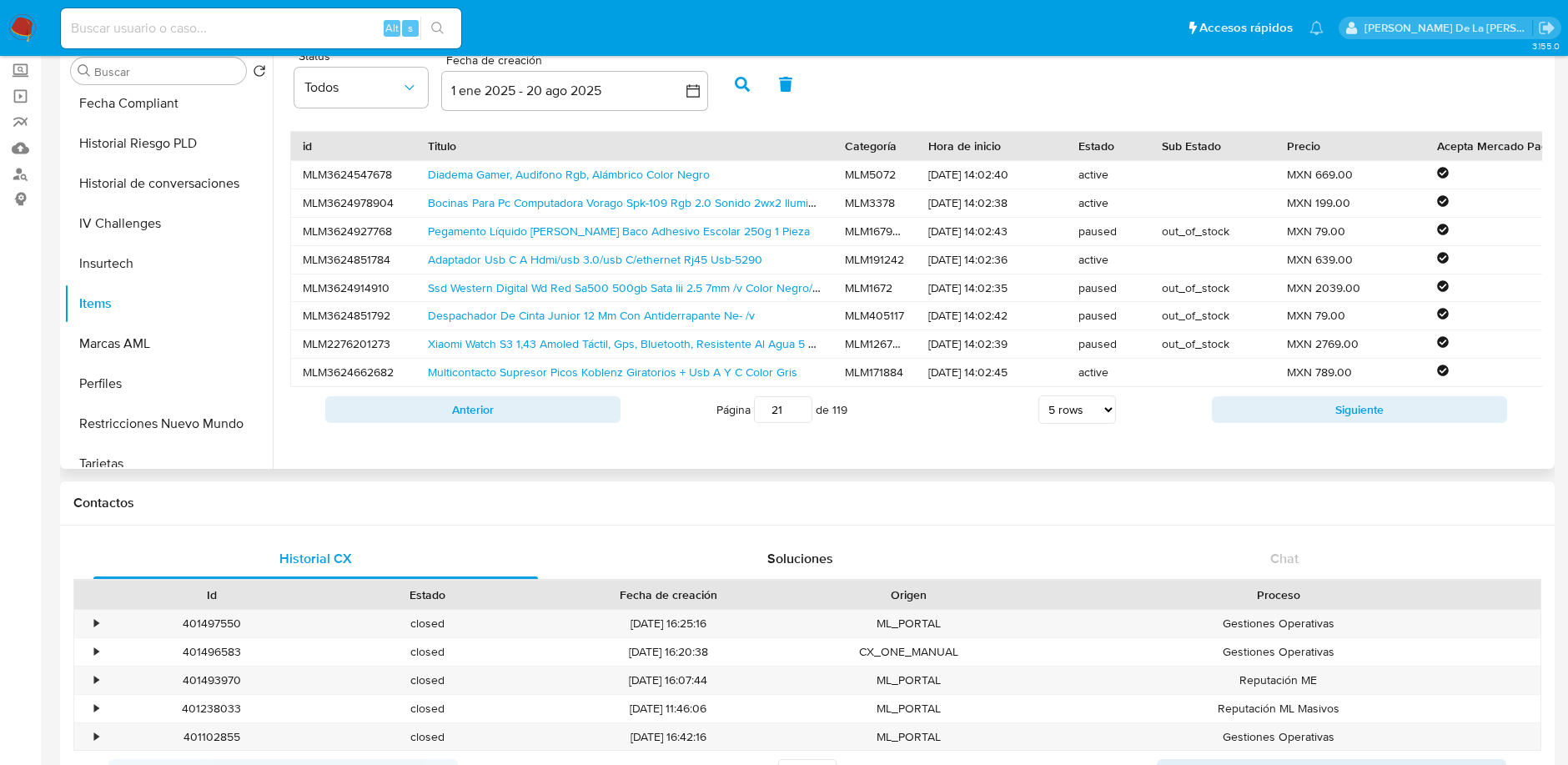
click at [1235, 422] on button "Siguiente" at bounding box center [1359, 410] width 295 height 27
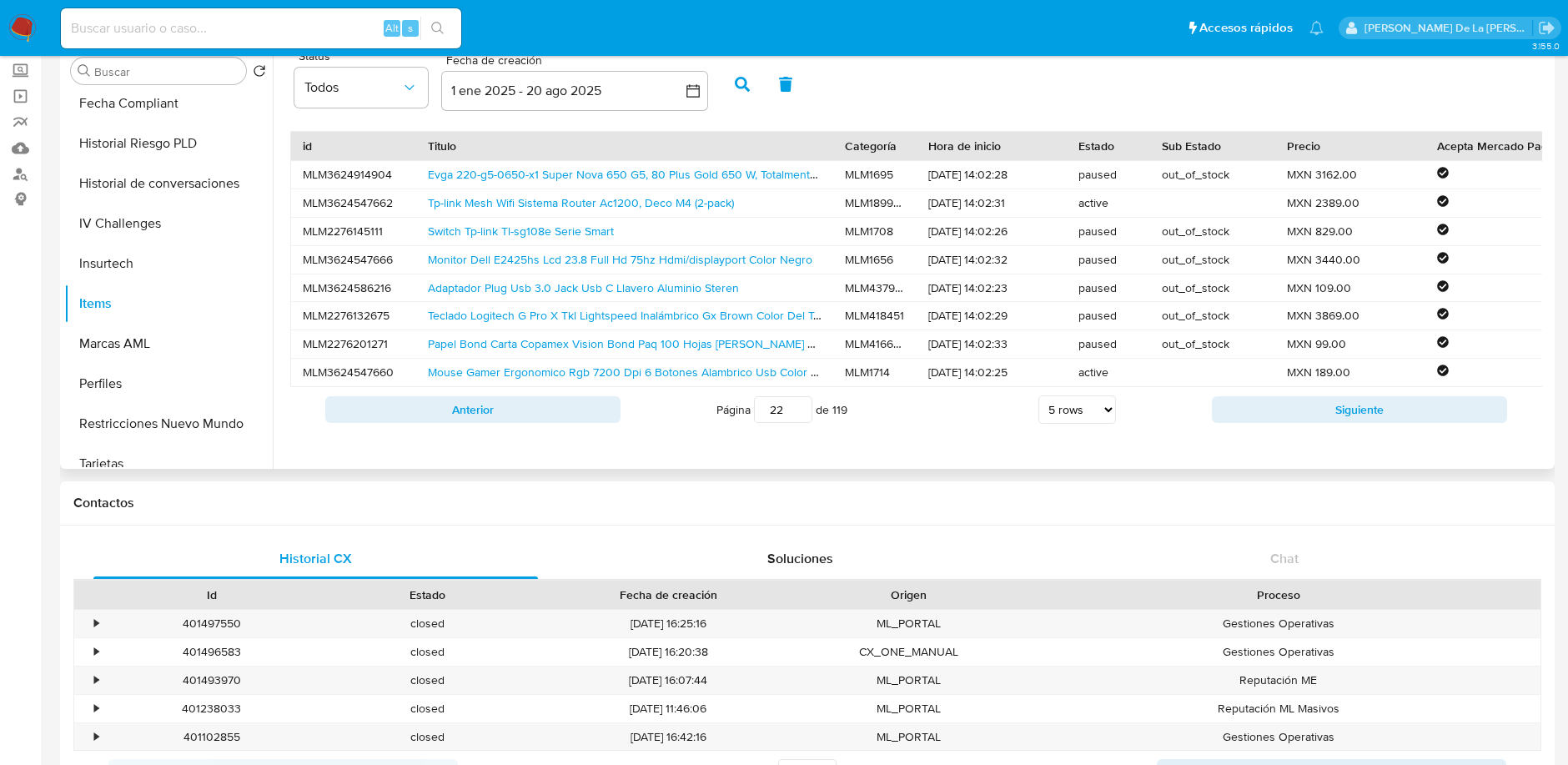
click at [1235, 422] on button "Siguiente" at bounding box center [1359, 410] width 295 height 27
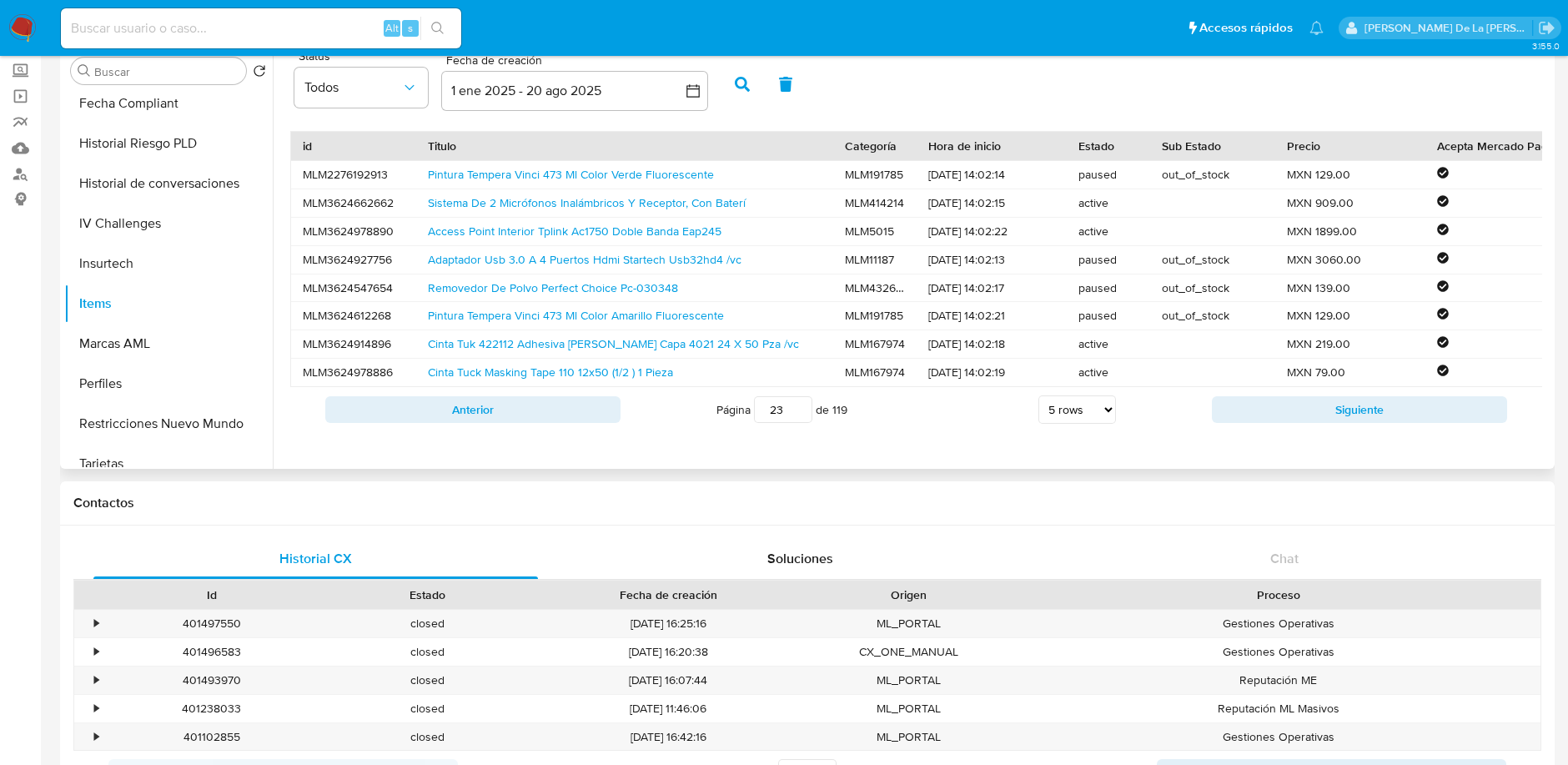
click at [1235, 422] on button "Siguiente" at bounding box center [1359, 410] width 295 height 27
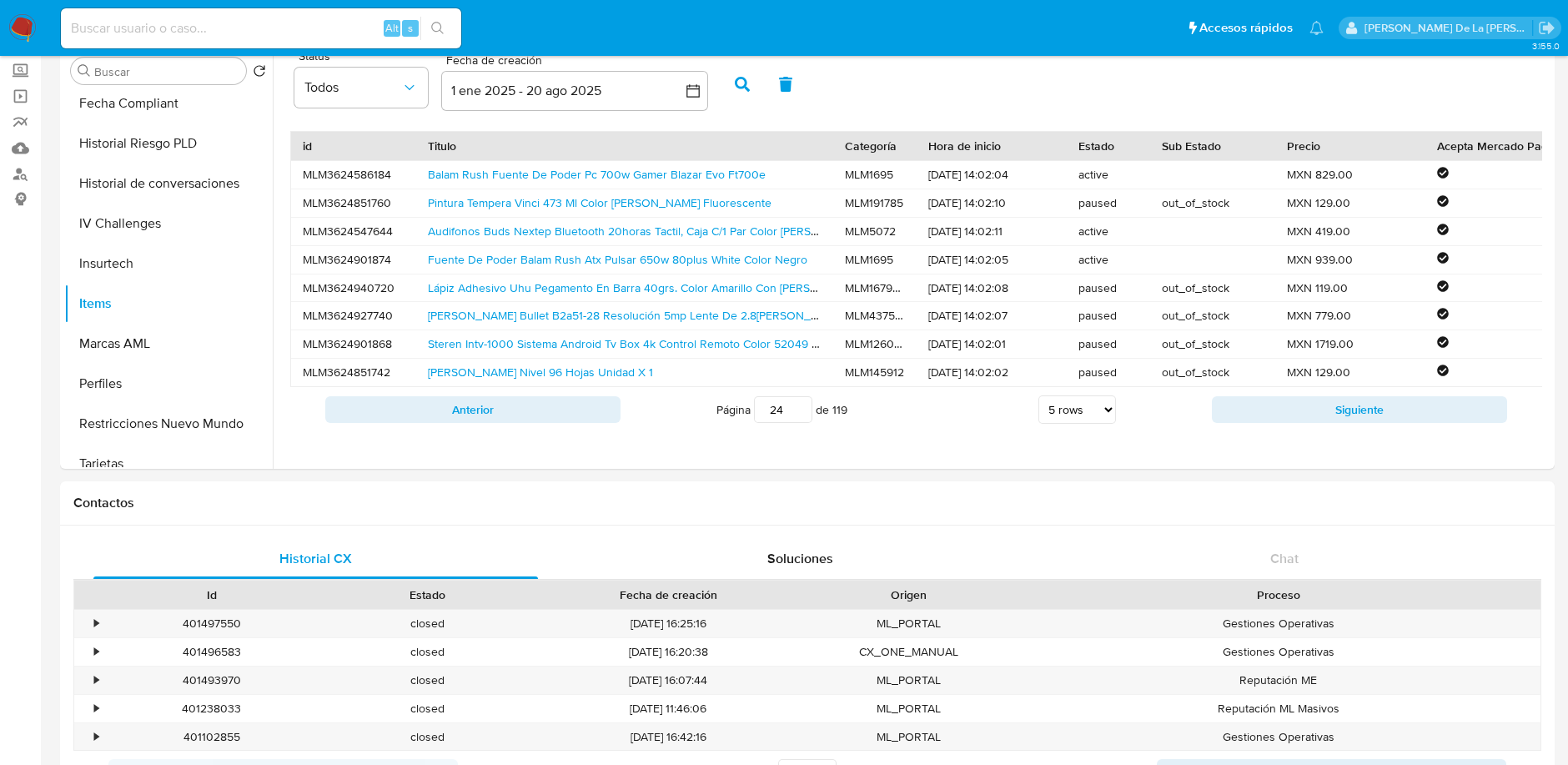
click at [1279, 432] on div "Anterior Página 24 de 119 5 rows 10 rows 20 rows 25 rows 50 rows 100 rows Sigui…" at bounding box center [916, 409] width 1252 height 45
click at [1308, 432] on div "Anterior Página 24 de 119 5 rows 10 rows 20 rows 25 rows 50 rows 100 rows Sigui…" at bounding box center [916, 409] width 1252 height 45
click at [1305, 432] on div "Anterior Página 24 de 119 5 rows 10 rows 20 rows 25 rows 50 rows 100 rows Sigui…" at bounding box center [916, 409] width 1252 height 45
click at [1306, 416] on button "Siguiente" at bounding box center [1359, 410] width 295 height 27
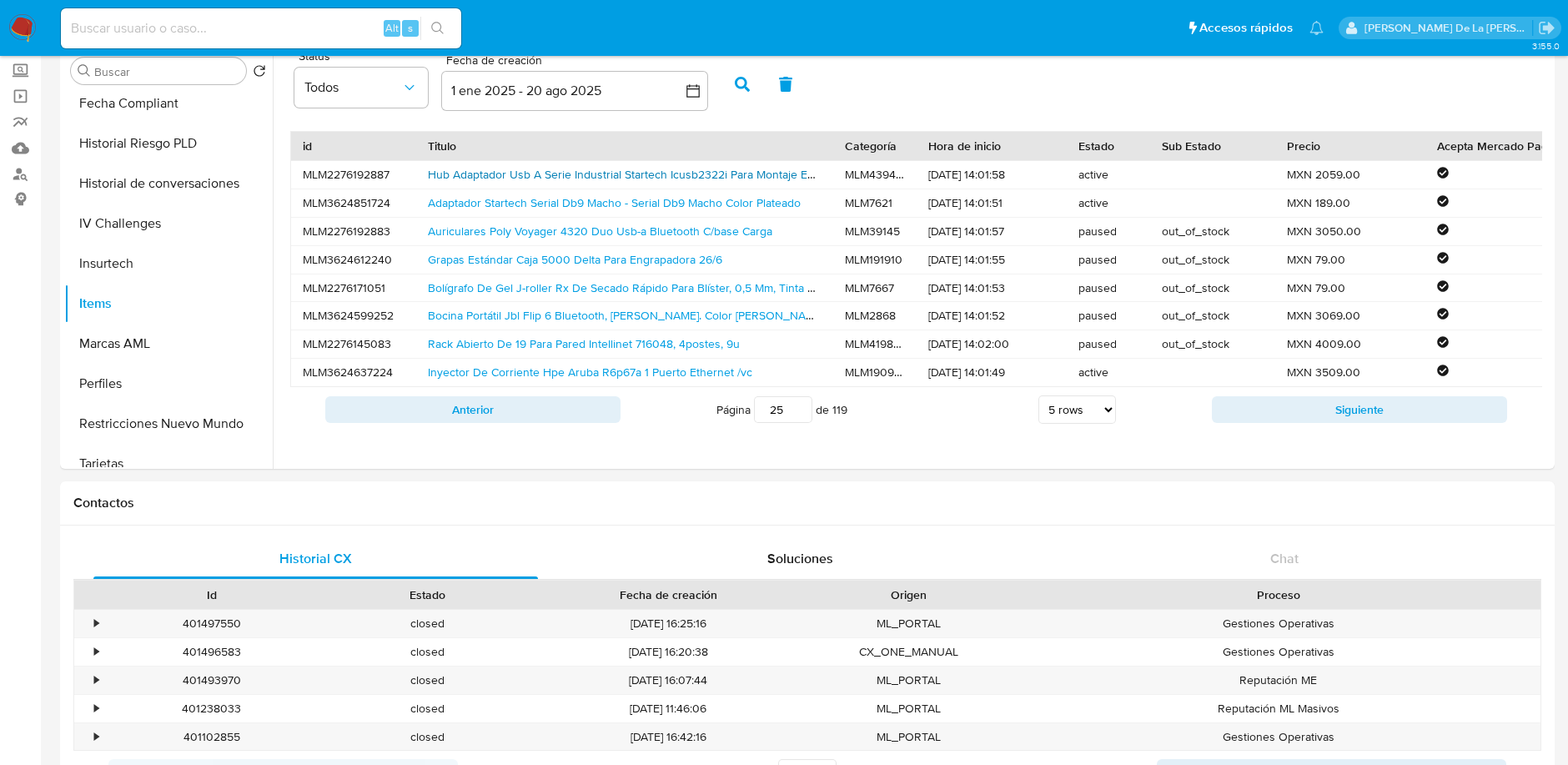
click at [554, 166] on link "Hub Adaptador Usb A Serie Industrial Startech Icusb2322i Para Montaje En Pared …" at bounding box center [767, 174] width 679 height 17
click at [32, 25] on img at bounding box center [22, 29] width 29 height 29
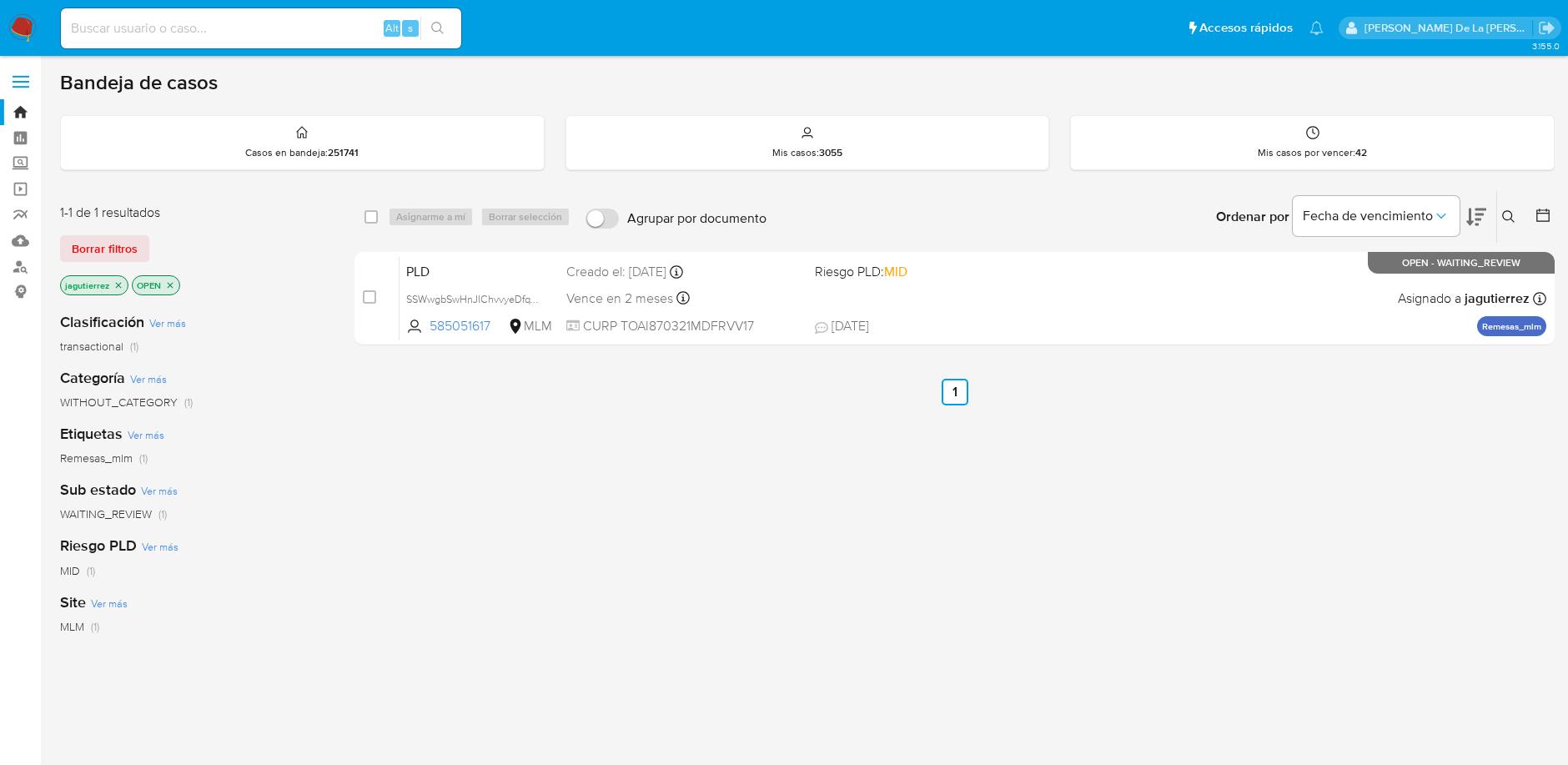
click at [115, 280] on icon "close-filter" at bounding box center [118, 285] width 10 height 10
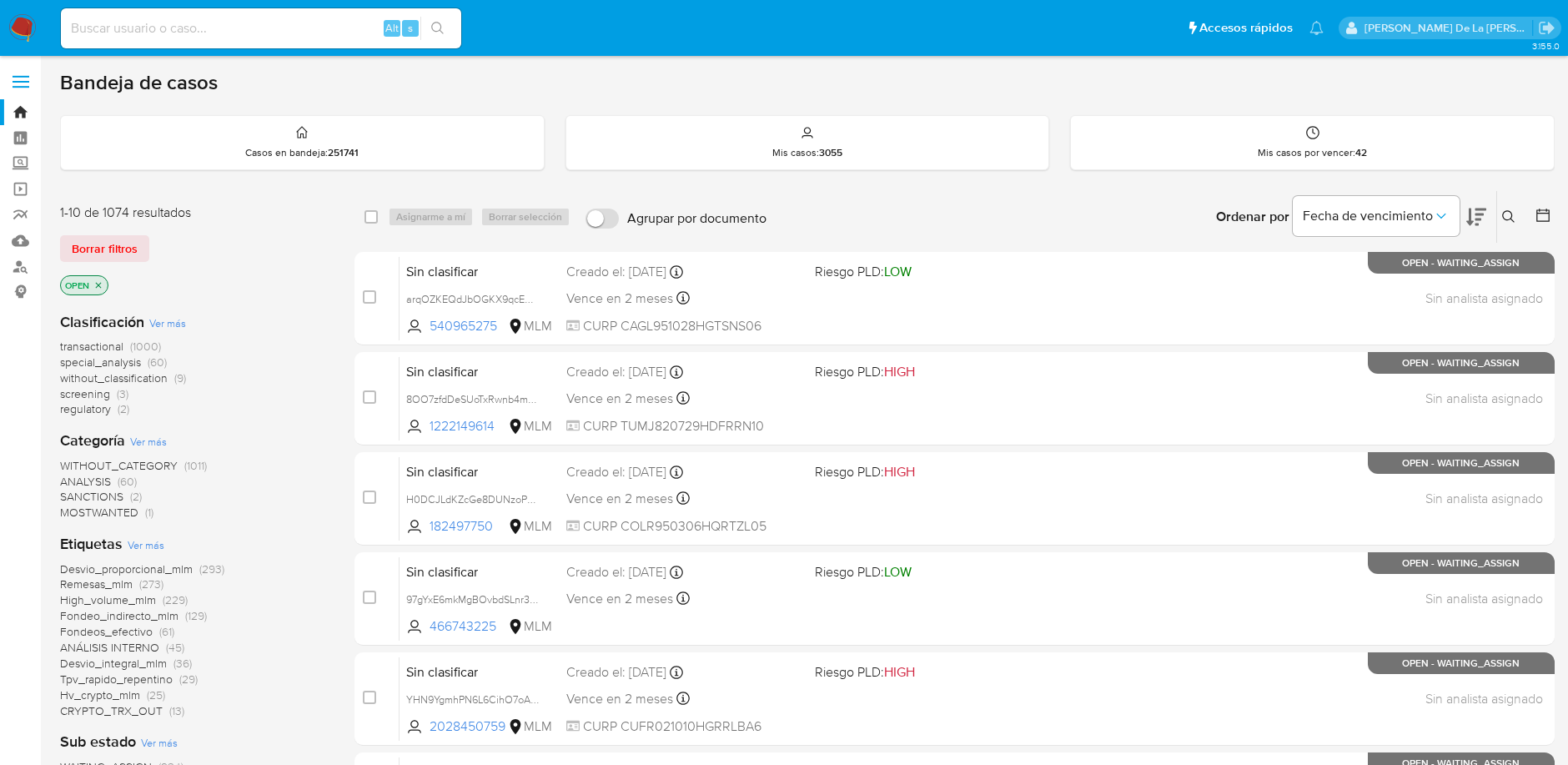
click at [102, 393] on span "screening" at bounding box center [85, 394] width 50 height 17
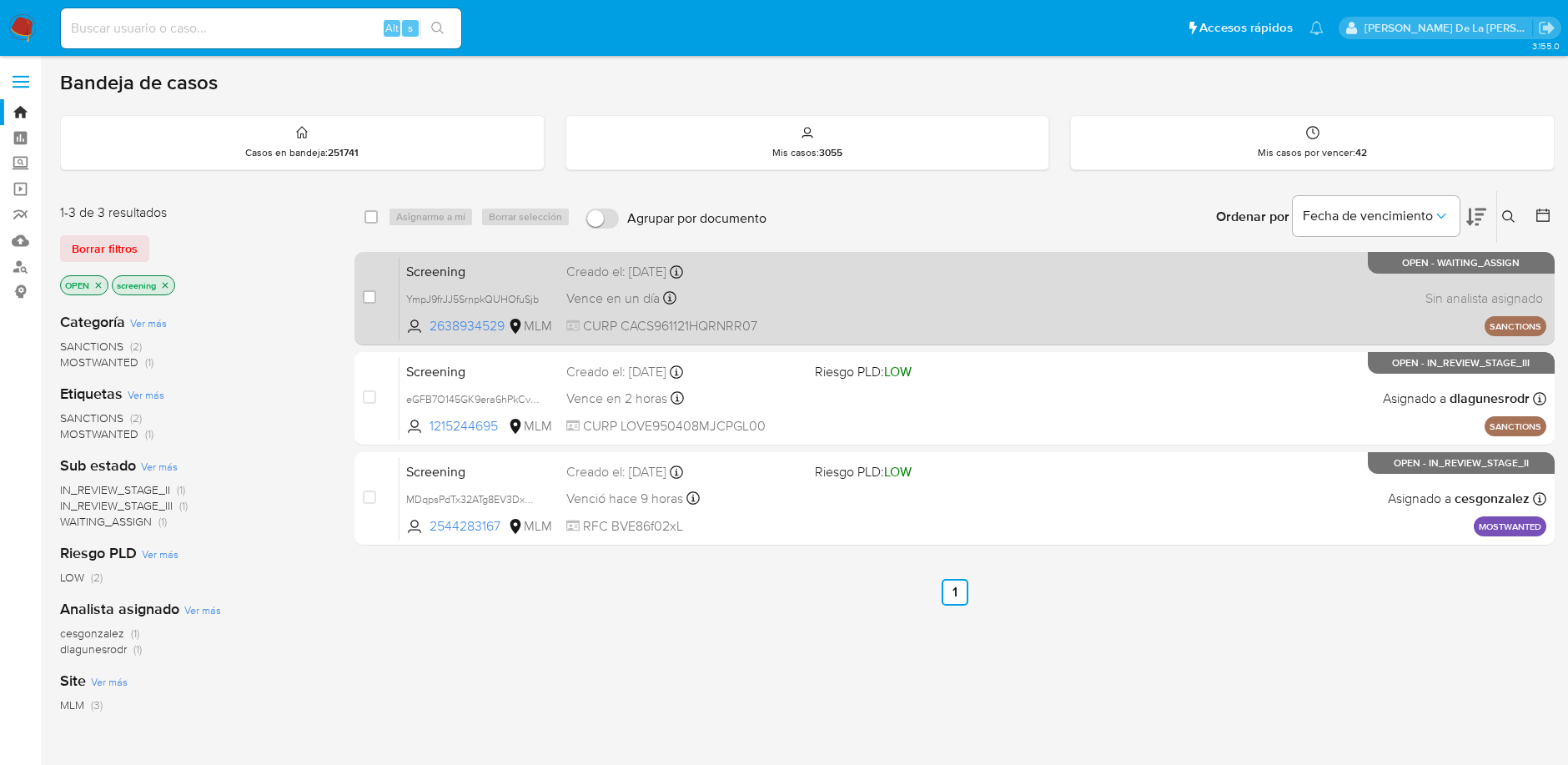
click at [1151, 292] on div "Screening YmpJ9frJJ5SrnpkQUHOfuSjb 2638934529 MLM Creado el: 21/08/2025 Creado …" at bounding box center [973, 298] width 1147 height 85
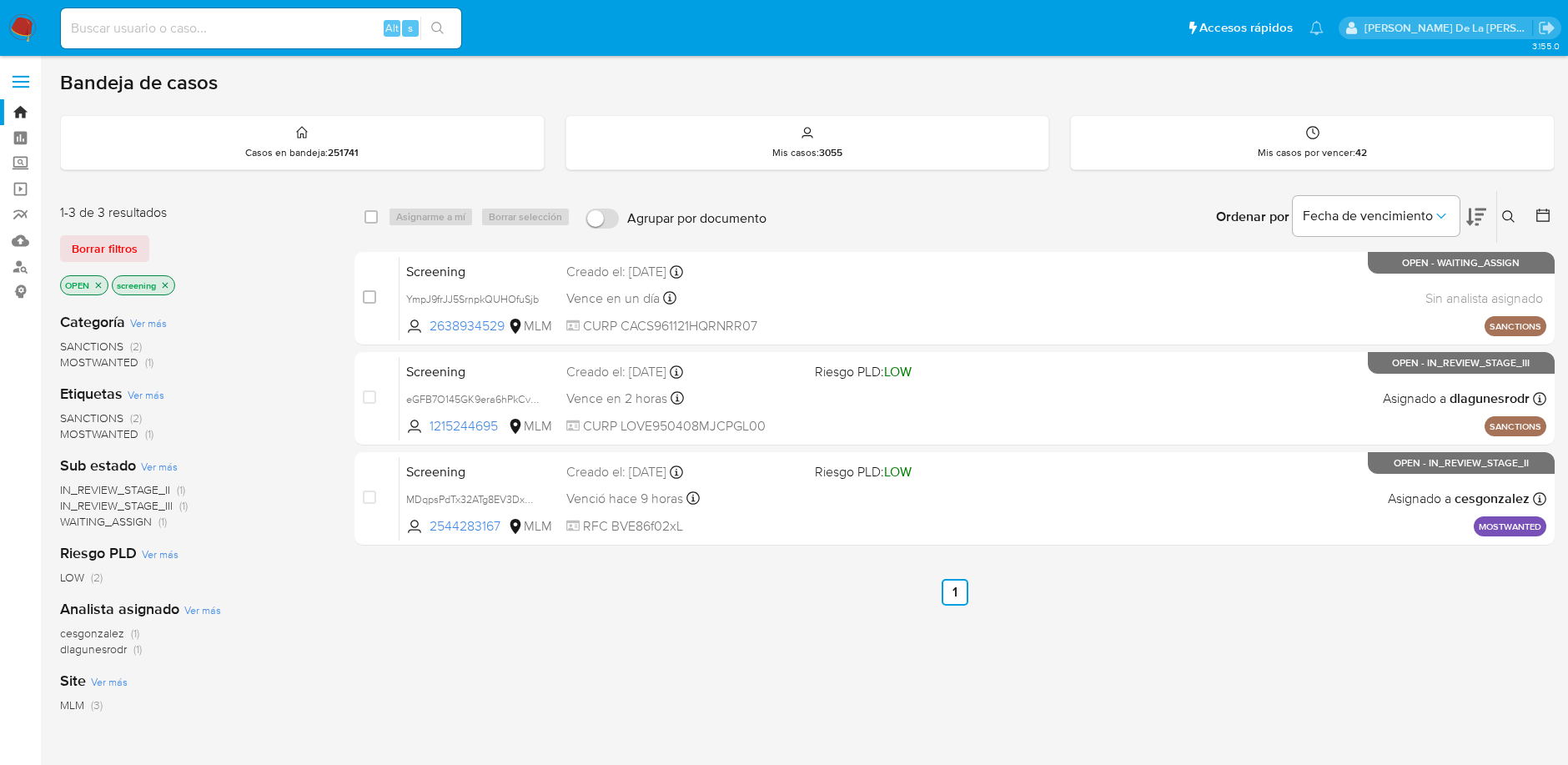
click at [18, 31] on img at bounding box center [22, 29] width 29 height 29
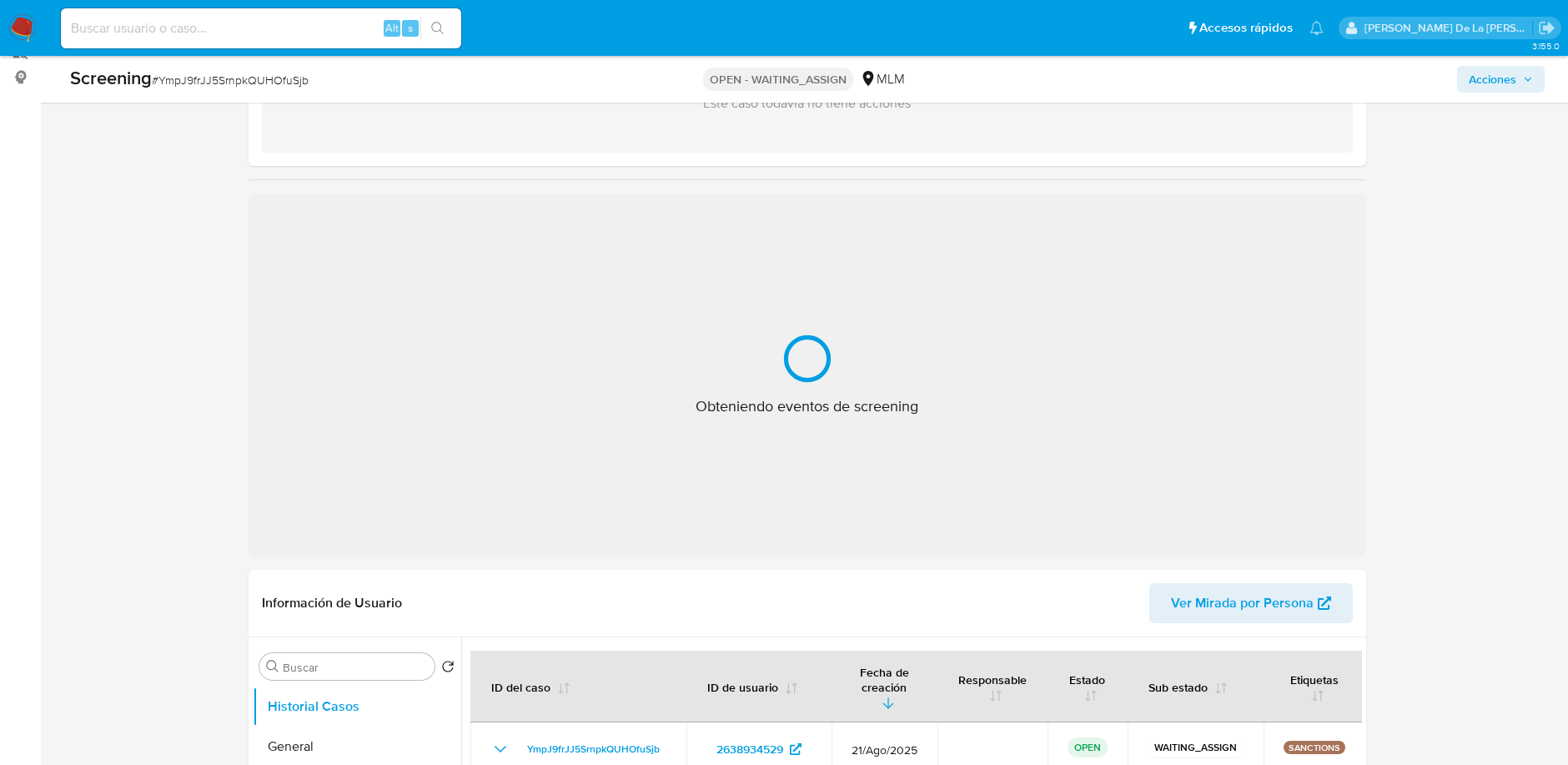
scroll to position [278, 0]
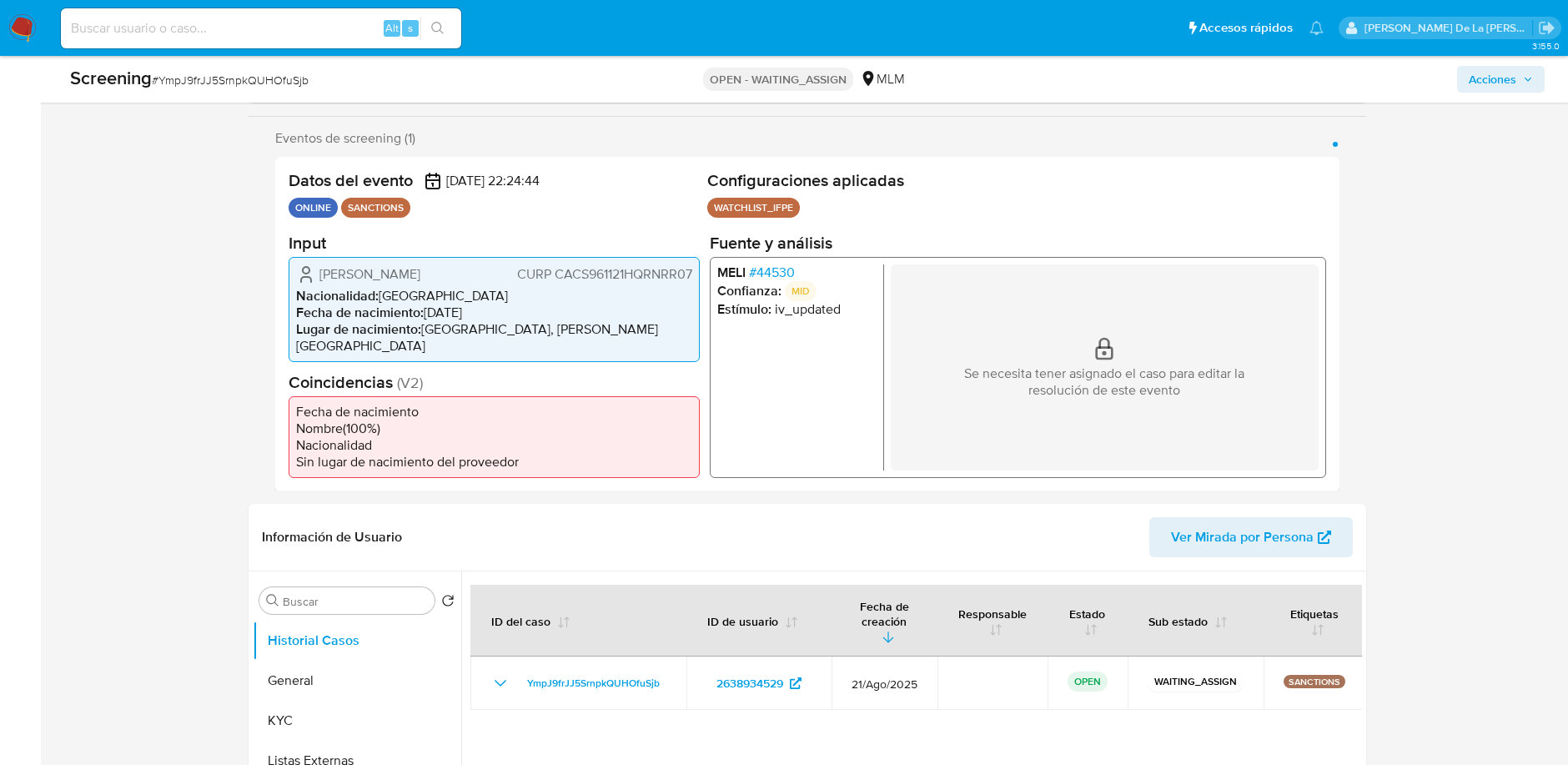
select select "10"
click at [780, 280] on span "# 44530" at bounding box center [771, 271] width 46 height 17
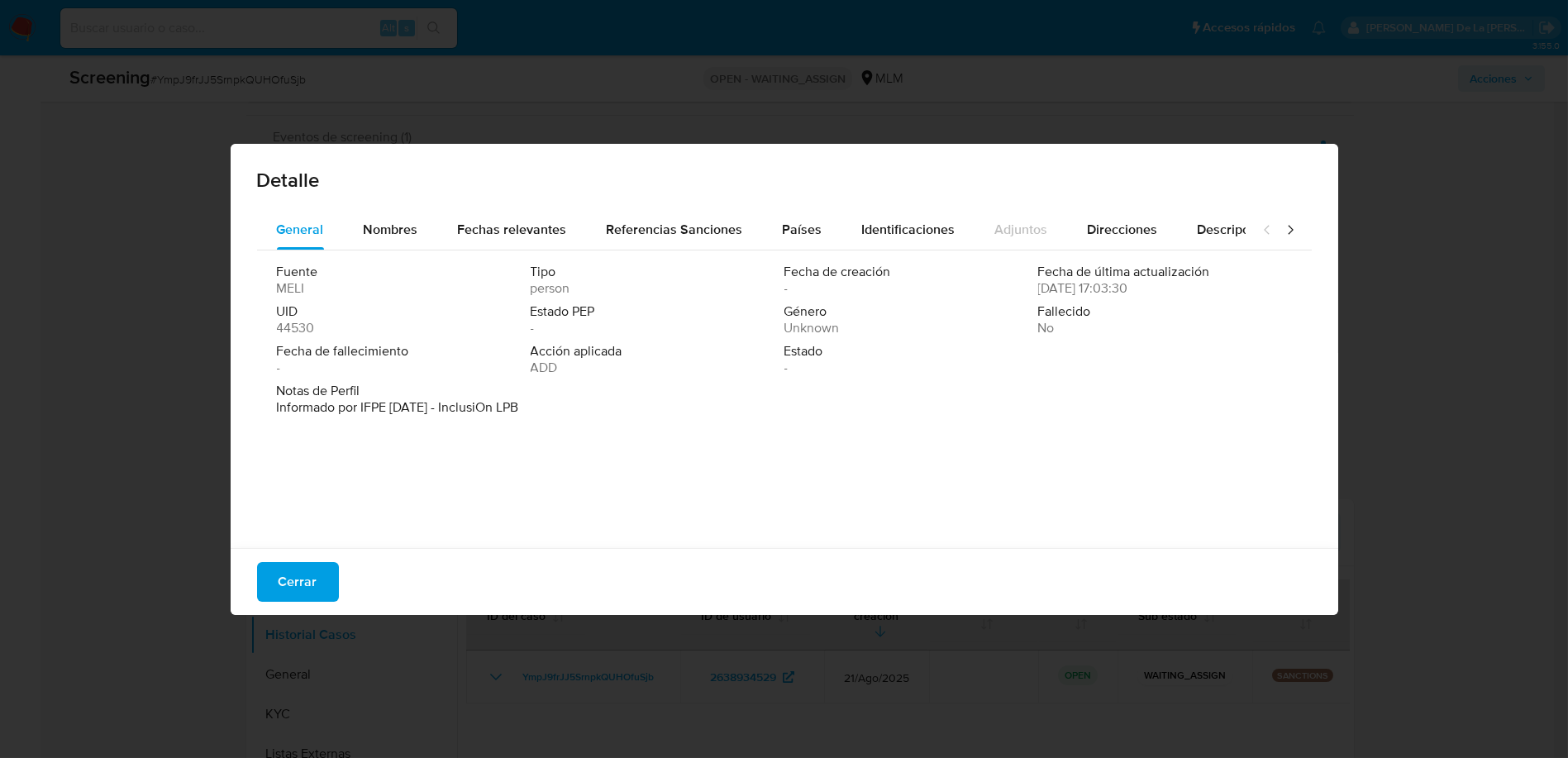
click at [398, 257] on div "Fuente [PERSON_NAME] Tipo person Fecha de creación - Fecha de última actualizac…" at bounding box center [785, 395] width 1055 height 289
click at [405, 230] on span "Nombres" at bounding box center [390, 229] width 54 height 19
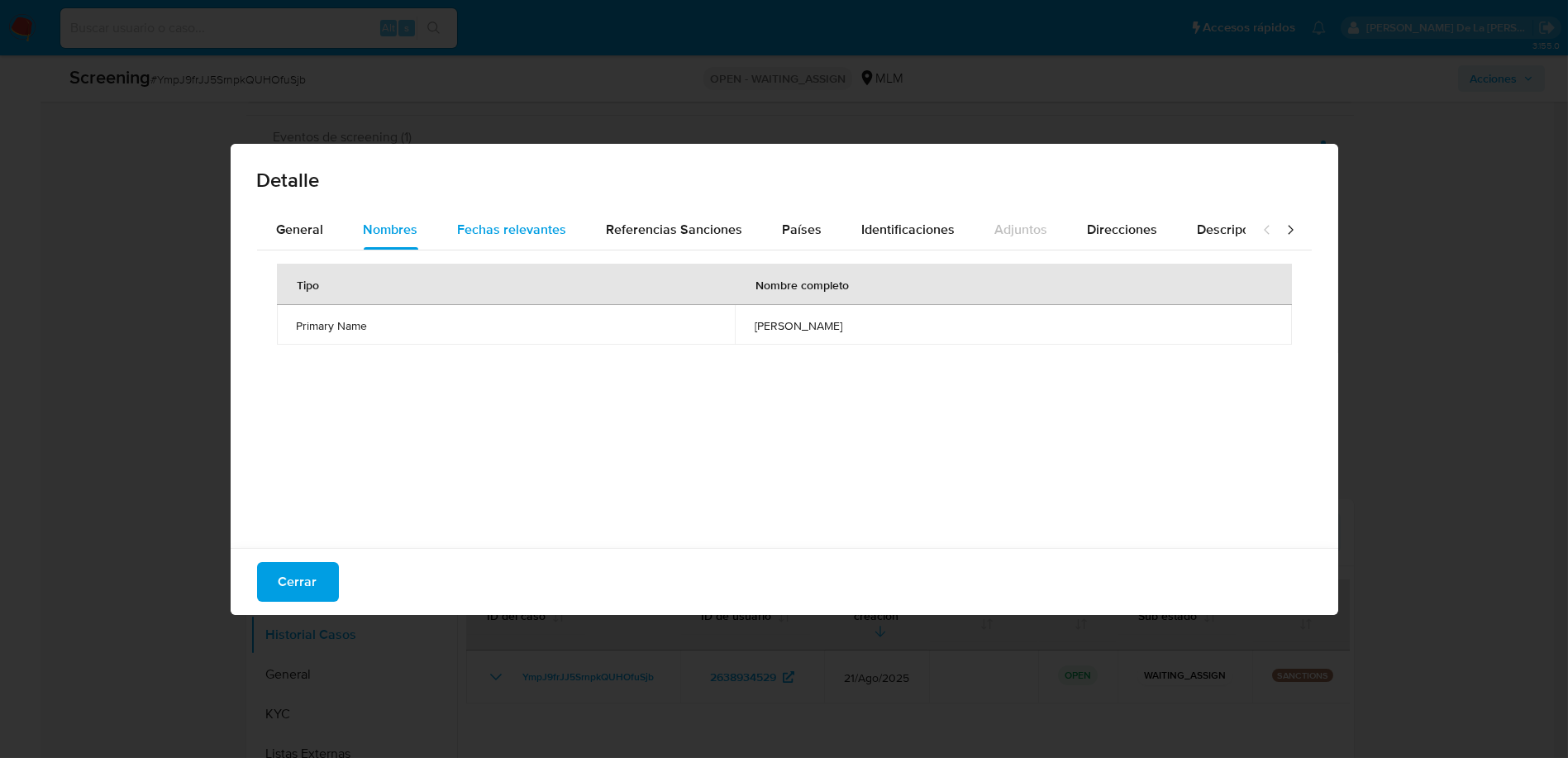
click at [500, 234] on span "Fechas relevantes" at bounding box center [512, 229] width 109 height 19
click at [337, 223] on button "General" at bounding box center [300, 230] width 86 height 40
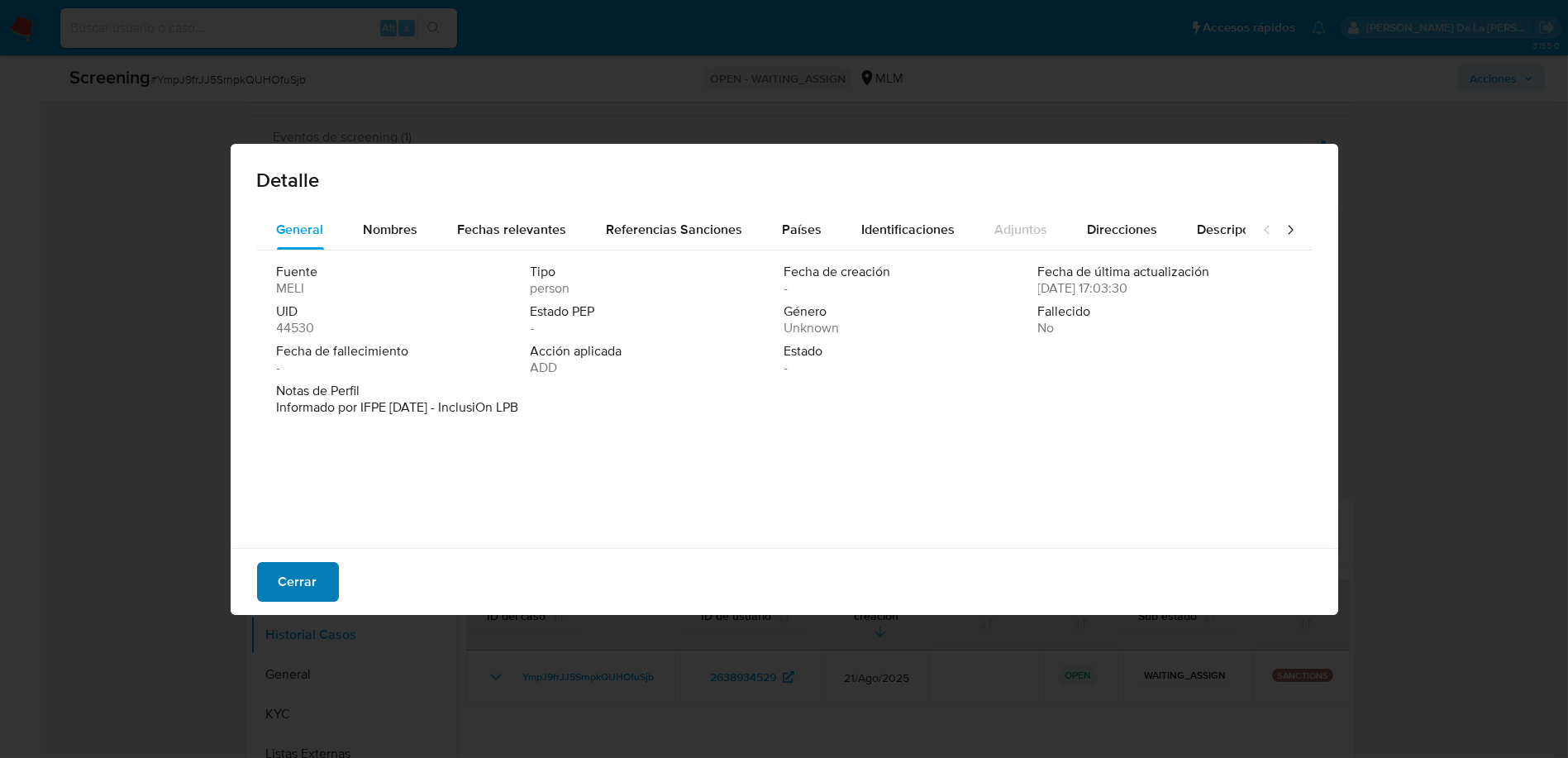
click at [306, 567] on span "Cerrar" at bounding box center [298, 582] width 39 height 37
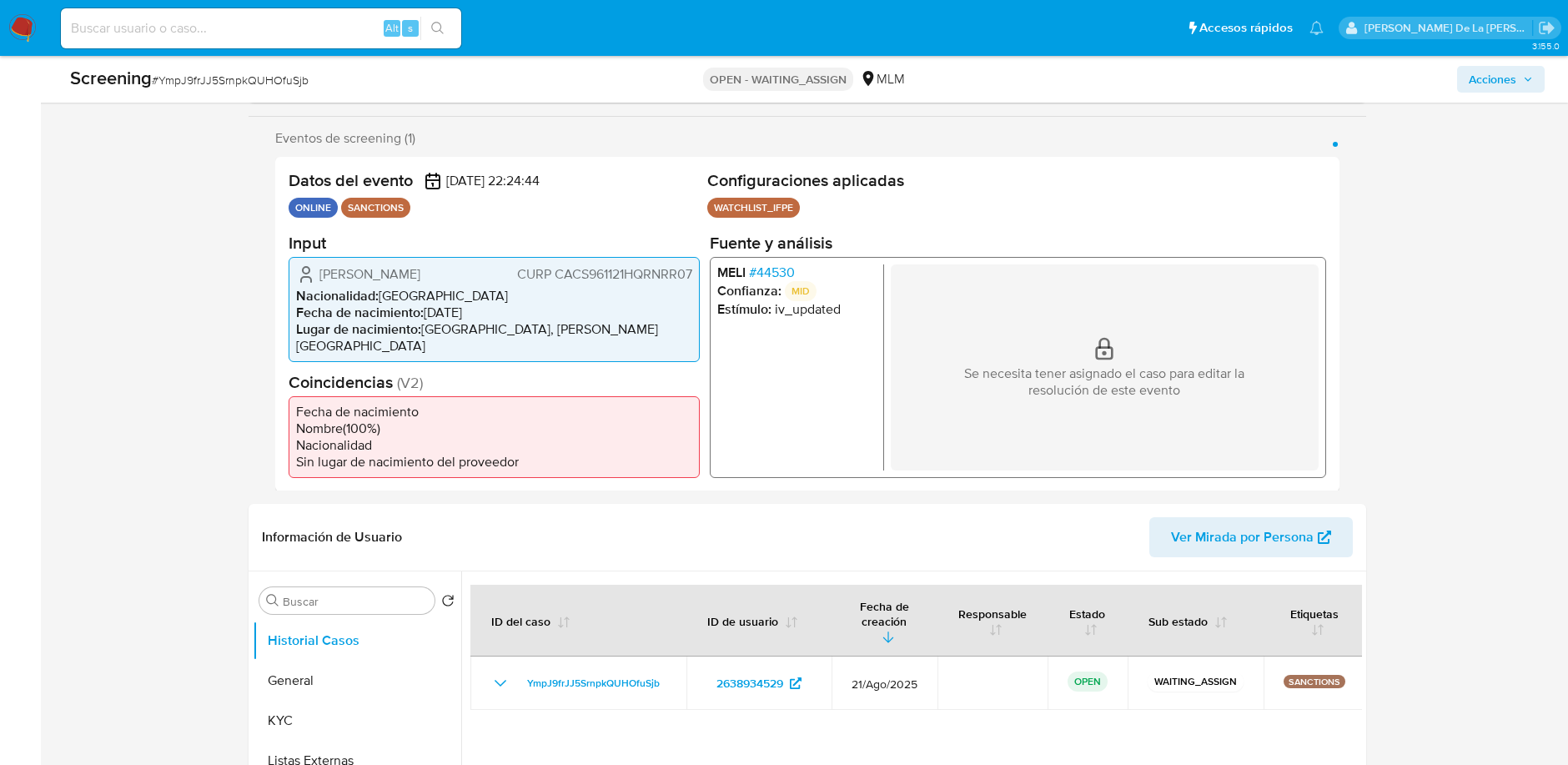
scroll to position [370, 0]
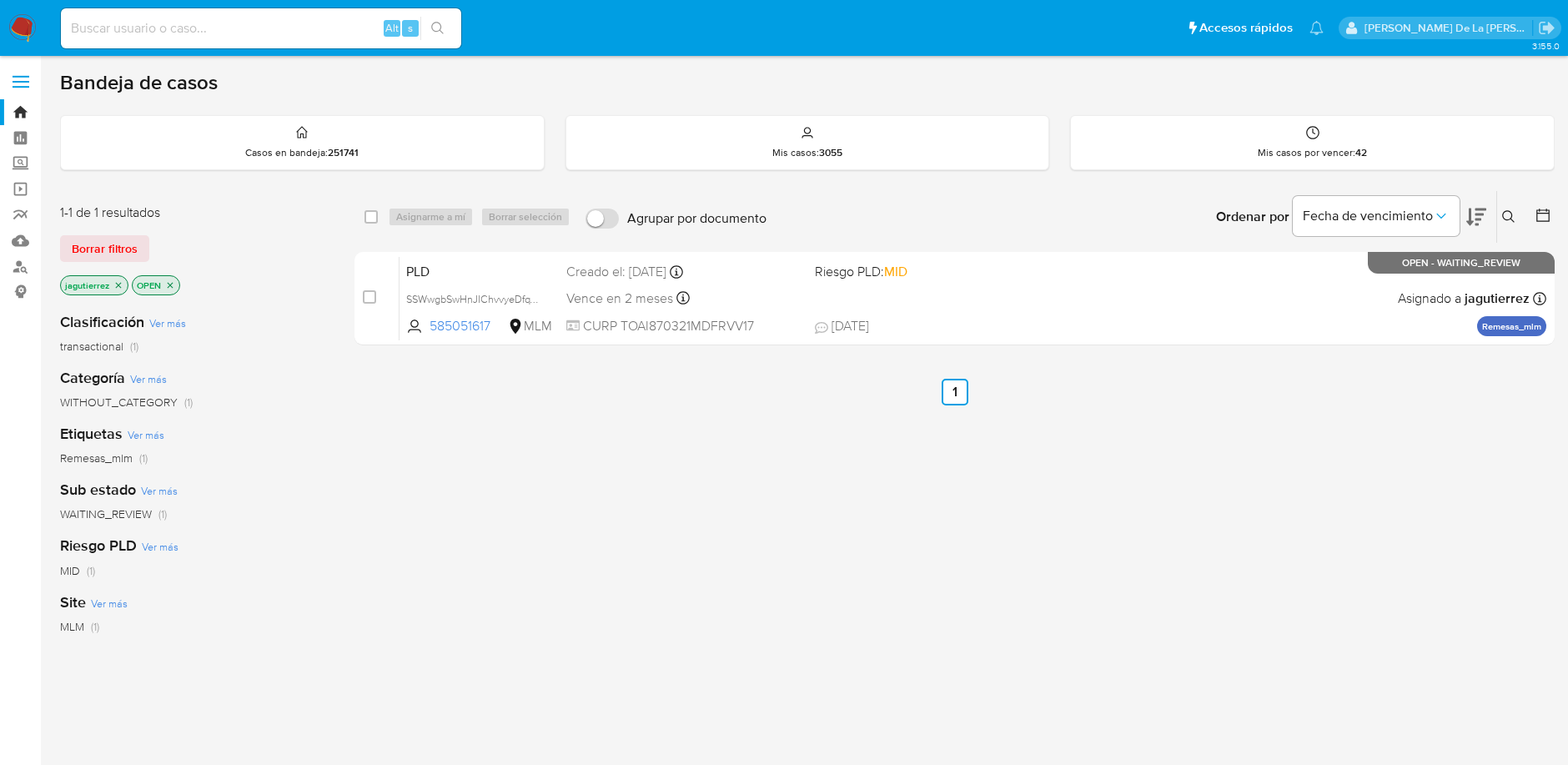
click at [32, 29] on img at bounding box center [22, 29] width 29 height 29
click at [208, 8] on div "Alt s" at bounding box center [261, 28] width 400 height 40
click at [201, 40] on div "Alt s" at bounding box center [261, 28] width 400 height 40
click at [211, 27] on input at bounding box center [261, 28] width 400 height 22
paste input "2409698612"
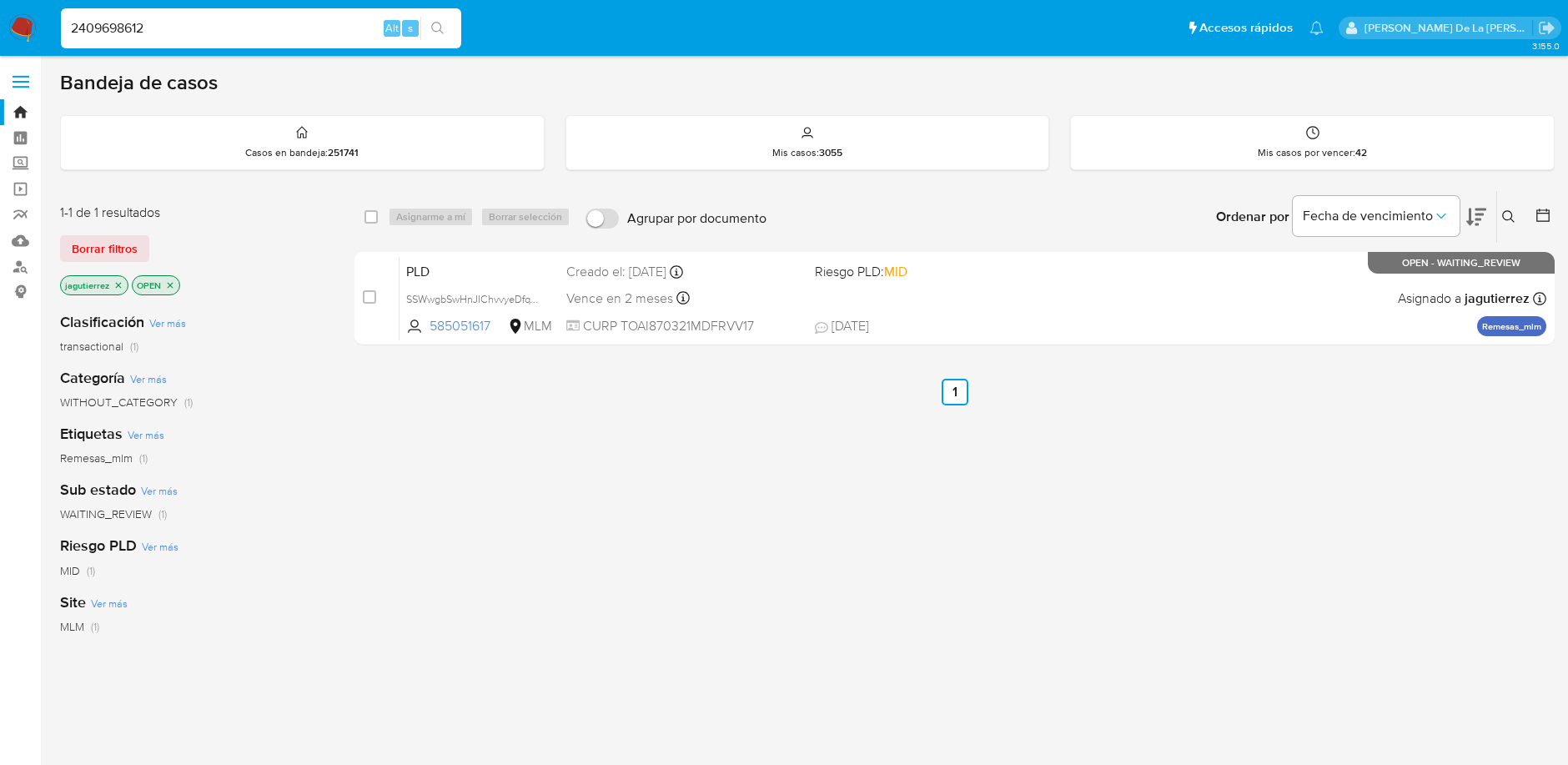
type input "2409698612"
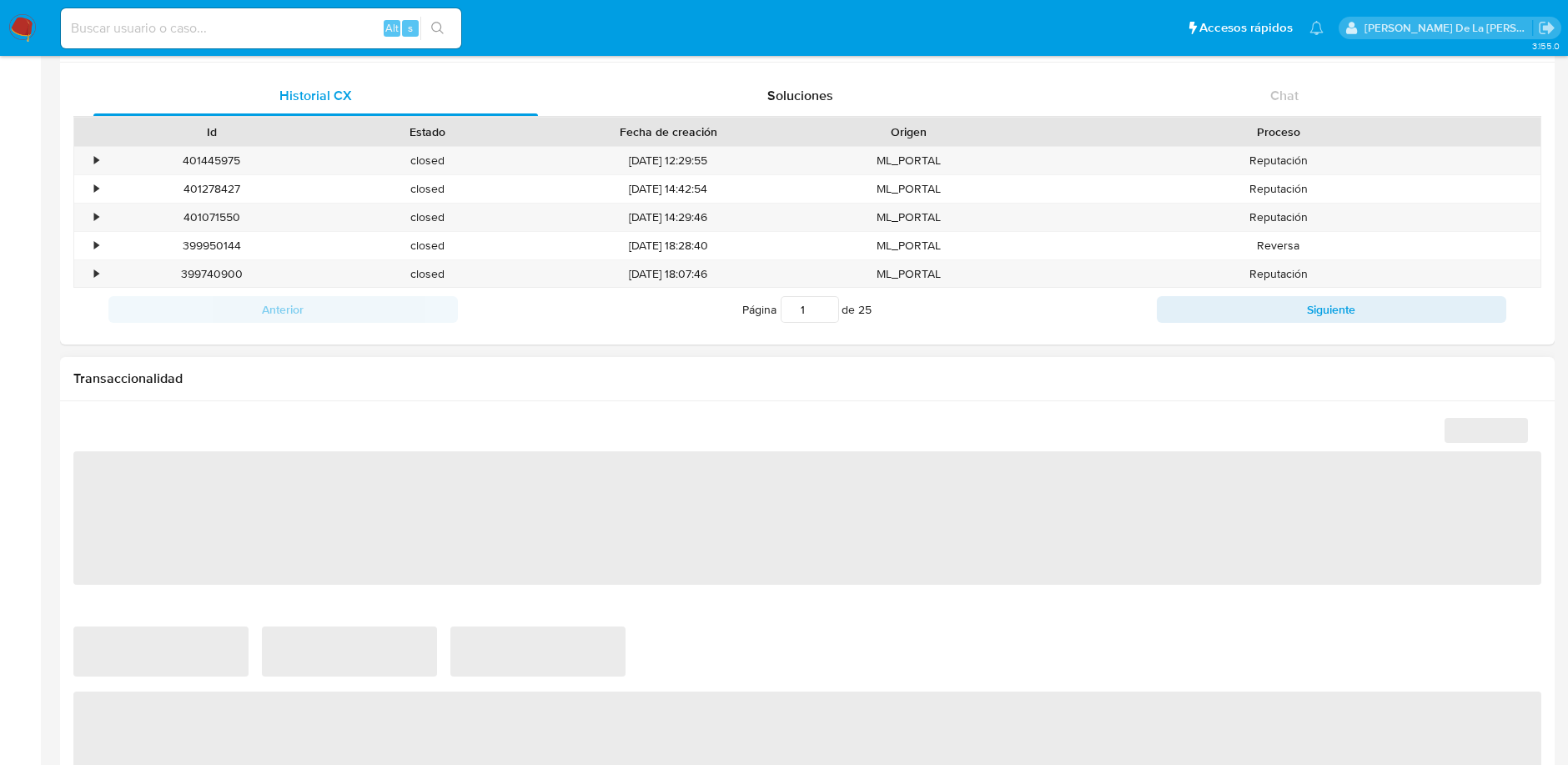
select select "10"
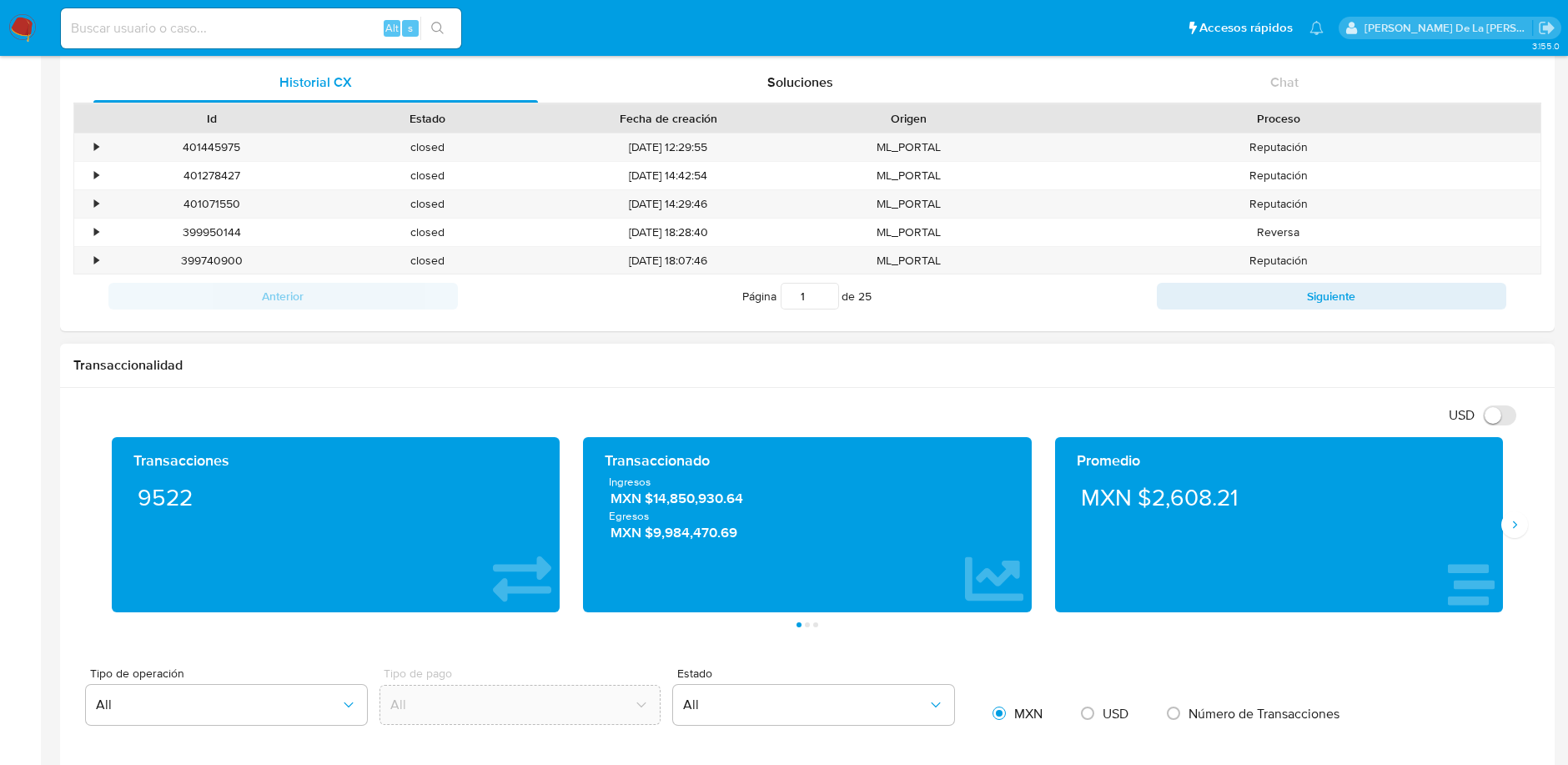
scroll to position [648, 0]
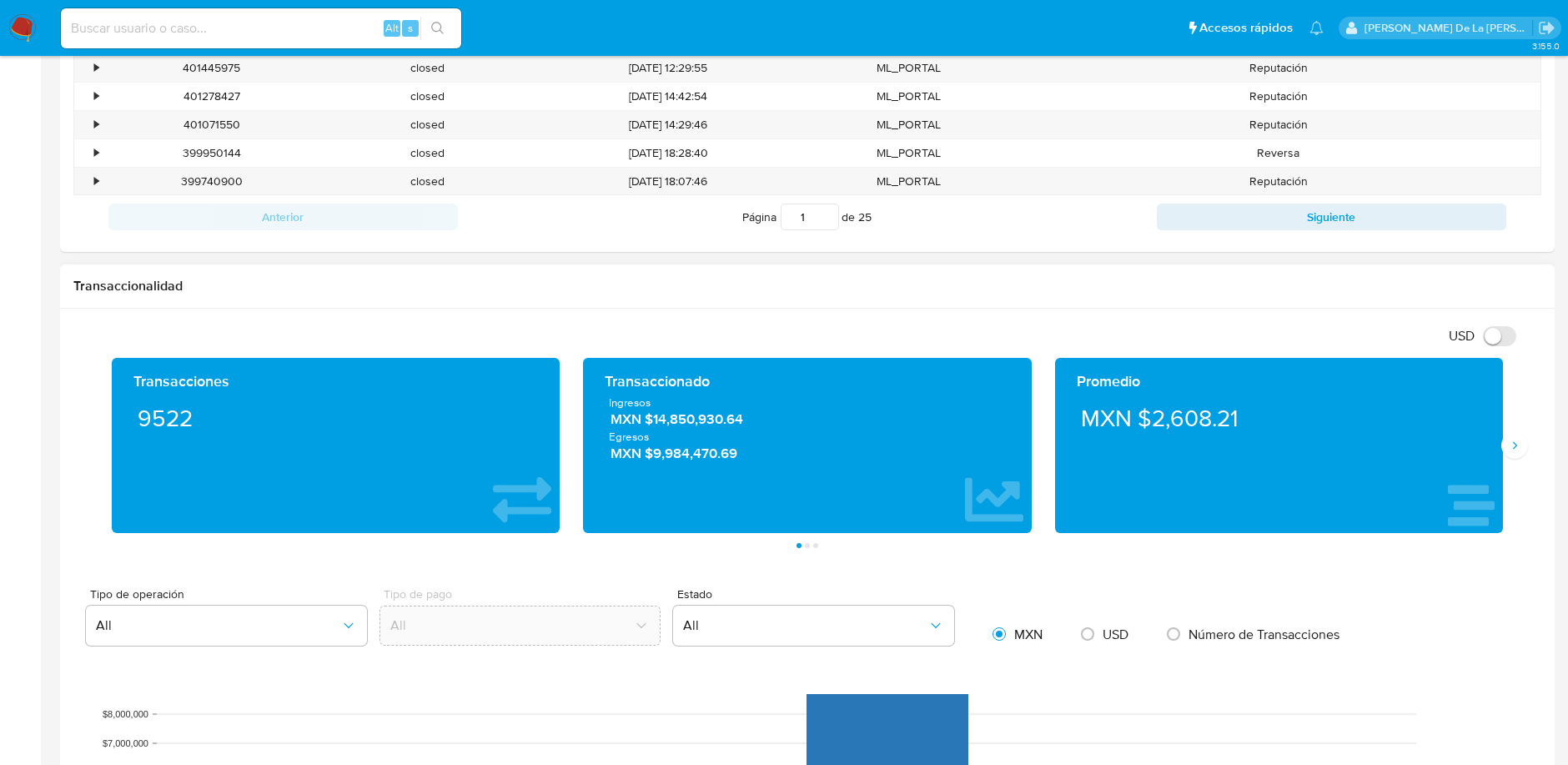
click at [1500, 446] on div "Promedio MXN $2,608.21" at bounding box center [1279, 445] width 448 height 175
click at [1508, 446] on icon "Siguiente" at bounding box center [1514, 445] width 13 height 13
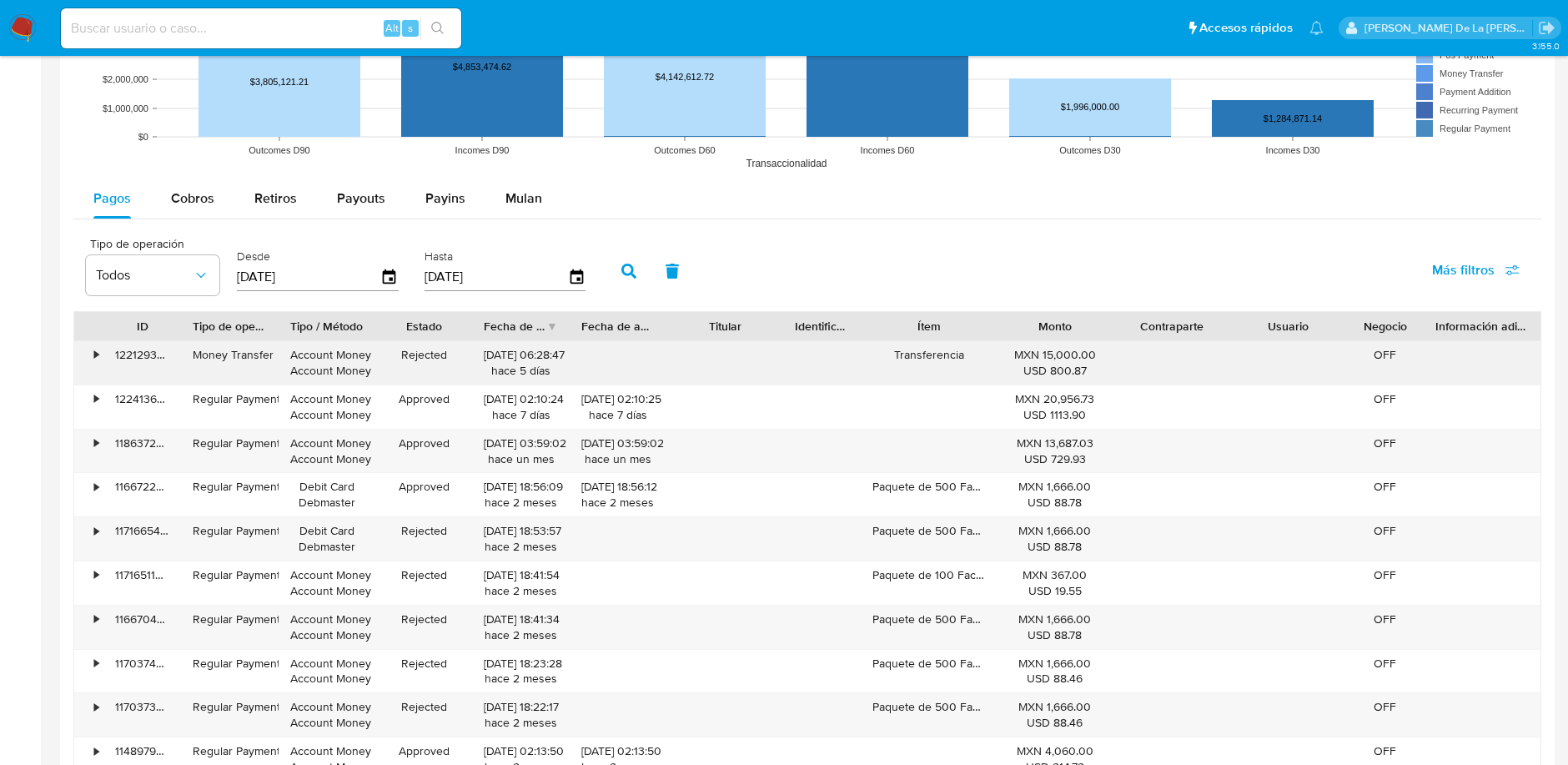
scroll to position [1481, 0]
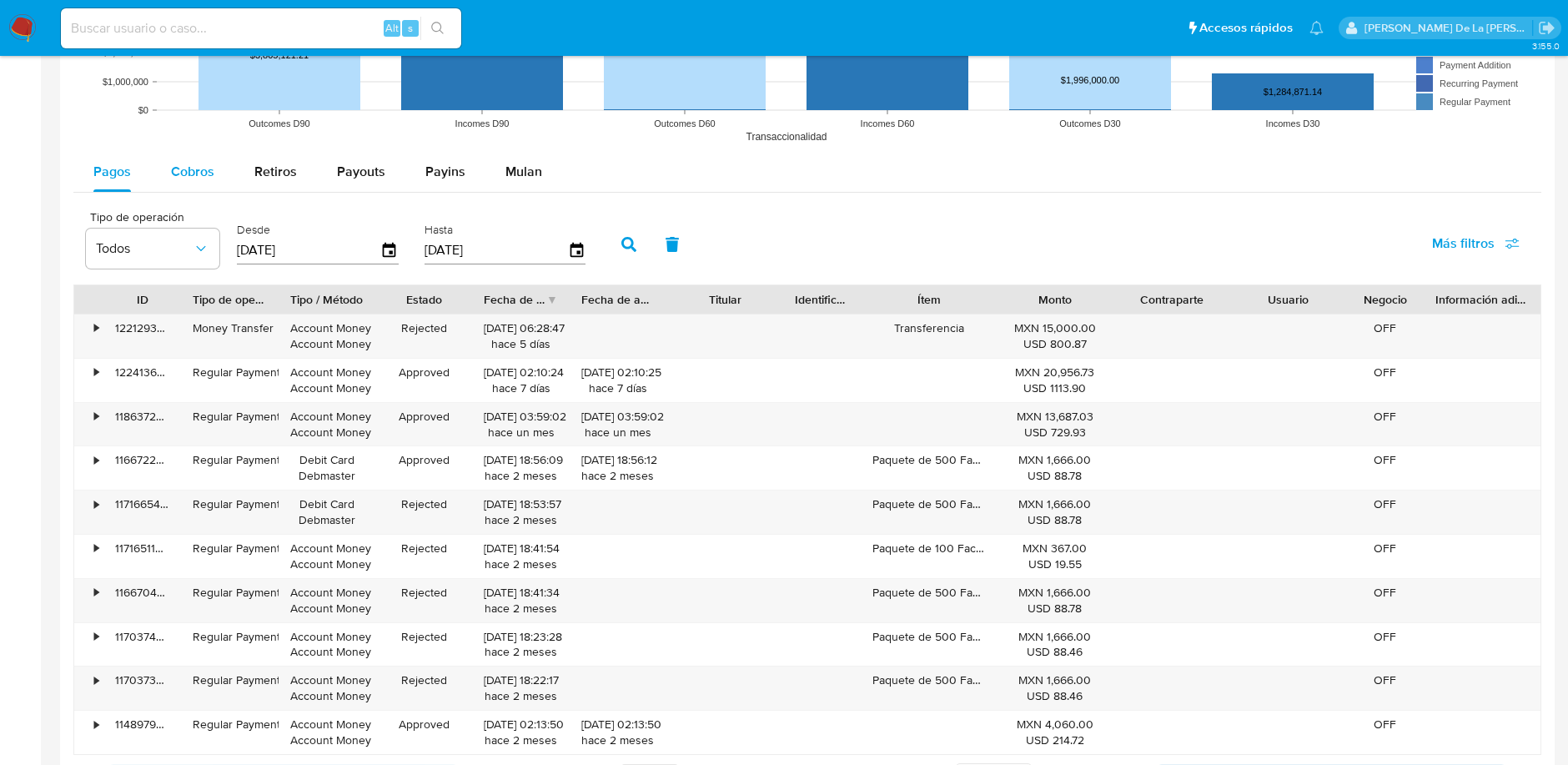
click at [208, 167] on span "Cobros" at bounding box center [192, 171] width 43 height 19
select select "10"
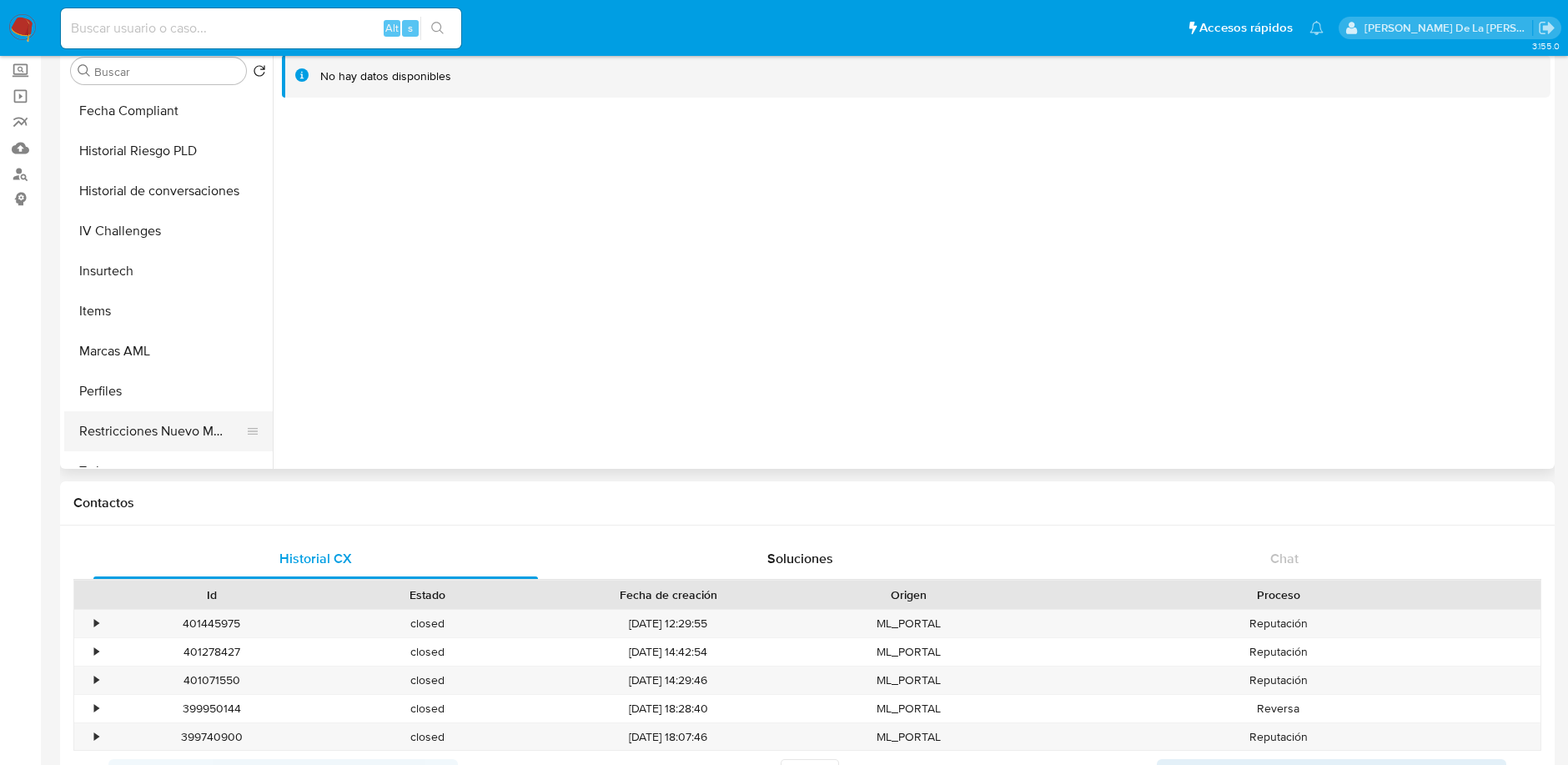
scroll to position [611, 0]
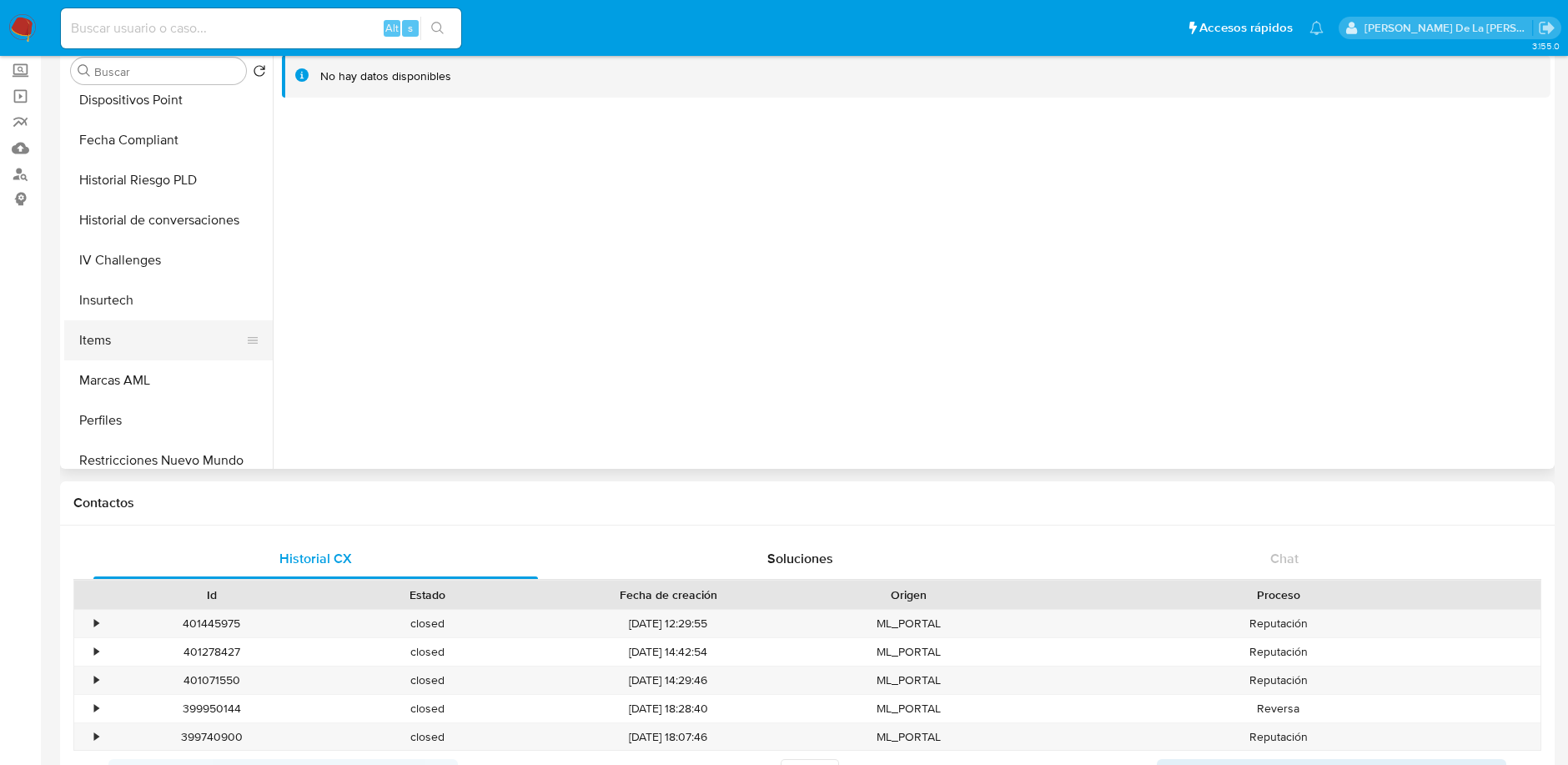
click at [147, 337] on button "Items" at bounding box center [161, 340] width 195 height 40
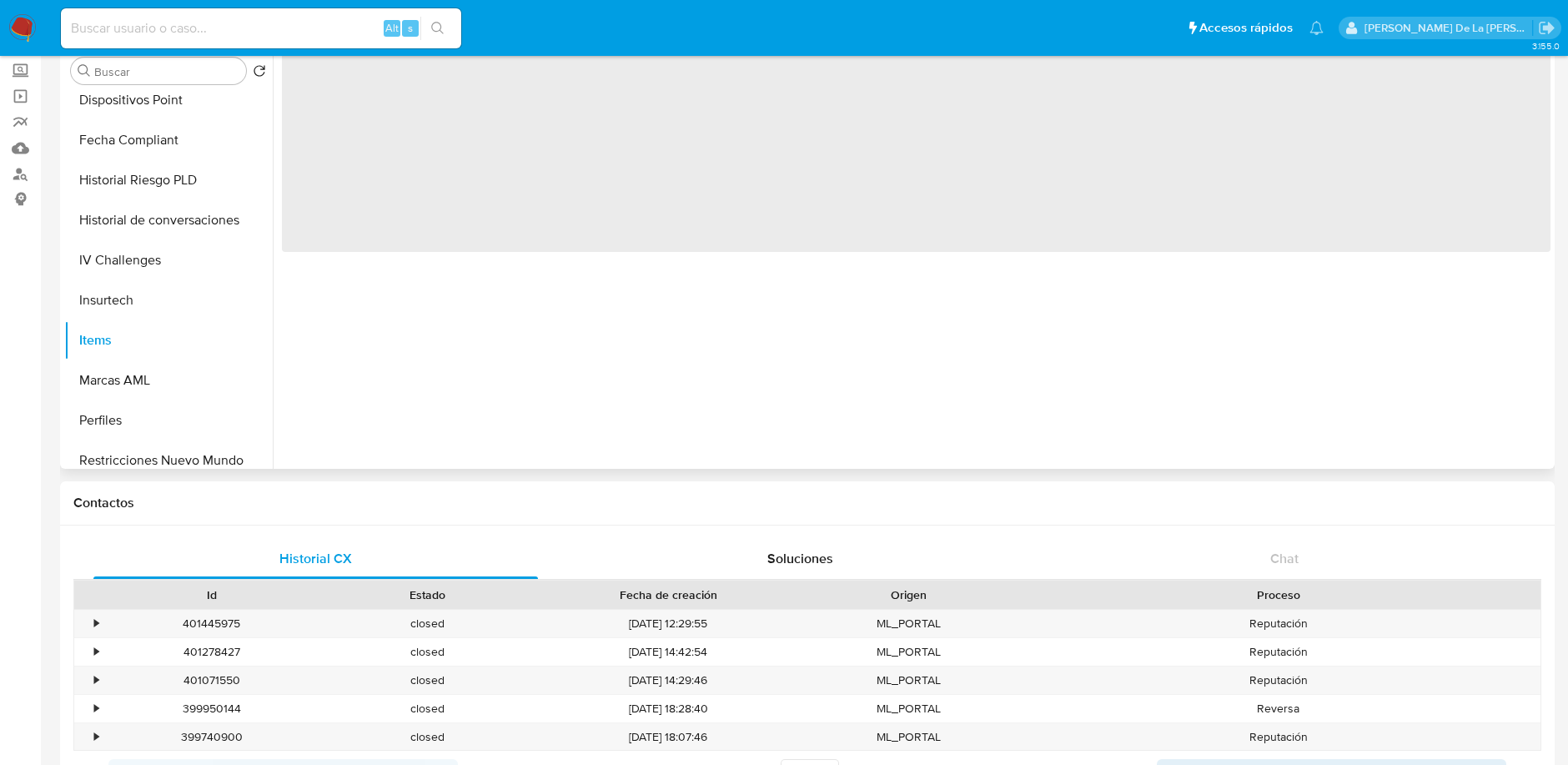
scroll to position [0, 0]
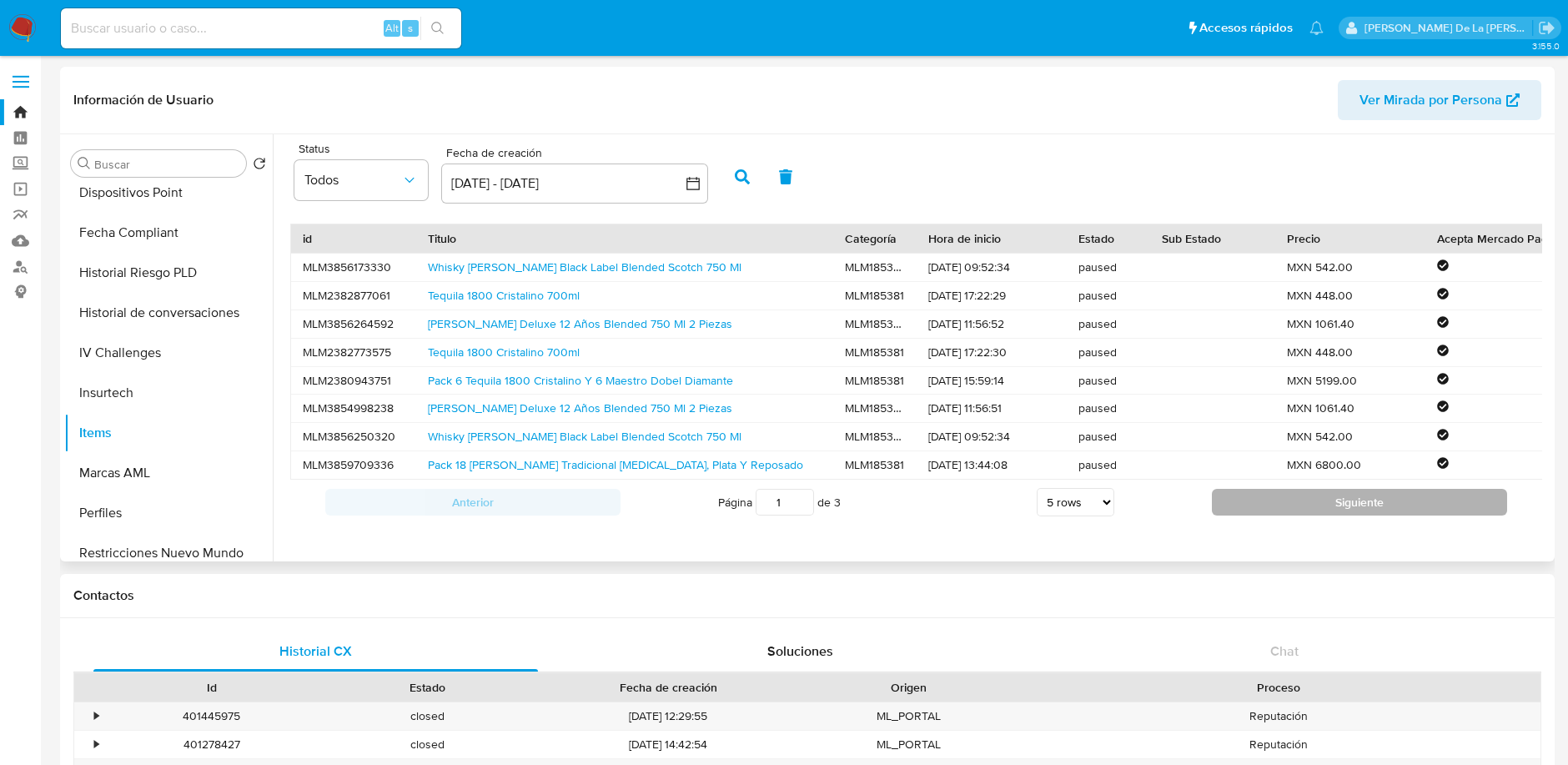
click at [1313, 511] on button "Siguiente" at bounding box center [1359, 503] width 295 height 27
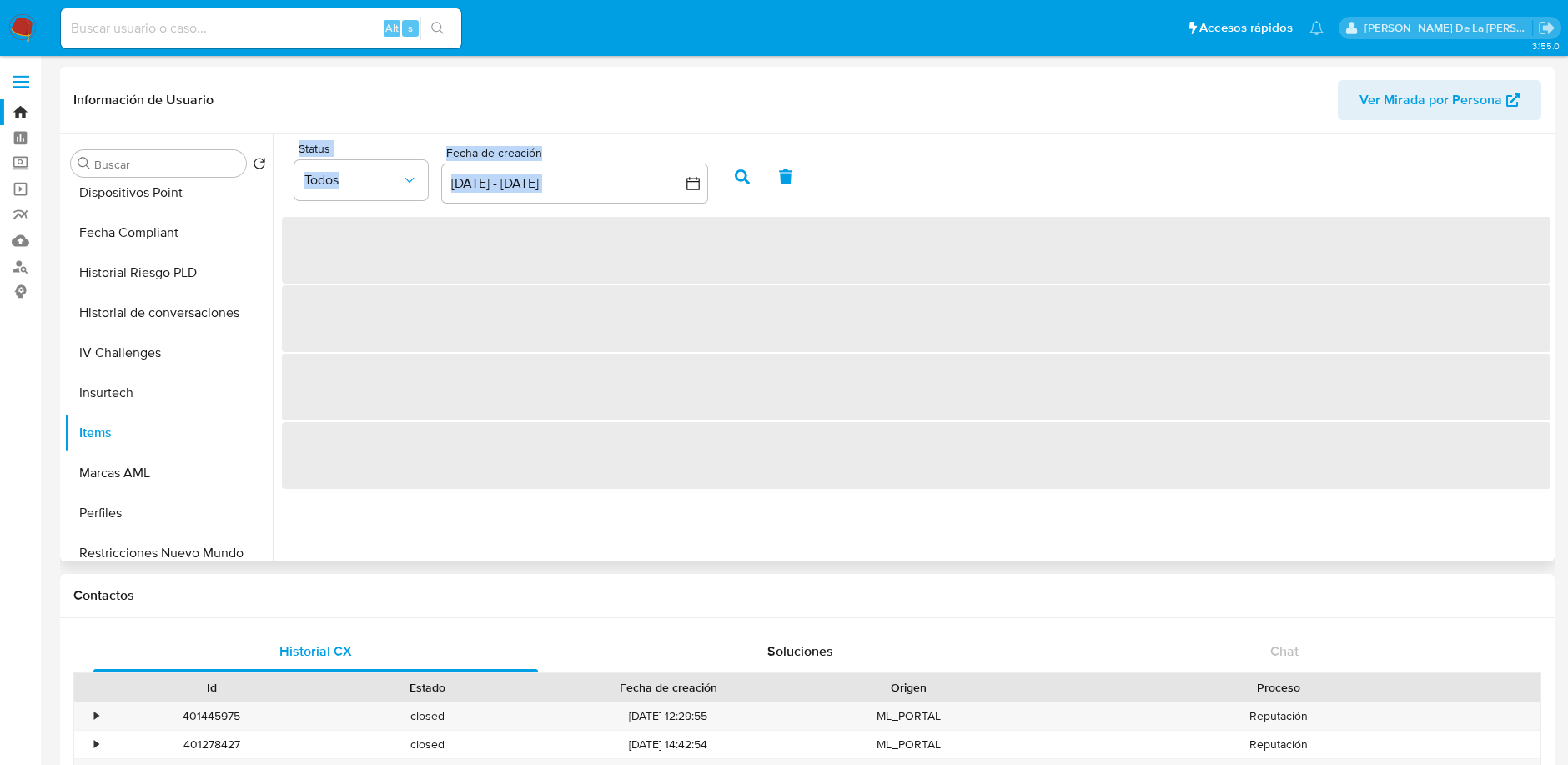
click at [1313, 511] on div "Status Todos Fecha de creación Fecha de creación 22 jul 2025 - 21 ago 2025 22-0…" at bounding box center [911, 347] width 1278 height 427
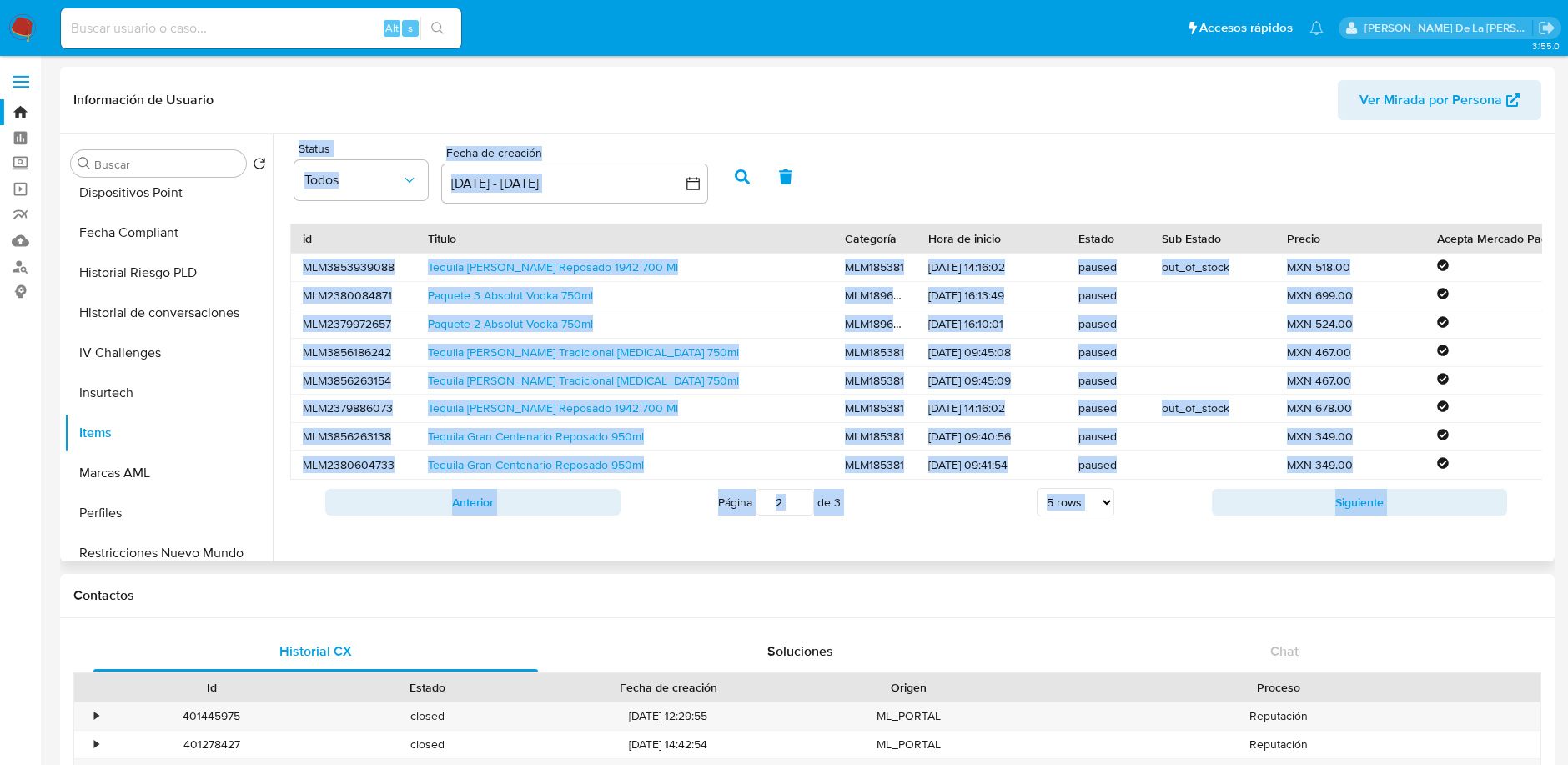
click at [1313, 511] on button "Siguiente" at bounding box center [1359, 503] width 295 height 27
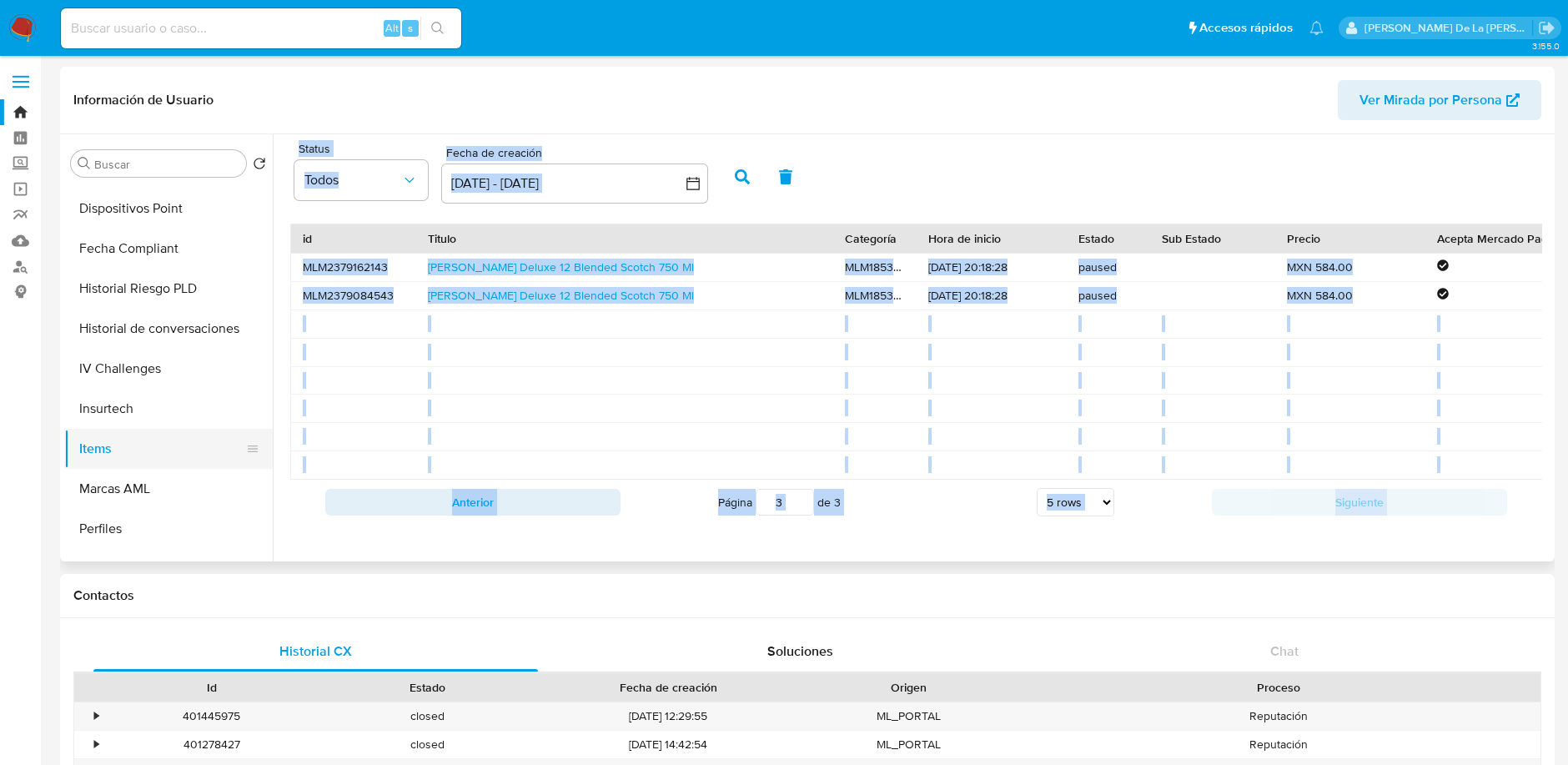
scroll to position [704, 0]
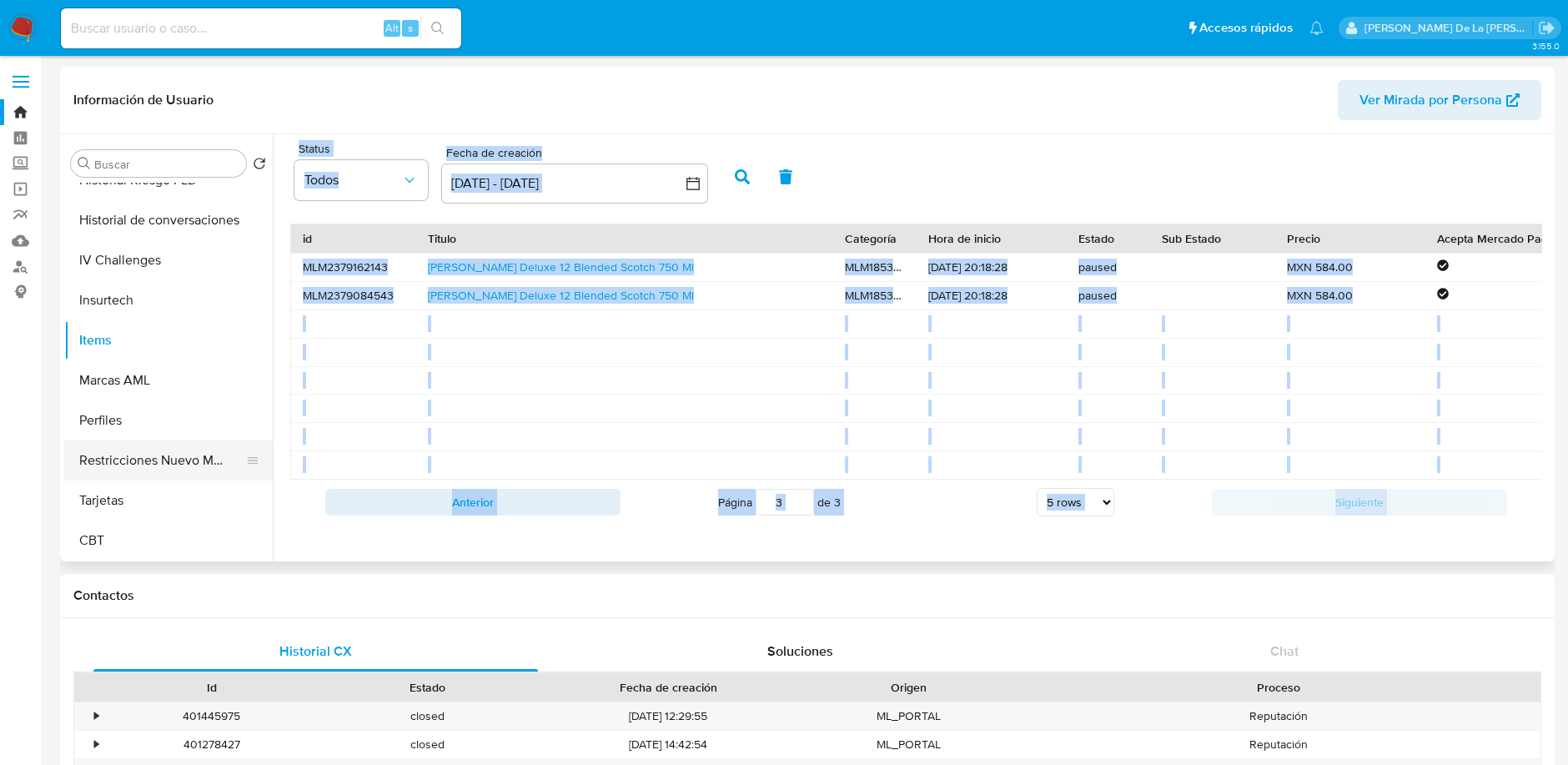
click at [183, 465] on button "Restricciones Nuevo Mundo" at bounding box center [161, 460] width 195 height 40
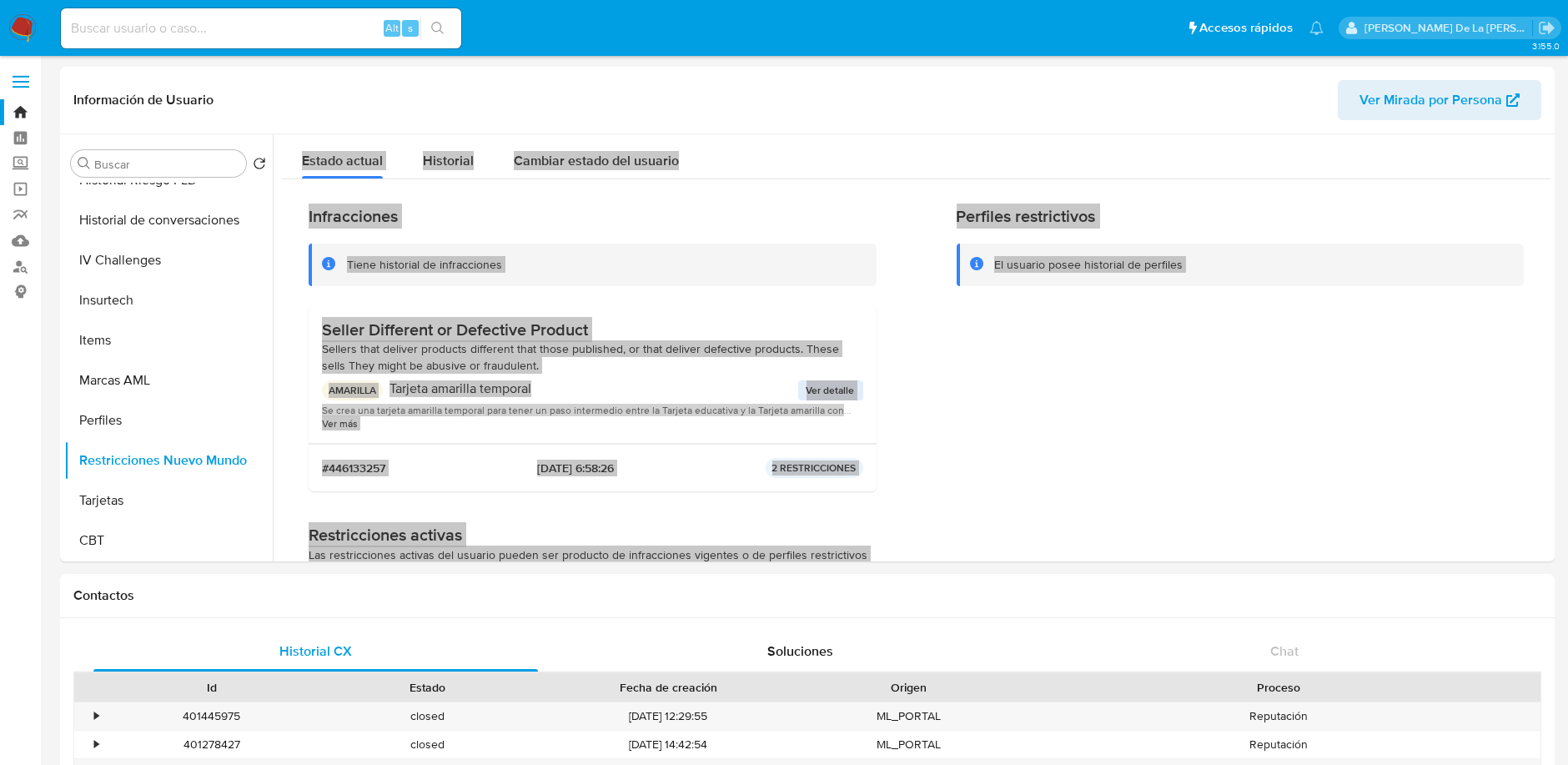
click at [937, 388] on div "Infracciones Tiene historial de infracciones Seller Different or Defective Prod…" at bounding box center [916, 355] width 1216 height 298
click at [495, 332] on h3 "Seller Different or Defective Product" at bounding box center [592, 329] width 541 height 21
click at [538, 333] on h3 "Seller Different or Defective Product" at bounding box center [592, 329] width 541 height 21
click at [471, 351] on span "Sellers that deliver products different that those published, or that deliver d…" at bounding box center [580, 356] width 517 height 33
click at [588, 456] on div "#446133257 2025-07-17 - 6:58:26 2 RESTRICCIONES" at bounding box center [592, 467] width 568 height 48
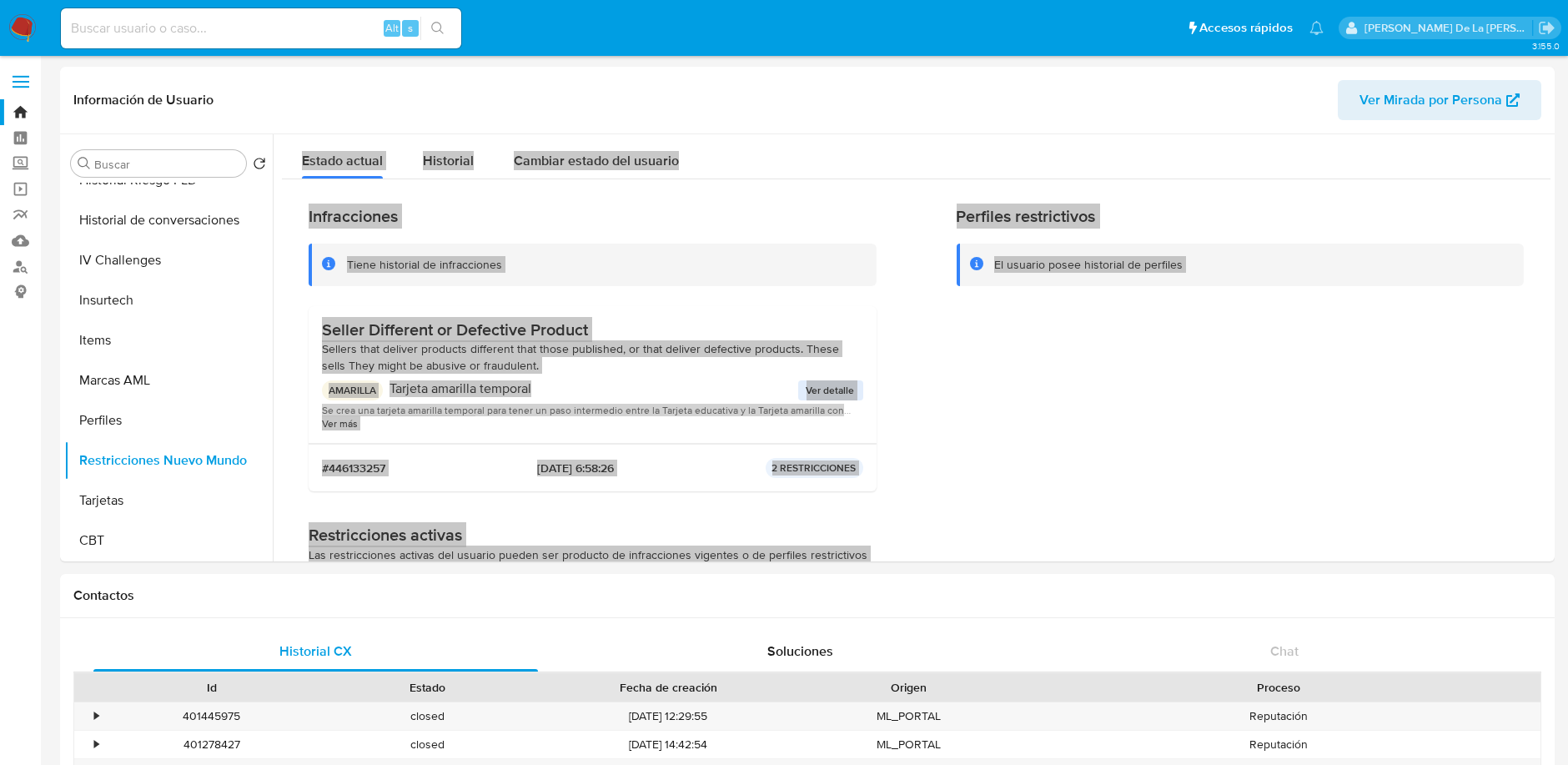
click at [584, 464] on span "2025-07-17 - 6:58:26" at bounding box center [575, 467] width 76 height 15
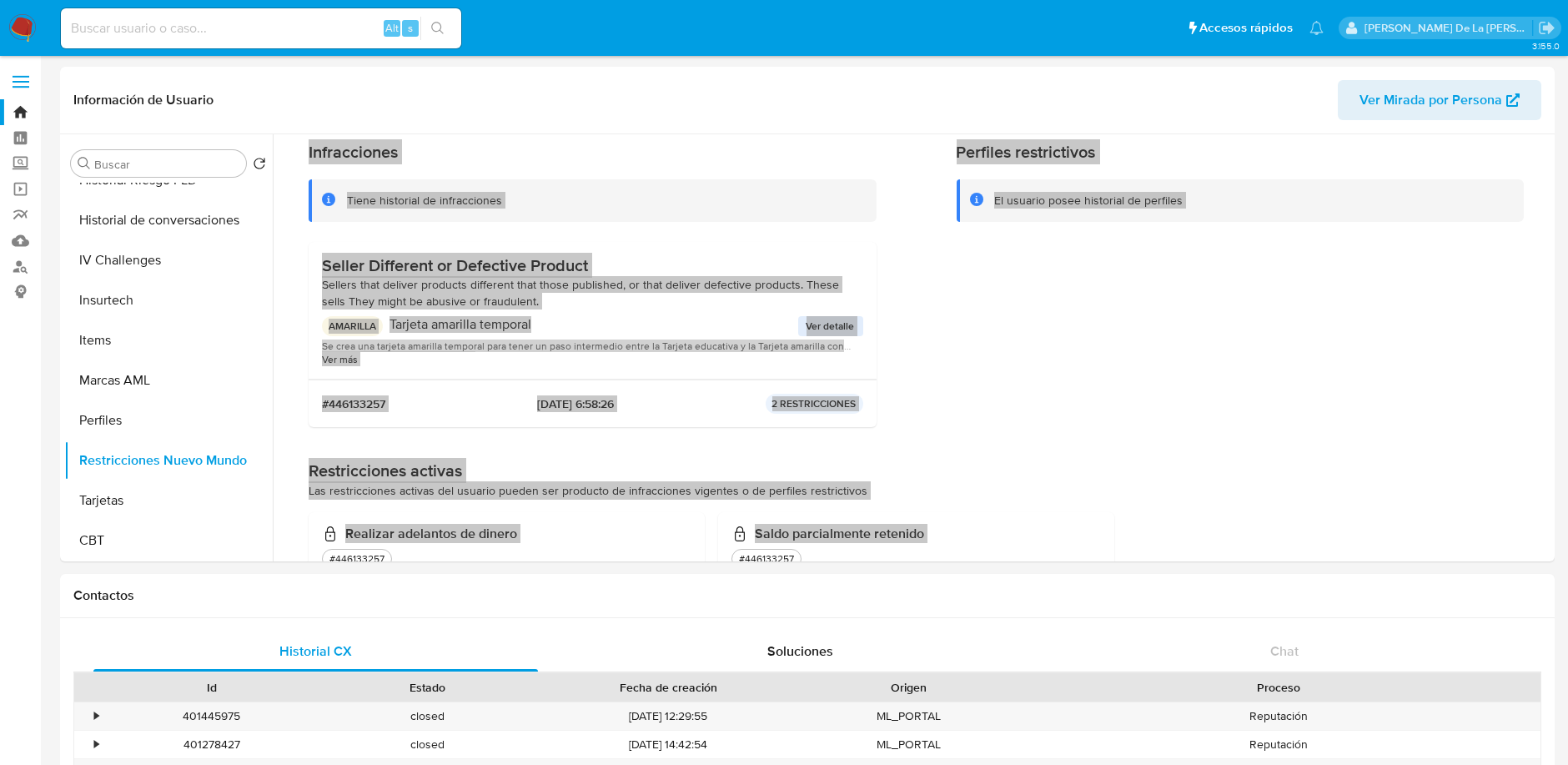
scroll to position [120, 0]
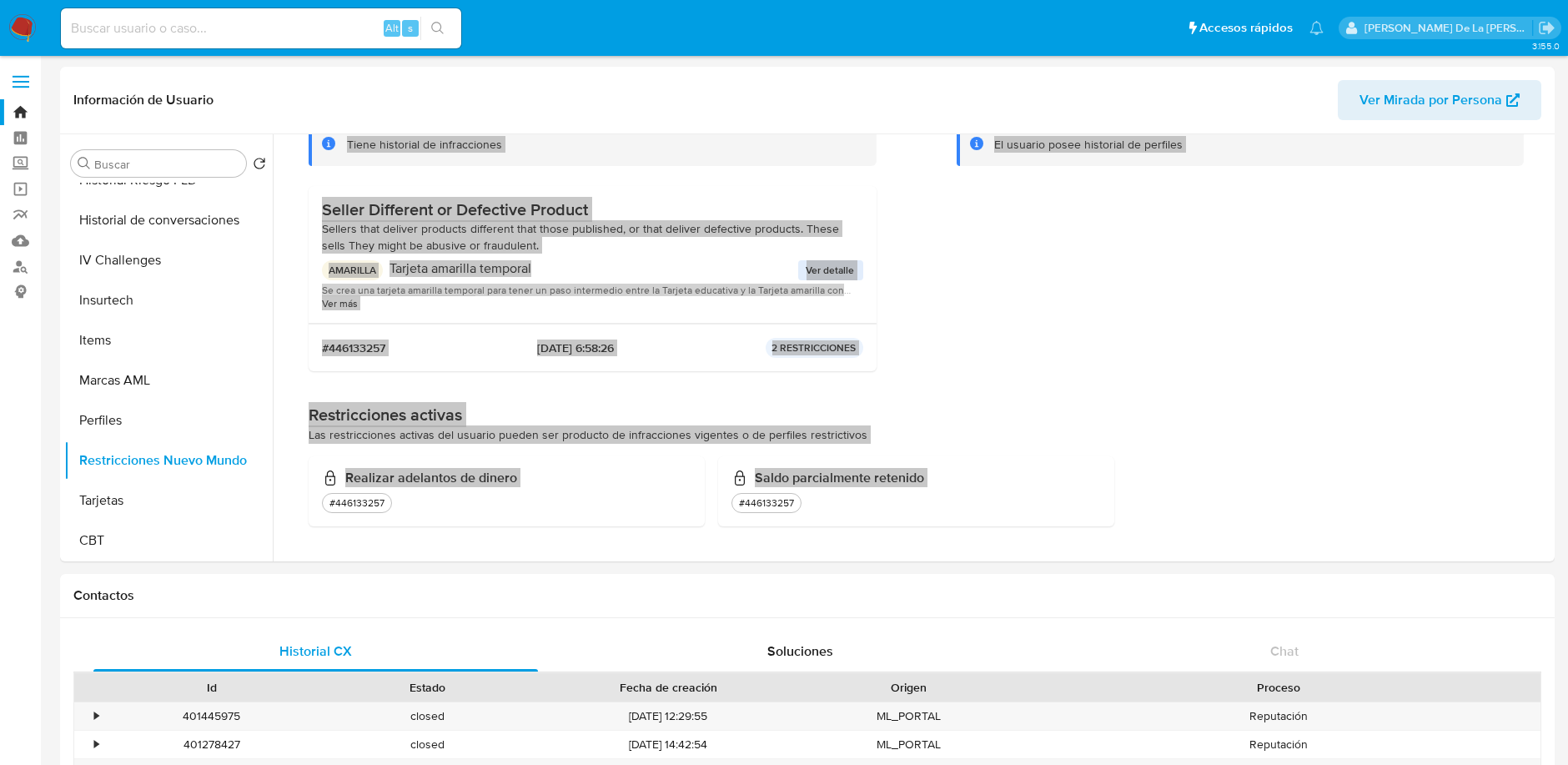
click at [818, 264] on span "Ver detalle" at bounding box center [831, 270] width 49 height 17
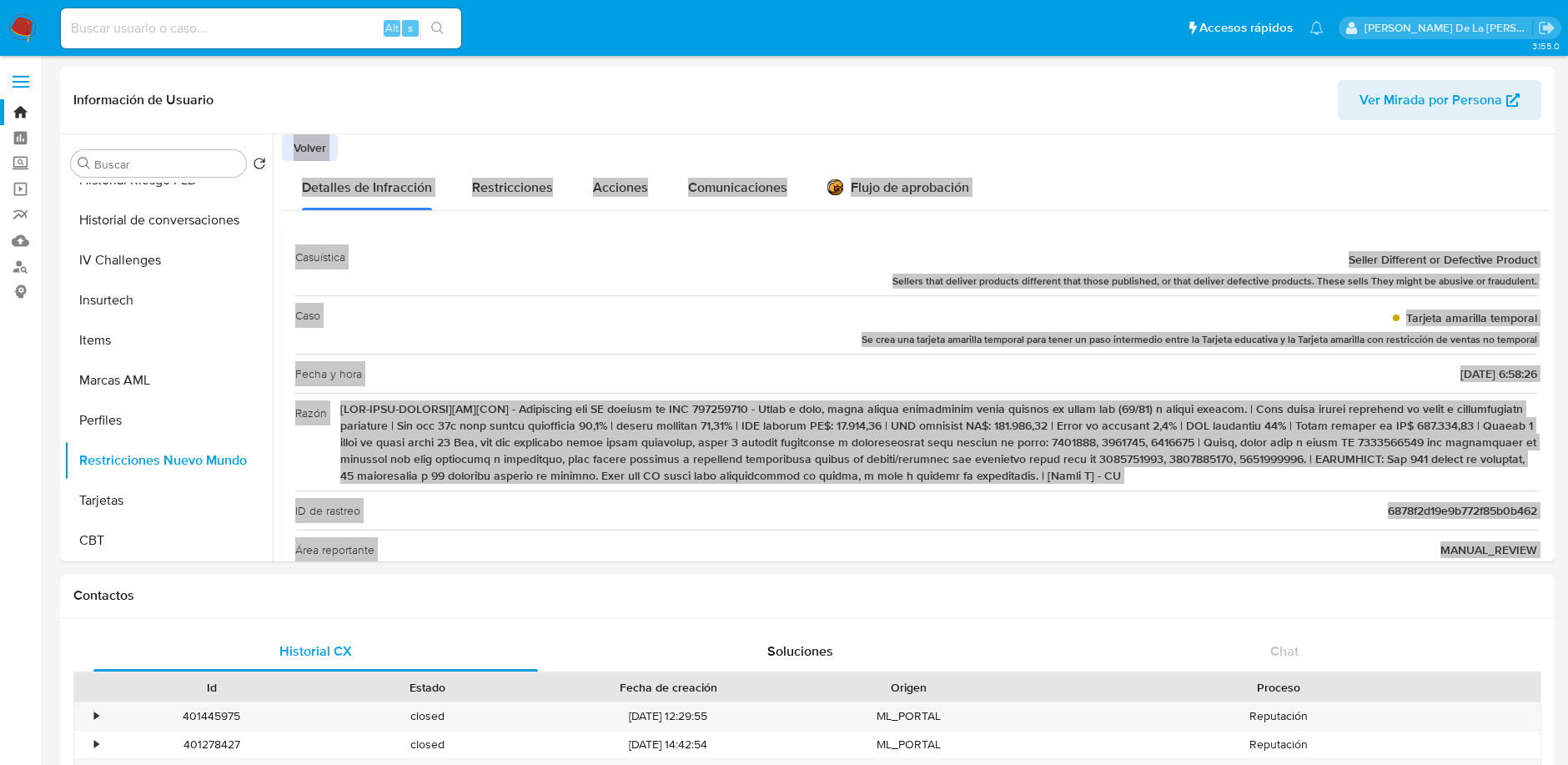
click at [298, 141] on span "Volver" at bounding box center [310, 147] width 32 height 23
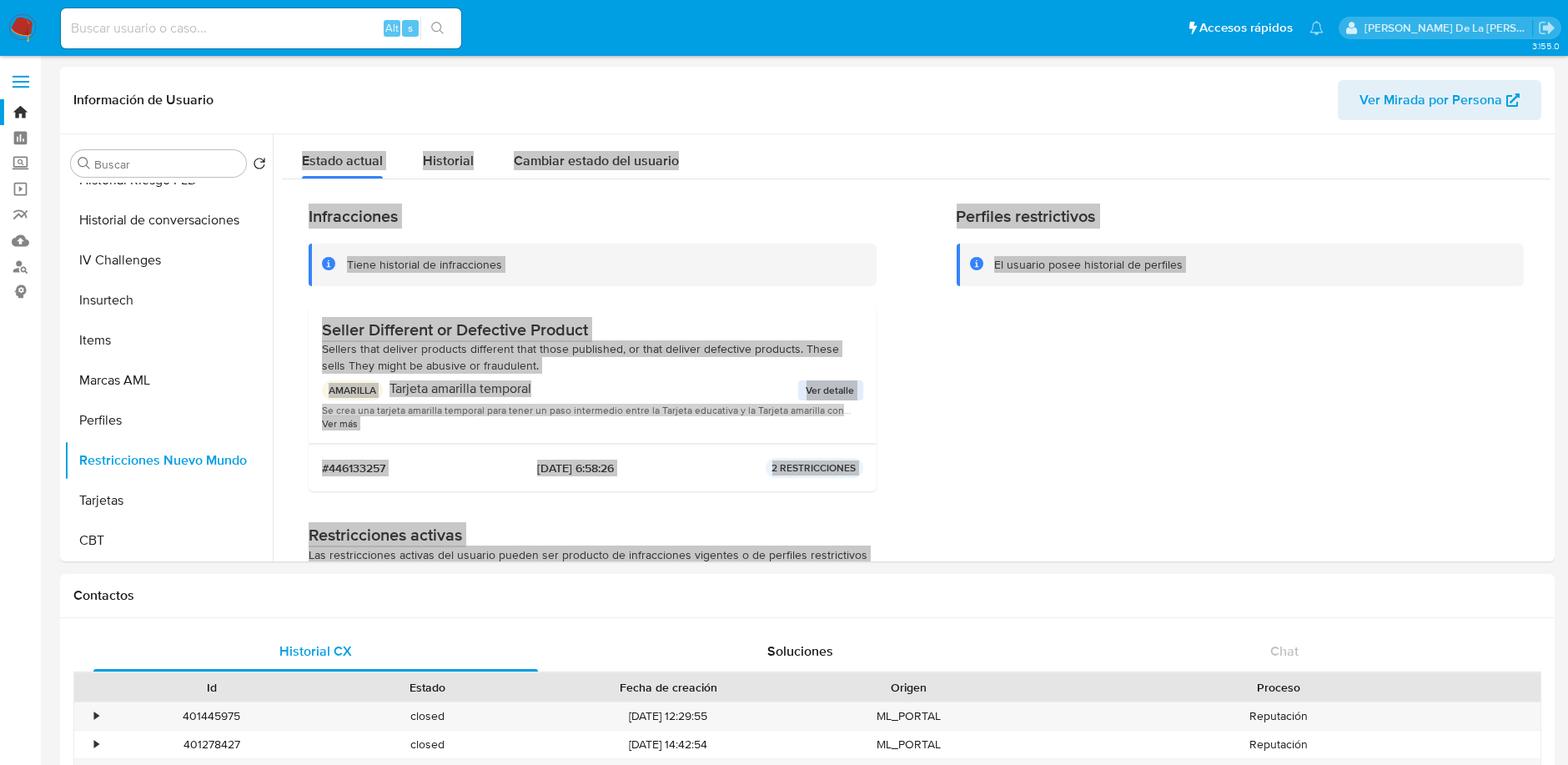
click at [444, 163] on span "Historial" at bounding box center [448, 160] width 51 height 19
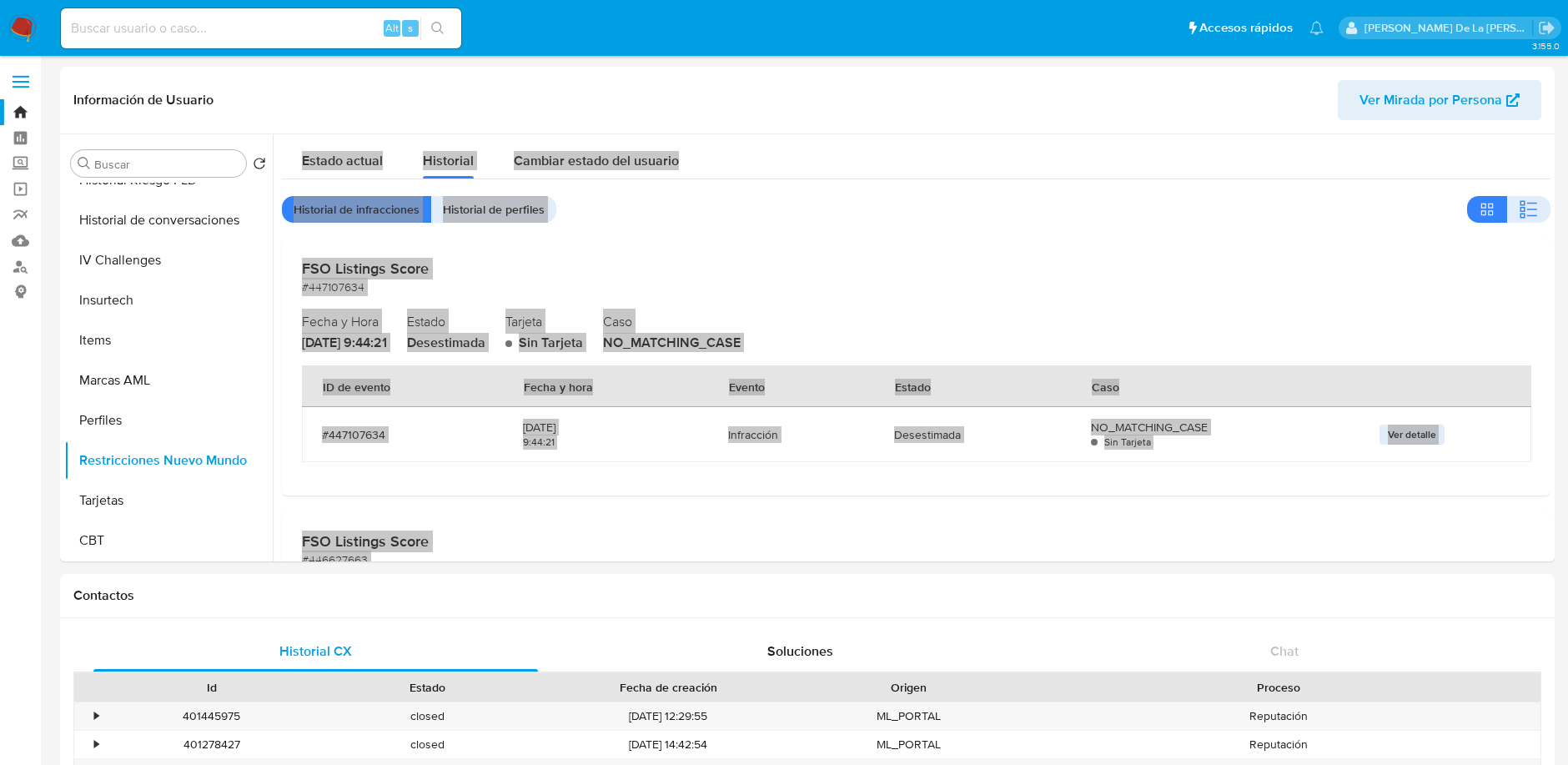
click at [590, 156] on span "Cambiar estado del usuario" at bounding box center [596, 160] width 165 height 19
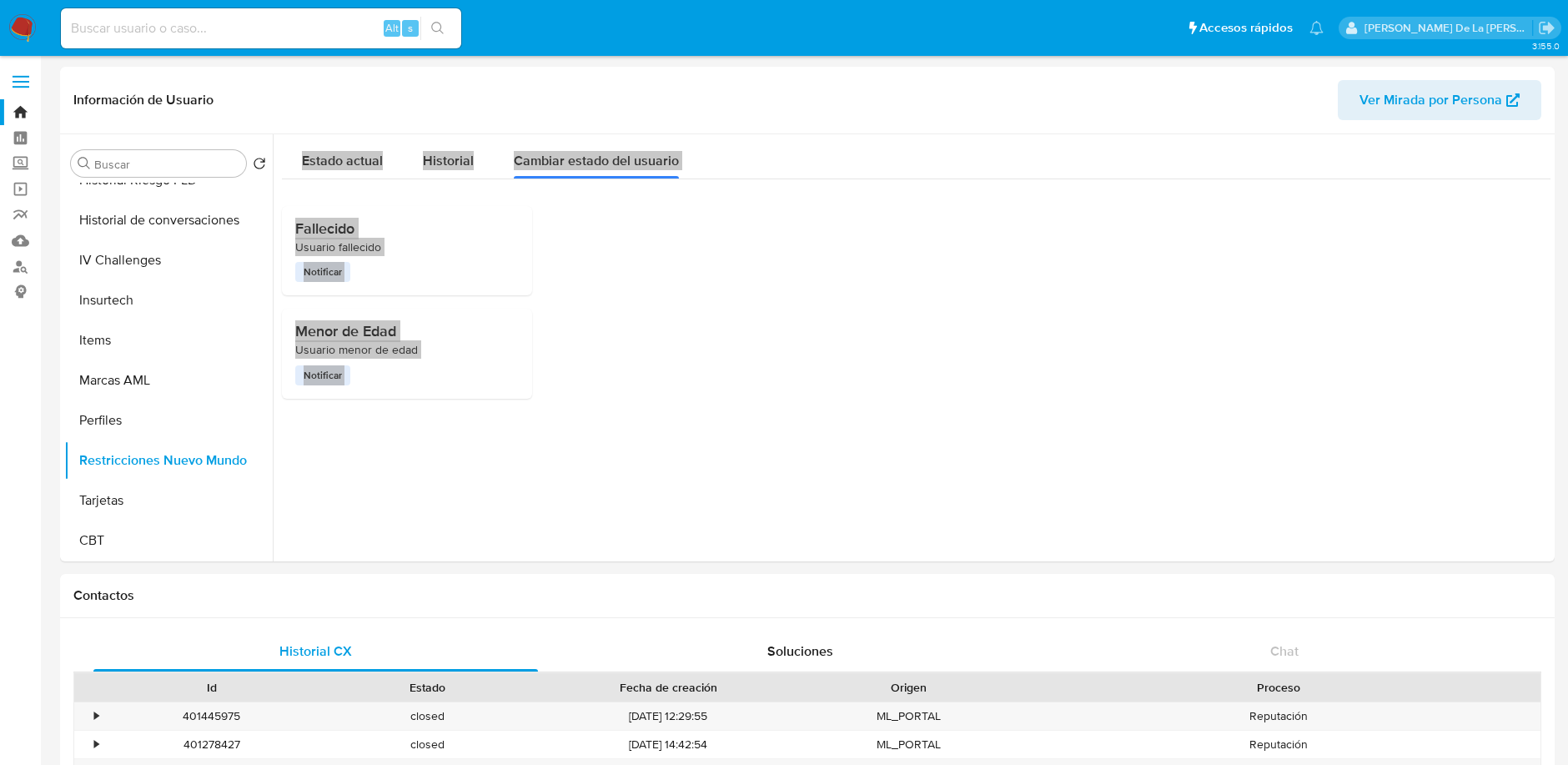
click at [440, 166] on span "Historial" at bounding box center [448, 160] width 51 height 19
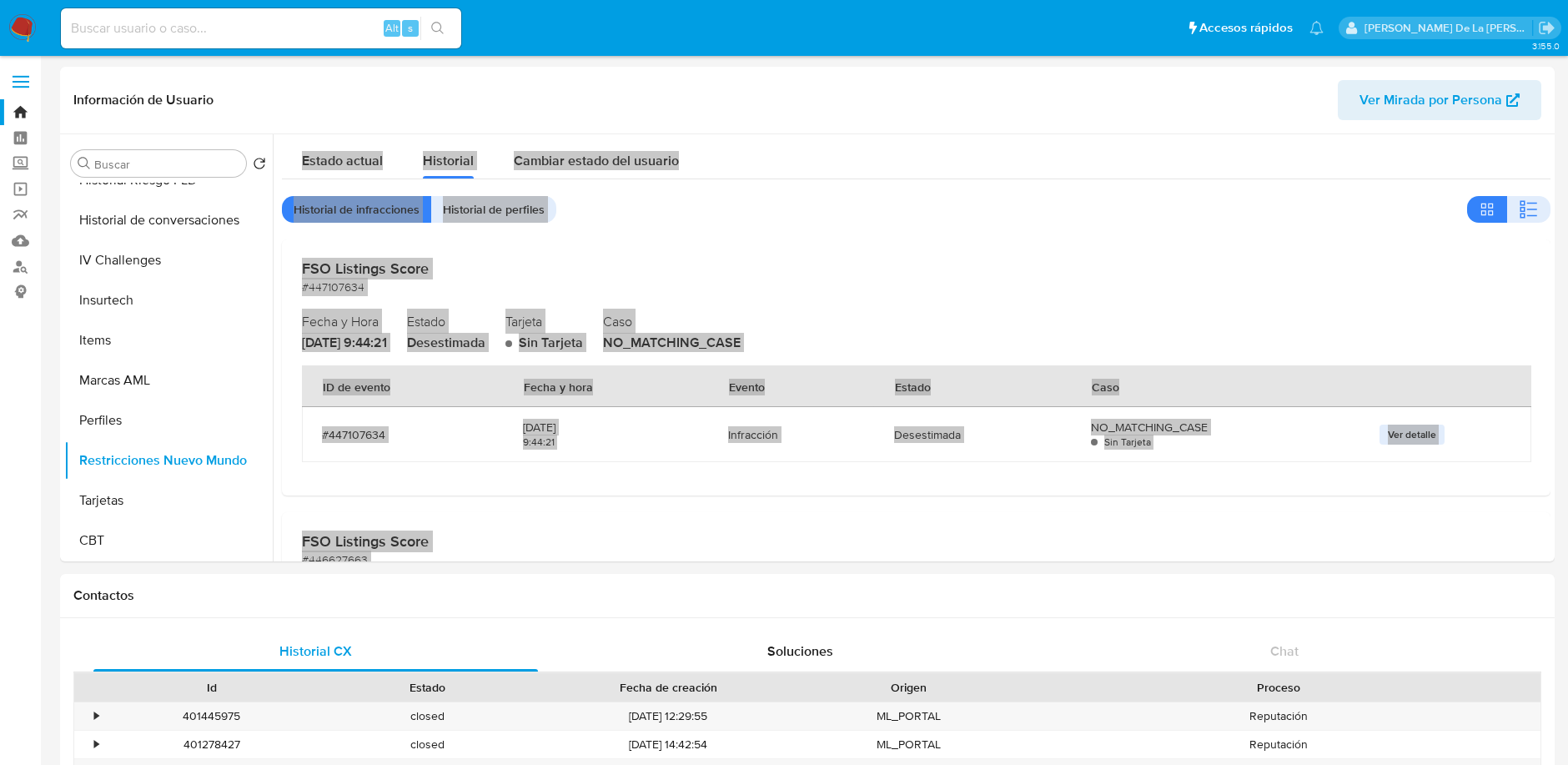
click at [365, 160] on span "Estado actual" at bounding box center [343, 160] width 81 height 19
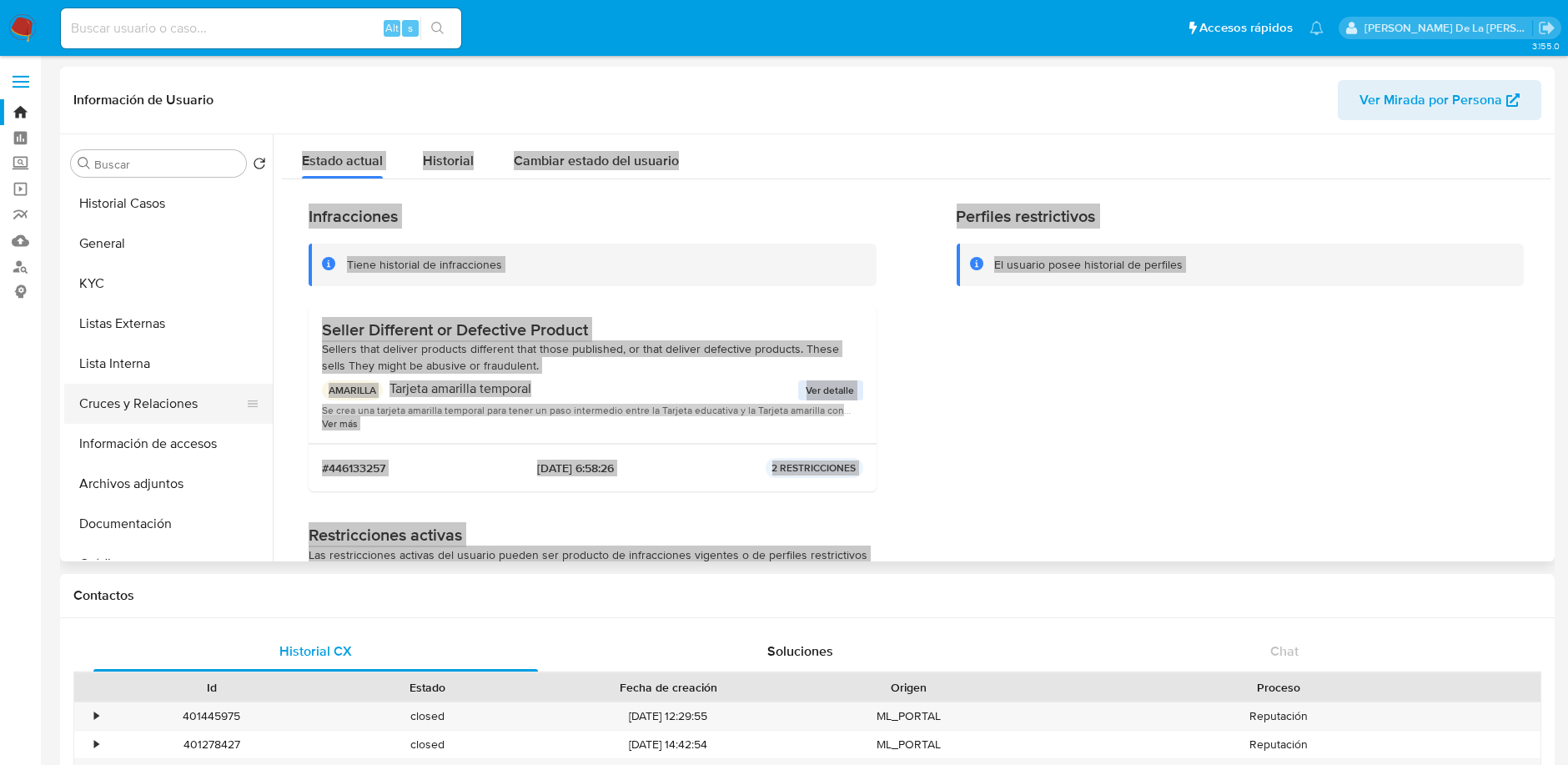
click at [157, 409] on button "Cruces y Relaciones" at bounding box center [161, 404] width 195 height 40
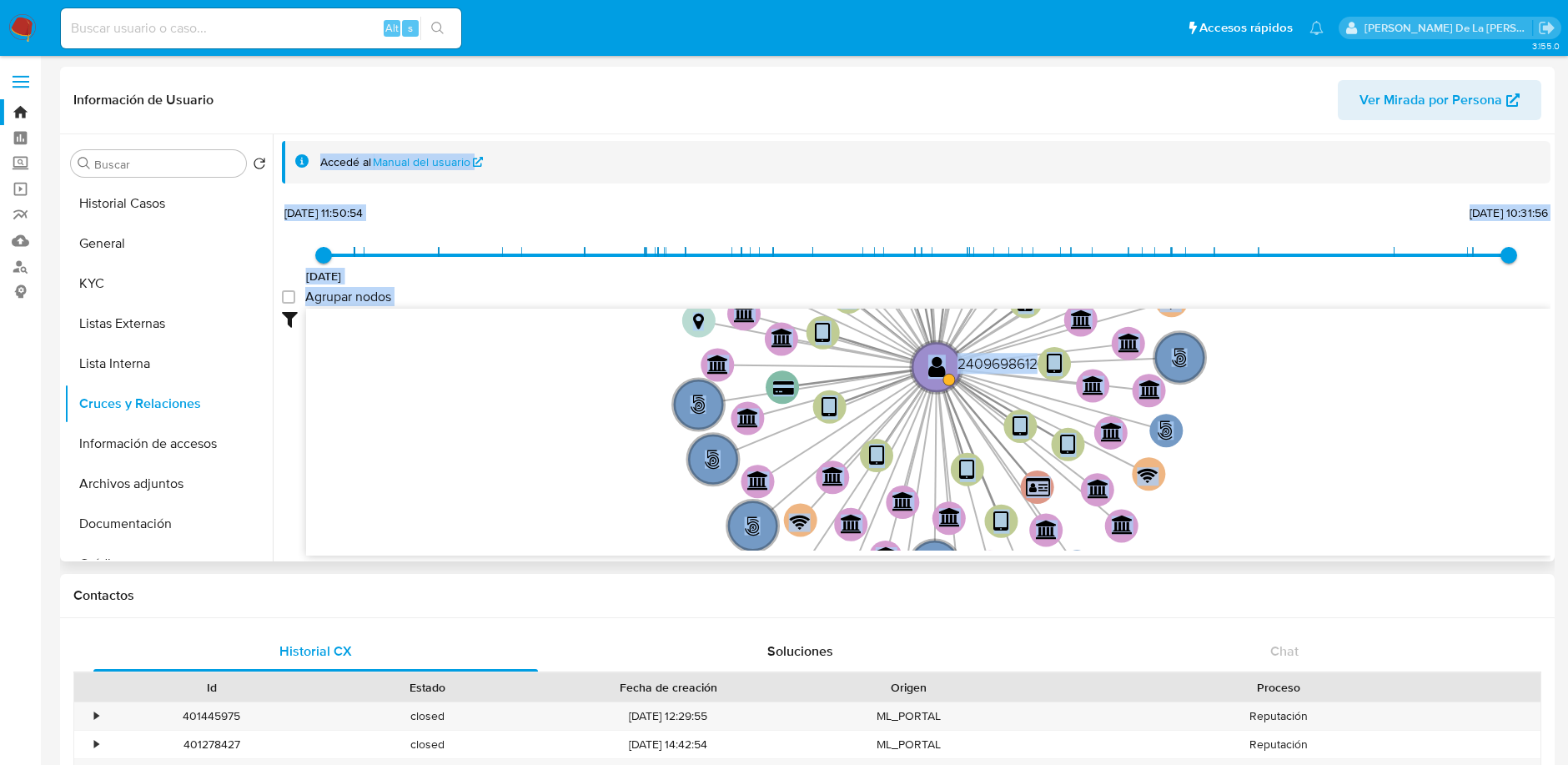
click at [855, 187] on div "Accedé al Manual del usuario 25/4/2025 25/4/2025, 11:50:54 17/8/2025, 10:31:56 …" at bounding box center [916, 348] width 1269 height 414
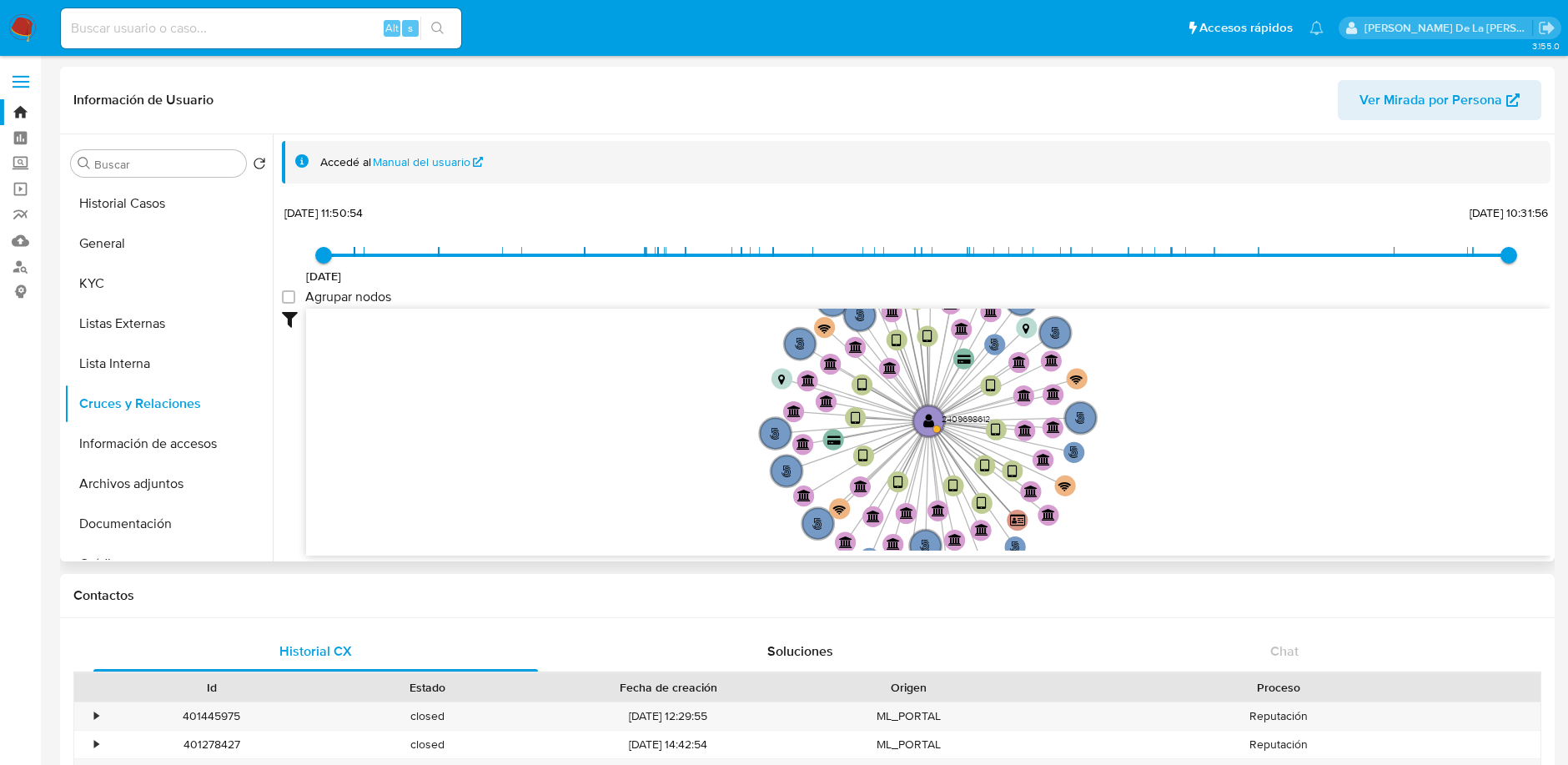
drag, startPoint x: 1176, startPoint y: 479, endPoint x: 1171, endPoint y: 503, distance: 24.5
click at [1186, 502] on icon "user-2409698612  2409698612 phone-e31560f05f63636af57250d9a72351c9  phone-e31…" at bounding box center [928, 429] width 1244 height 242
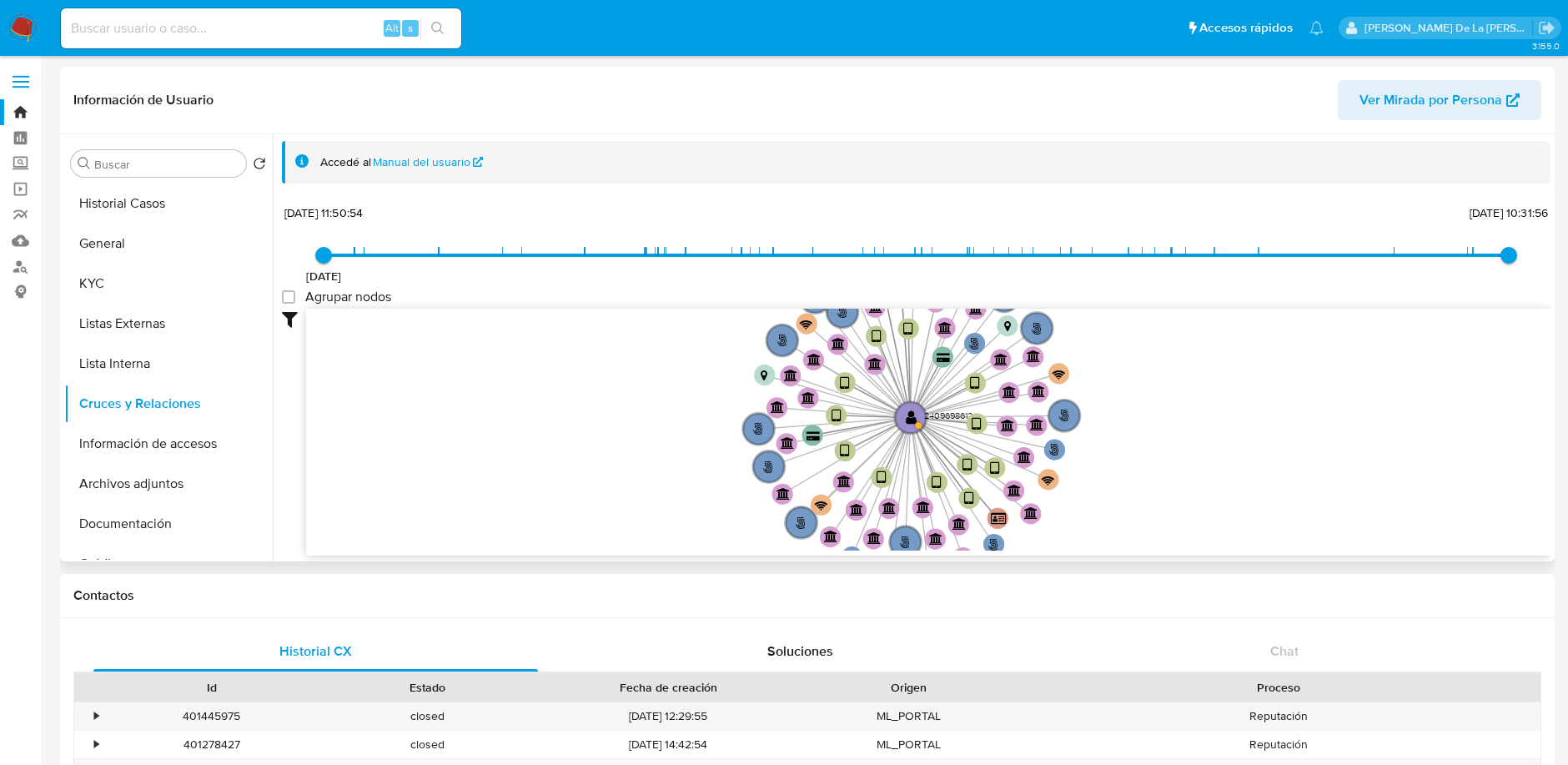
drag, startPoint x: 719, startPoint y: 382, endPoint x: 696, endPoint y: 329, distance: 57.8
click at [696, 329] on icon "user-2409698612  2409698612 phone-e31560f05f63636af57250d9a72351c9  phone-e31…" at bounding box center [928, 429] width 1244 height 242
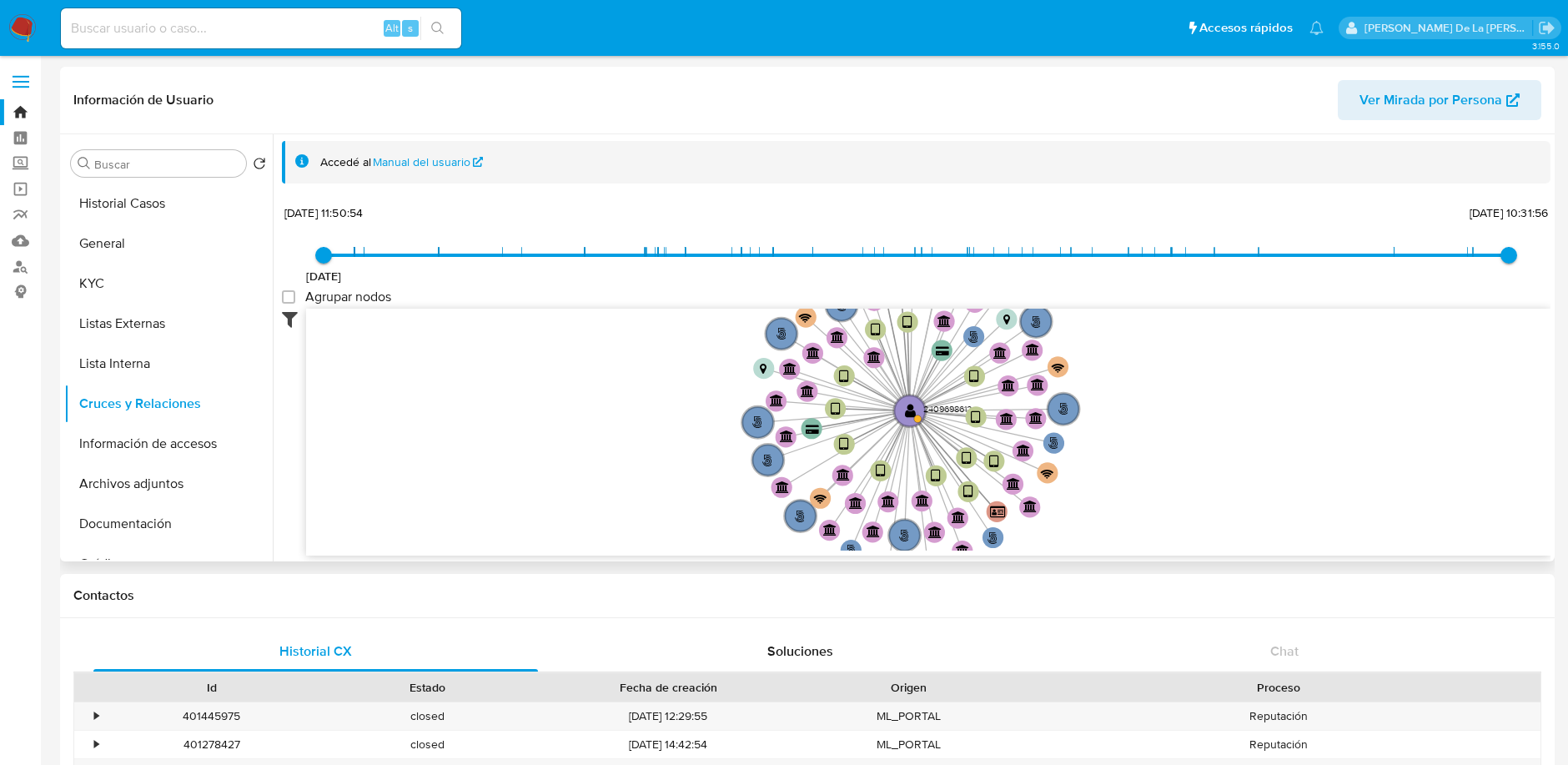
click at [295, 317] on icon at bounding box center [294, 318] width 24 height 20
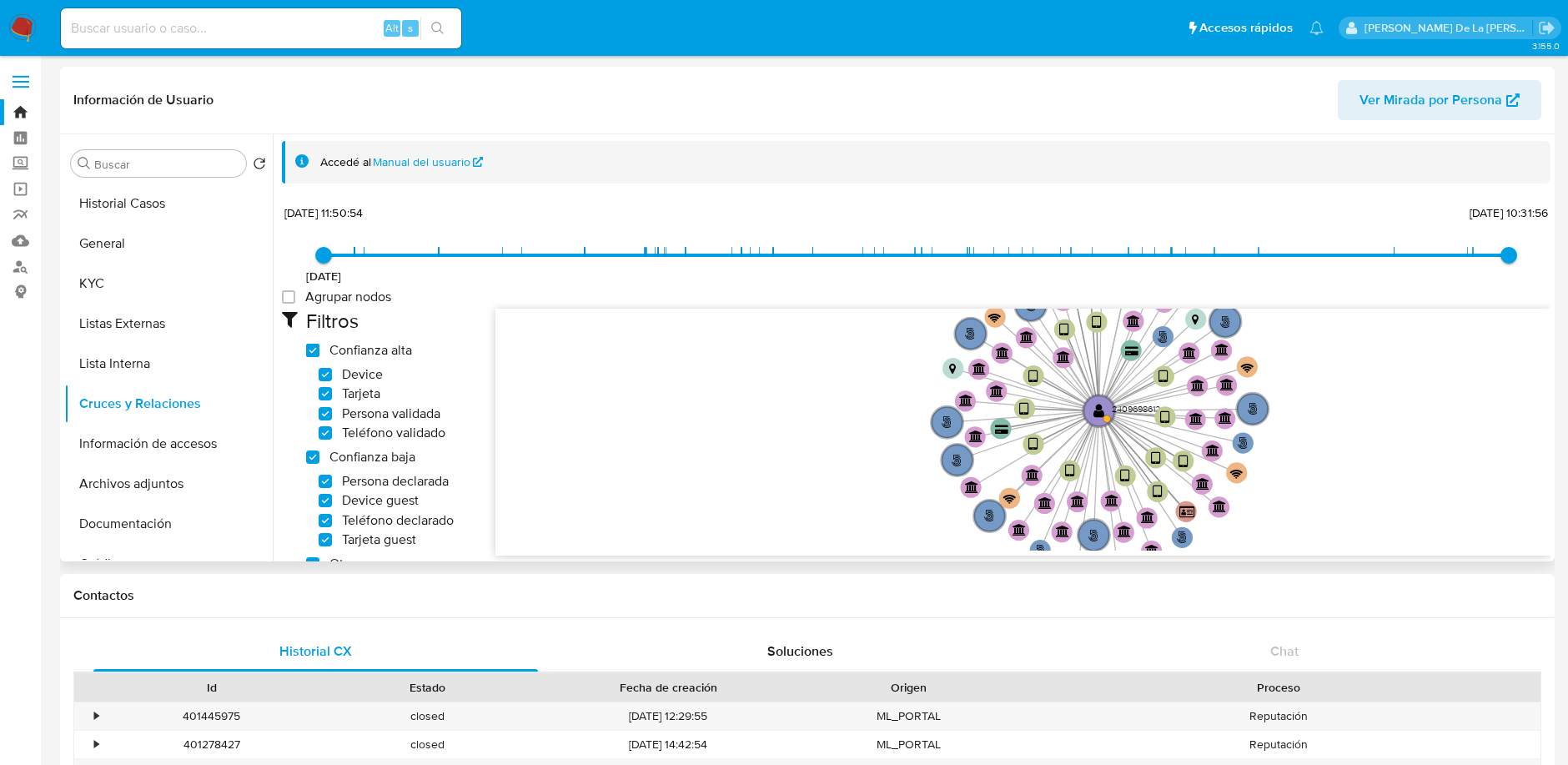
click at [309, 348] on high_trust "Confianza alta" at bounding box center [312, 350] width 13 height 13
checkbox high_trust "false"
checkbox input "false"
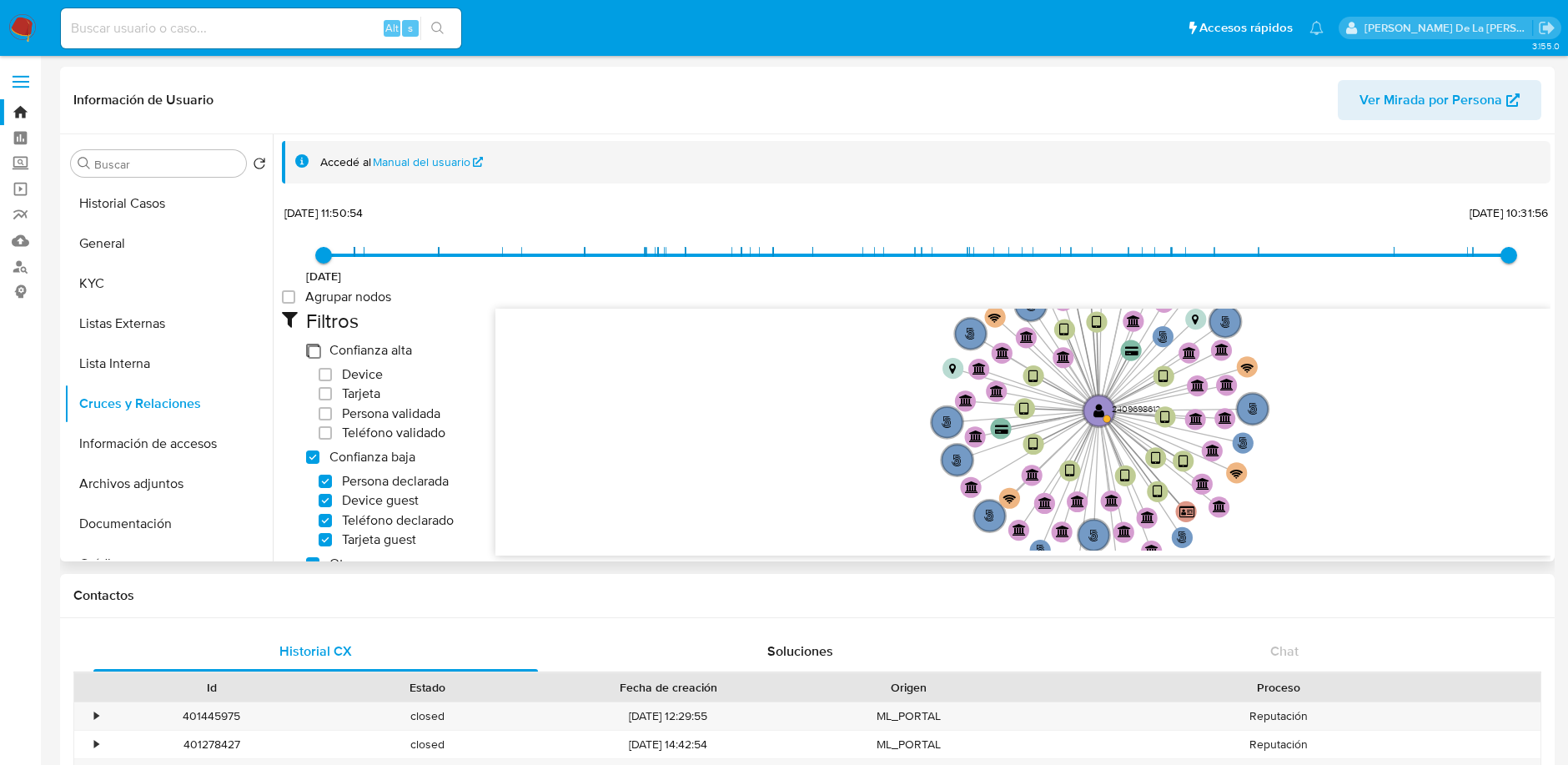
checkbox input "false"
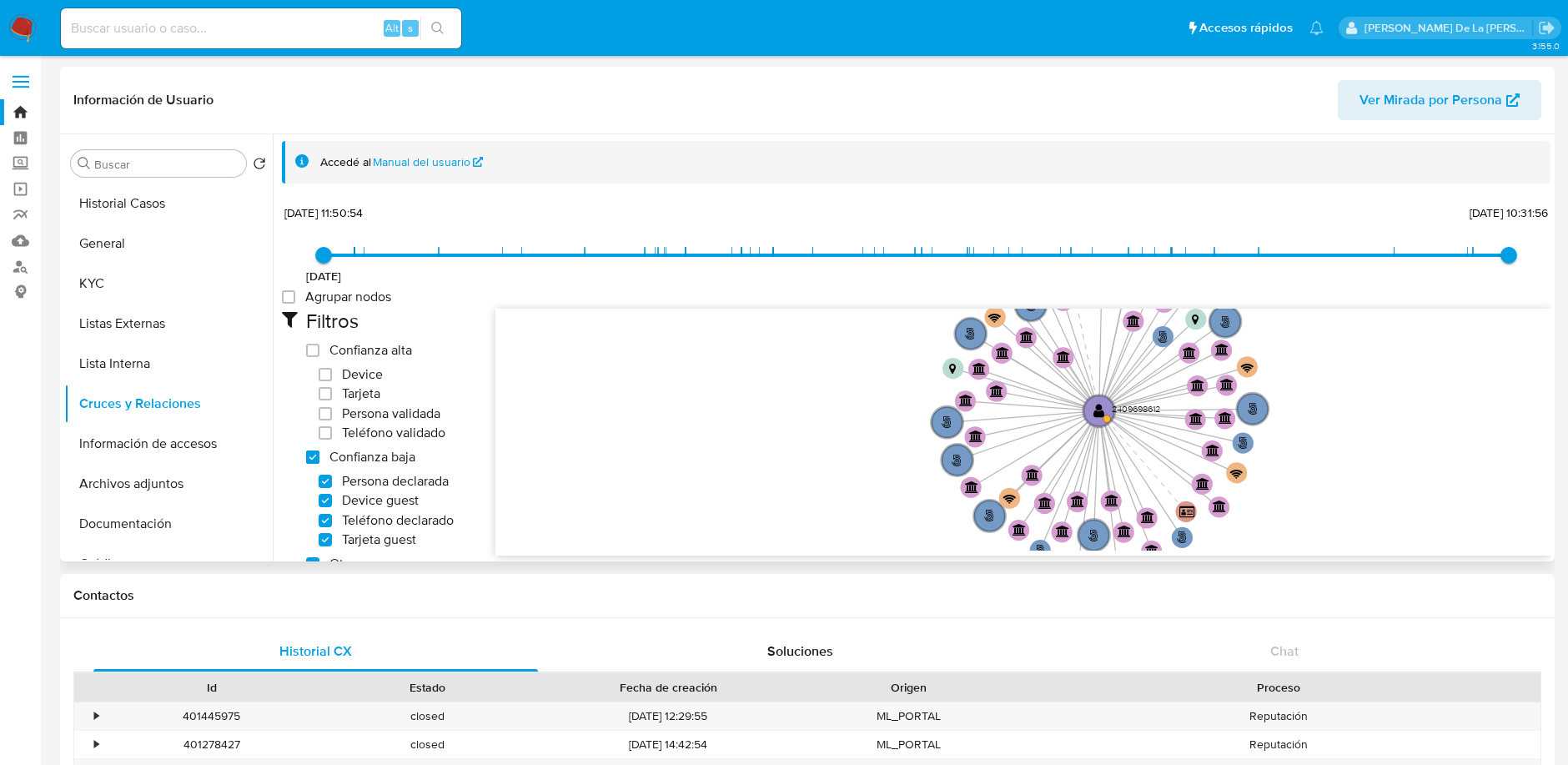
click at [308, 452] on low_trust "Confianza baja" at bounding box center [312, 457] width 13 height 13
checkbox low_trust "false"
checkbox input "false"
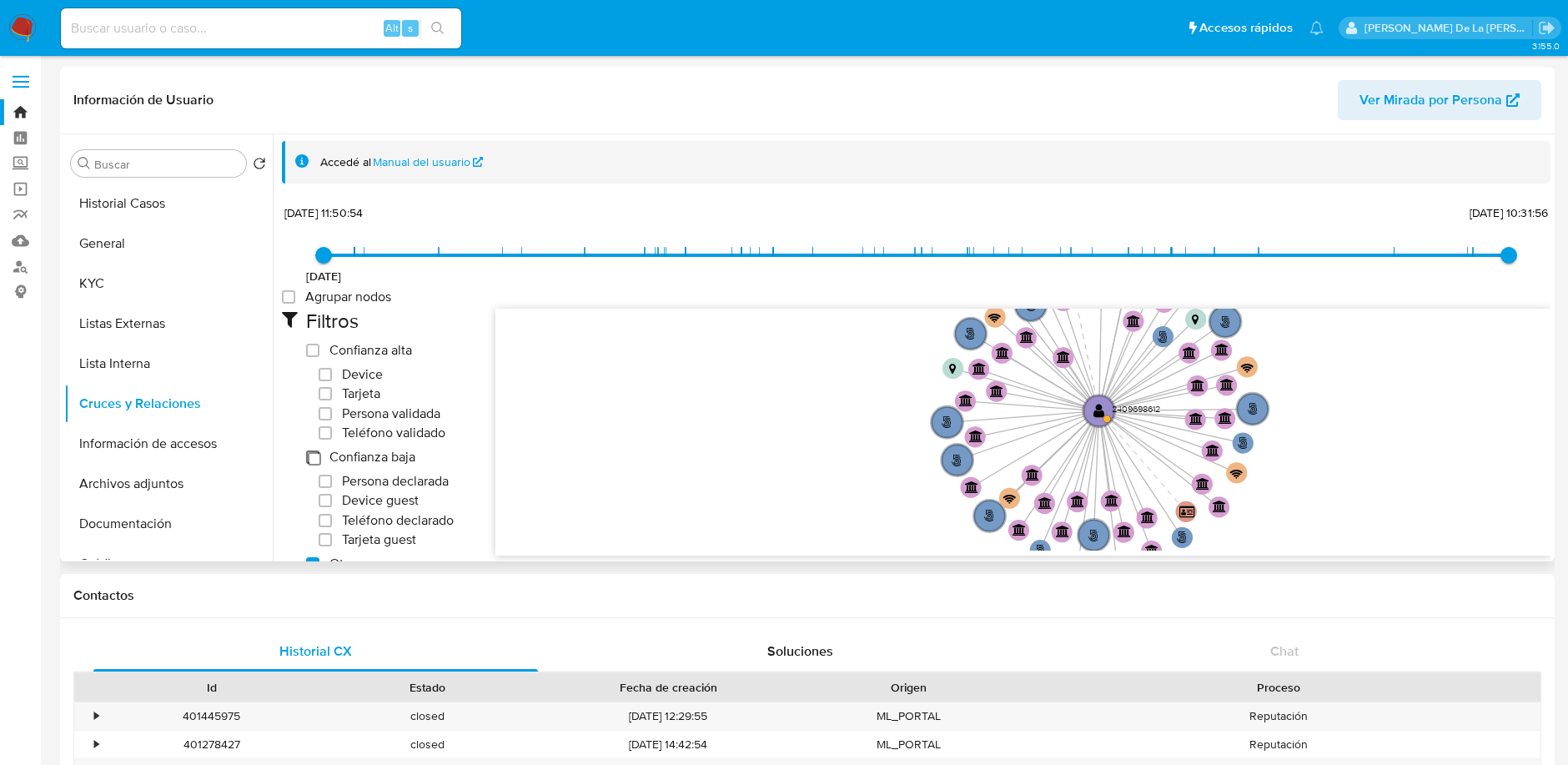
checkbox input "false"
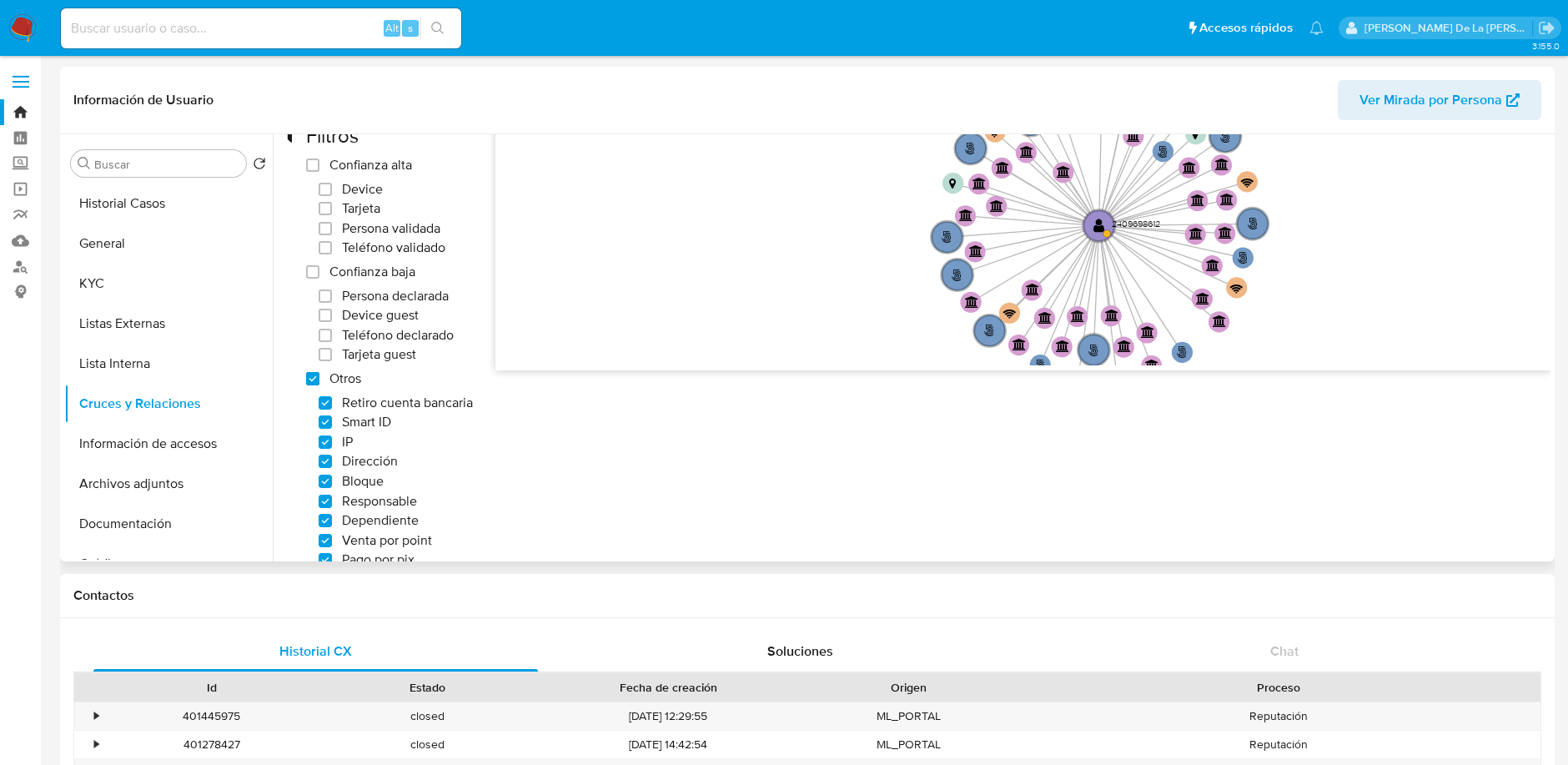
click at [307, 380] on others "Otros" at bounding box center [312, 378] width 13 height 13
checkbox others "false"
checkbox input "false"
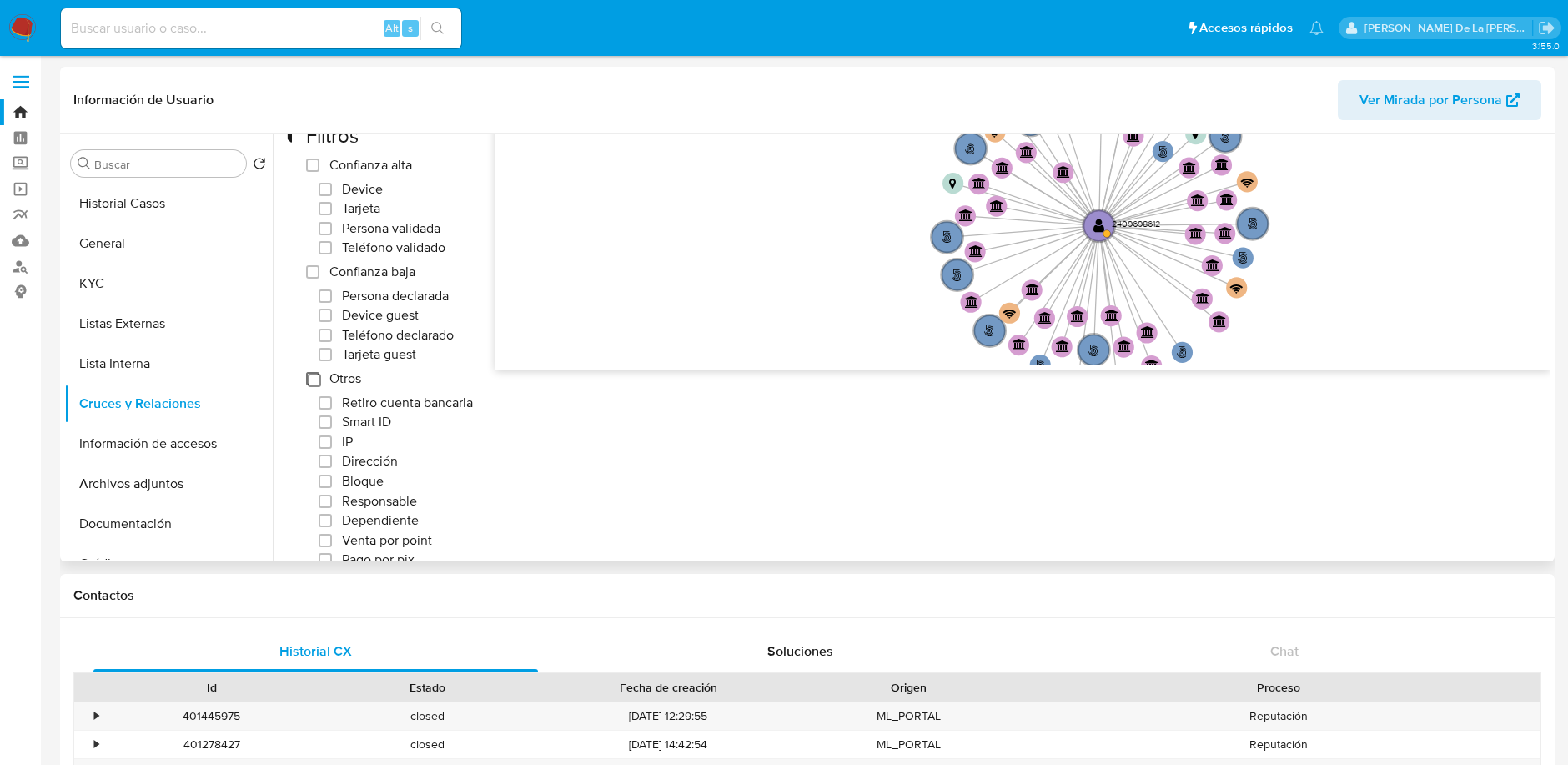
checkbox input "false"
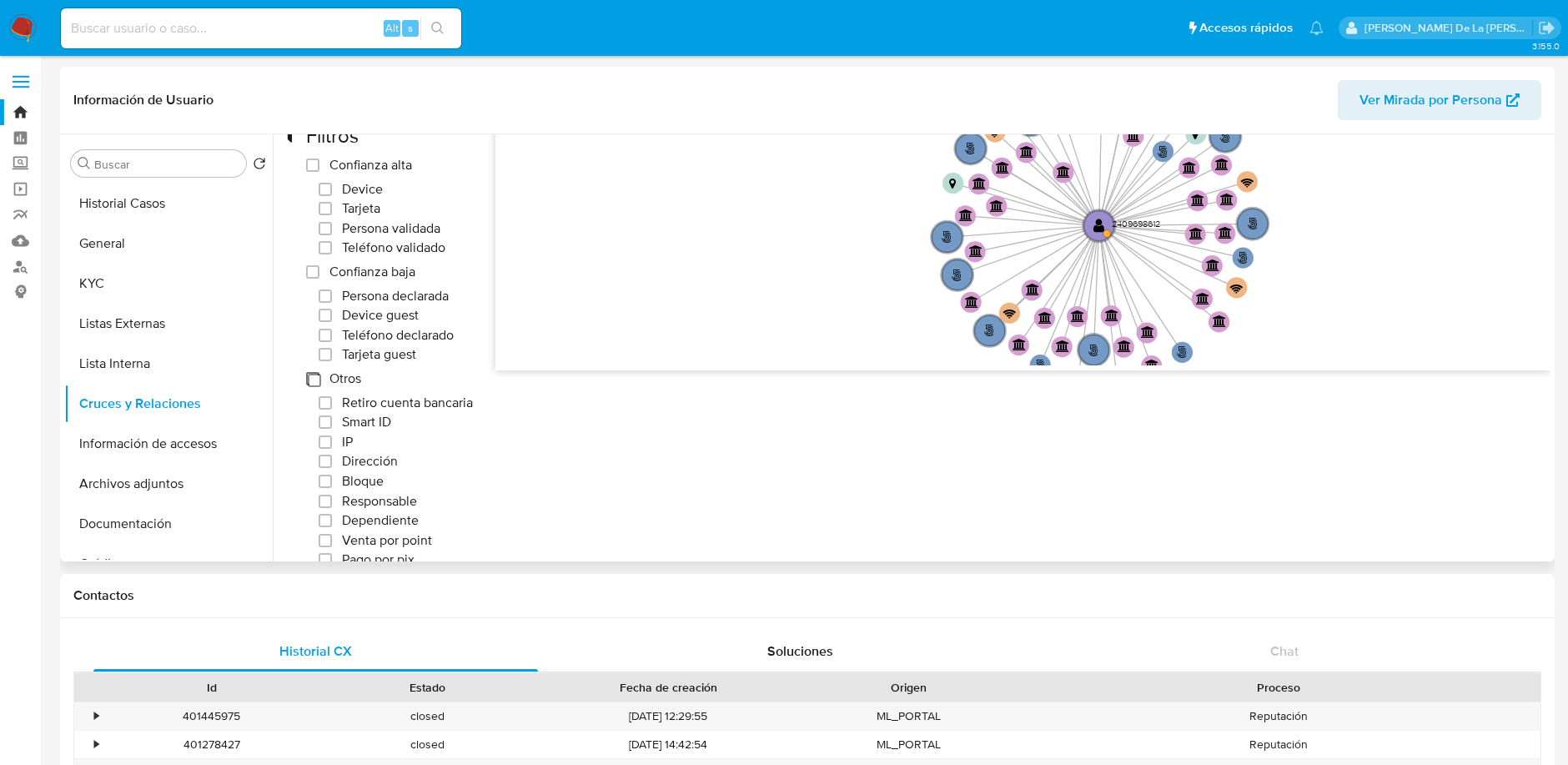
checkbox input "false"
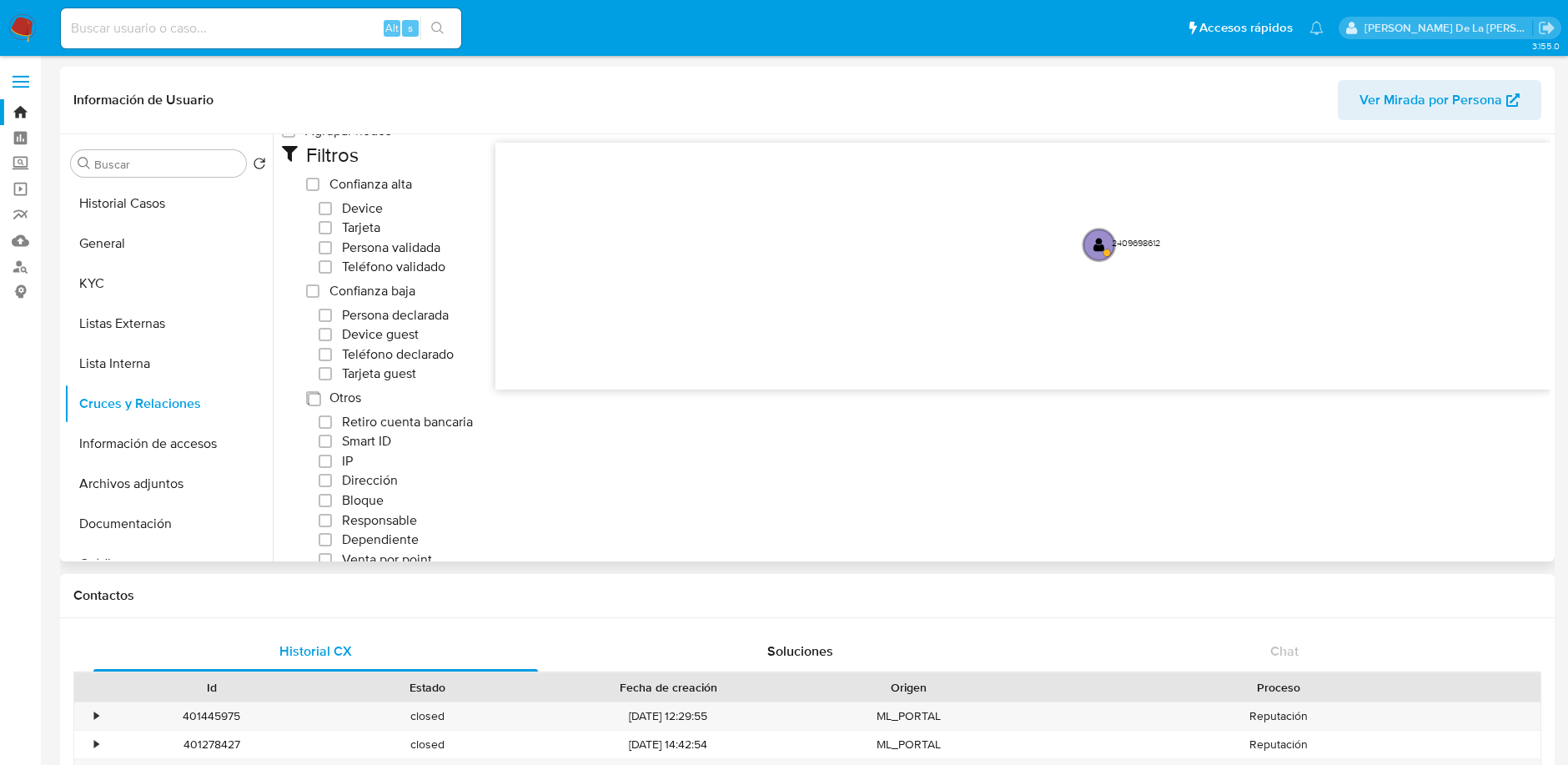
scroll to position [242, 0]
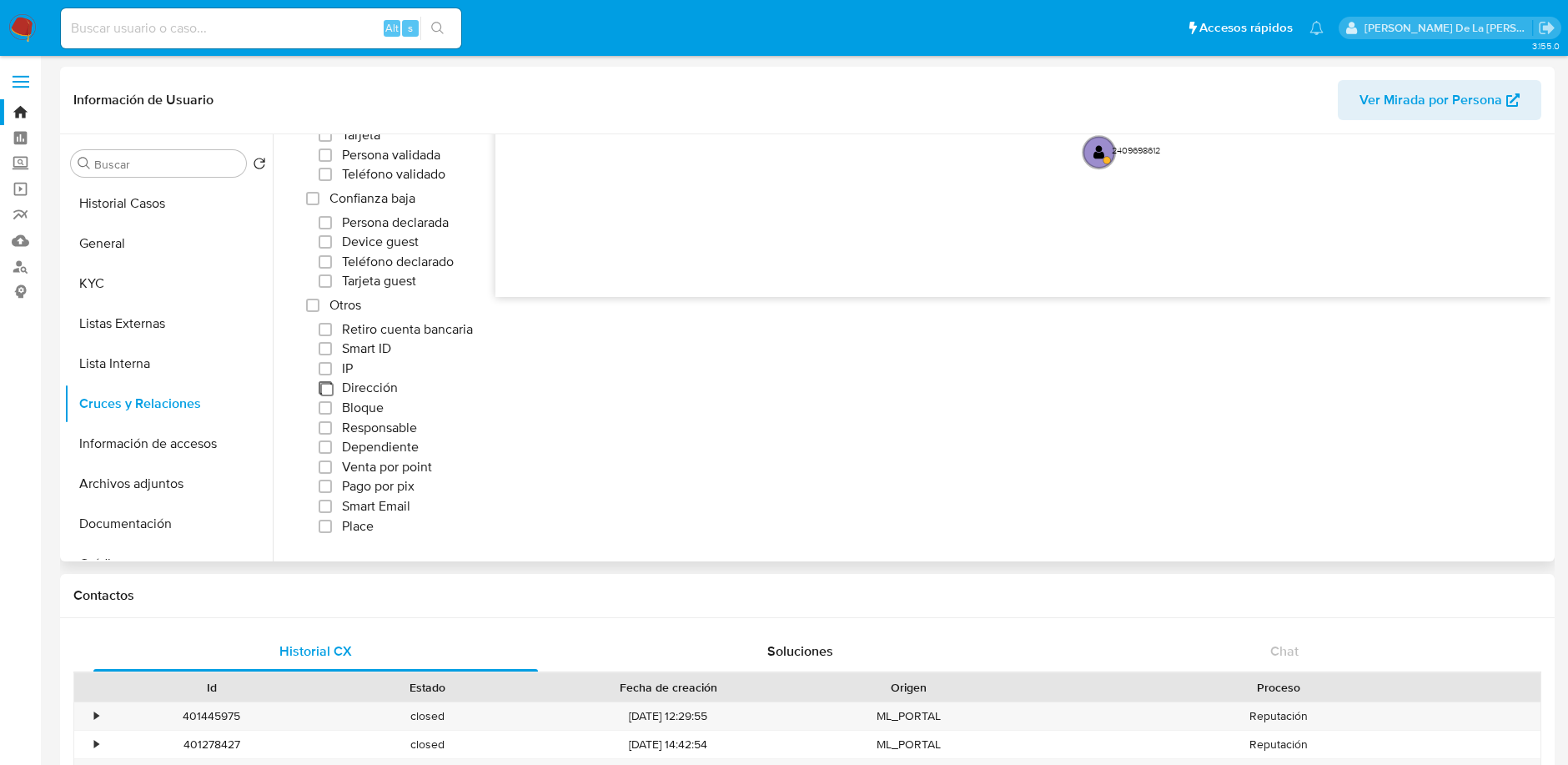
click at [330, 381] on input "Dirección" at bounding box center [325, 387] width 13 height 13
checkbox input "true"
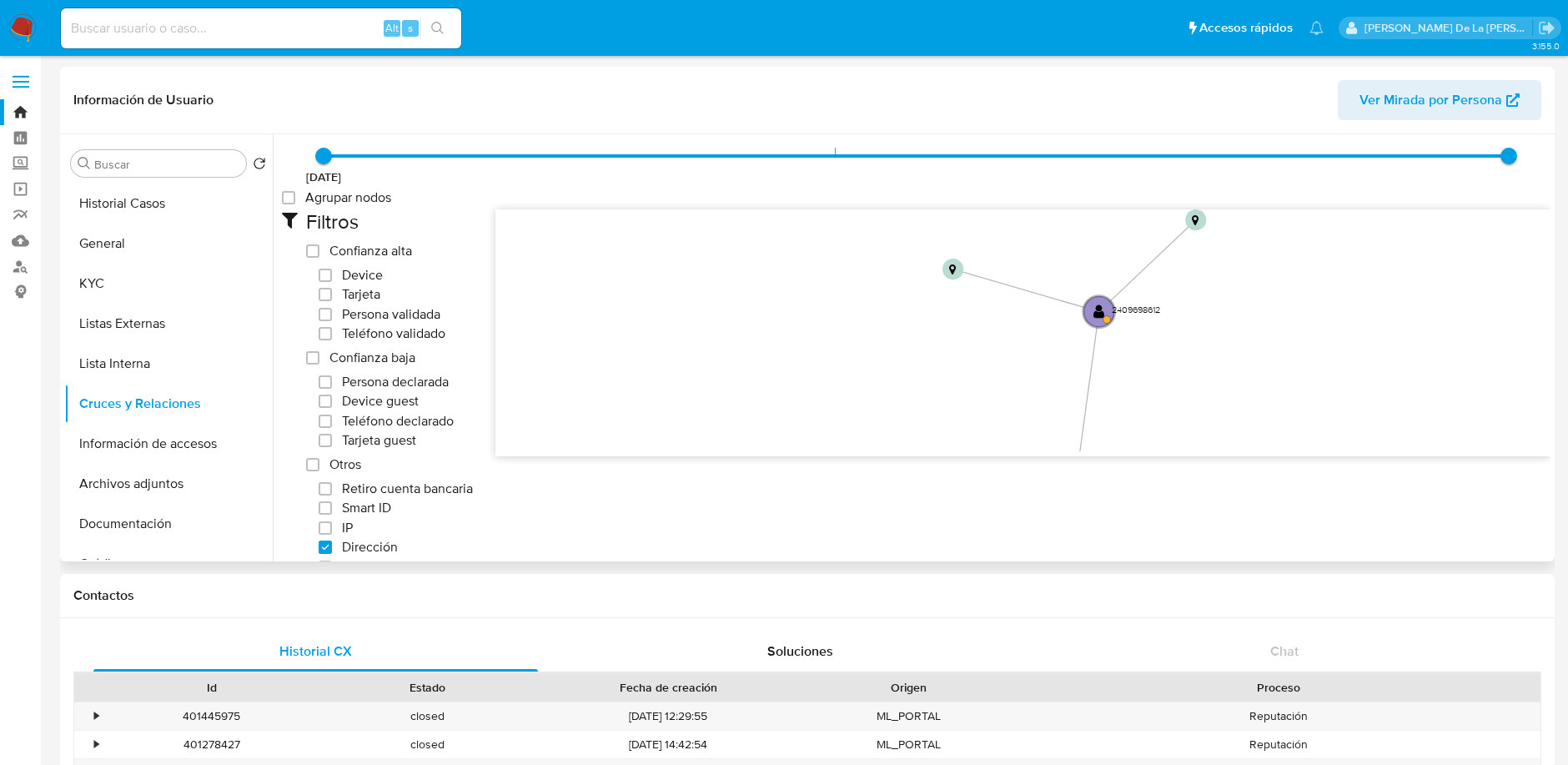
scroll to position [74, 0]
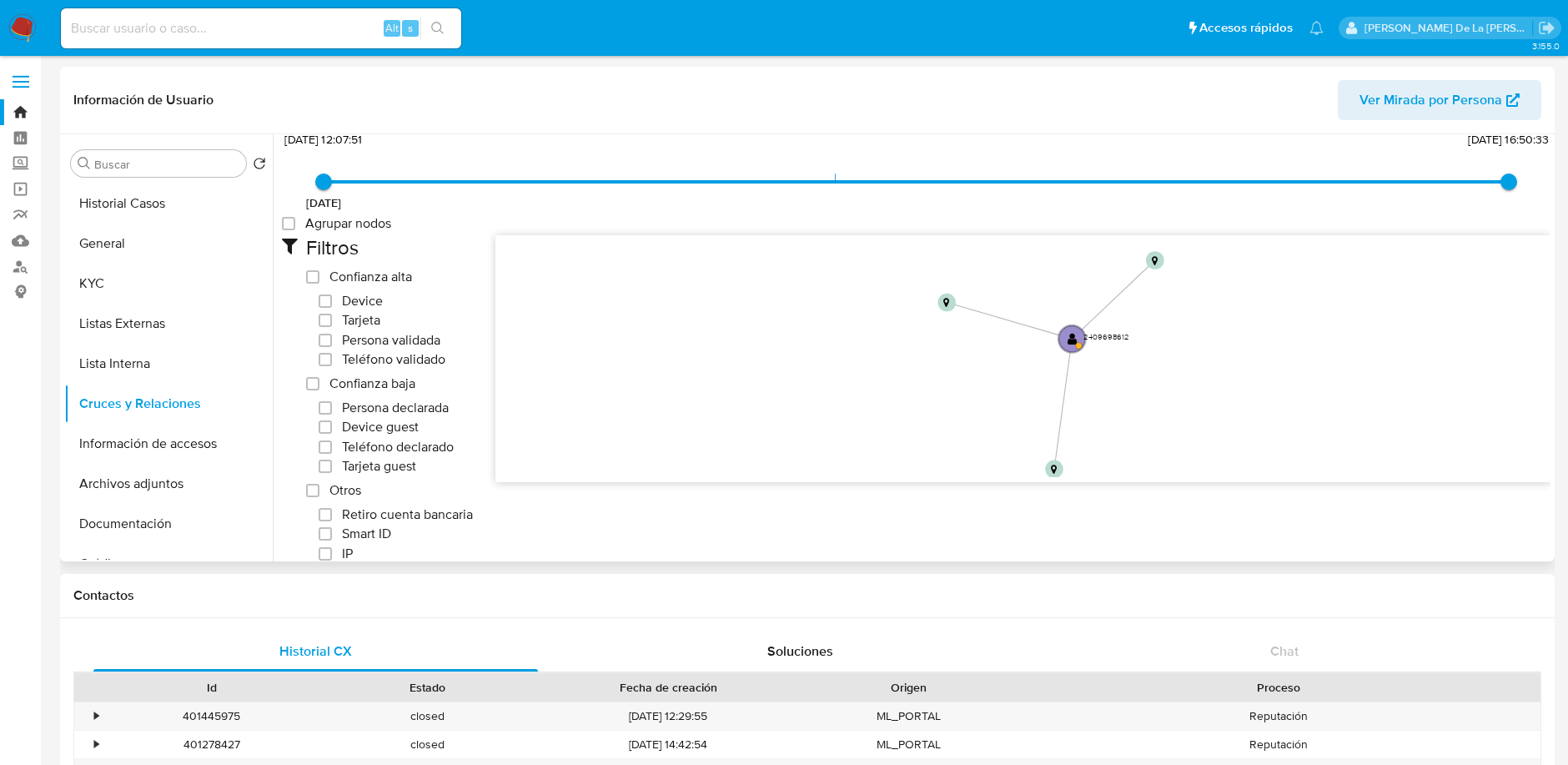
drag, startPoint x: 899, startPoint y: 361, endPoint x: 885, endPoint y: 334, distance: 30.4
click at [885, 334] on icon "user-2409698612  2409698612 phone-e31560f05f63636af57250d9a72351c9  phone-e31…" at bounding box center [1023, 356] width 1056 height 242
click at [1032, 442] on circle at bounding box center [1039, 441] width 22 height 22
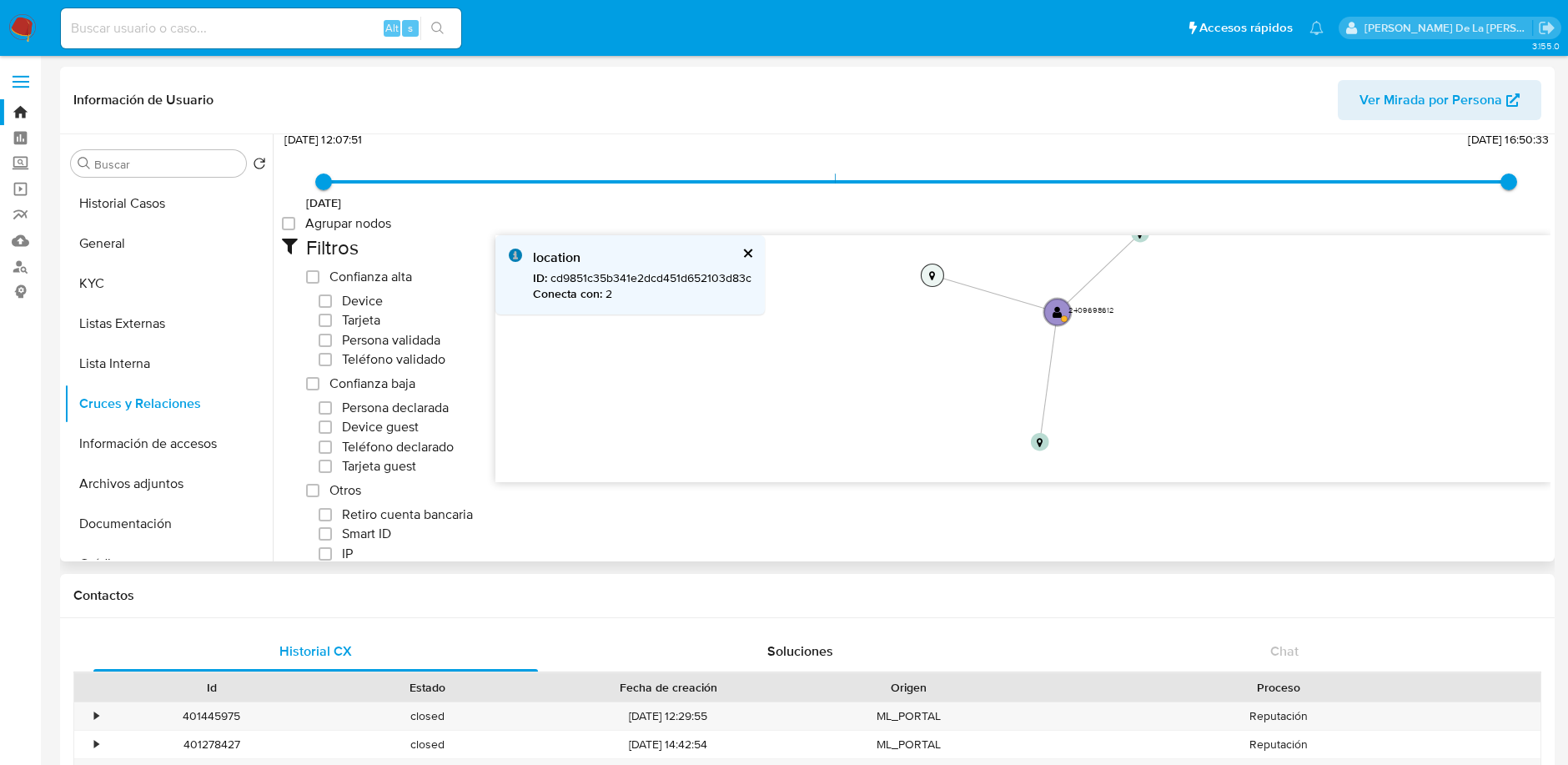
click at [936, 275] on circle at bounding box center [931, 275] width 22 height 22
drag, startPoint x: 928, startPoint y: 316, endPoint x: 917, endPoint y: 355, distance: 40.5
click at [917, 355] on icon "user-2409698612  2409698612 phone-e31560f05f63636af57250d9a72351c9  phone-e31…" at bounding box center [1023, 356] width 1056 height 242
click at [1124, 276] on text "" at bounding box center [1127, 280] width 5 height 10
drag, startPoint x: 1119, startPoint y: 367, endPoint x: 1115, endPoint y: 307, distance: 60.1
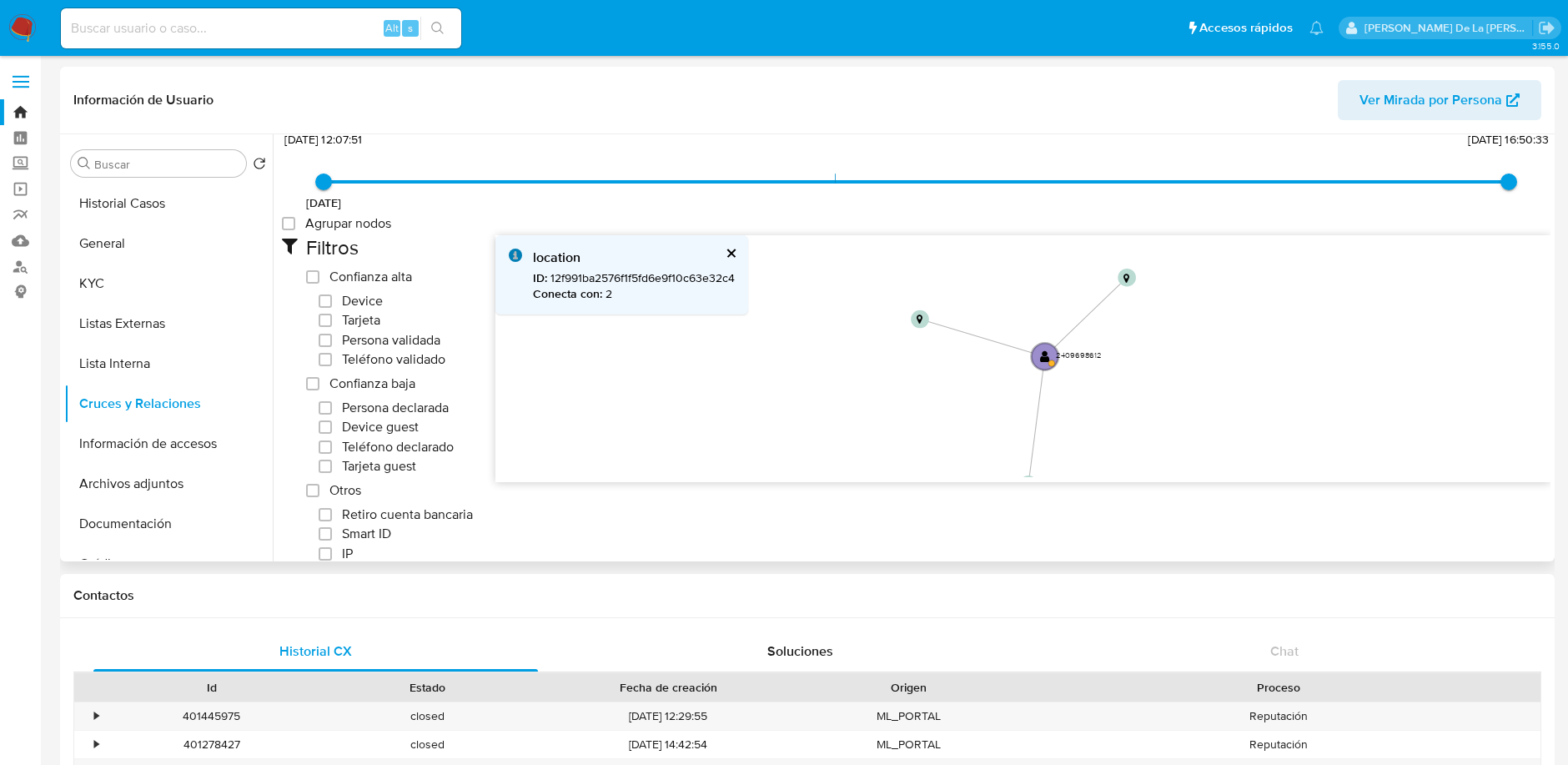
click at [1128, 287] on icon "user-2409698612  2409698612 phone-e31560f05f63636af57250d9a72351c9  phone-e31…" at bounding box center [1023, 356] width 1056 height 242
click at [1022, 408] on icon "user-2409698612  2409698612 phone-e31560f05f63636af57250d9a72351c9  phone-e31…" at bounding box center [1023, 356] width 1056 height 242
click at [1033, 405] on text "" at bounding box center [1036, 408] width 5 height 10
click at [1033, 405] on text "" at bounding box center [1036, 409] width 5 height 10
click at [595, 300] on b "Conecta con :" at bounding box center [567, 293] width 69 height 17
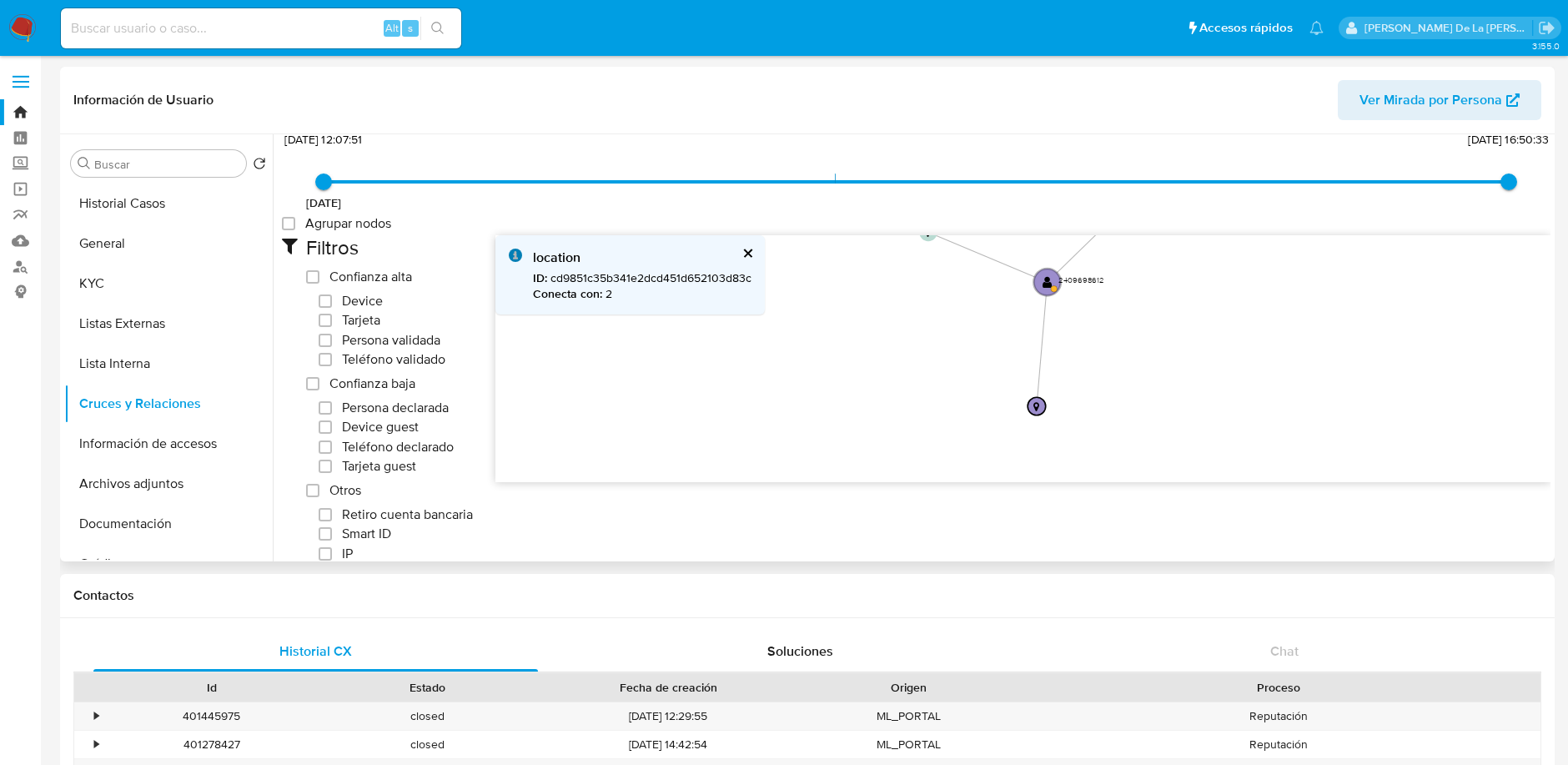
drag, startPoint x: 584, startPoint y: 294, endPoint x: 870, endPoint y: 340, distance: 289.7
click at [588, 294] on b "Conecta con :" at bounding box center [567, 293] width 69 height 17
drag, startPoint x: 1090, startPoint y: 371, endPoint x: 1066, endPoint y: 405, distance: 41.6
click at [1066, 405] on icon "user-2409698612  2409698612 phone-e31560f05f63636af57250d9a72351c9  phone-e31…" at bounding box center [1023, 356] width 1056 height 242
click at [1024, 442] on text "" at bounding box center [1023, 447] width 5 height 10
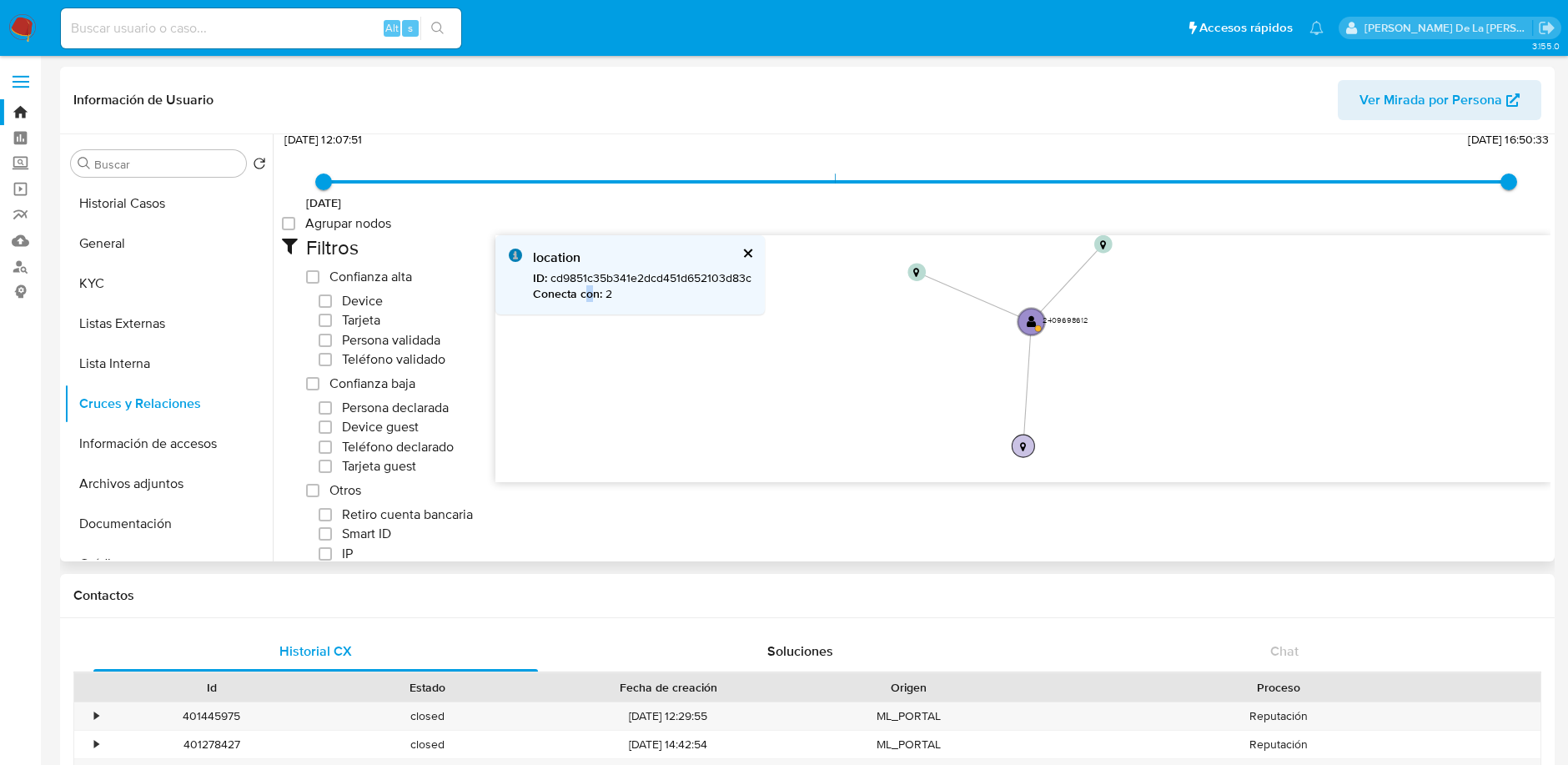
click at [1024, 442] on text "" at bounding box center [1023, 447] width 5 height 10
drag, startPoint x: 1118, startPoint y: 269, endPoint x: 1091, endPoint y: 317, distance: 55.1
click at [1091, 317] on icon "user-2409698612  2409698612 phone-e31560f05f63636af57250d9a72351c9  phone-e31…" at bounding box center [1023, 356] width 1056 height 242
click at [1090, 294] on text "" at bounding box center [1090, 297] width 5 height 10
click at [1090, 294] on circle at bounding box center [1089, 295] width 22 height 22
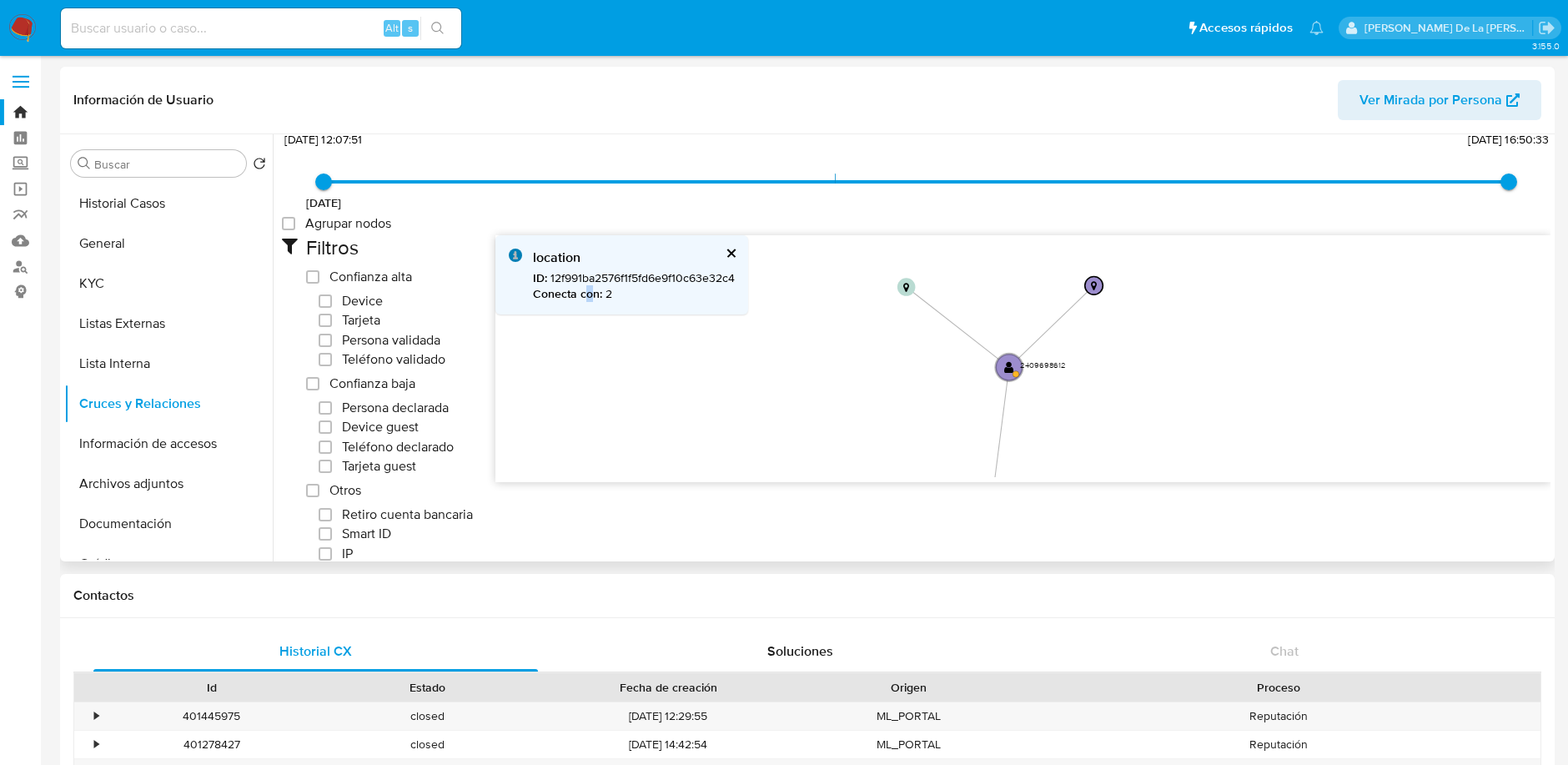
click at [1163, 334] on icon "user-2409698612  2409698612 phone-e31560f05f63636af57250d9a72351c9  phone-e31…" at bounding box center [1023, 356] width 1056 height 242
click at [22, 31] on img at bounding box center [22, 29] width 29 height 29
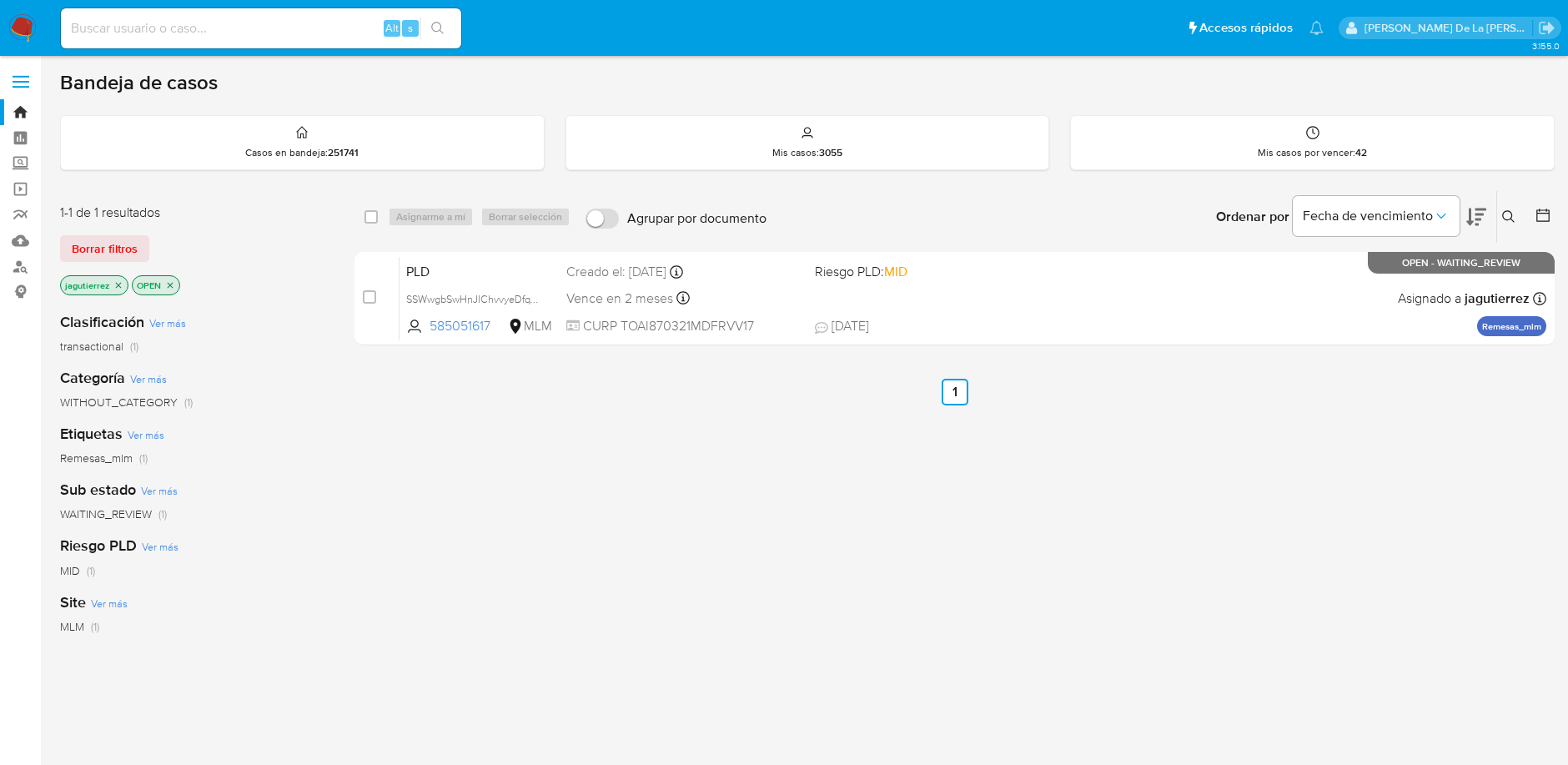
click at [20, 31] on img at bounding box center [22, 29] width 29 height 29
